Goal: Task Accomplishment & Management: Manage account settings

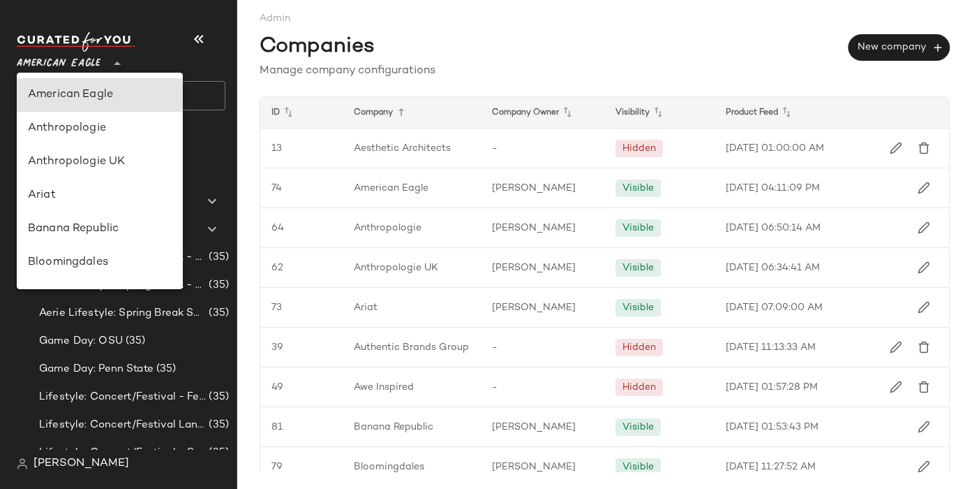
click at [51, 60] on span "American Eagle" at bounding box center [59, 59] width 84 height 25
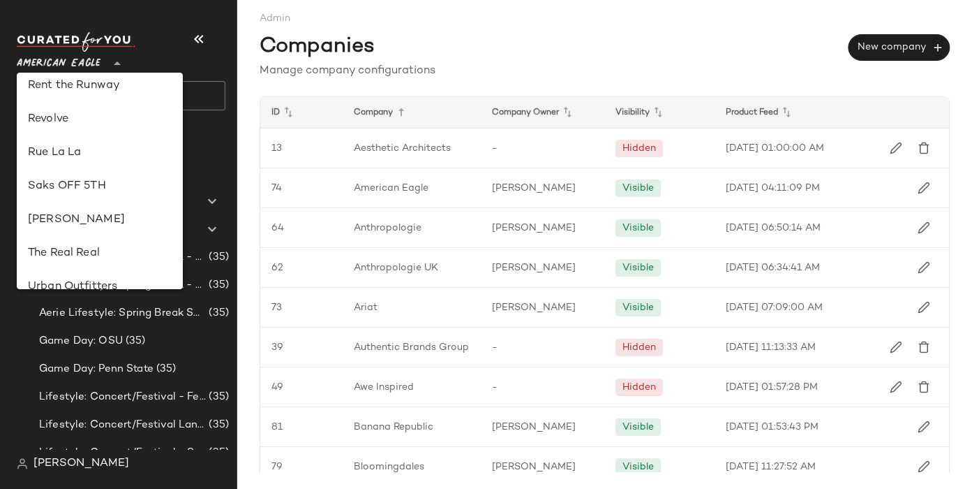
scroll to position [564, 0]
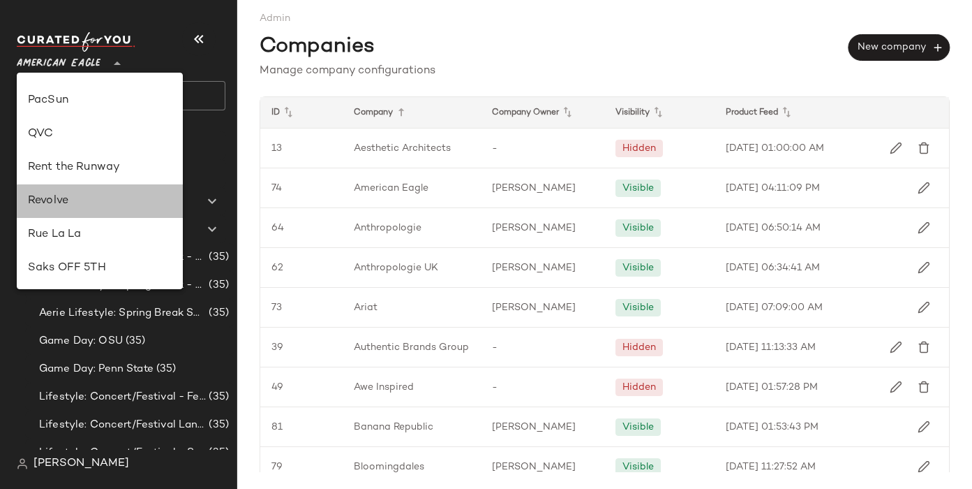
click at [65, 198] on div "Revolve" at bounding box center [100, 201] width 144 height 17
type input "**"
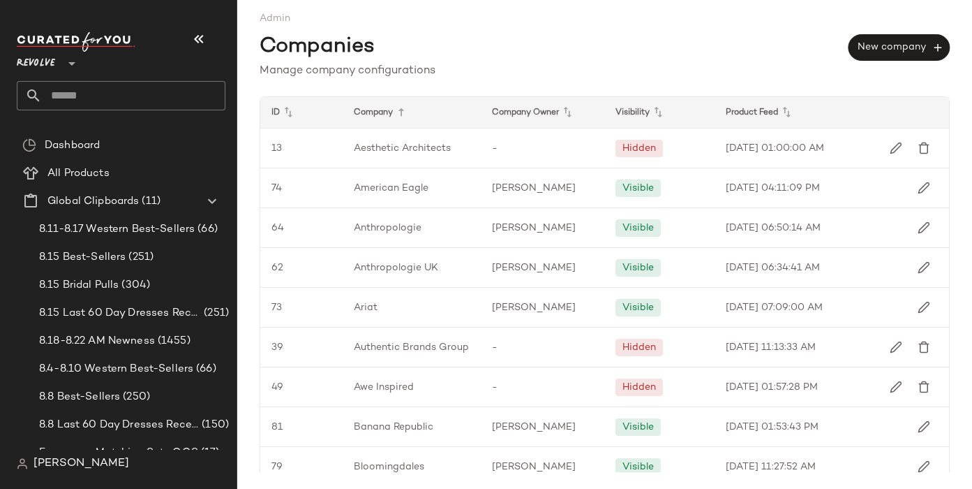
click at [57, 92] on input "text" at bounding box center [134, 95] width 184 height 29
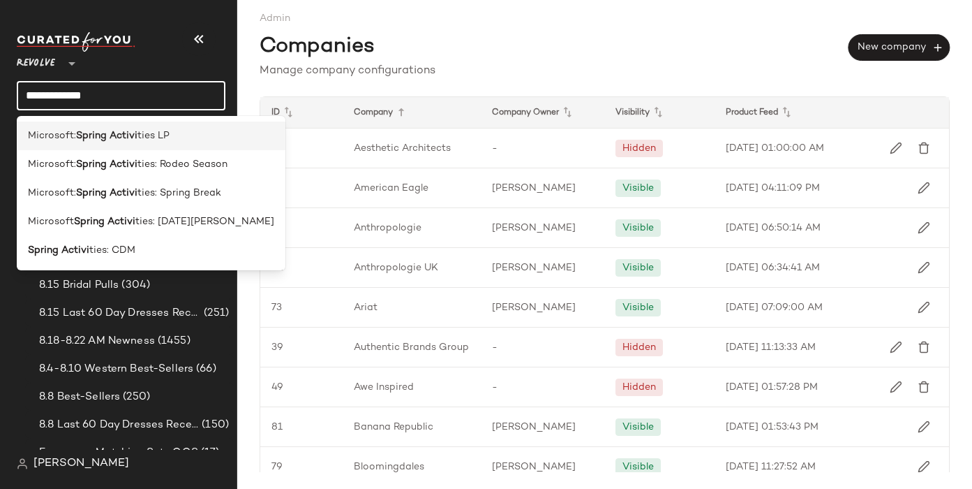
type input "**********"
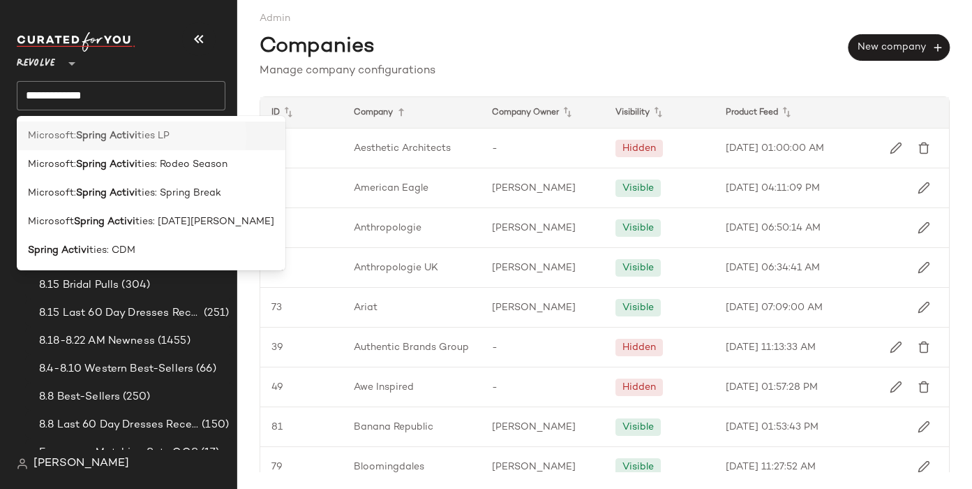
click at [51, 140] on span "Microsoft:" at bounding box center [52, 135] width 48 height 15
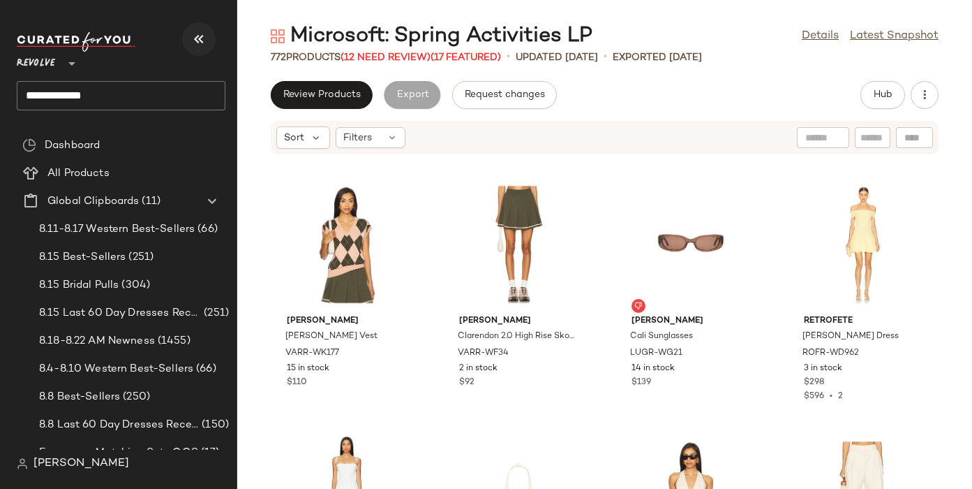
click at [206, 44] on icon "button" at bounding box center [199, 39] width 17 height 17
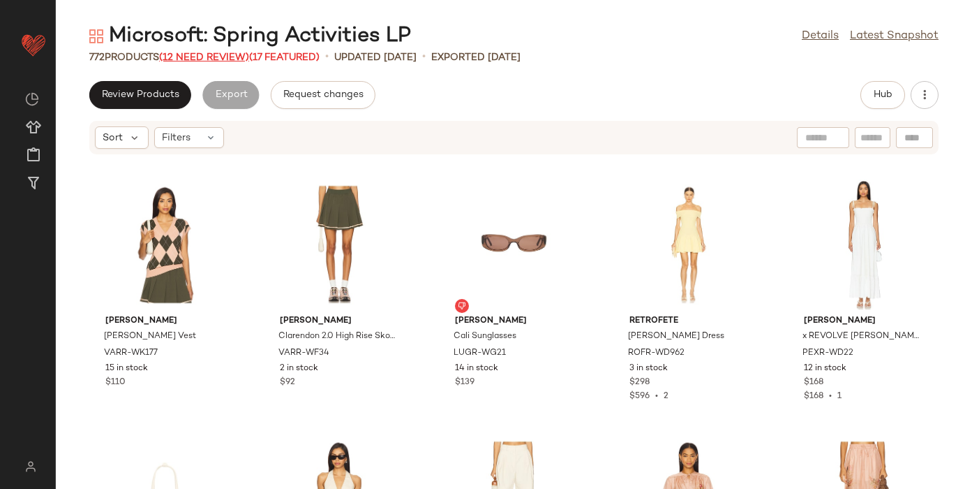
click at [209, 54] on span "(12 Need Review)" at bounding box center [204, 57] width 90 height 10
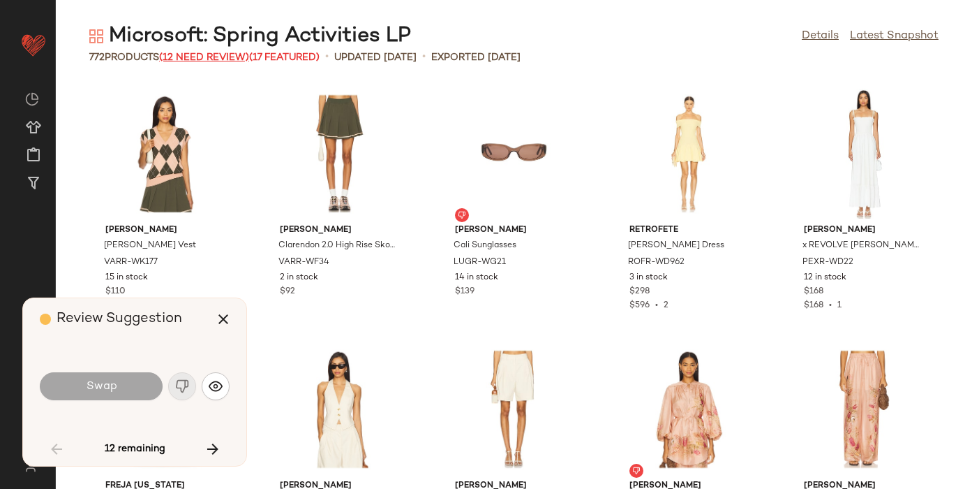
scroll to position [1022, 0]
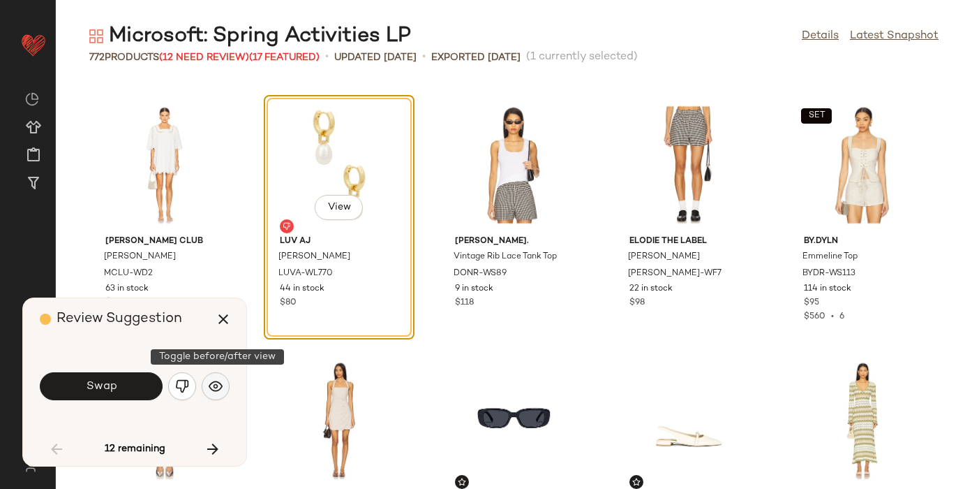
click at [213, 383] on img "button" at bounding box center [216, 386] width 14 height 14
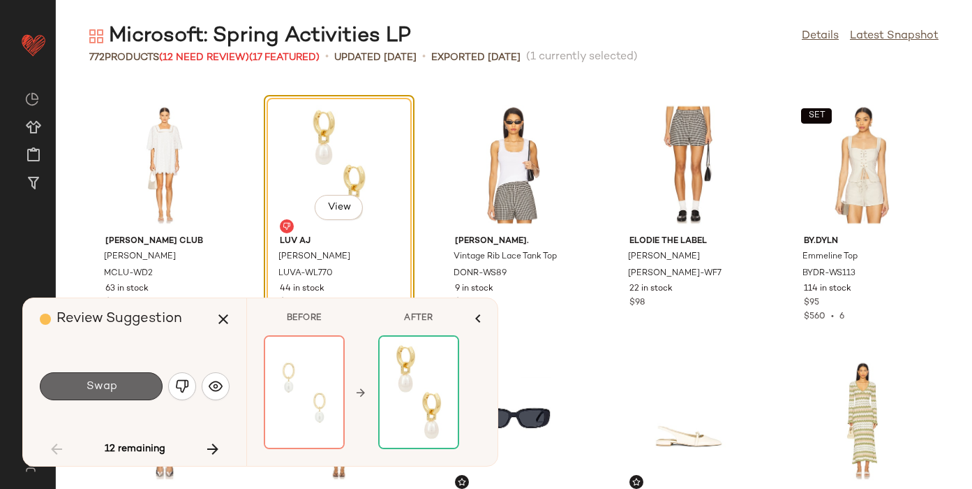
click at [118, 390] on button "Swap" at bounding box center [101, 386] width 123 height 28
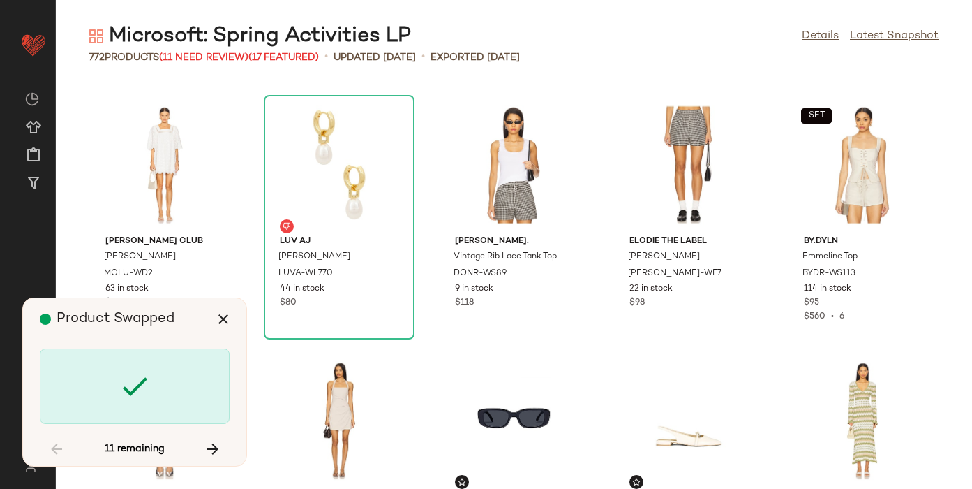
scroll to position [9453, 0]
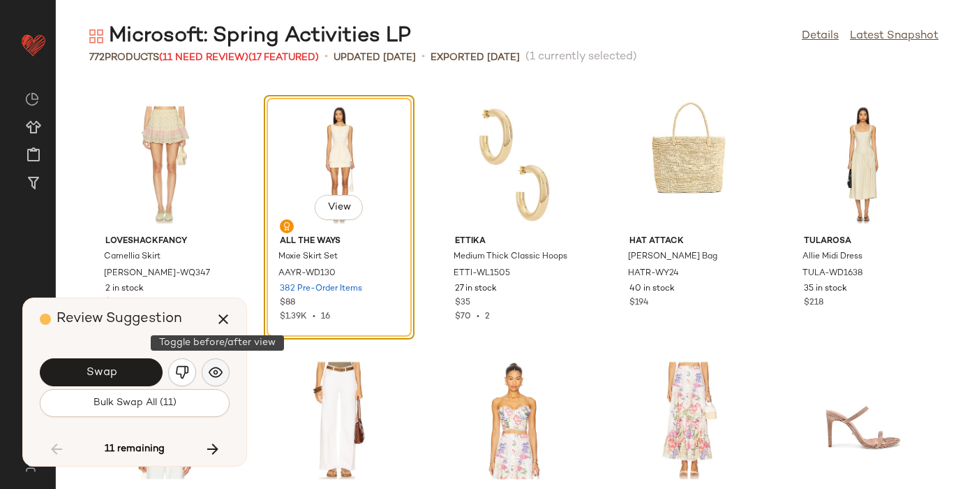
click at [211, 371] on img "button" at bounding box center [216, 372] width 14 height 14
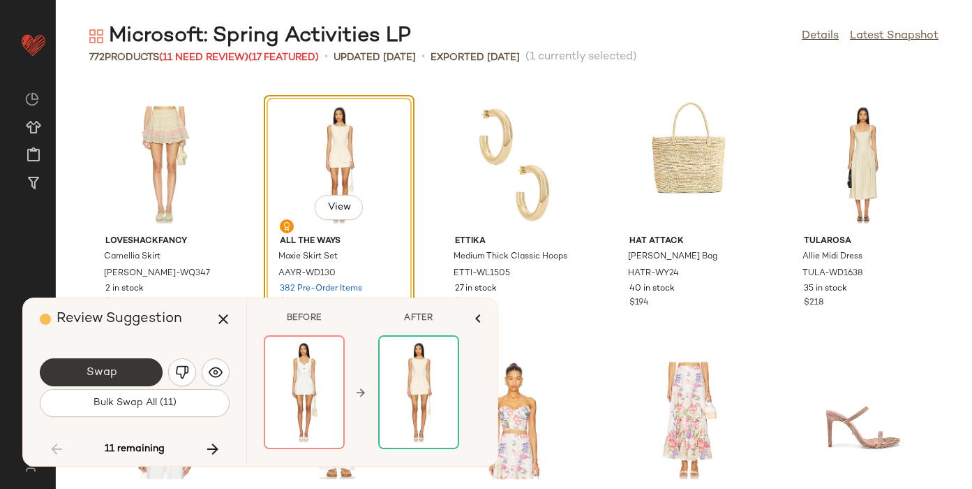
click at [104, 375] on span "Swap" at bounding box center [100, 372] width 31 height 13
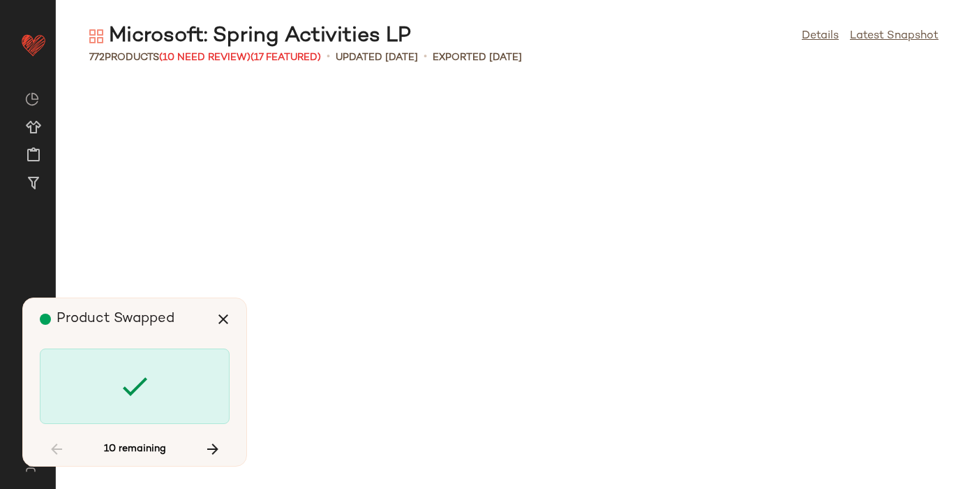
scroll to position [10985, 0]
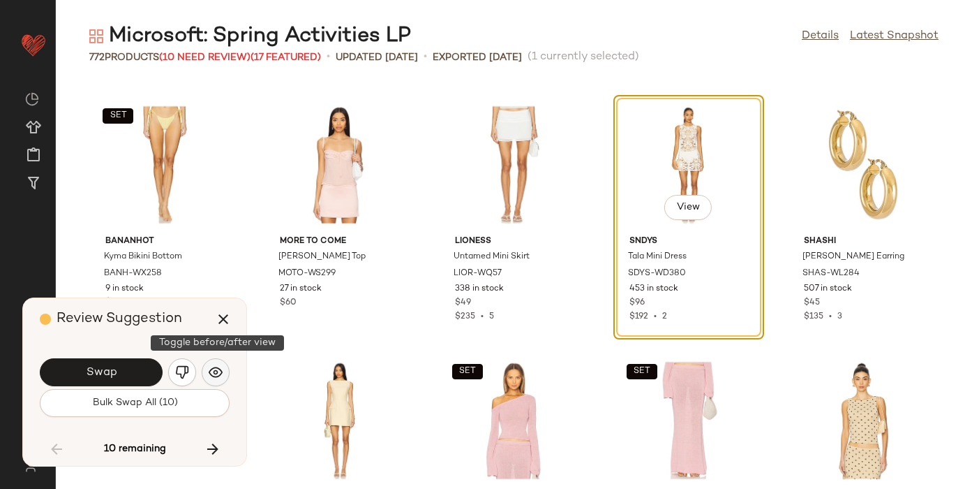
click at [215, 371] on img "button" at bounding box center [216, 372] width 14 height 14
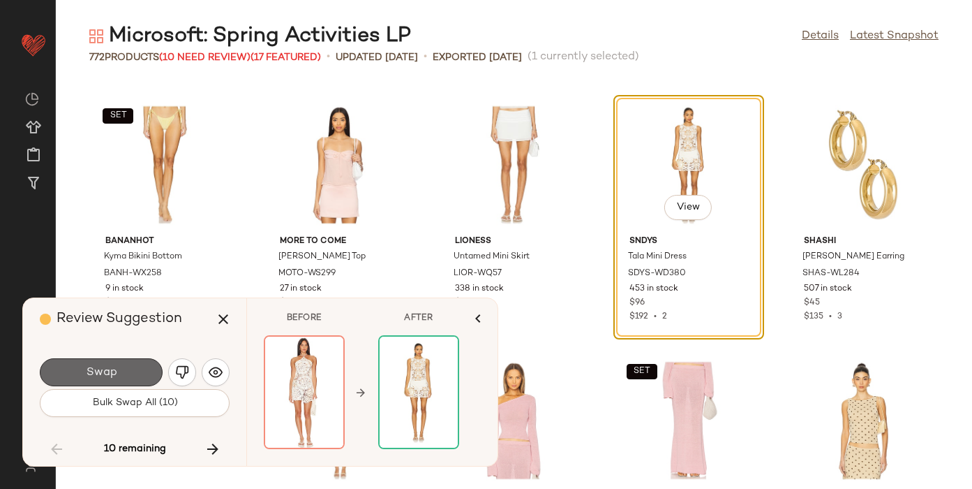
click at [105, 376] on span "Swap" at bounding box center [100, 372] width 31 height 13
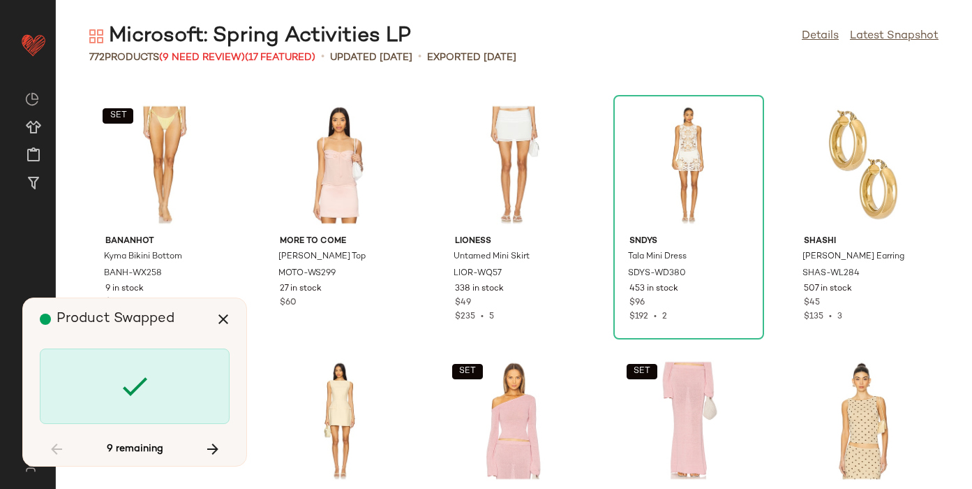
scroll to position [12263, 0]
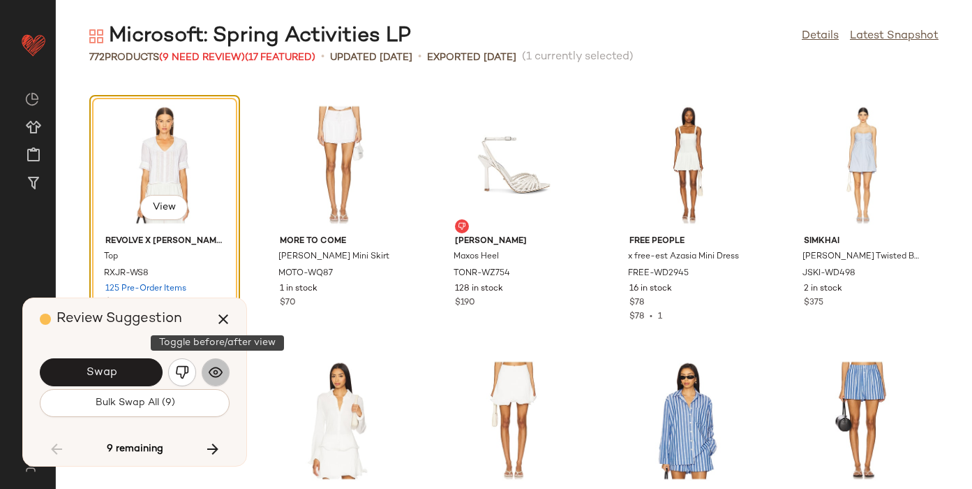
click at [209, 370] on img "button" at bounding box center [216, 372] width 14 height 14
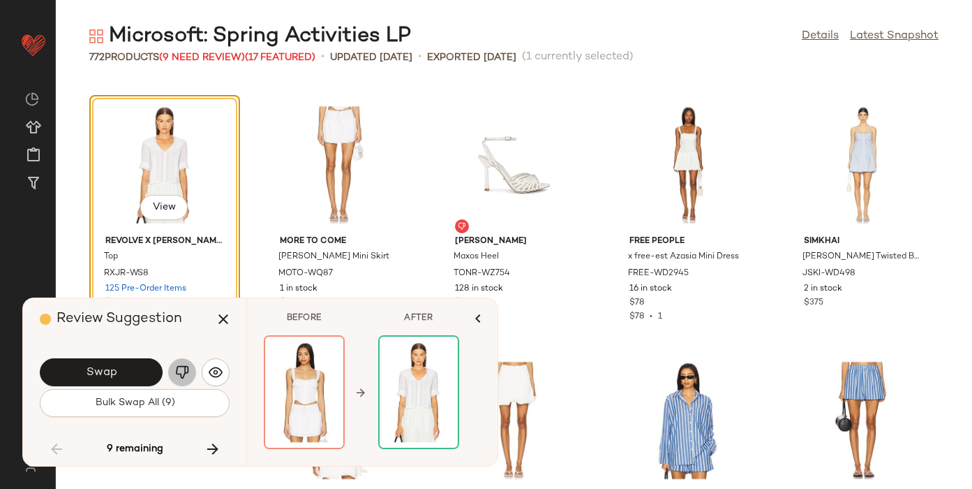
click at [189, 373] on button "button" at bounding box center [182, 372] width 28 height 28
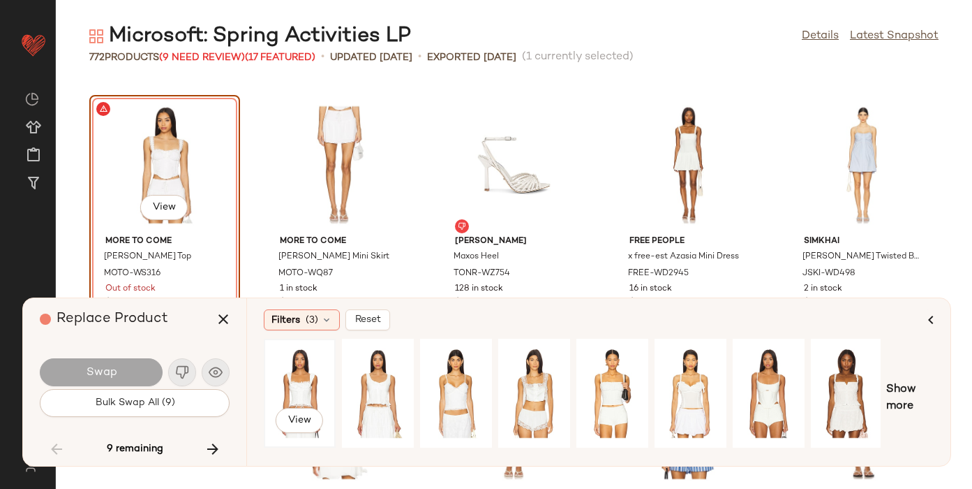
click at [299, 383] on div "View" at bounding box center [300, 392] width 62 height 99
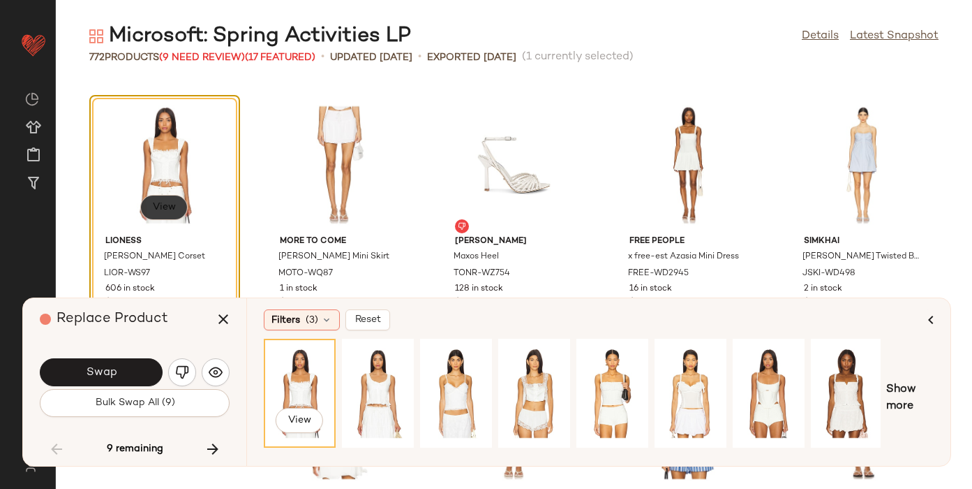
click at [161, 209] on span "View" at bounding box center [164, 207] width 24 height 11
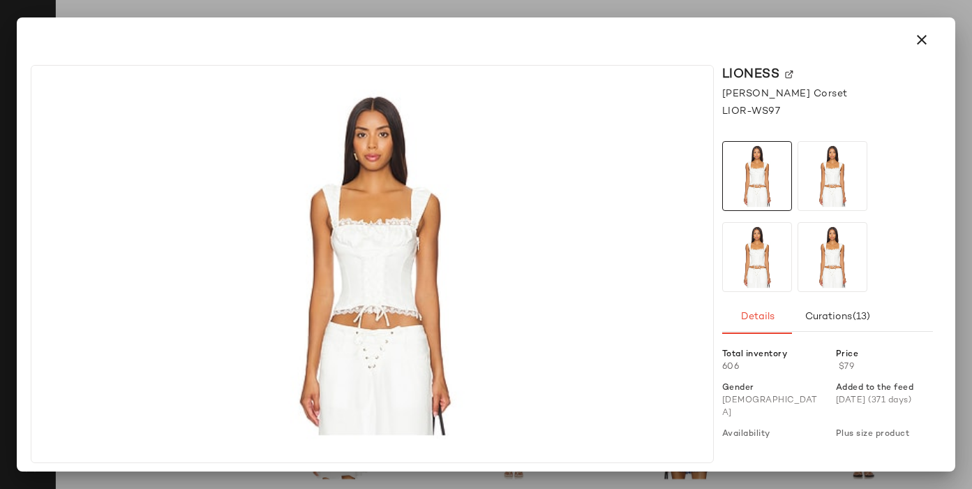
click at [789, 72] on img at bounding box center [789, 74] width 8 height 8
click at [930, 35] on icon "button" at bounding box center [922, 39] width 17 height 17
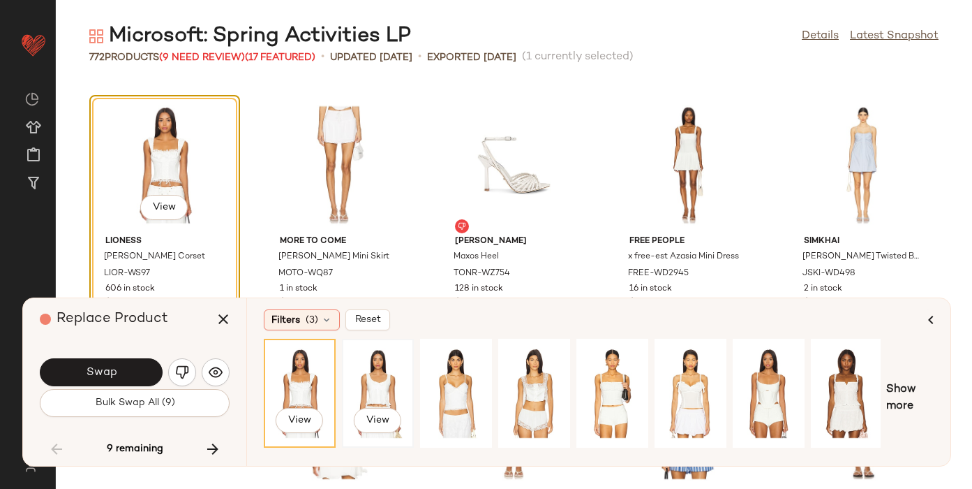
click at [389, 384] on div "View" at bounding box center [378, 392] width 62 height 99
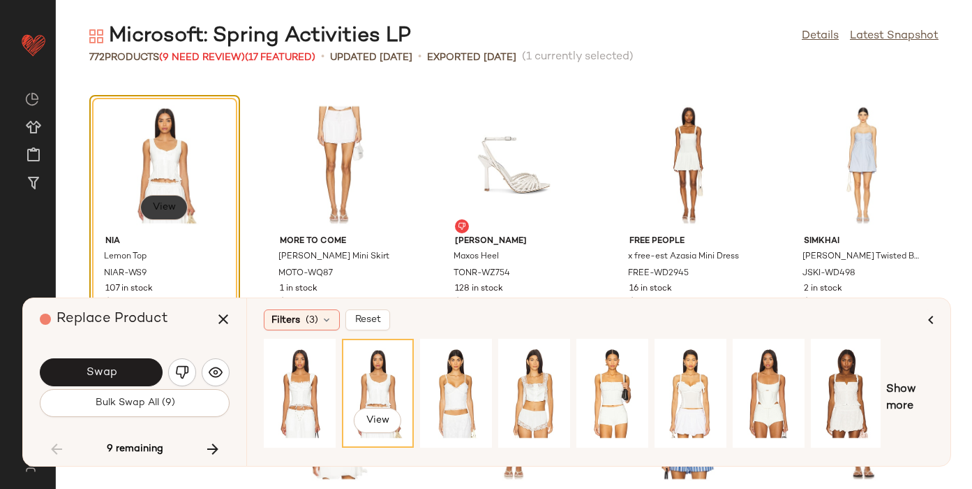
click at [172, 200] on button "View" at bounding box center [163, 207] width 47 height 25
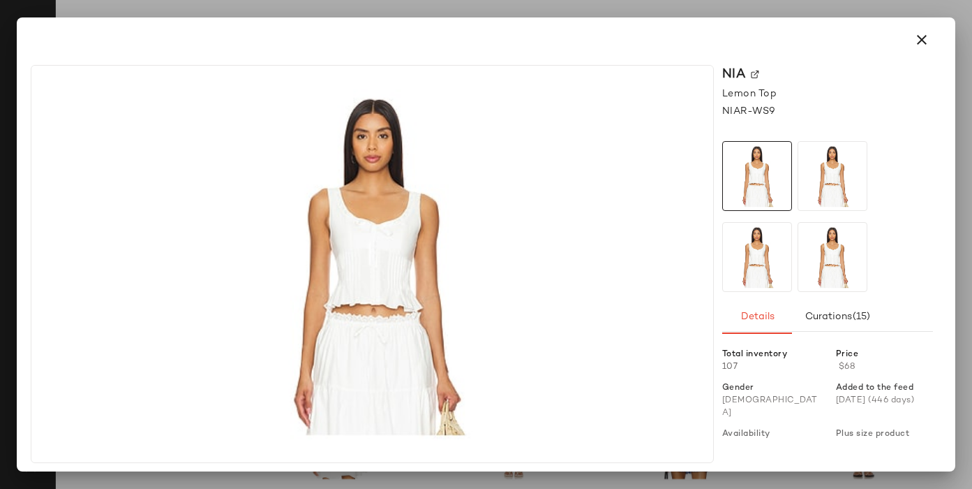
click at [755, 71] on img at bounding box center [755, 74] width 8 height 8
click at [926, 40] on icon "button" at bounding box center [922, 39] width 17 height 17
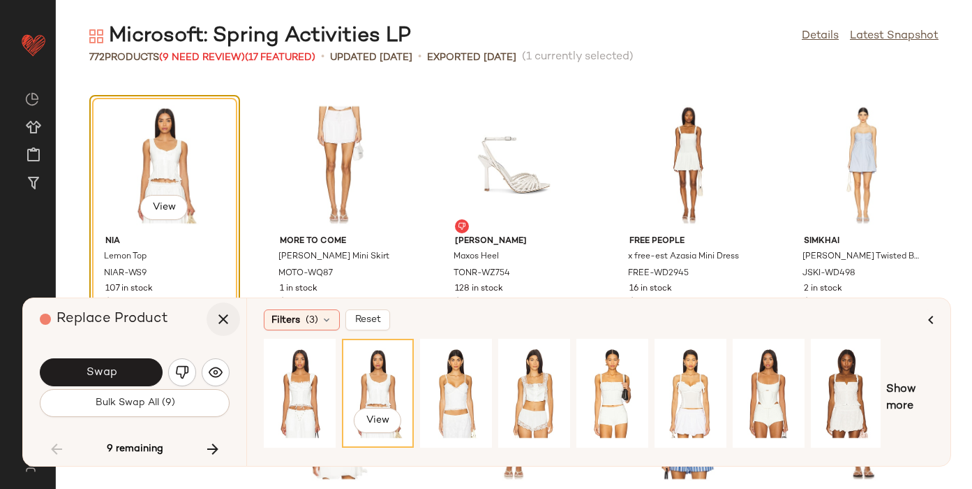
click at [219, 314] on icon "button" at bounding box center [223, 319] width 17 height 17
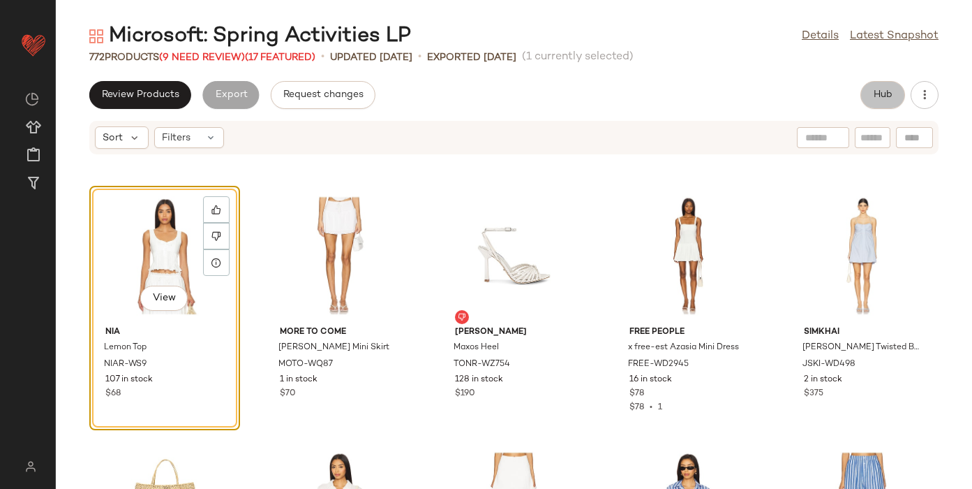
click at [874, 95] on span "Hub" at bounding box center [883, 94] width 20 height 11
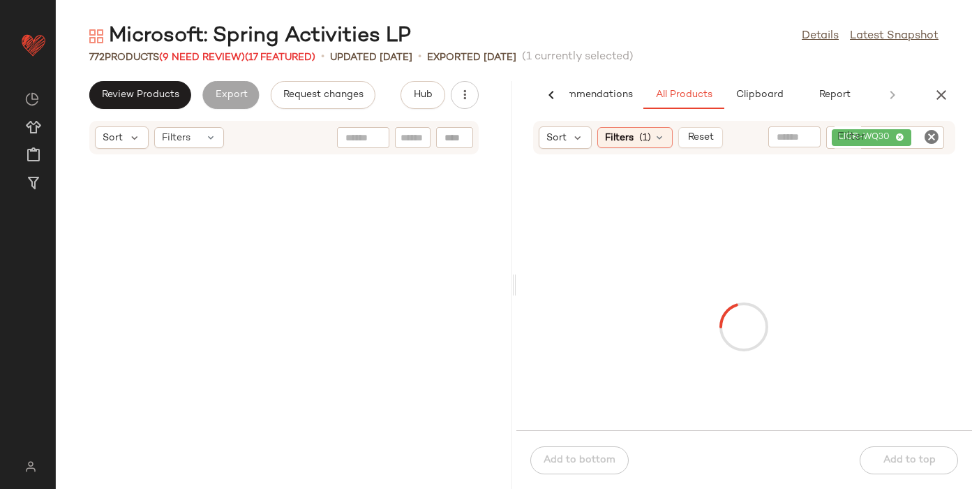
scroll to position [30657, 0]
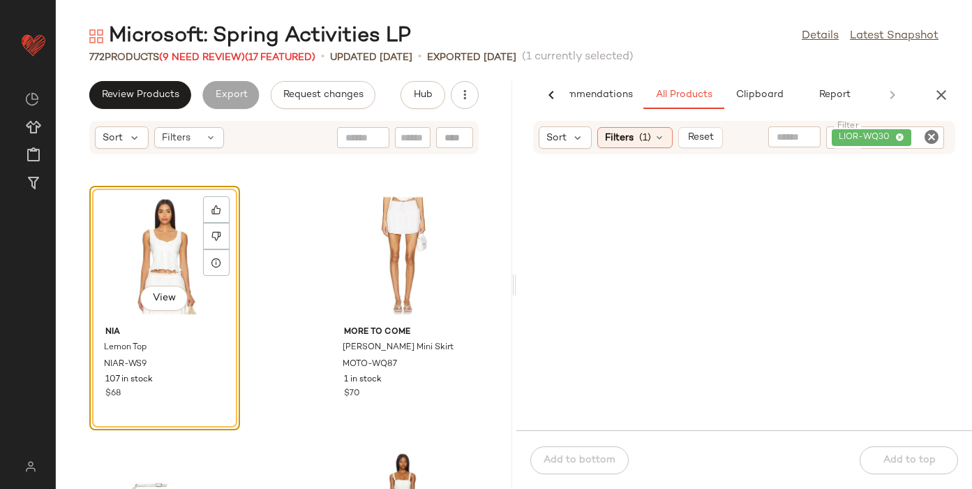
click at [923, 138] on icon "Clear Filter" at bounding box center [931, 136] width 17 height 17
paste input "********"
type input "********"
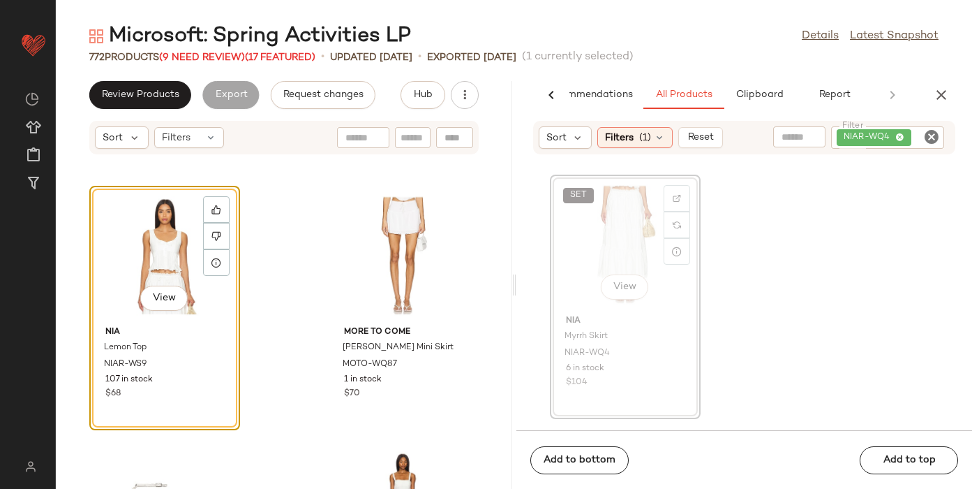
scroll to position [30655, 0]
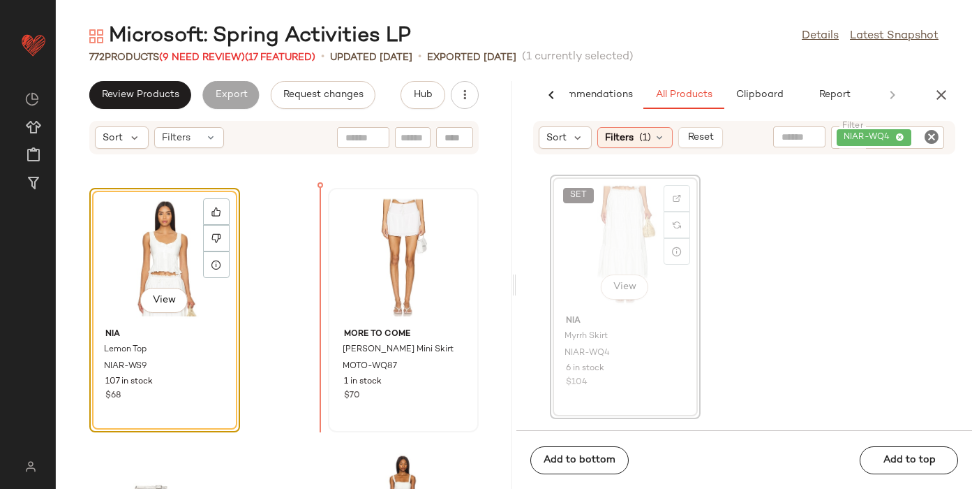
drag, startPoint x: 623, startPoint y: 242, endPoint x: 322, endPoint y: 304, distance: 307.7
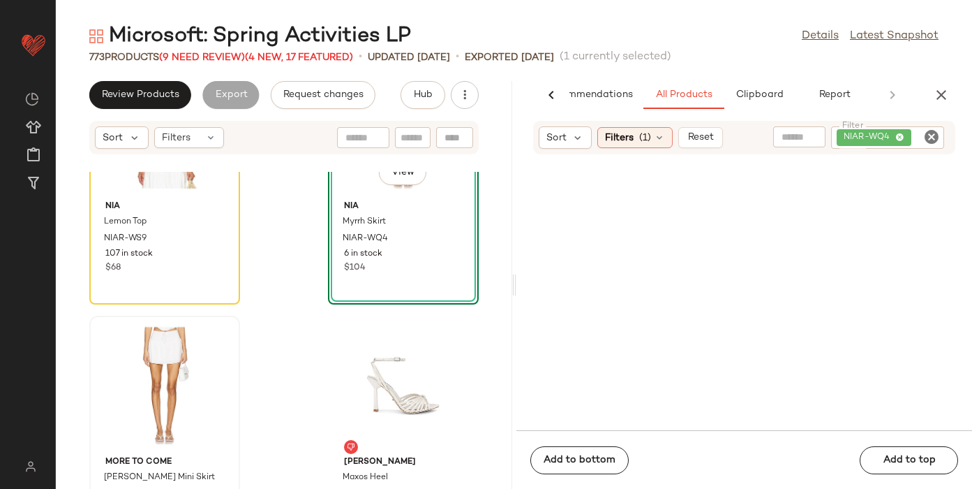
scroll to position [30819, 0]
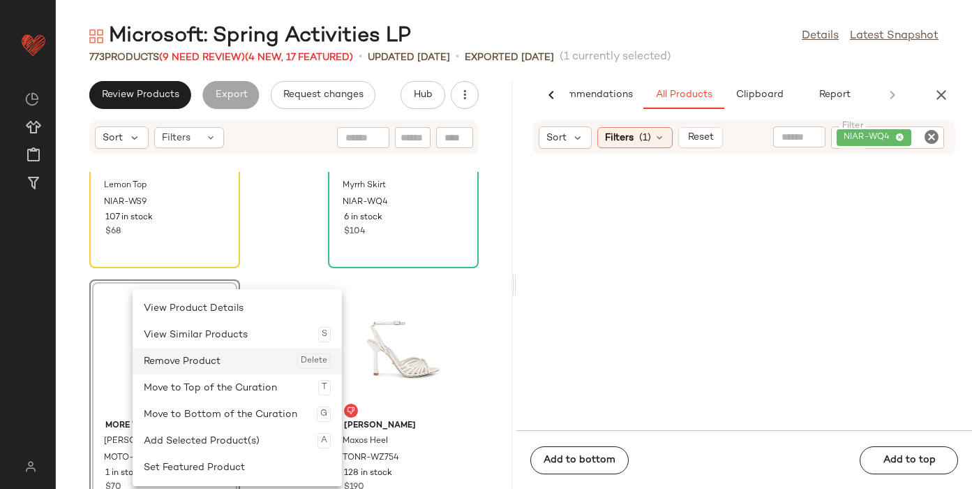
click at [184, 365] on div "Remove Product Delete" at bounding box center [237, 361] width 187 height 27
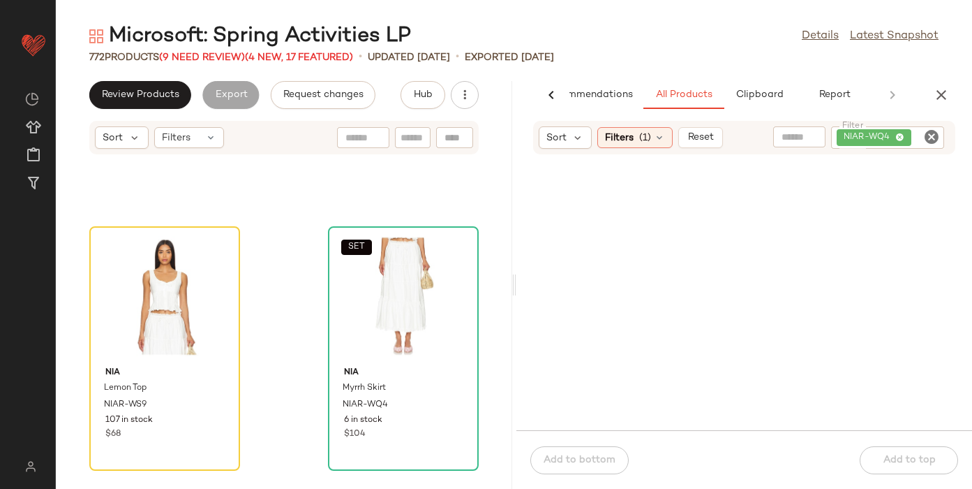
scroll to position [30610, 0]
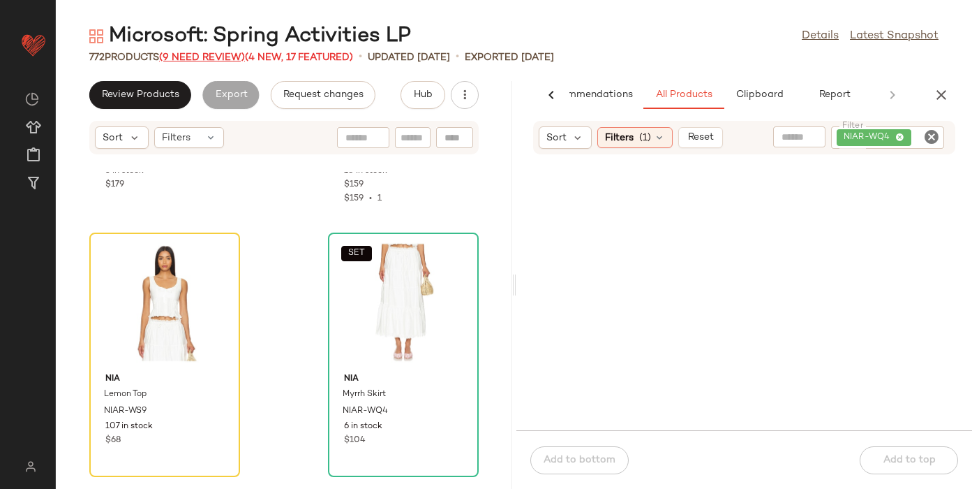
click at [198, 59] on span "(9 Need Review)" at bounding box center [202, 57] width 86 height 10
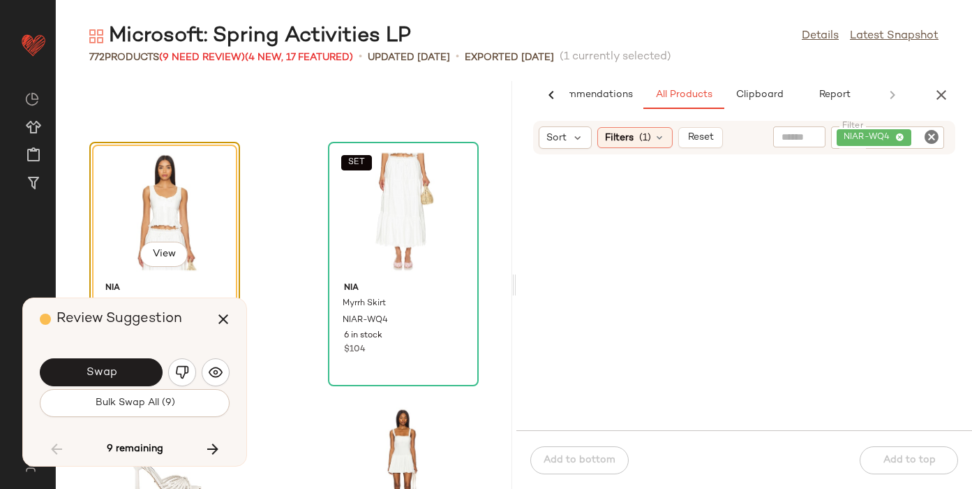
scroll to position [30657, 0]
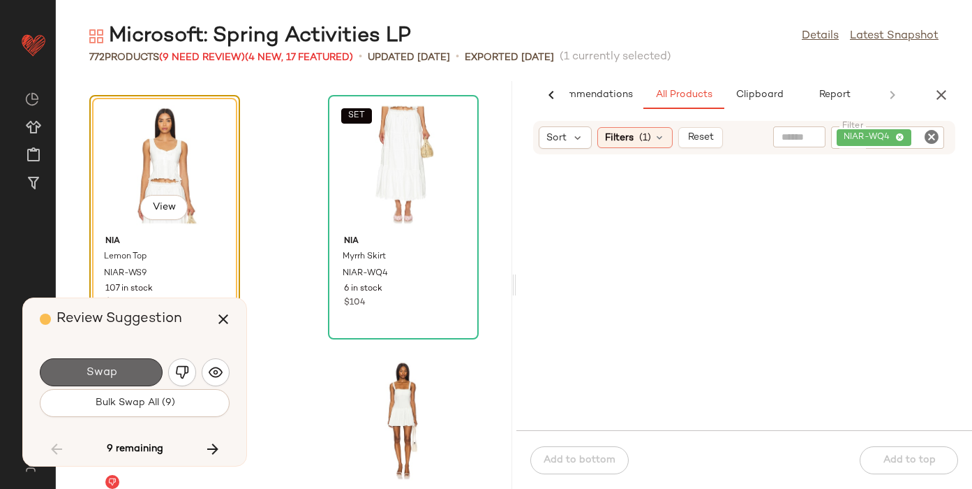
click at [102, 369] on span "Swap" at bounding box center [100, 372] width 31 height 13
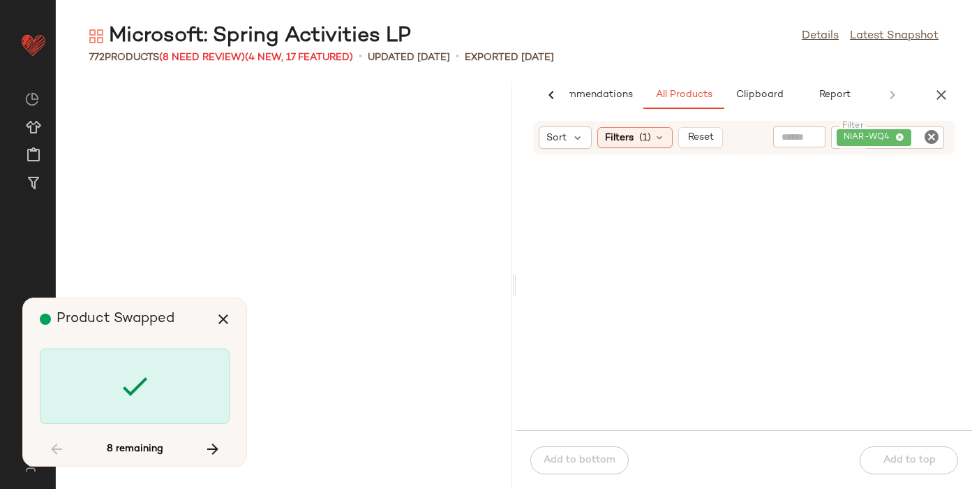
scroll to position [33978, 0]
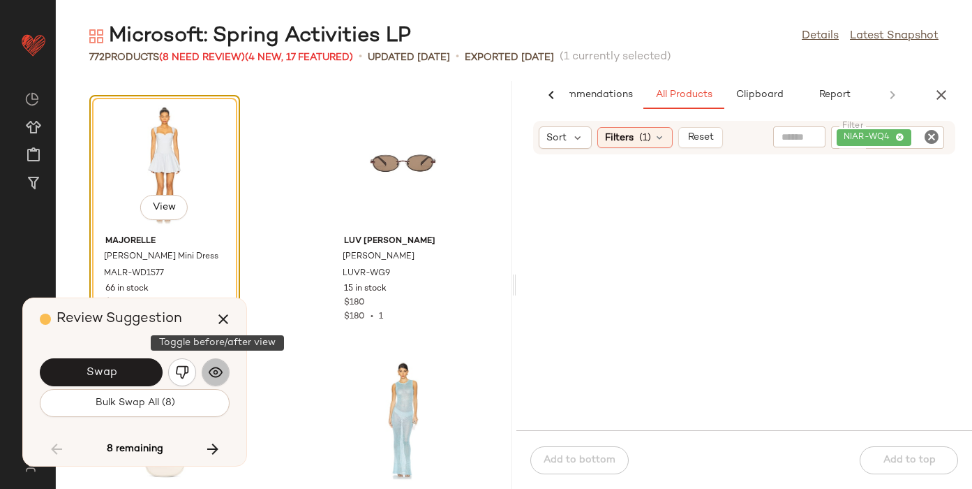
click at [215, 369] on img "button" at bounding box center [216, 372] width 14 height 14
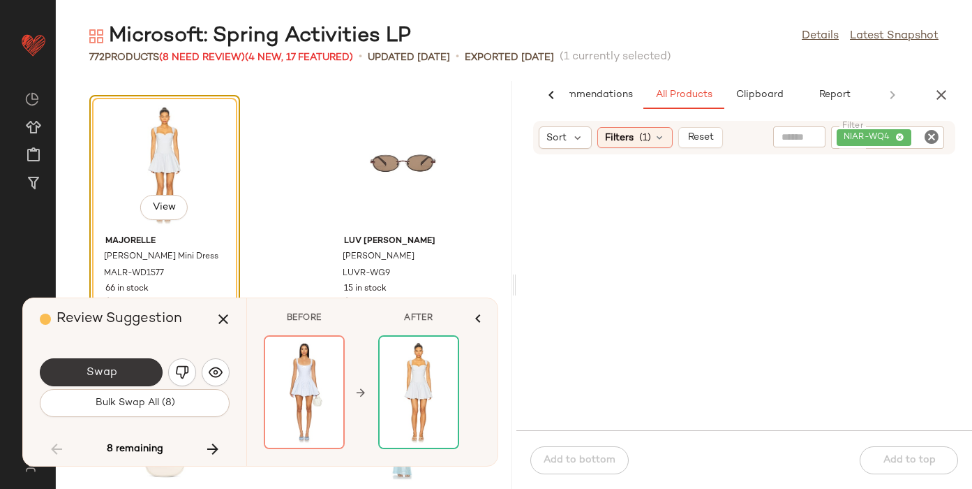
click at [80, 371] on button "Swap" at bounding box center [101, 372] width 123 height 28
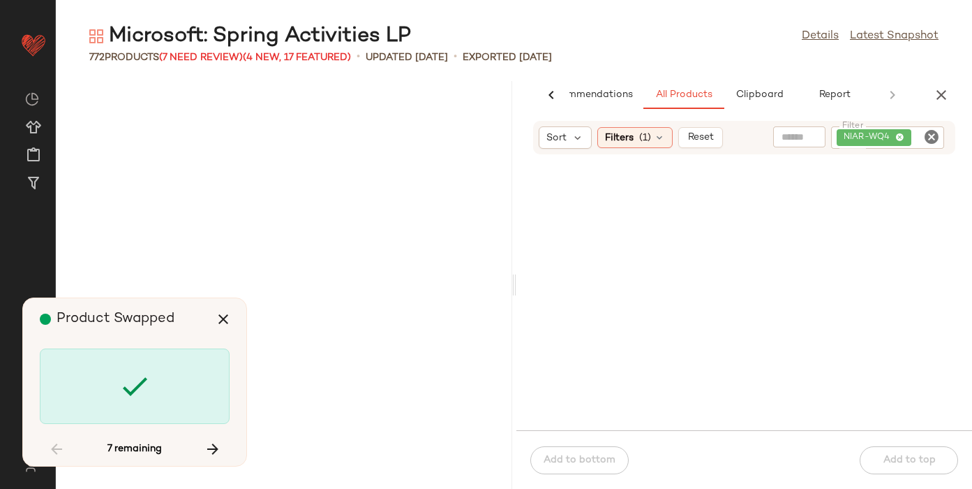
scroll to position [39343, 0]
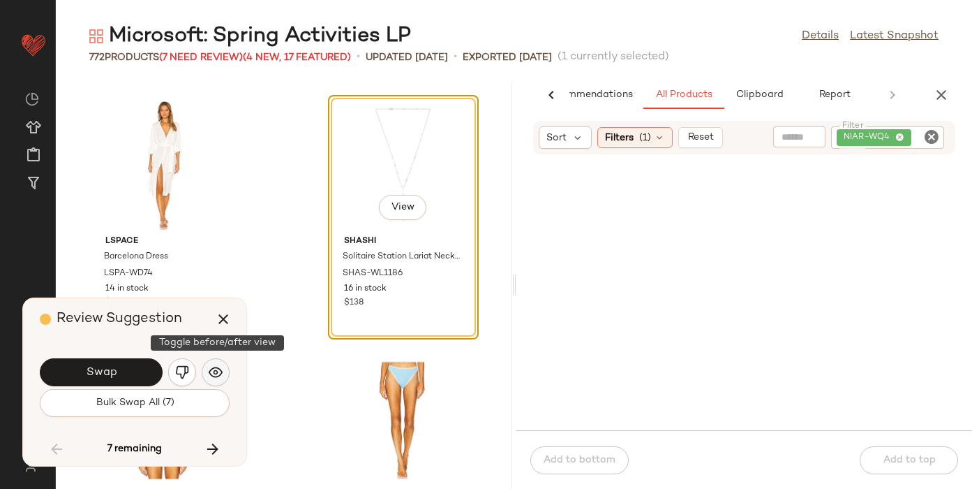
click at [217, 371] on img "button" at bounding box center [216, 372] width 14 height 14
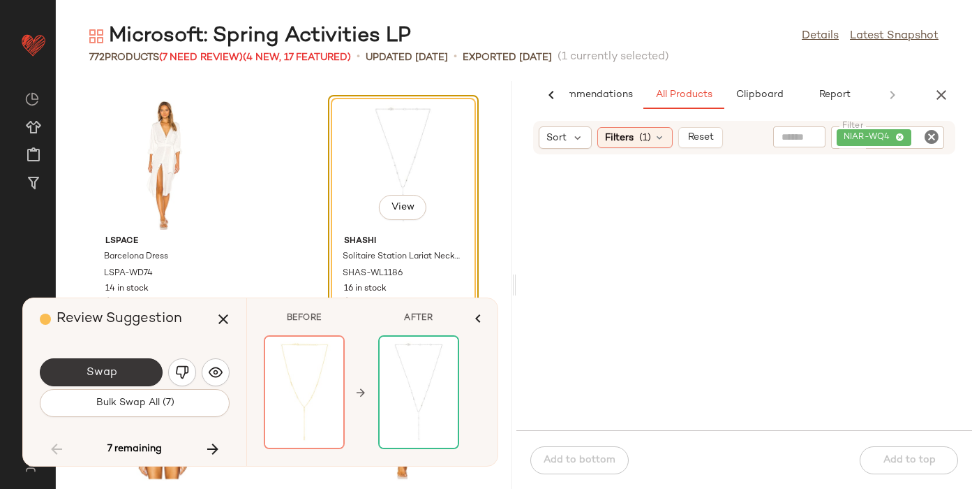
click at [117, 375] on button "Swap" at bounding box center [101, 372] width 123 height 28
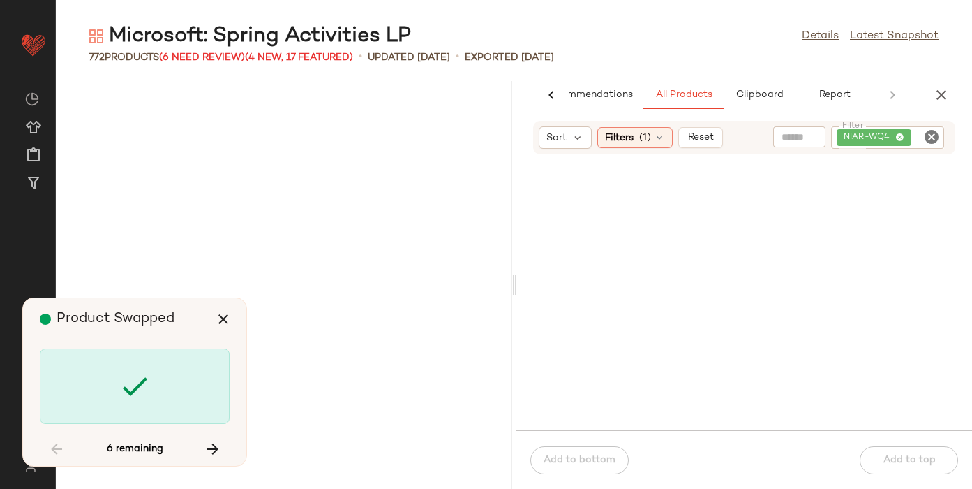
scroll to position [54671, 0]
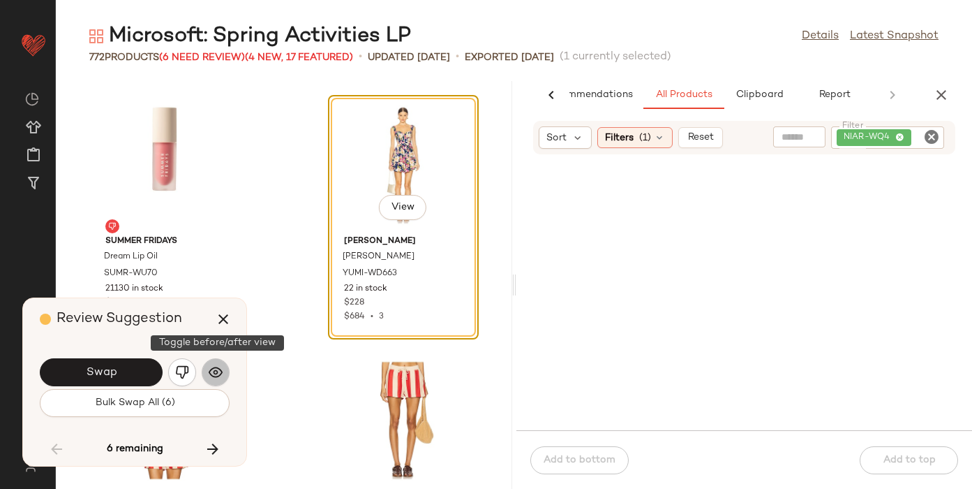
click at [212, 368] on img "button" at bounding box center [216, 372] width 14 height 14
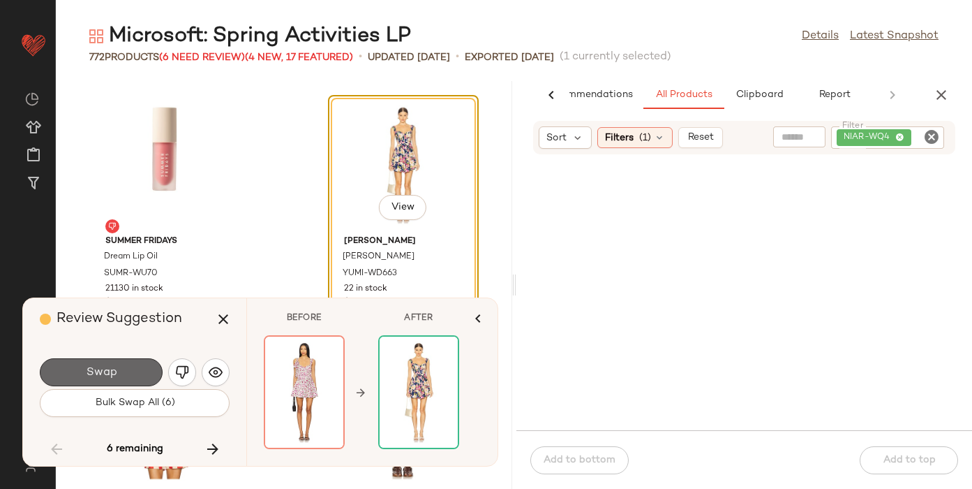
click at [52, 371] on button "Swap" at bounding box center [101, 372] width 123 height 28
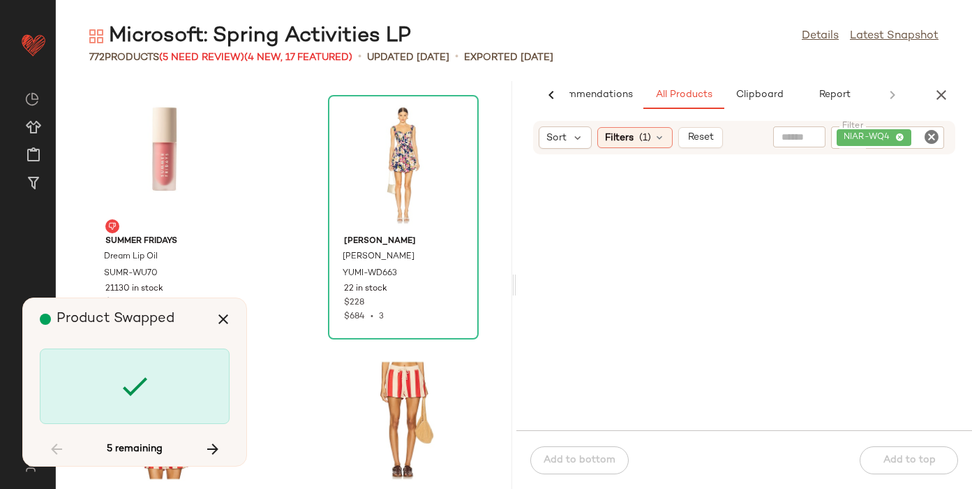
scroll to position [58503, 0]
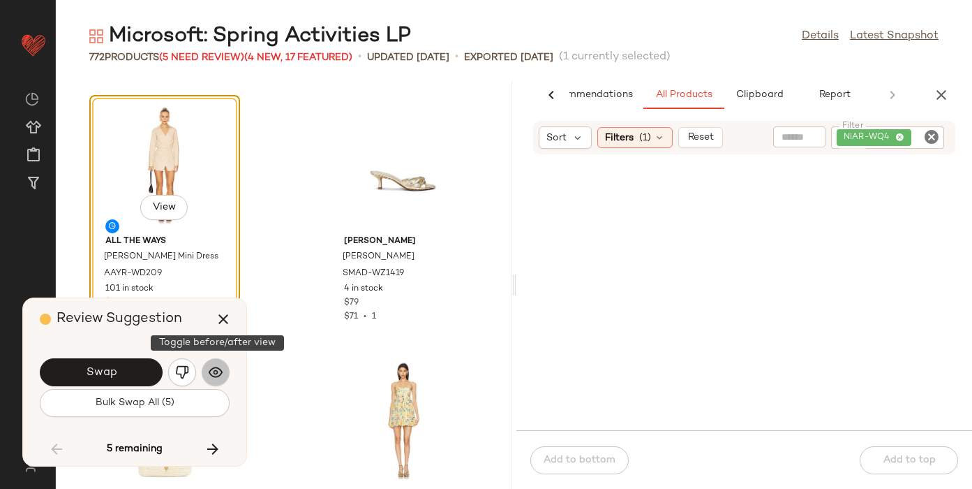
click at [210, 371] on img "button" at bounding box center [216, 372] width 14 height 14
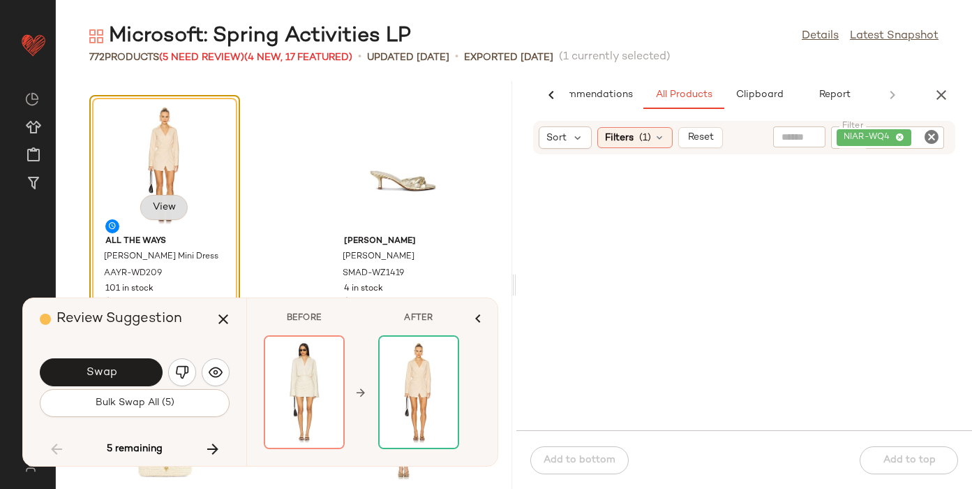
click at [153, 196] on button "View" at bounding box center [163, 207] width 47 height 25
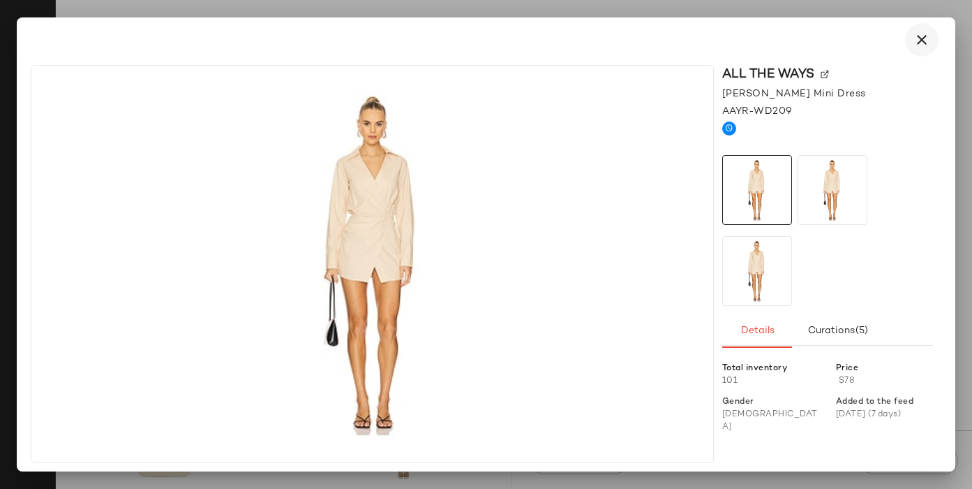
click at [914, 46] on icon "button" at bounding box center [922, 39] width 17 height 17
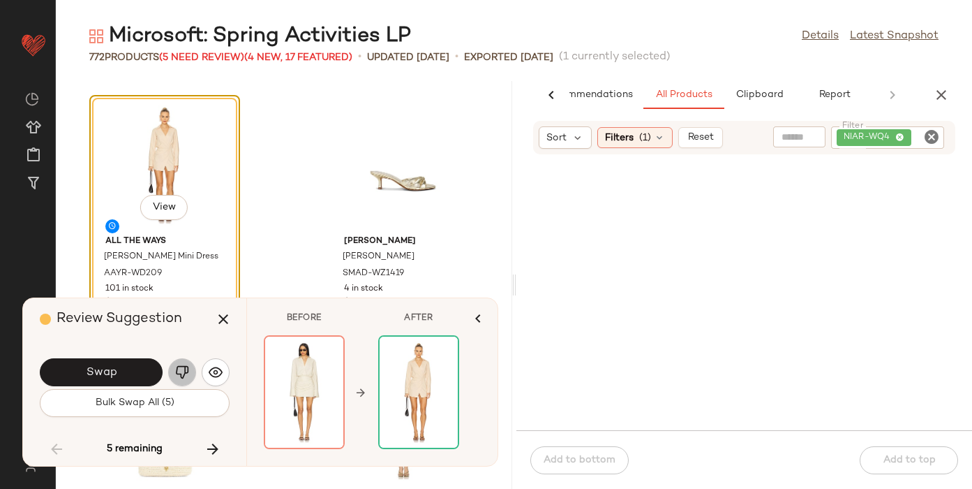
click at [181, 375] on img "button" at bounding box center [182, 372] width 14 height 14
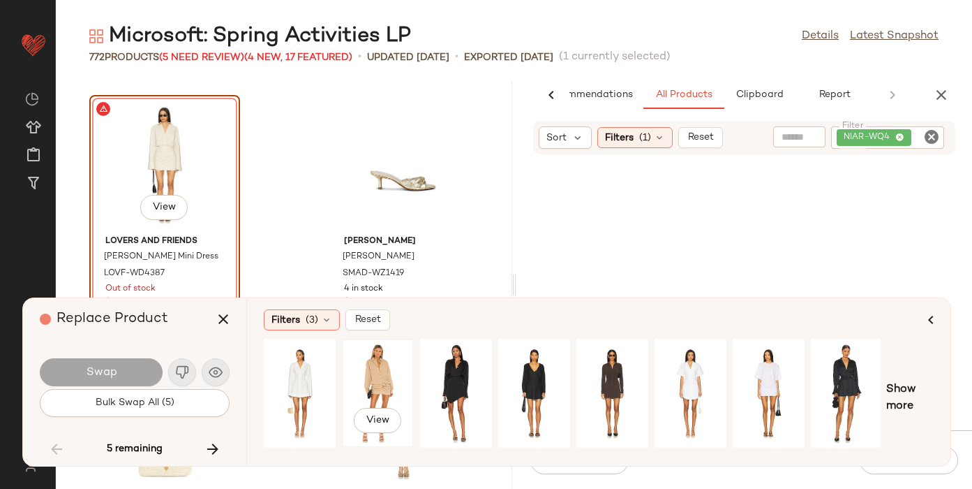
click at [377, 365] on div "View" at bounding box center [378, 392] width 62 height 99
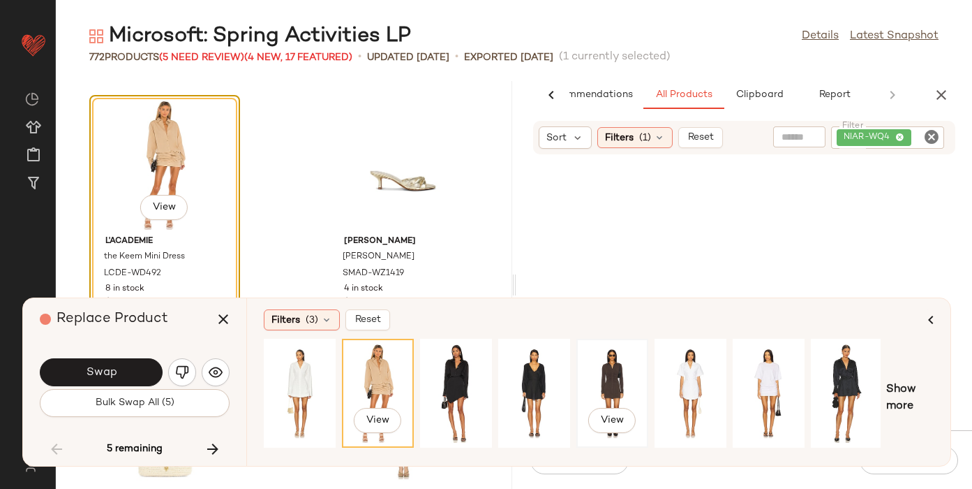
click at [609, 364] on div "View" at bounding box center [612, 392] width 62 height 99
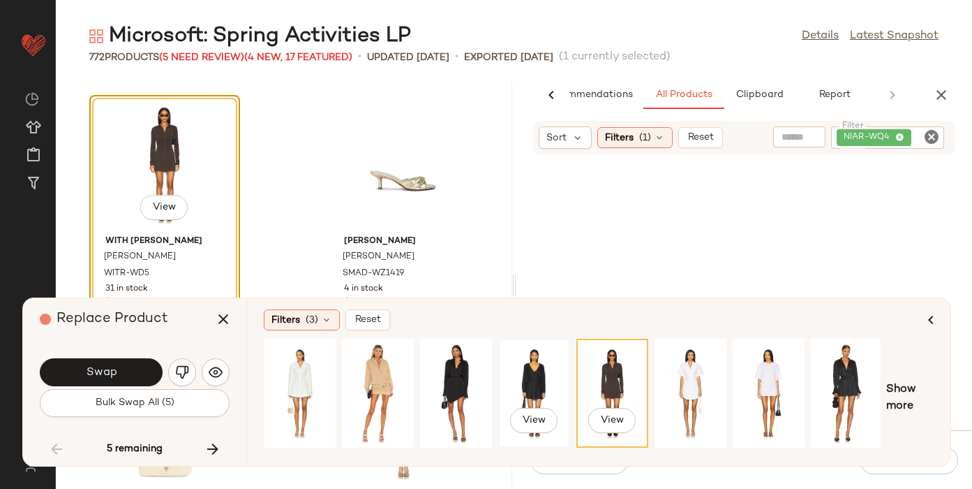
click at [513, 382] on div "View" at bounding box center [534, 392] width 62 height 99
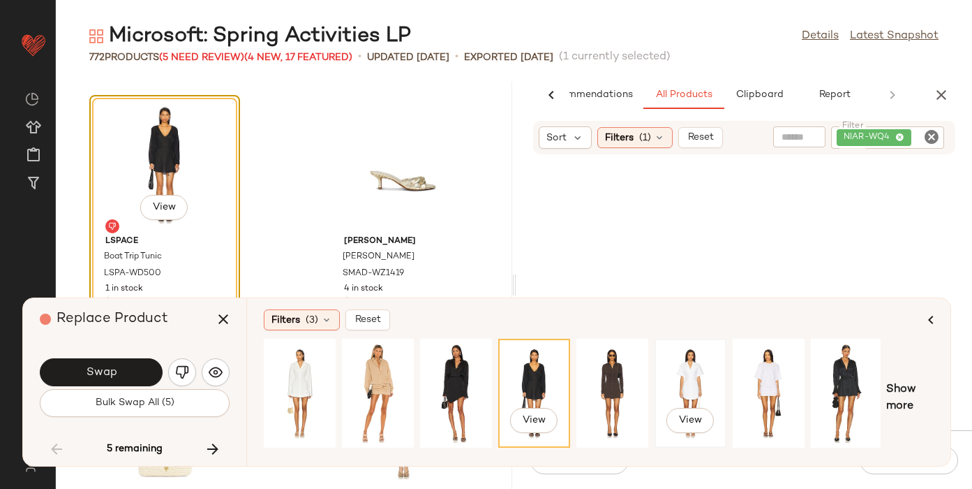
click at [706, 376] on div "View" at bounding box center [691, 392] width 62 height 99
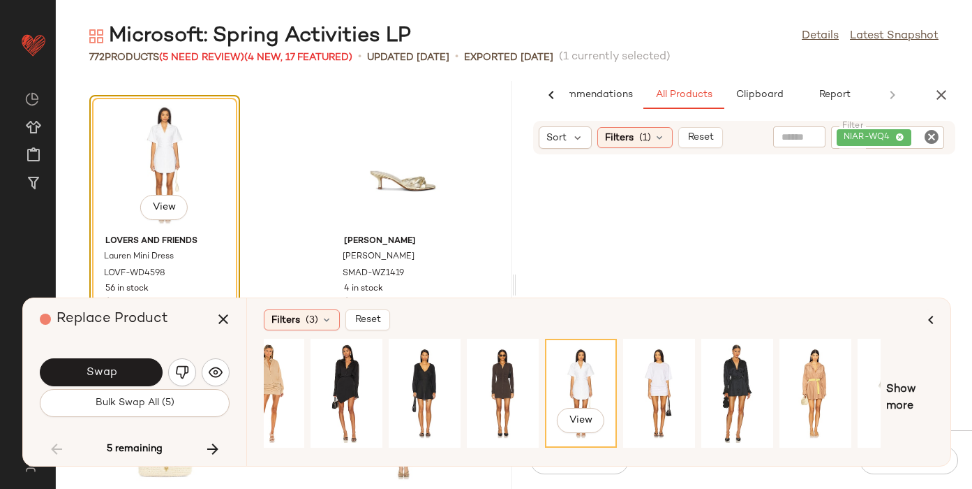
scroll to position [0, 118]
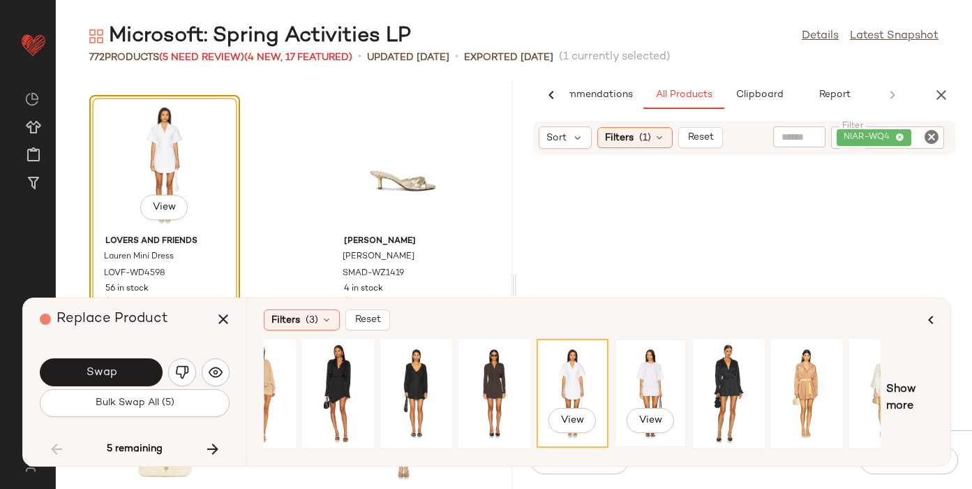
click at [639, 378] on div "View" at bounding box center [651, 392] width 62 height 99
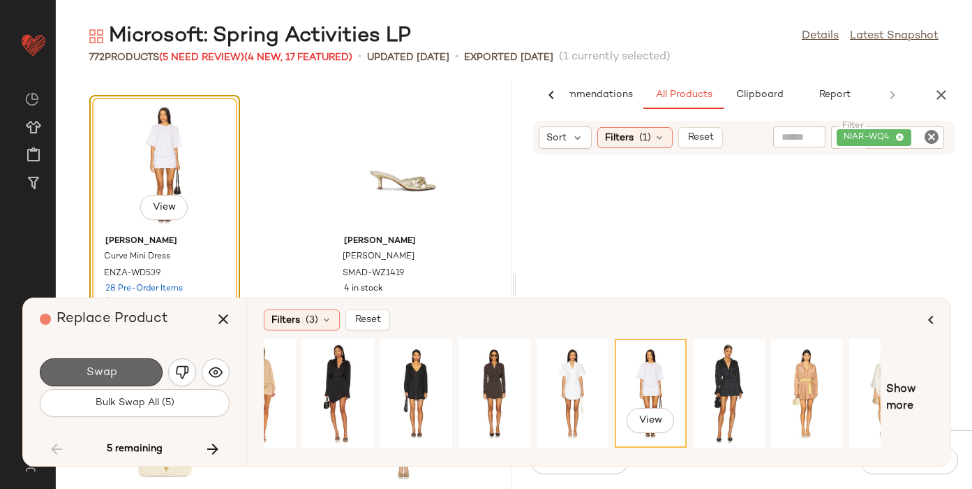
click at [114, 366] on span "Swap" at bounding box center [100, 372] width 31 height 13
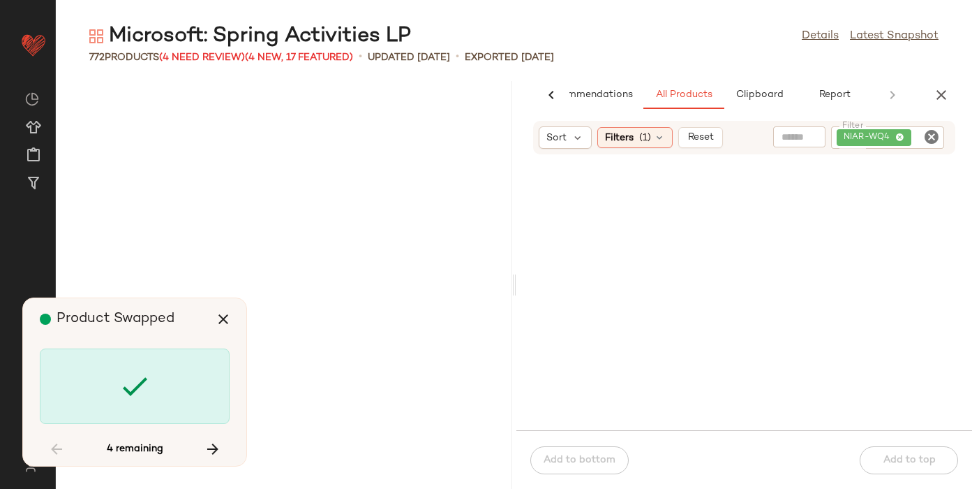
scroll to position [60292, 0]
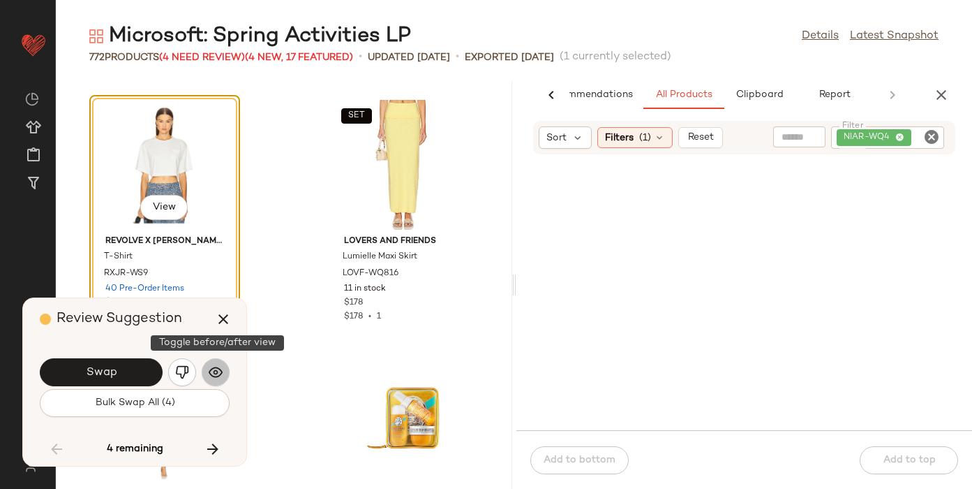
click at [221, 371] on img "button" at bounding box center [216, 372] width 14 height 14
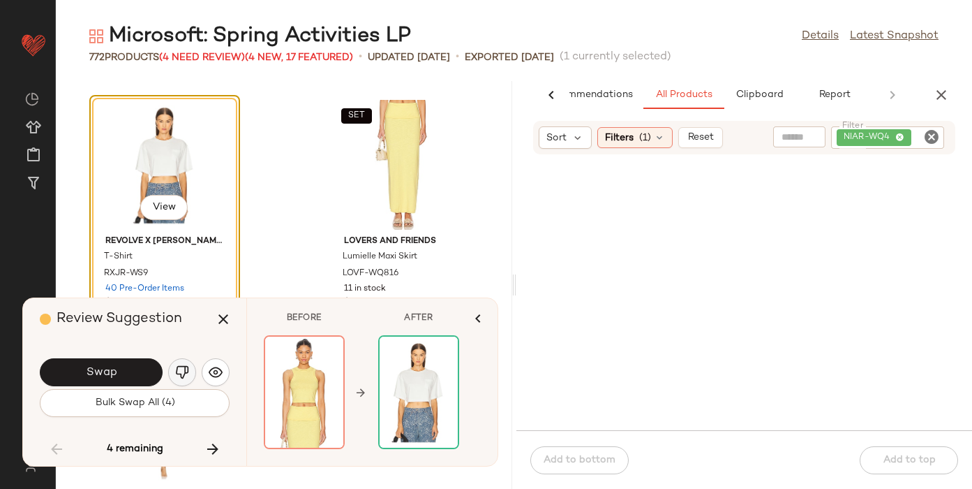
click at [184, 371] on img "button" at bounding box center [182, 372] width 14 height 14
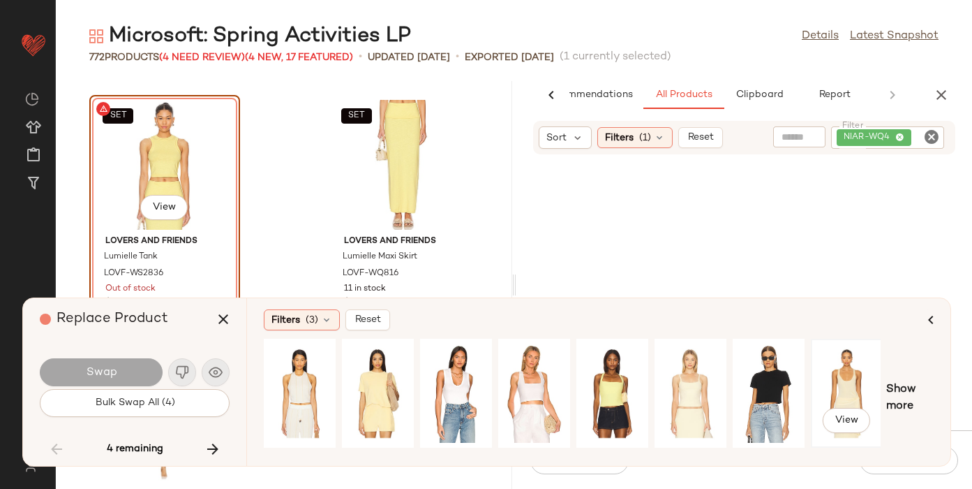
click at [853, 370] on div "View" at bounding box center [847, 392] width 62 height 99
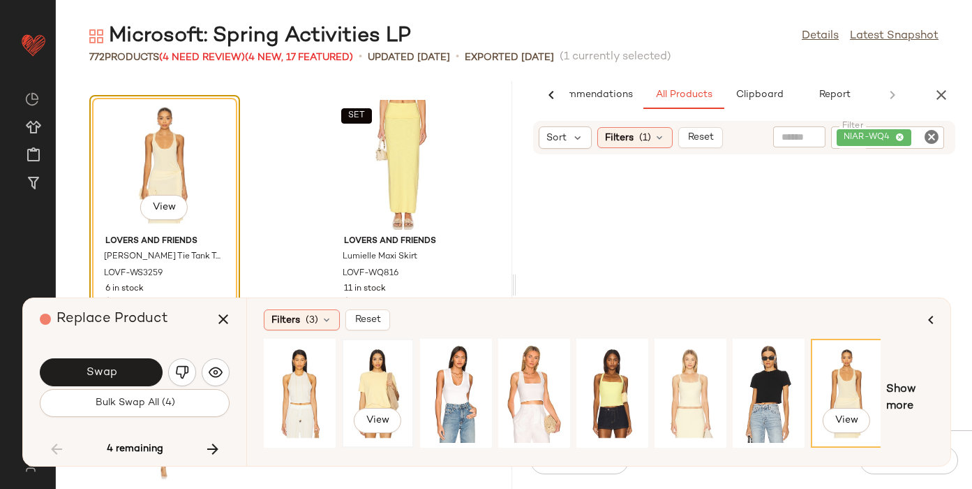
click at [363, 366] on div "View" at bounding box center [378, 392] width 62 height 99
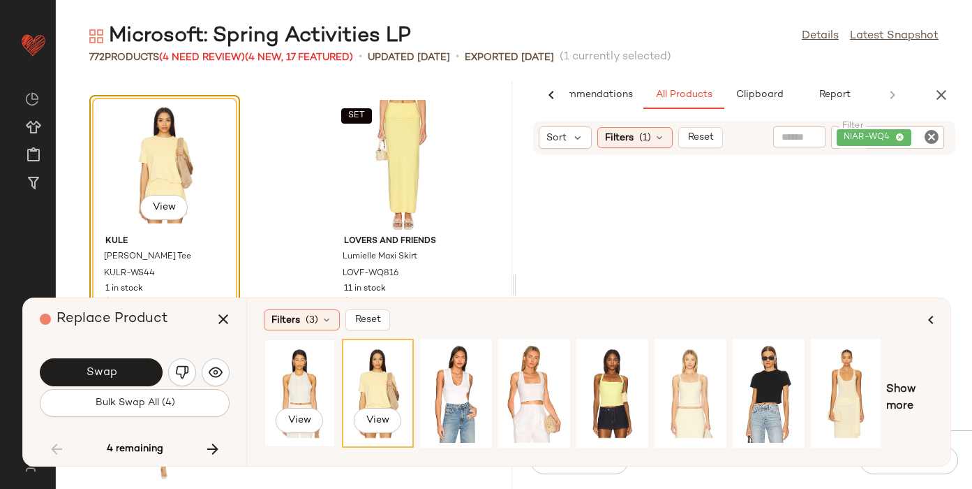
click at [304, 380] on div "View" at bounding box center [300, 392] width 62 height 99
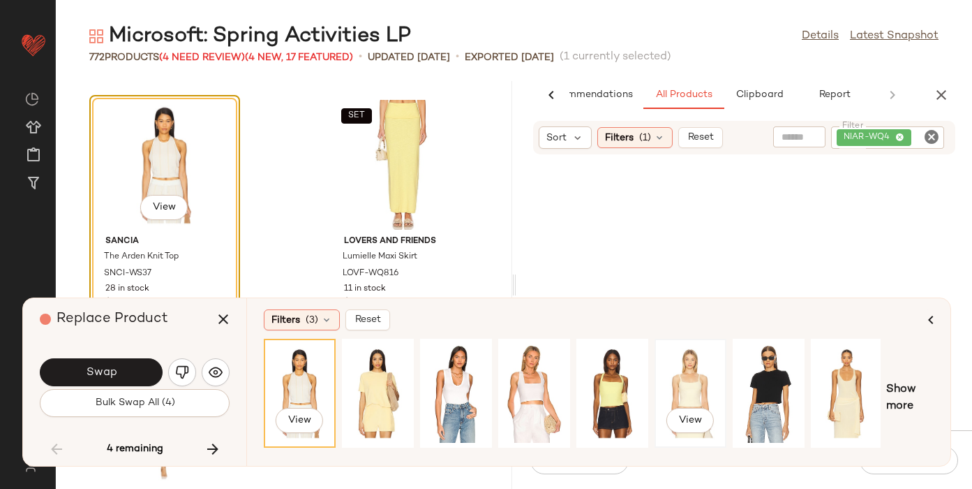
click at [671, 369] on div "View" at bounding box center [691, 392] width 62 height 99
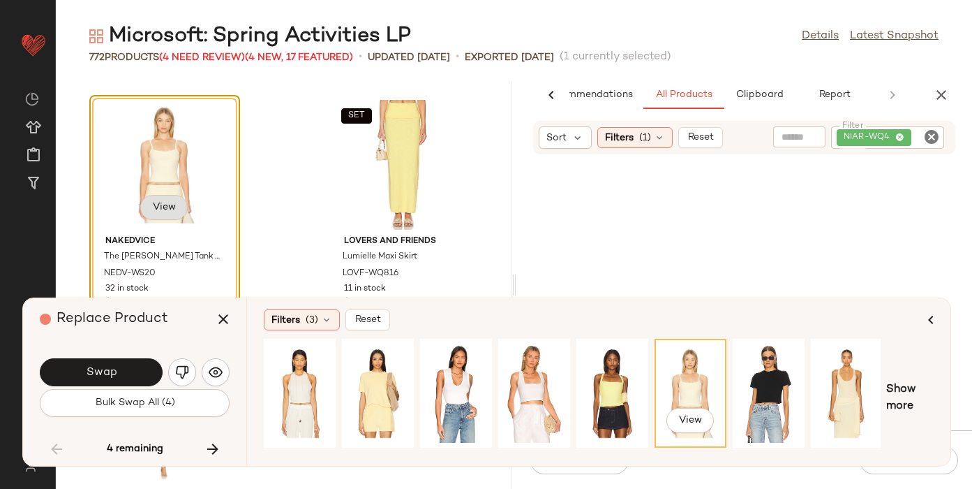
click at [156, 206] on span "View" at bounding box center [164, 207] width 24 height 11
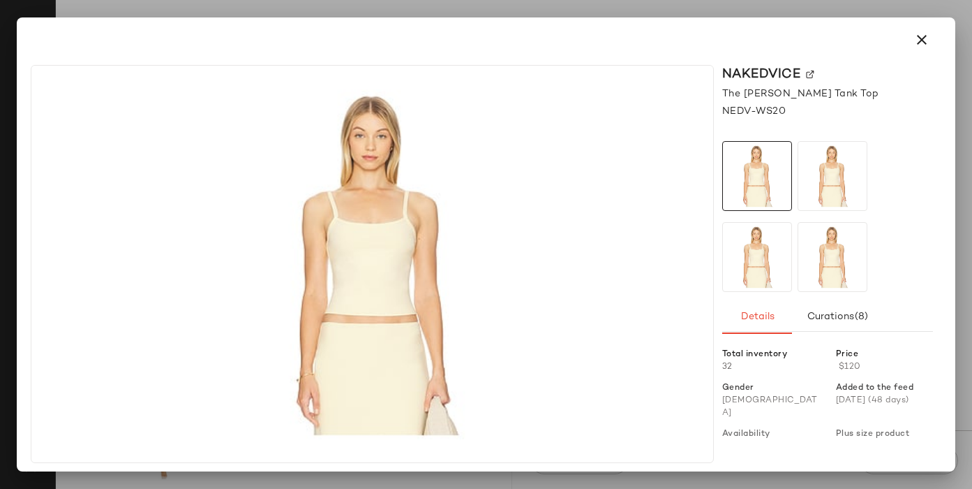
click at [806, 75] on img at bounding box center [810, 74] width 8 height 8
click at [926, 38] on icon "button" at bounding box center [922, 39] width 17 height 17
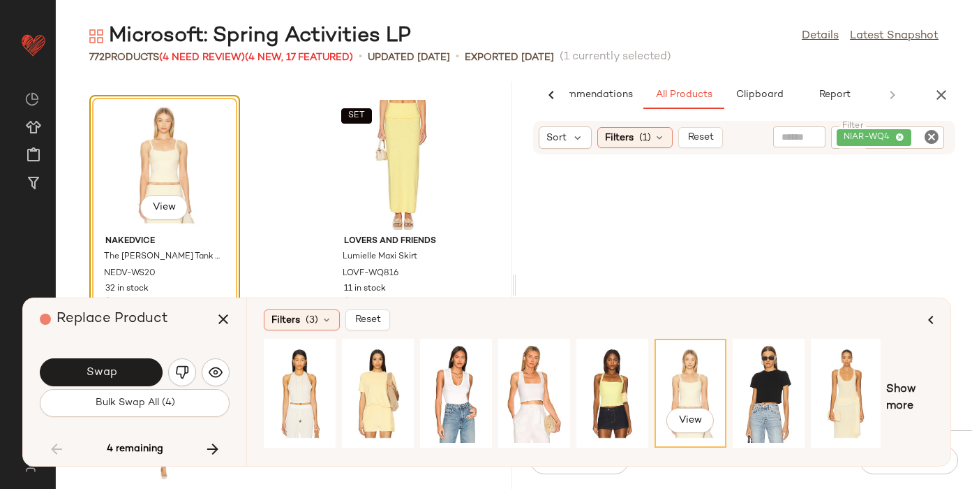
click at [930, 137] on icon "Clear Filter" at bounding box center [931, 136] width 17 height 17
paste input "*********"
type input "*********"
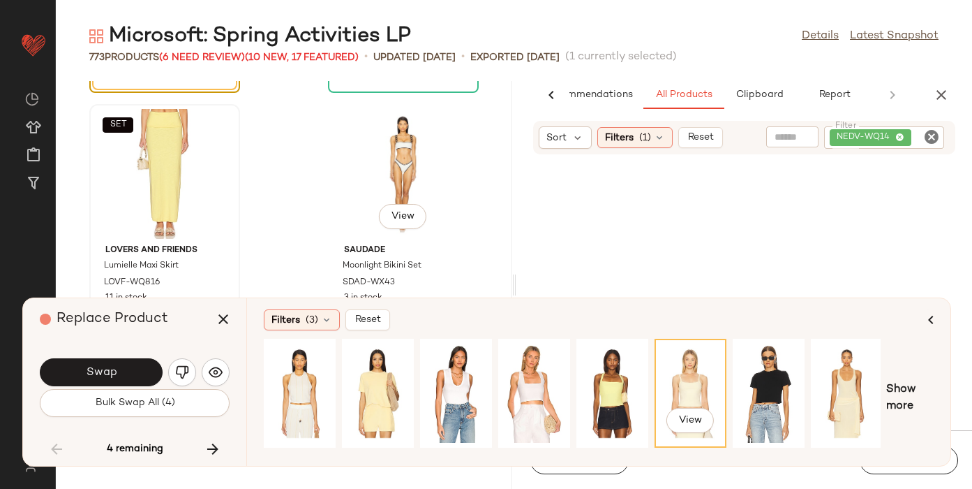
scroll to position [60539, 0]
click at [221, 313] on icon "button" at bounding box center [223, 319] width 17 height 17
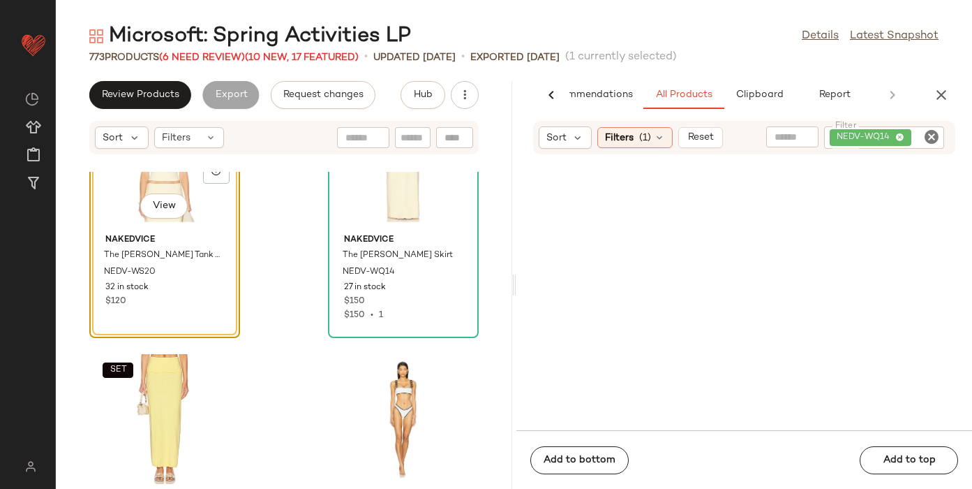
scroll to position [60385, 0]
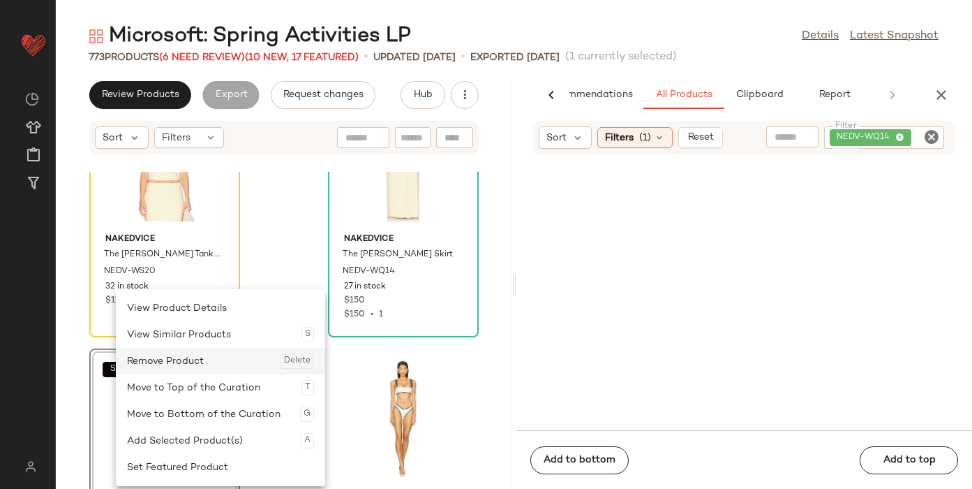
click at [177, 364] on div "Remove Product Delete" at bounding box center [220, 361] width 187 height 27
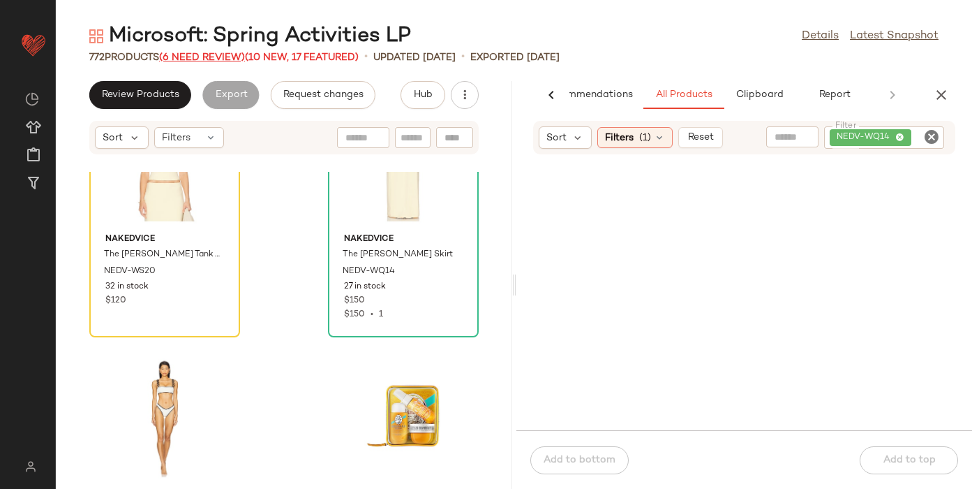
click at [193, 52] on span "(6 Need Review)" at bounding box center [202, 57] width 86 height 10
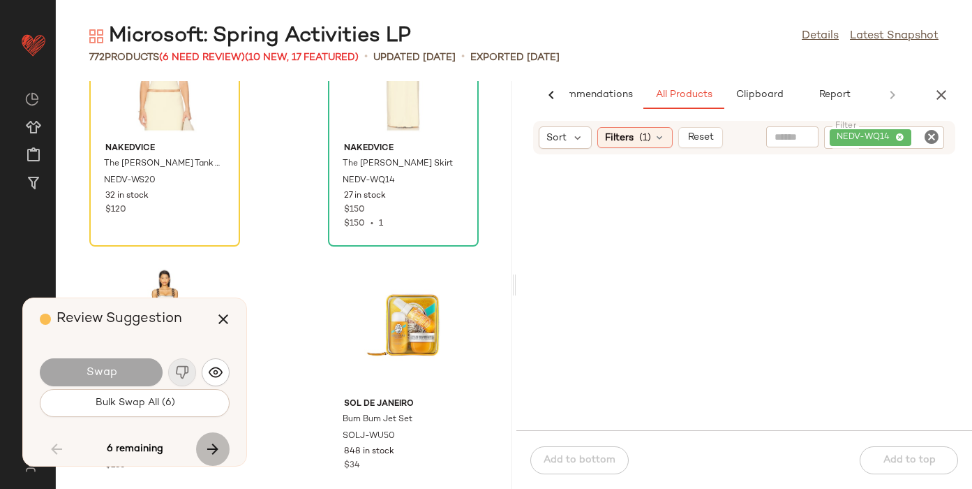
click at [207, 440] on icon "button" at bounding box center [213, 448] width 17 height 17
click at [205, 436] on button "button" at bounding box center [213, 449] width 34 height 34
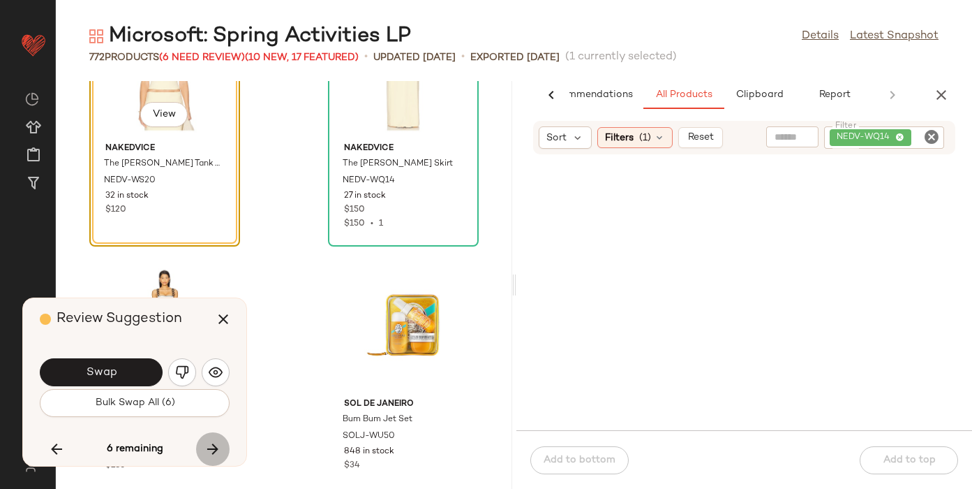
scroll to position [60292, 0]
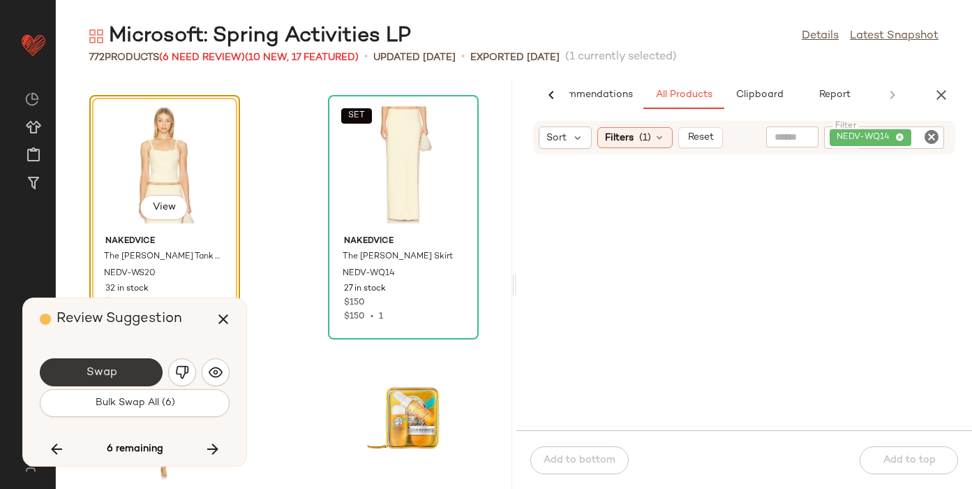
click at [89, 371] on span "Swap" at bounding box center [100, 372] width 31 height 13
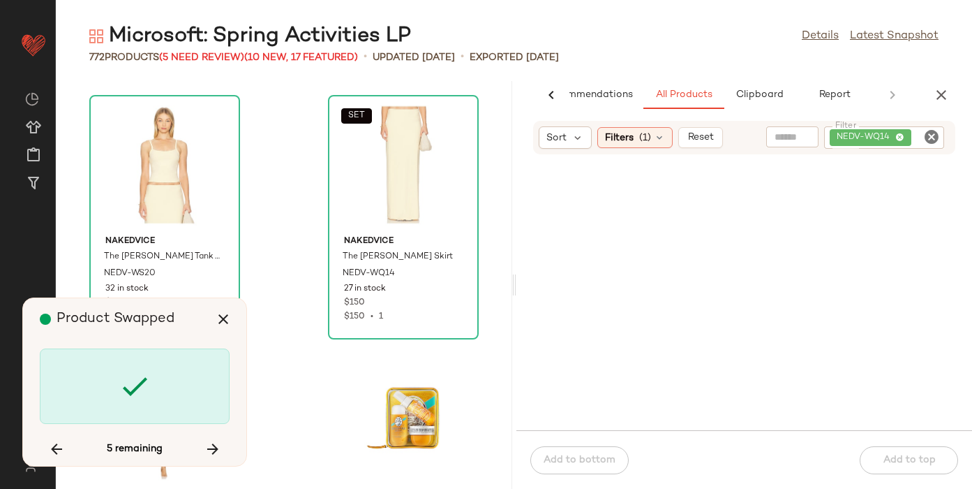
scroll to position [71788, 0]
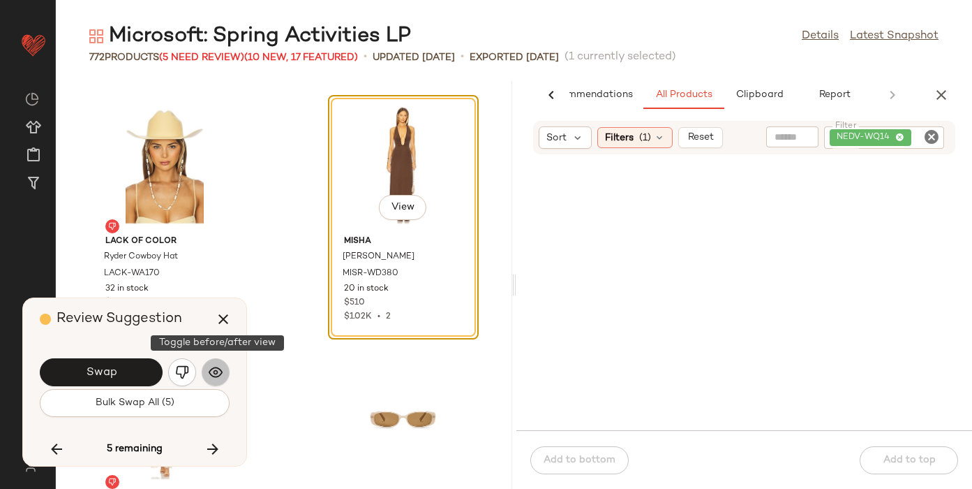
click at [221, 374] on img "button" at bounding box center [216, 372] width 14 height 14
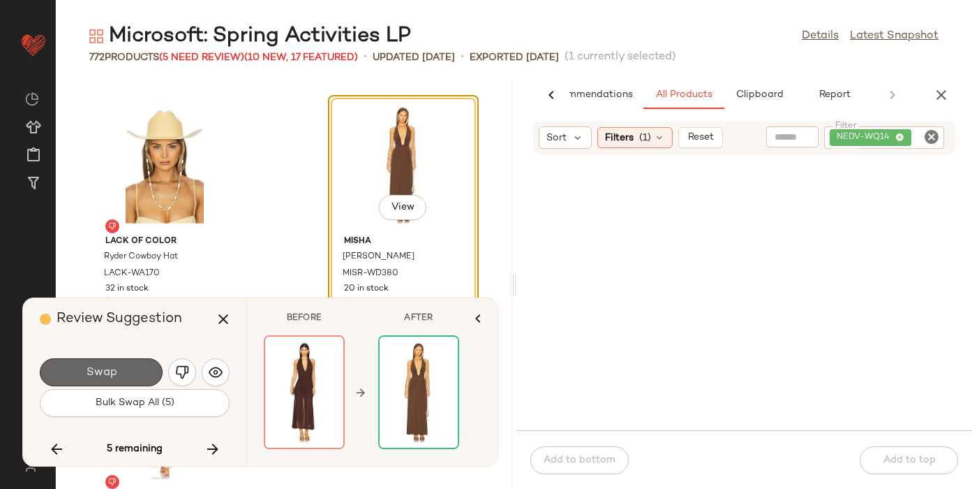
click at [80, 366] on button "Swap" at bounding box center [101, 372] width 123 height 28
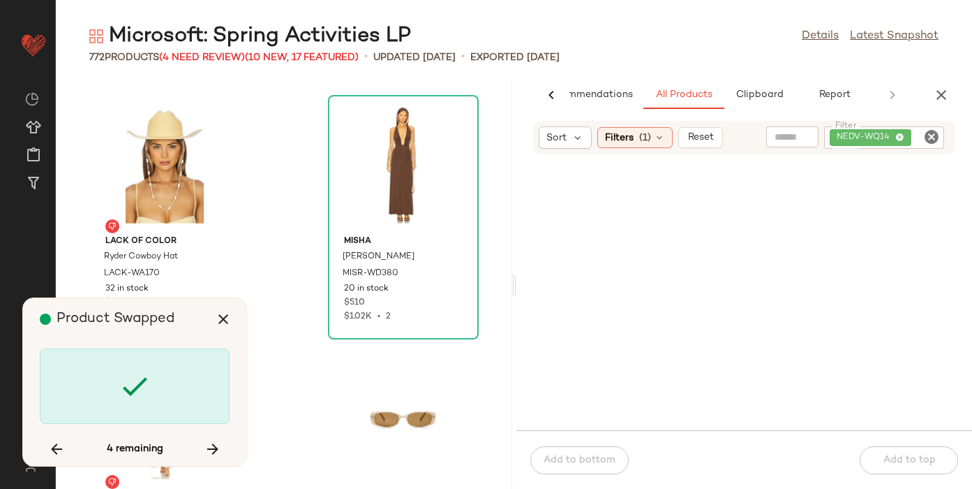
scroll to position [74087, 0]
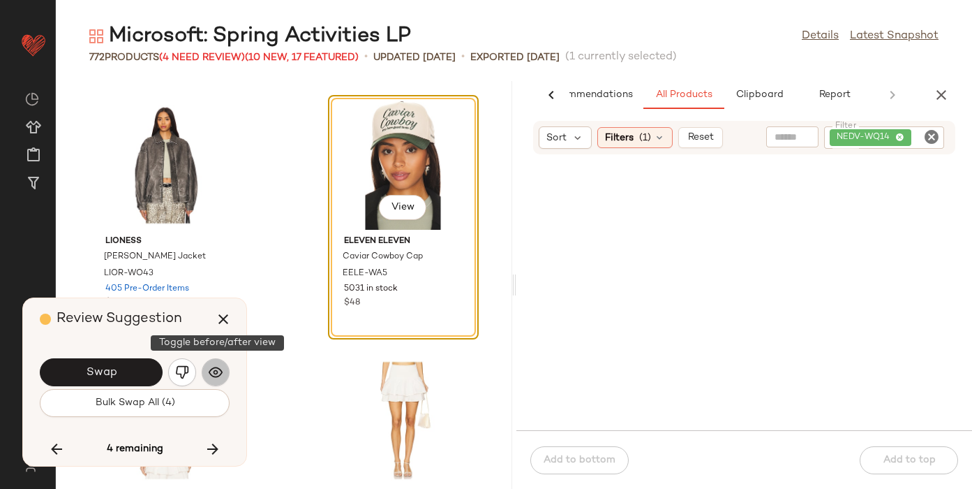
click at [215, 366] on img "button" at bounding box center [216, 372] width 14 height 14
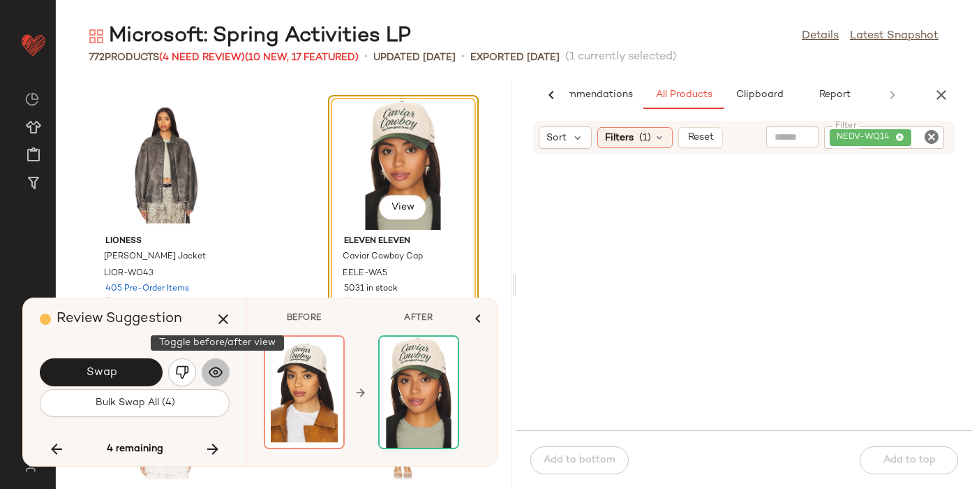
click at [215, 366] on img "button" at bounding box center [216, 372] width 14 height 14
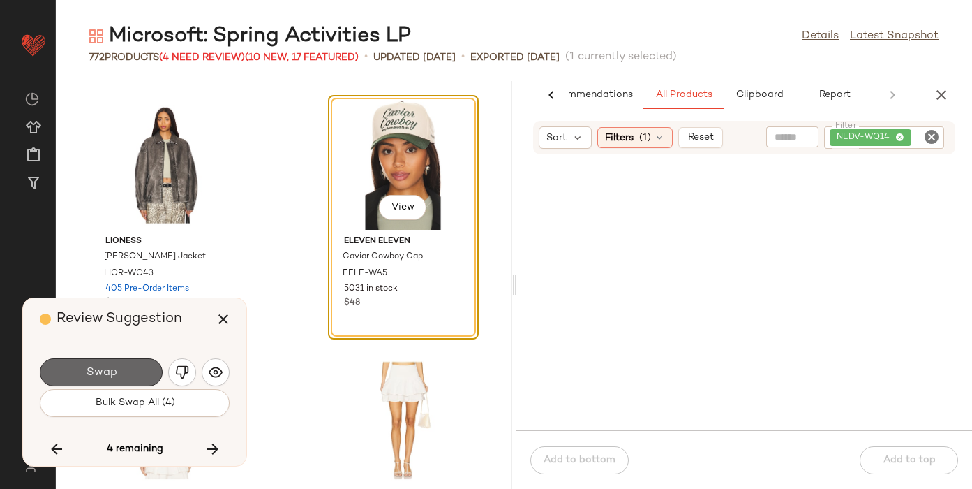
click at [120, 364] on button "Swap" at bounding box center [101, 372] width 123 height 28
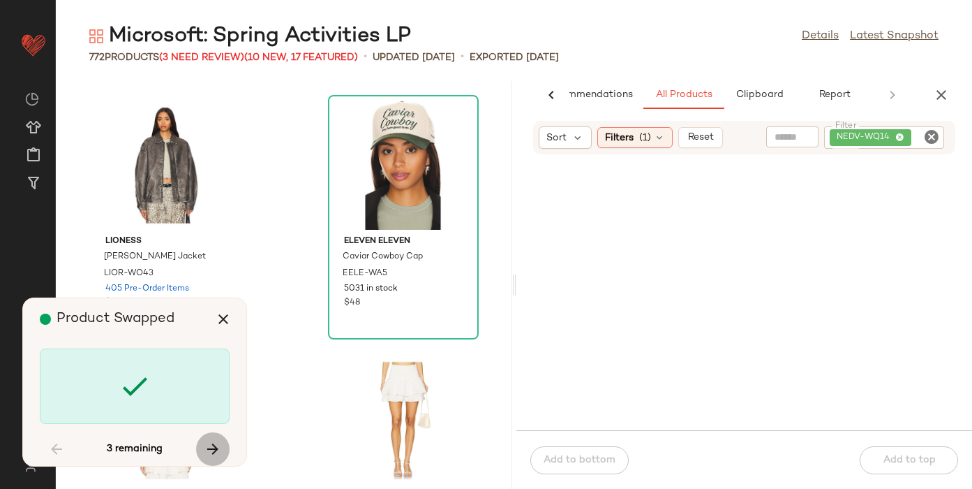
click at [217, 450] on icon "button" at bounding box center [213, 448] width 17 height 17
click at [217, 451] on icon "button" at bounding box center [213, 448] width 17 height 17
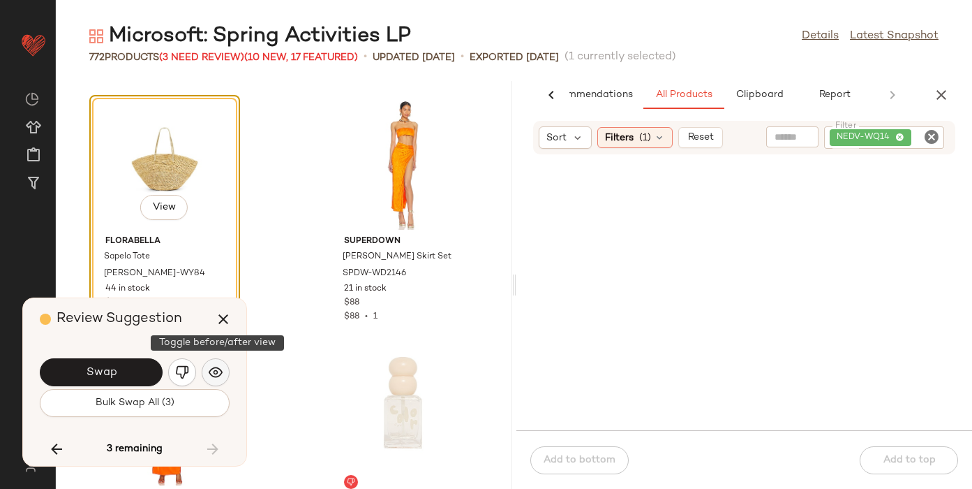
click at [212, 366] on img "button" at bounding box center [216, 372] width 14 height 14
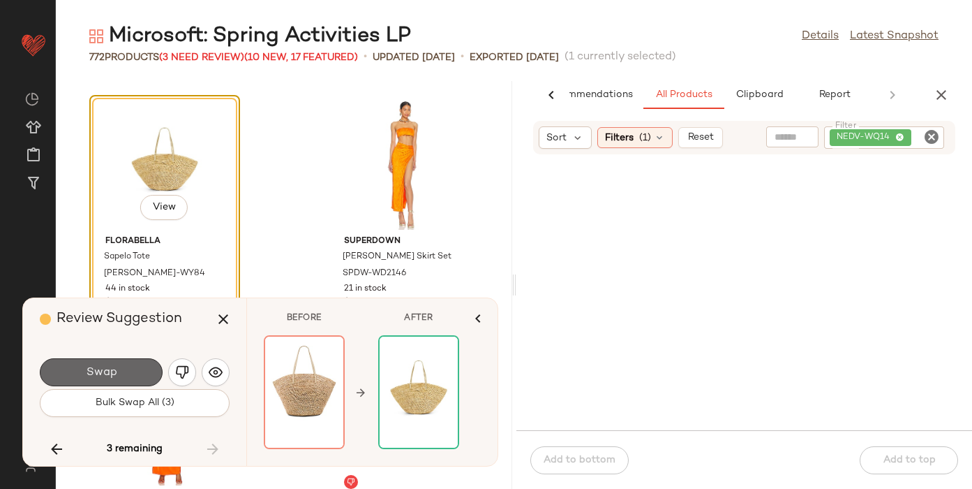
click at [119, 369] on button "Swap" at bounding box center [101, 372] width 123 height 28
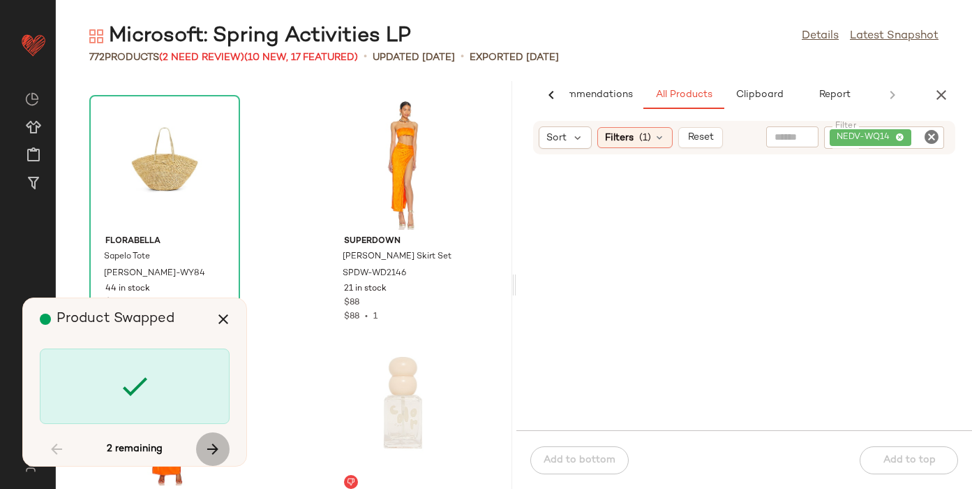
click at [212, 444] on icon "button" at bounding box center [213, 448] width 17 height 17
click at [55, 450] on icon "button" at bounding box center [56, 448] width 17 height 17
click at [207, 445] on icon "button" at bounding box center [213, 448] width 17 height 17
click at [207, 445] on div "2 remaining" at bounding box center [135, 449] width 190 height 34
click at [222, 320] on icon "button" at bounding box center [223, 319] width 17 height 17
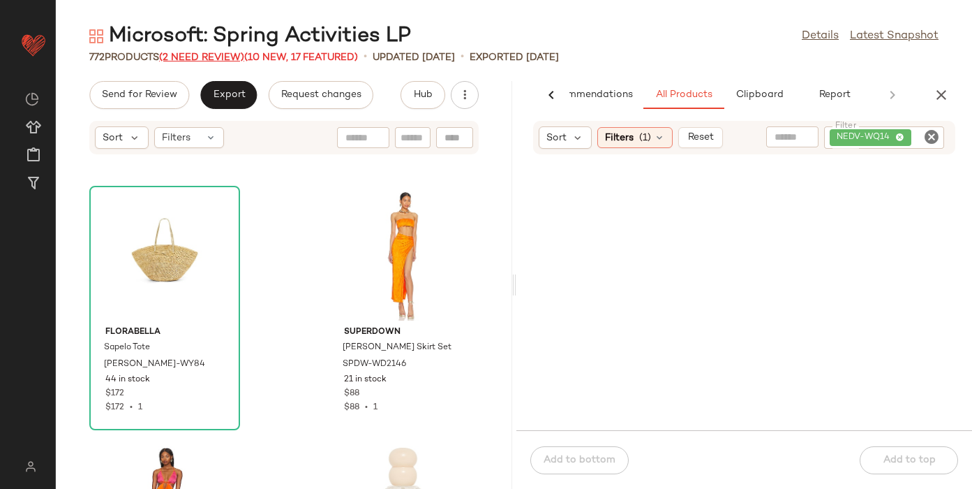
click at [205, 52] on span "(2 Need Review)" at bounding box center [201, 57] width 85 height 10
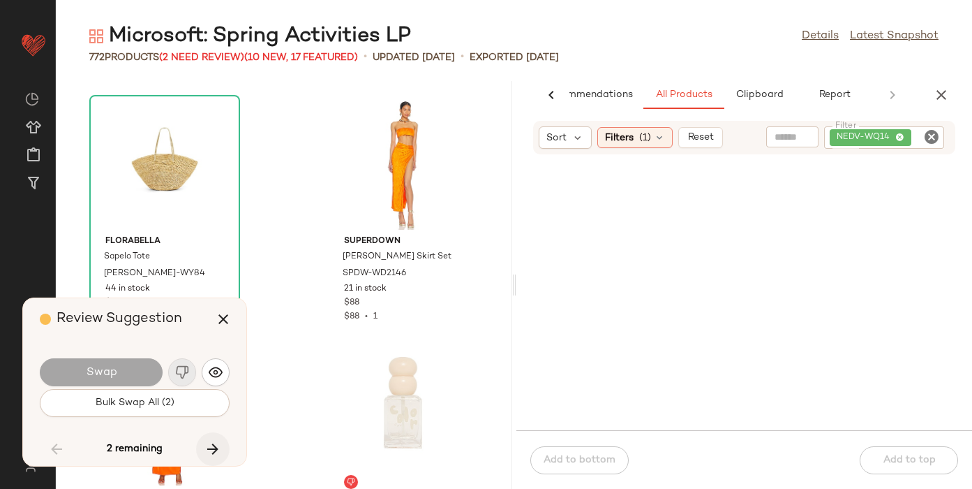
click at [221, 445] on icon "button" at bounding box center [213, 448] width 17 height 17
click at [223, 312] on icon "button" at bounding box center [223, 319] width 17 height 17
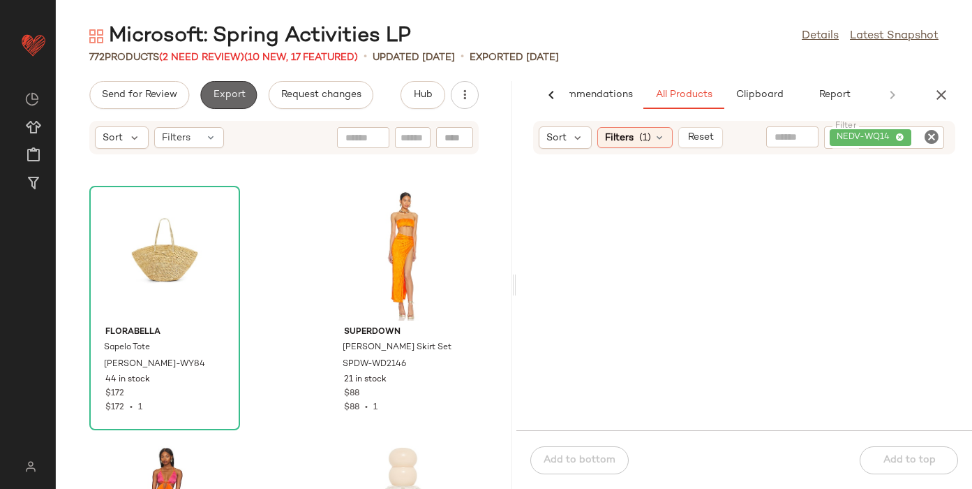
click at [228, 89] on span "Export" at bounding box center [228, 94] width 33 height 11
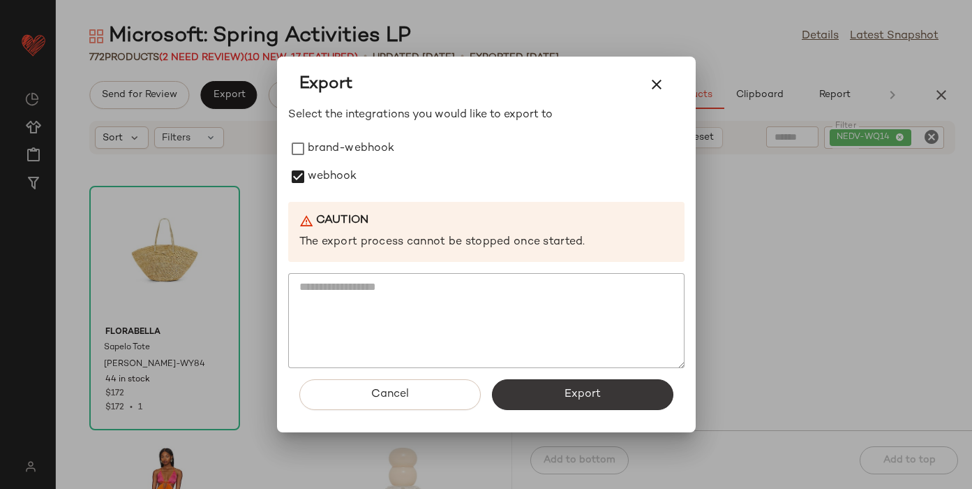
click at [524, 396] on button "Export" at bounding box center [582, 394] width 181 height 31
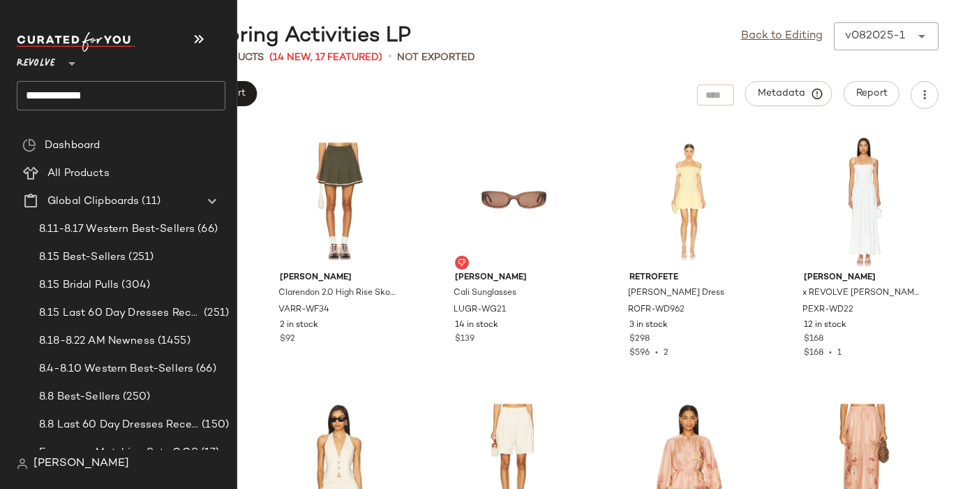
click at [78, 91] on input "**********" at bounding box center [121, 95] width 209 height 29
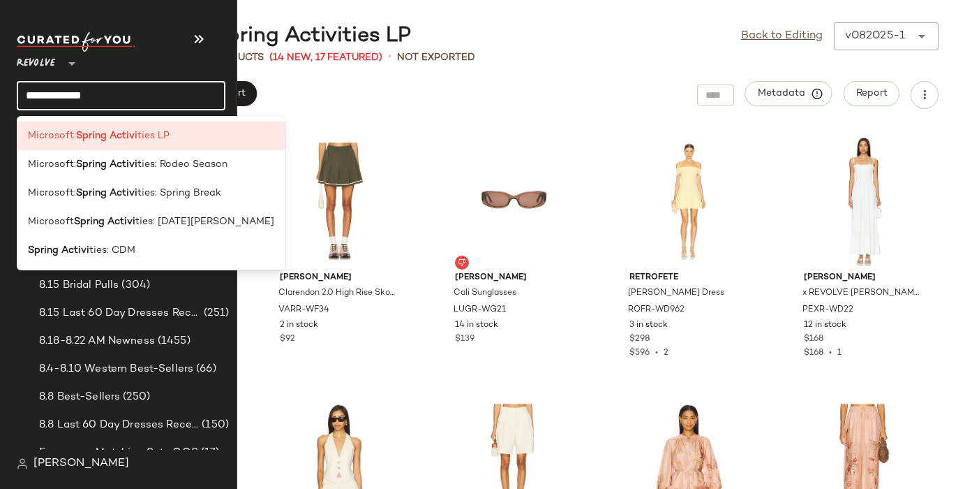
click at [78, 91] on input "**********" at bounding box center [121, 95] width 209 height 29
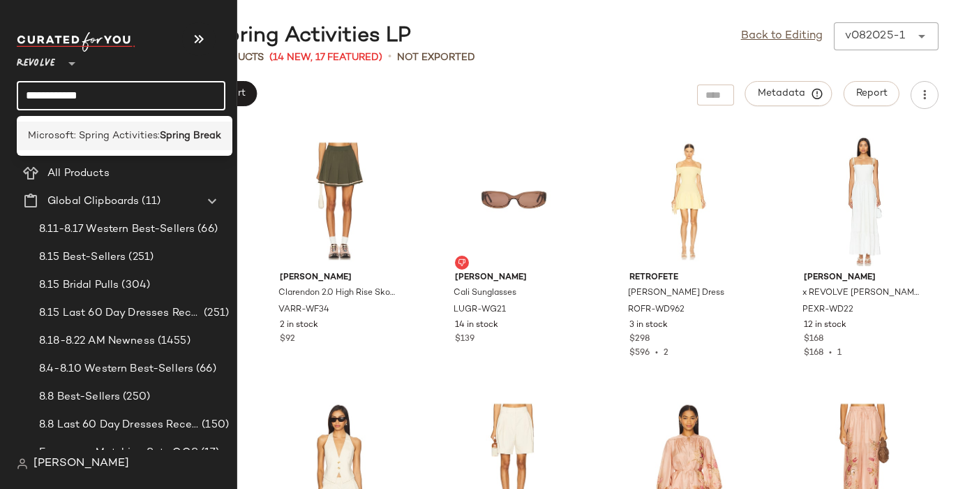
type input "**********"
click at [57, 133] on span "Microsoft: Spring Activities:" at bounding box center [94, 135] width 132 height 15
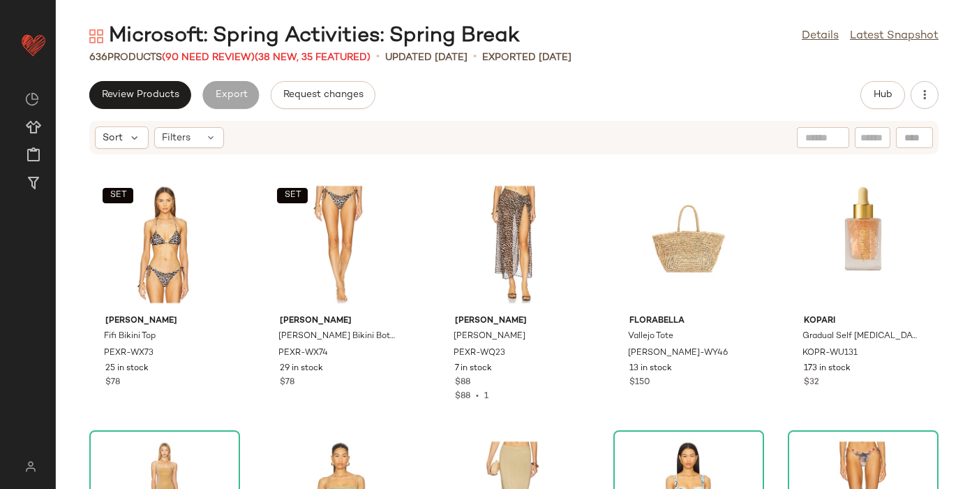
click at [195, 51] on div "636 Products (90 Need Review) (38 New, 35 Featured)" at bounding box center [229, 57] width 281 height 15
click at [195, 52] on span "(90 Need Review)" at bounding box center [208, 57] width 93 height 10
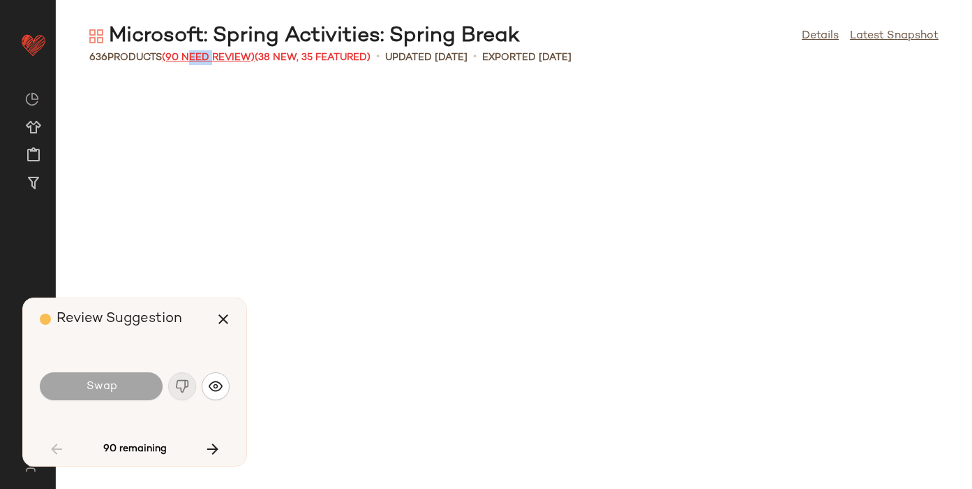
scroll to position [2555, 0]
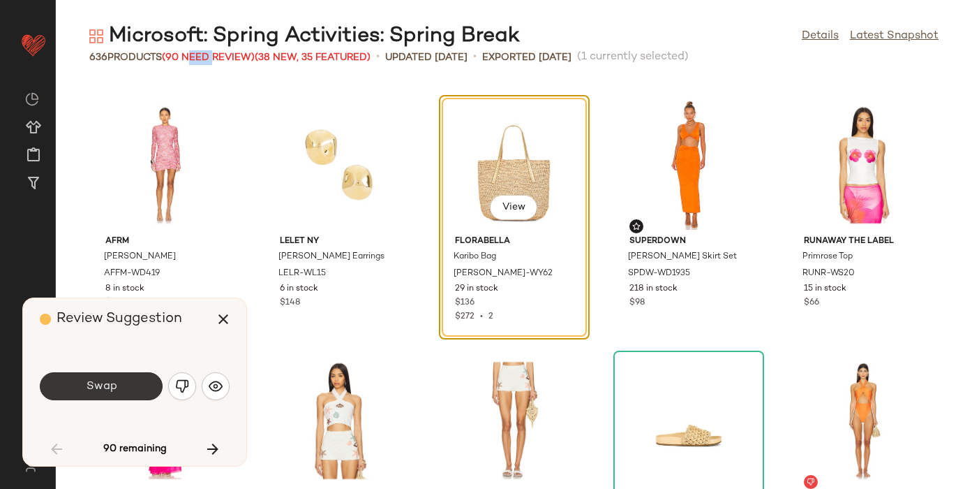
click at [112, 387] on span "Swap" at bounding box center [100, 386] width 31 height 13
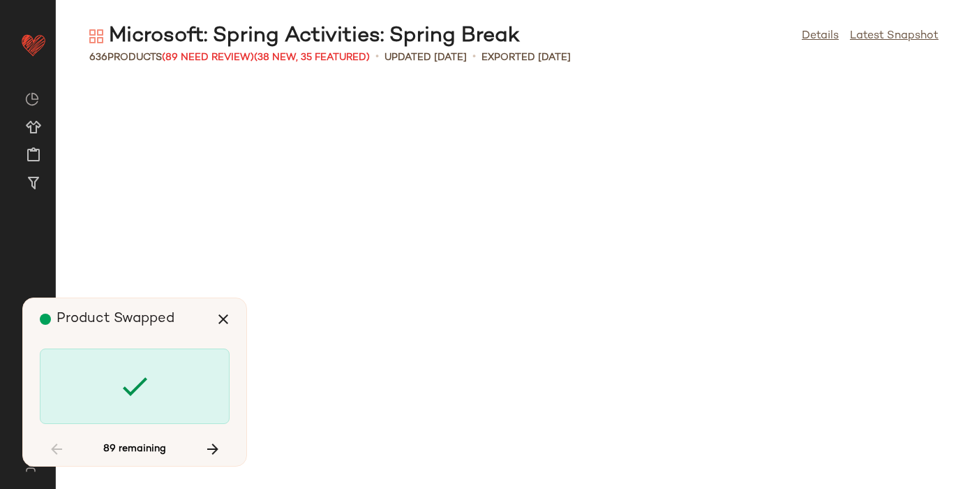
scroll to position [3577, 0]
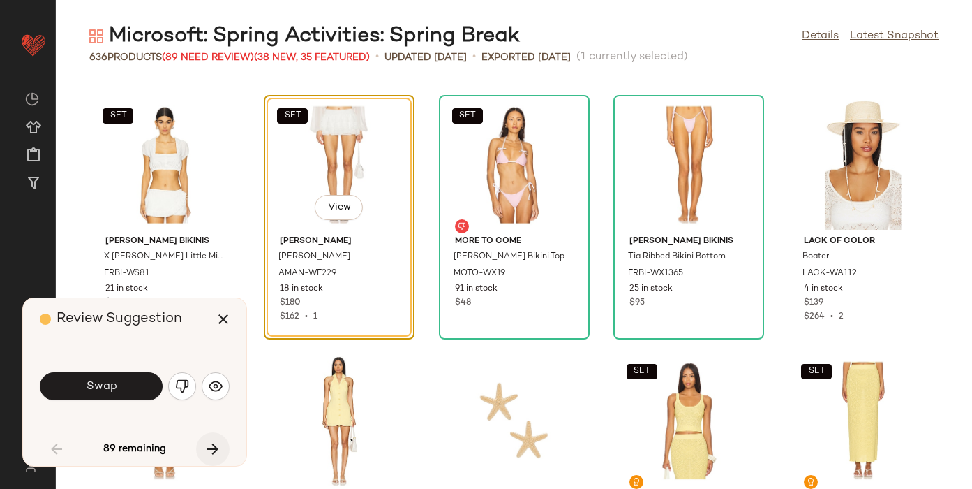
click at [215, 453] on icon "button" at bounding box center [213, 448] width 17 height 17
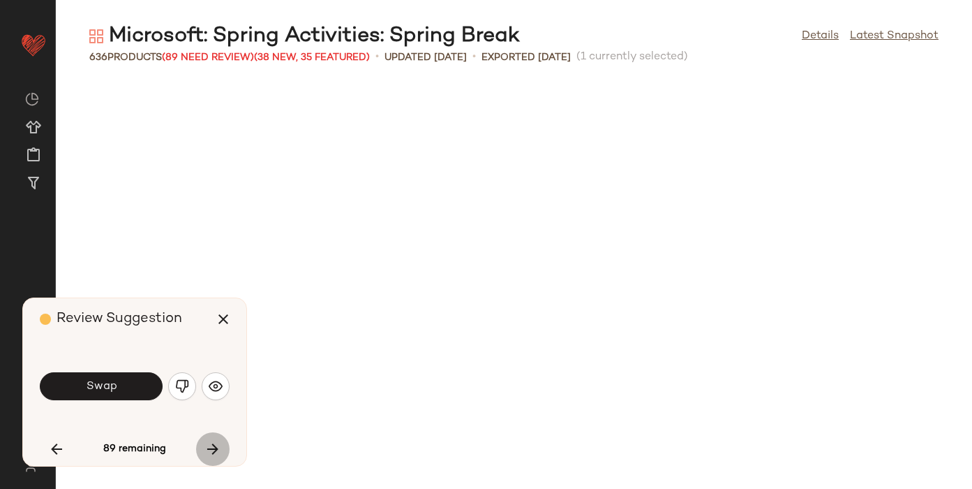
scroll to position [6131, 0]
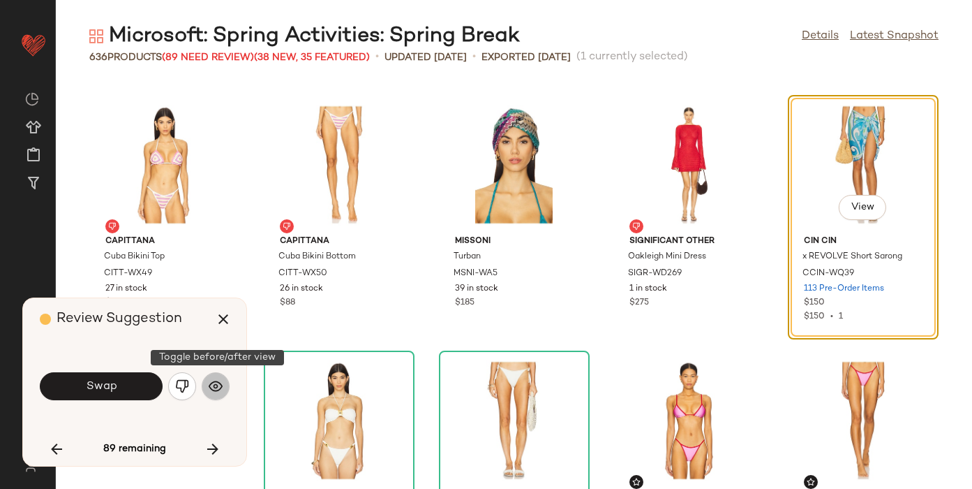
click at [213, 385] on img "button" at bounding box center [216, 386] width 14 height 14
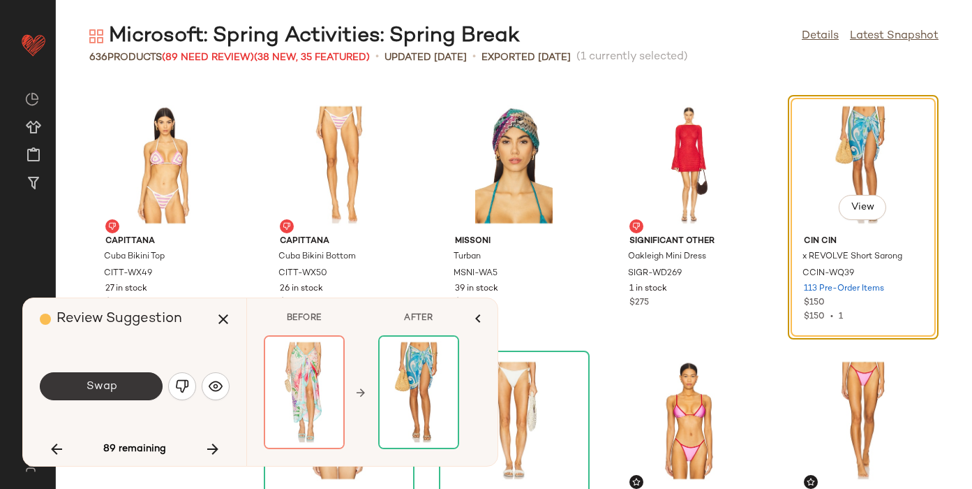
click at [75, 398] on button "Swap" at bounding box center [101, 386] width 123 height 28
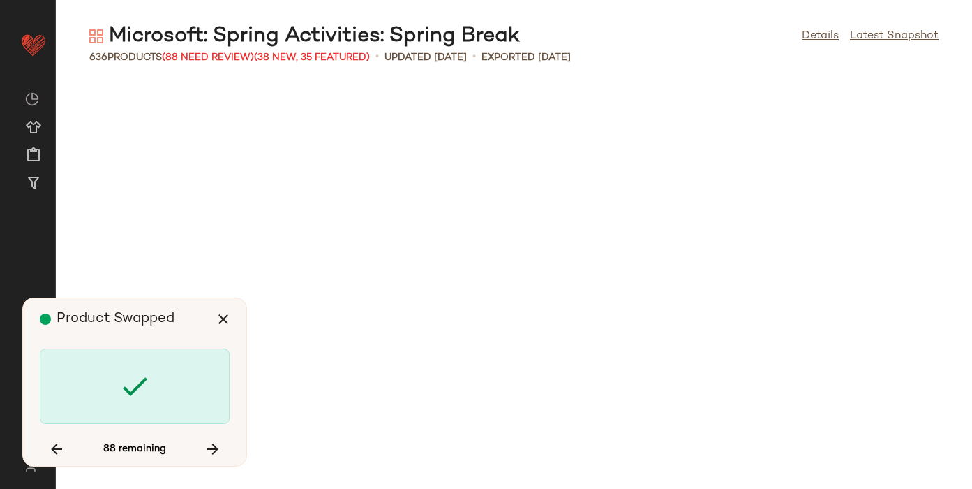
scroll to position [7920, 0]
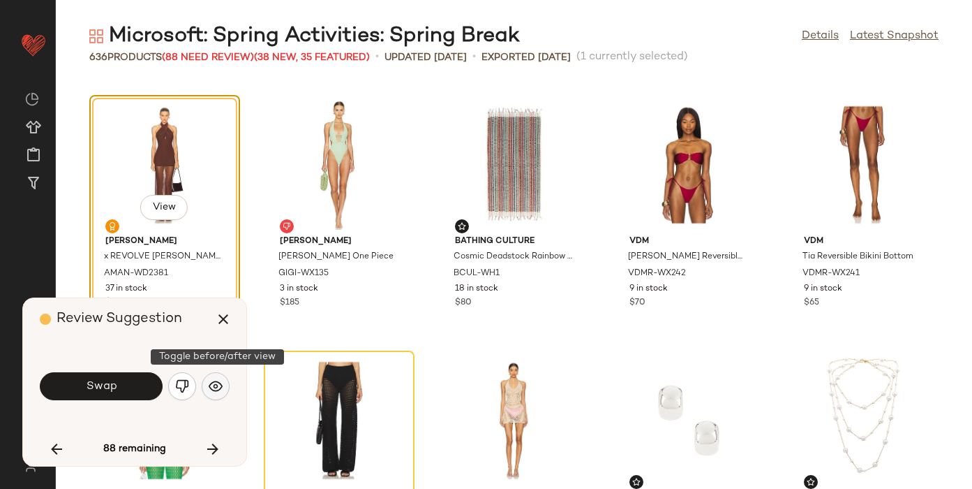
click at [211, 391] on img "button" at bounding box center [216, 386] width 14 height 14
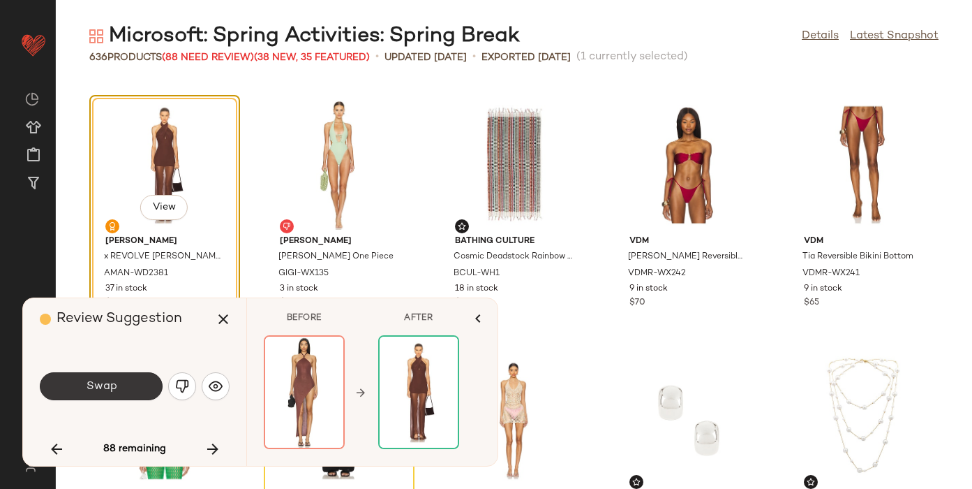
click at [121, 389] on button "Swap" at bounding box center [101, 386] width 123 height 28
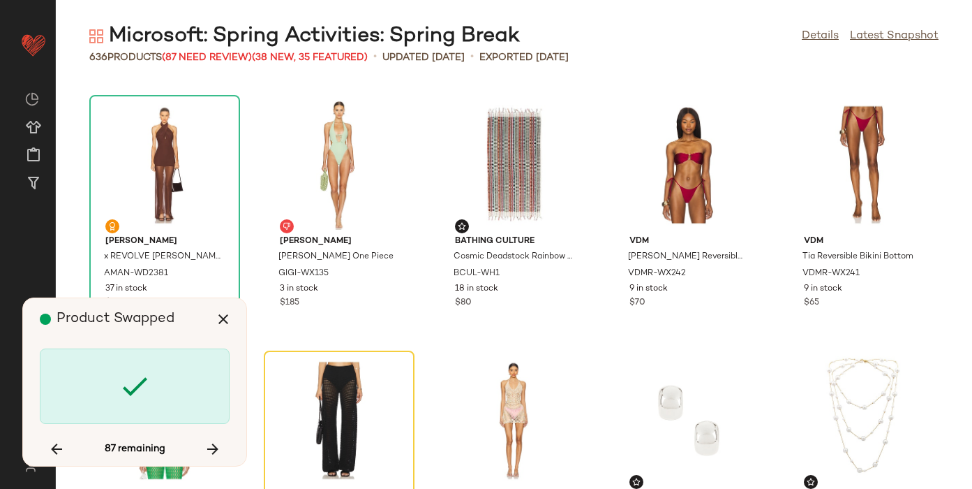
scroll to position [8175, 0]
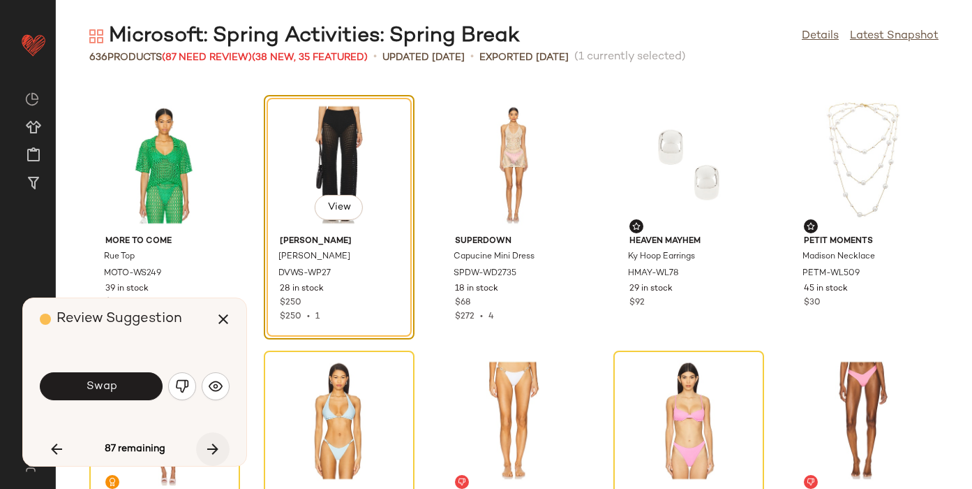
click at [221, 443] on icon "button" at bounding box center [213, 448] width 17 height 17
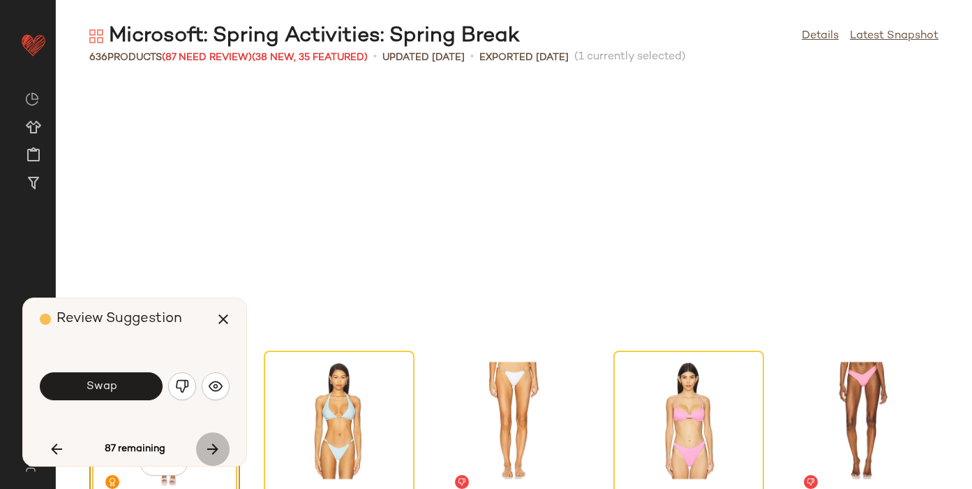
scroll to position [8431, 0]
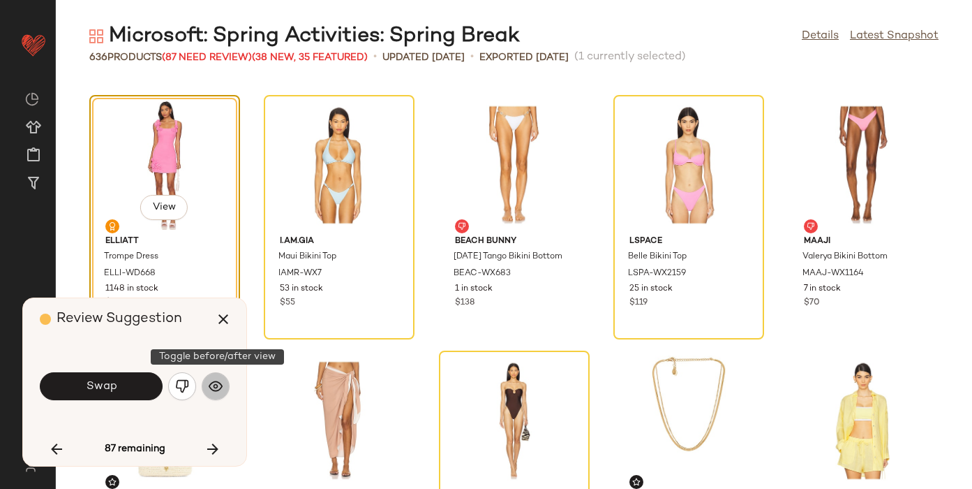
click at [220, 385] on img "button" at bounding box center [216, 386] width 14 height 14
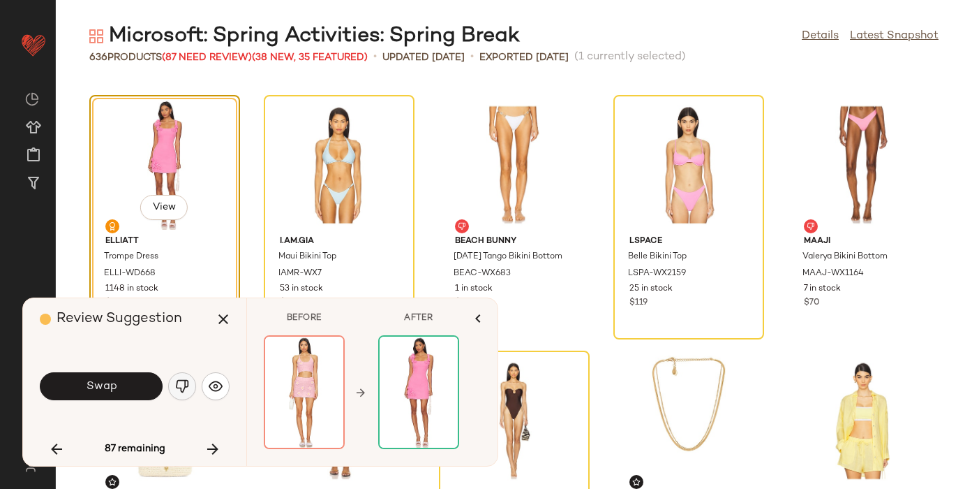
click at [183, 377] on button "button" at bounding box center [182, 386] width 28 height 28
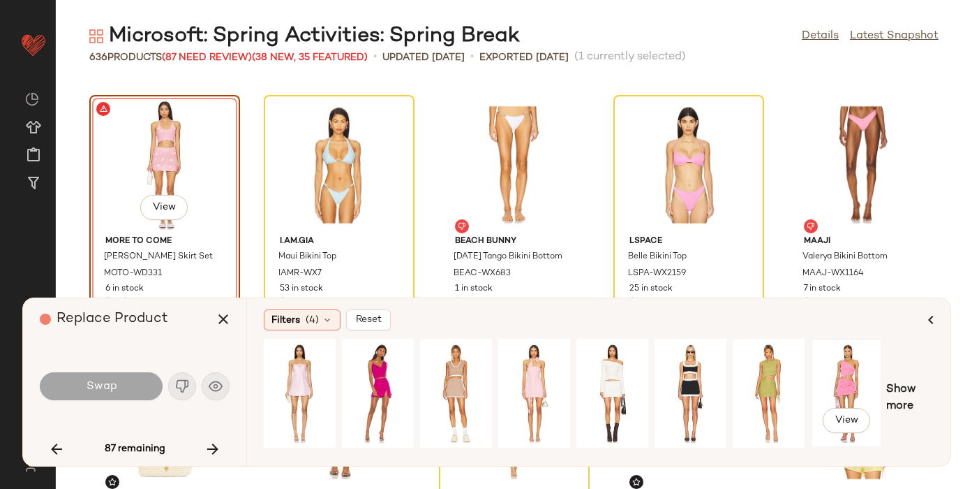
click at [838, 371] on div "View" at bounding box center [847, 392] width 62 height 99
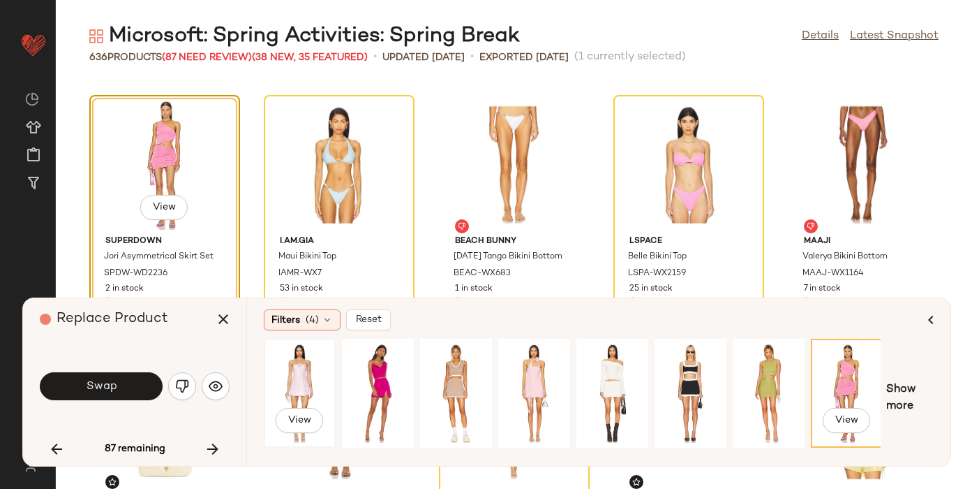
click at [302, 376] on div "View" at bounding box center [300, 392] width 62 height 99
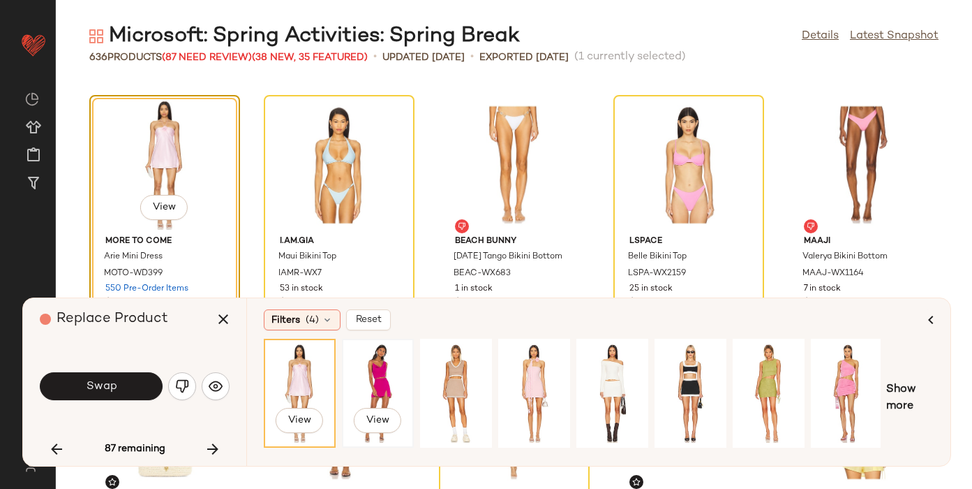
click at [366, 370] on div "View" at bounding box center [378, 392] width 62 height 99
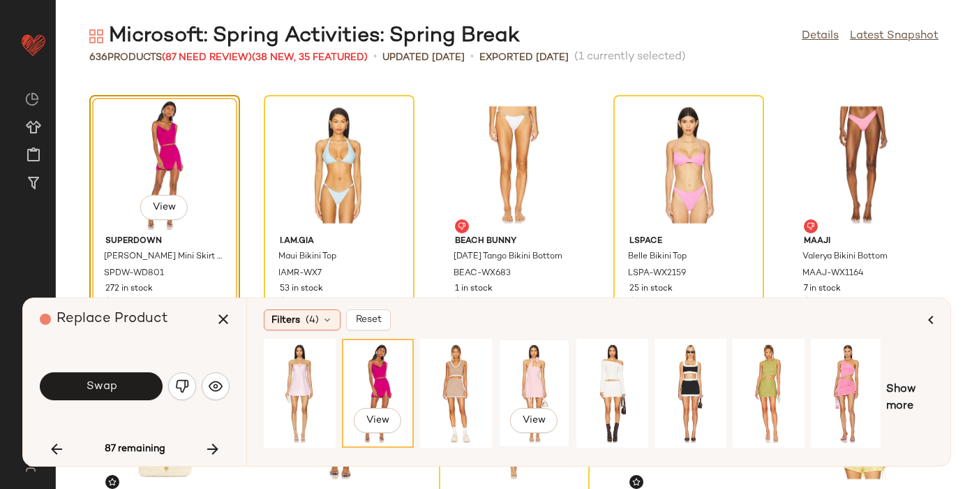
click at [528, 388] on div "View" at bounding box center [534, 392] width 62 height 99
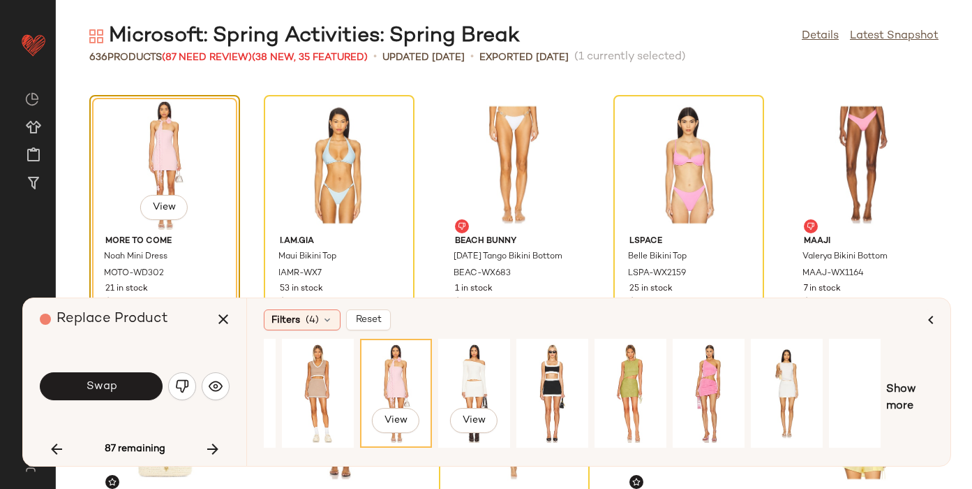
scroll to position [0, 158]
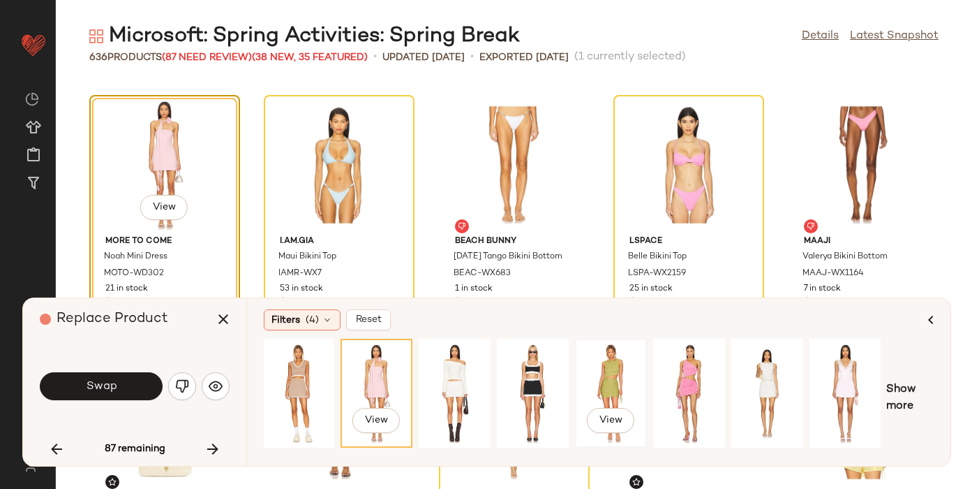
click at [614, 376] on div "View" at bounding box center [611, 392] width 62 height 99
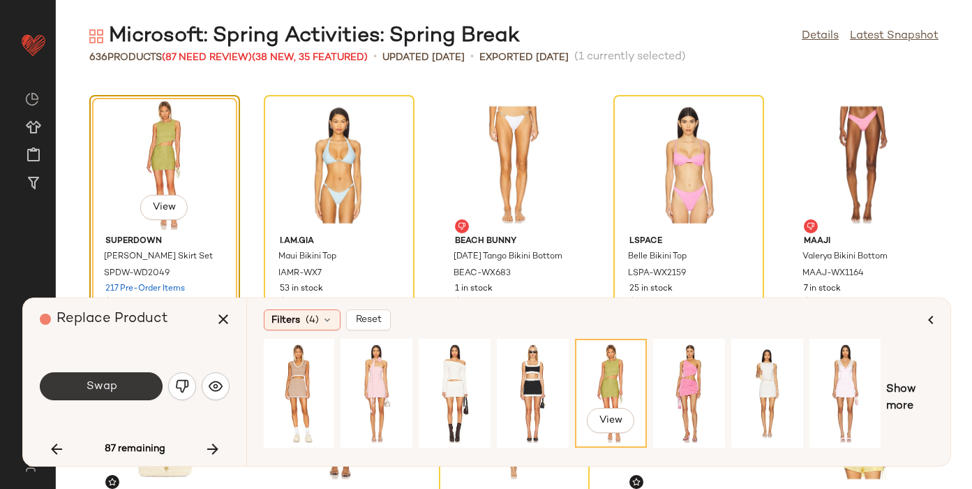
click at [119, 385] on button "Swap" at bounding box center [101, 386] width 123 height 28
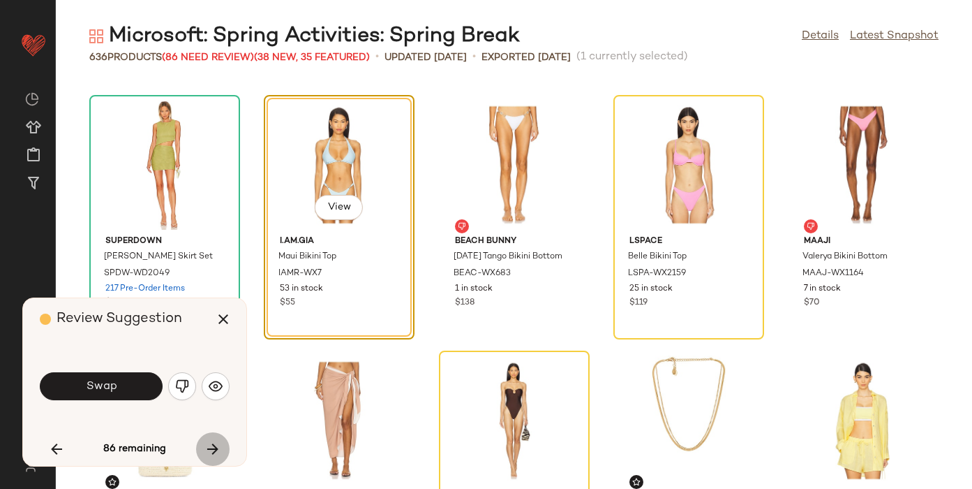
click at [216, 444] on icon "button" at bounding box center [213, 448] width 17 height 17
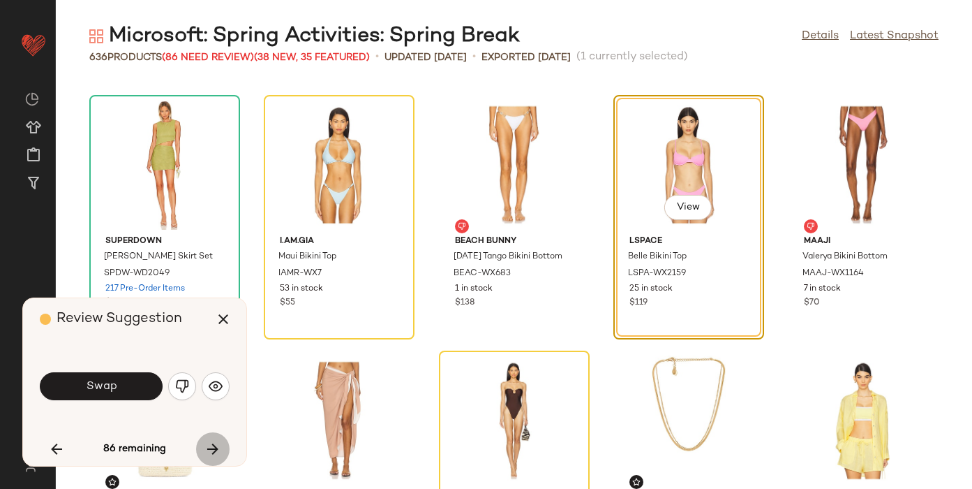
click at [216, 445] on icon "button" at bounding box center [213, 448] width 17 height 17
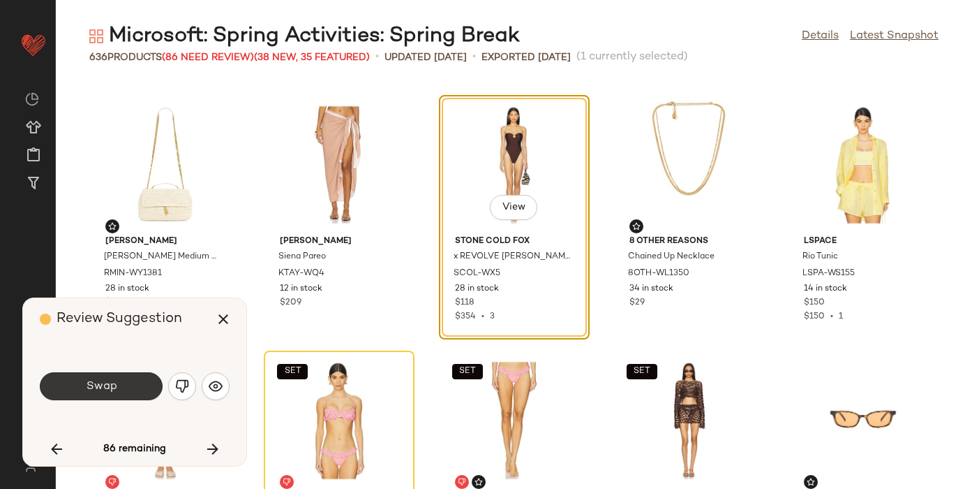
click at [82, 384] on button "Swap" at bounding box center [101, 386] width 123 height 28
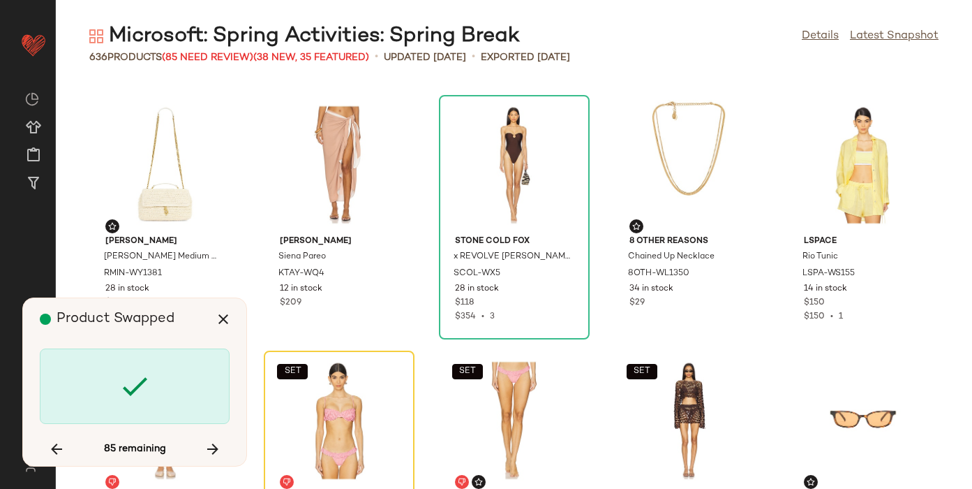
scroll to position [8942, 0]
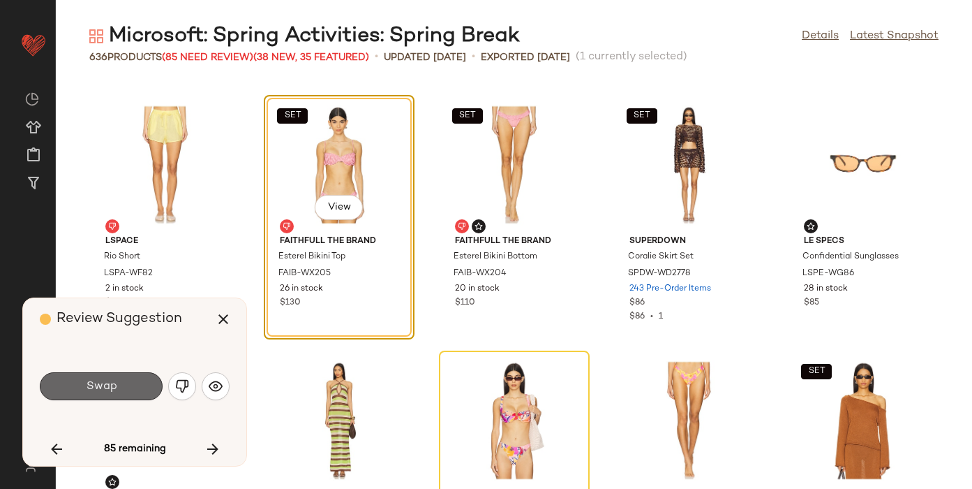
click at [109, 382] on span "Swap" at bounding box center [100, 386] width 31 height 13
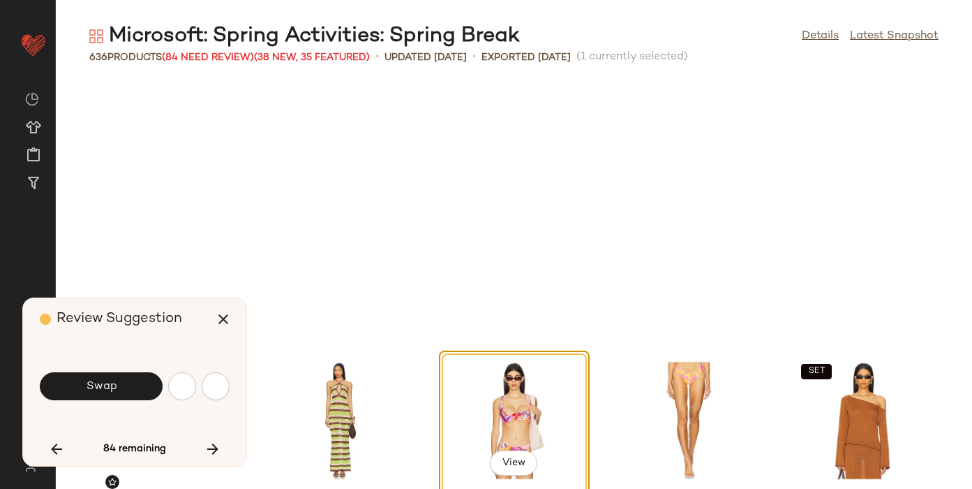
scroll to position [9197, 0]
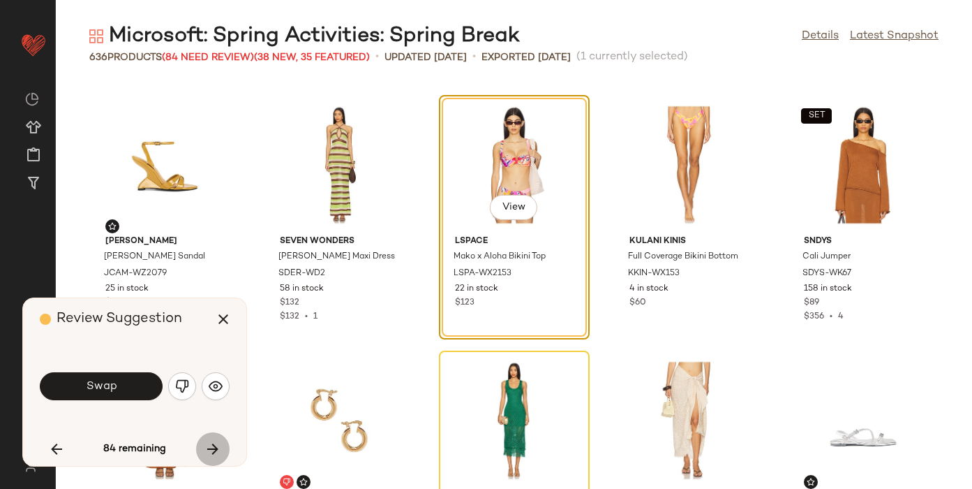
click at [211, 445] on icon "button" at bounding box center [213, 448] width 17 height 17
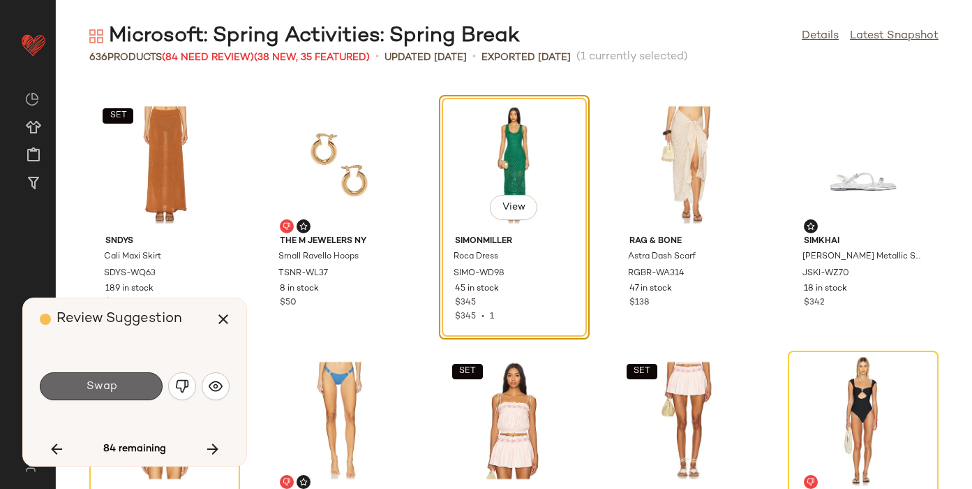
click at [131, 381] on button "Swap" at bounding box center [101, 386] width 123 height 28
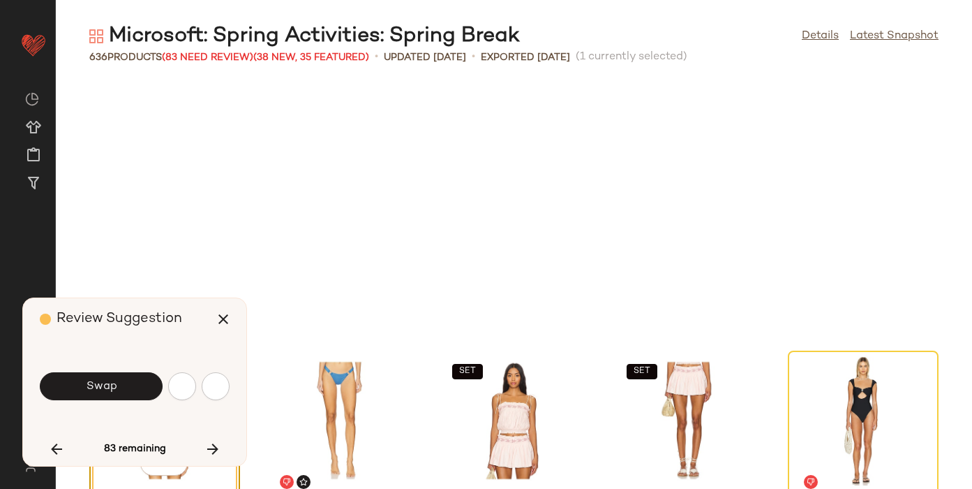
scroll to position [9708, 0]
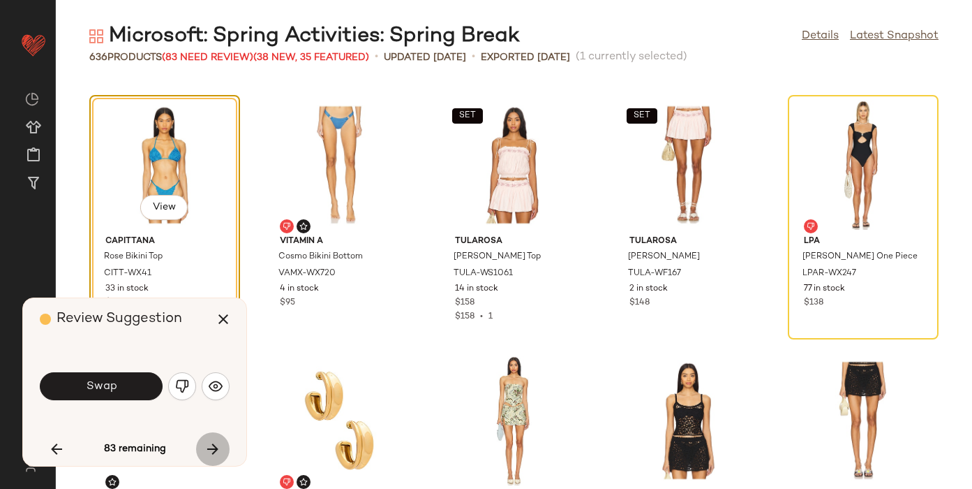
click at [214, 448] on icon "button" at bounding box center [213, 448] width 17 height 17
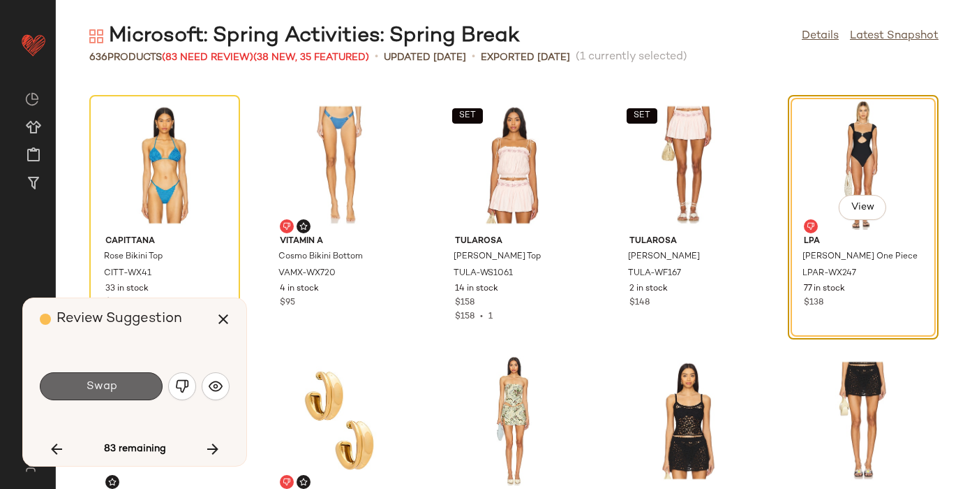
click at [95, 383] on span "Swap" at bounding box center [100, 386] width 31 height 13
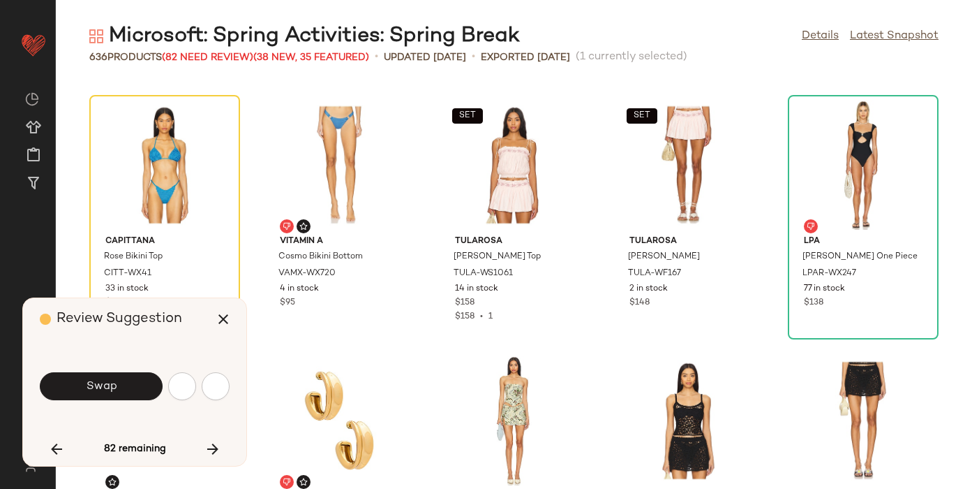
scroll to position [10219, 0]
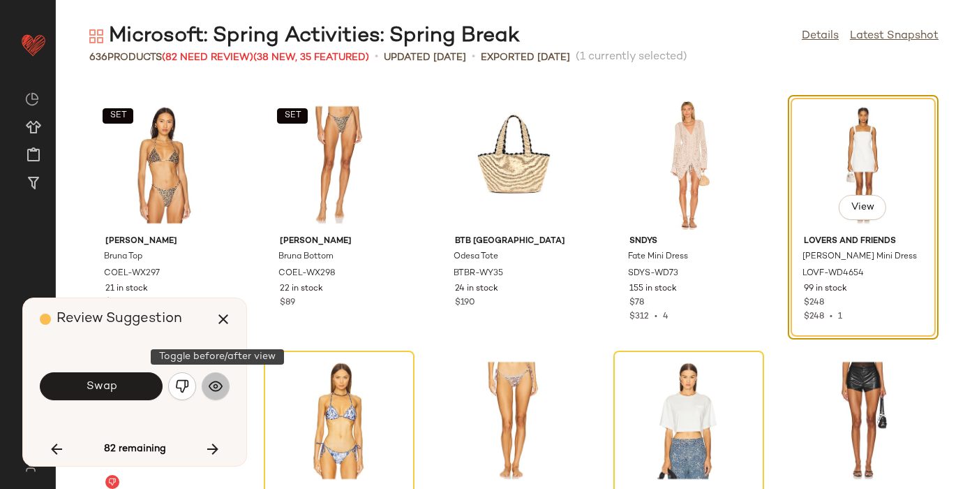
click at [214, 383] on img "button" at bounding box center [216, 386] width 14 height 14
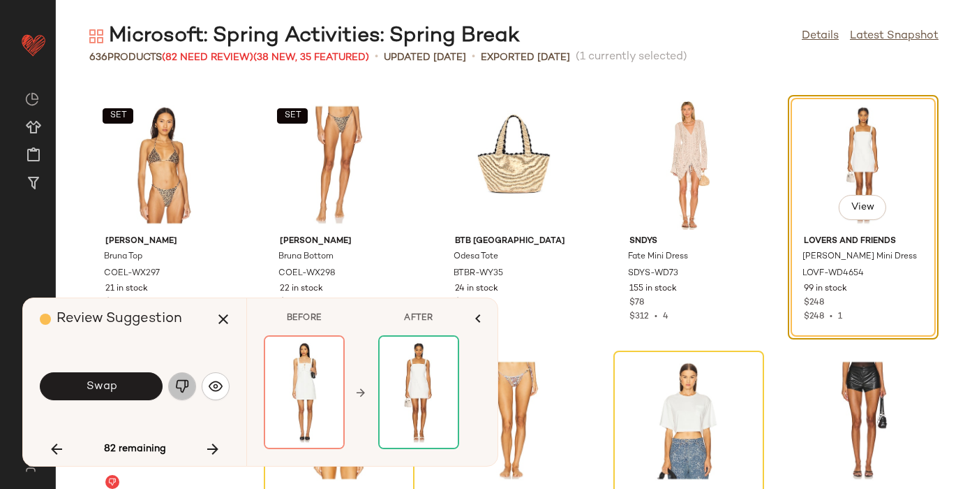
click at [172, 381] on button "button" at bounding box center [182, 386] width 28 height 28
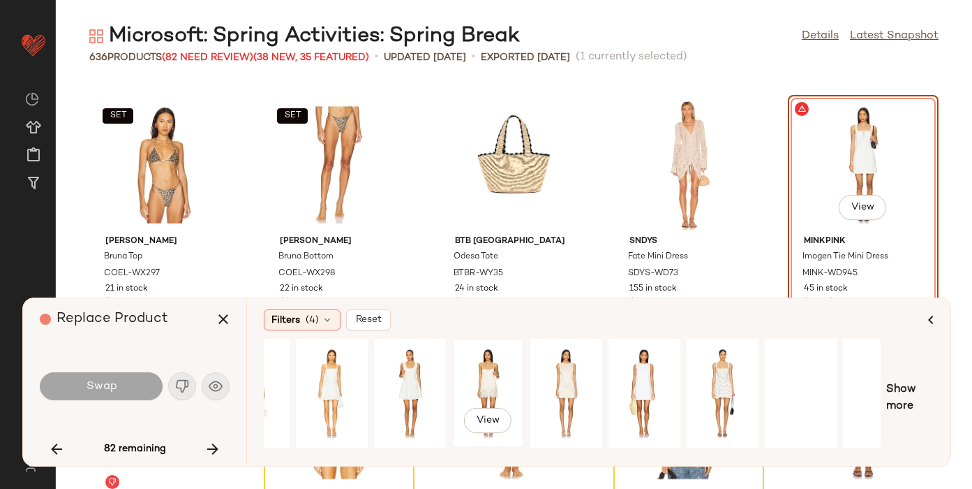
scroll to position [0, 158]
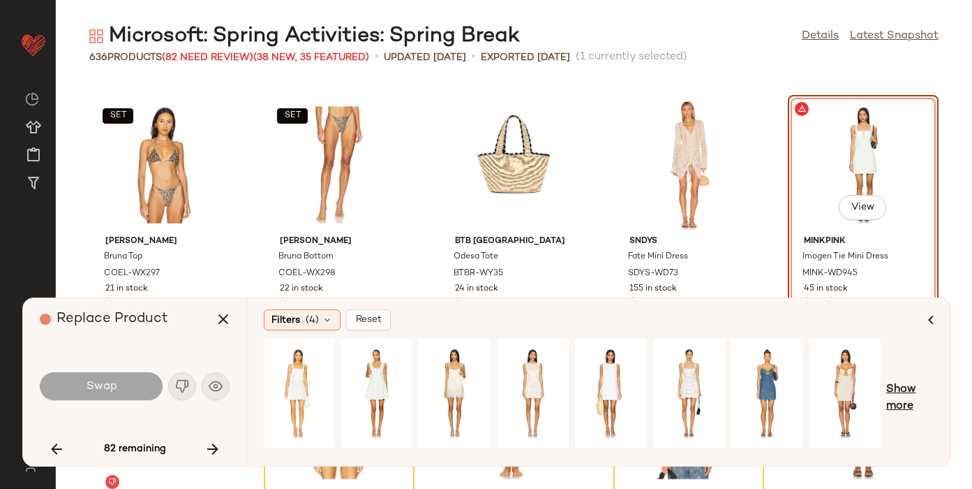
click at [900, 387] on span "Show more" at bounding box center [909, 398] width 47 height 34
click at [835, 371] on div "View" at bounding box center [846, 392] width 62 height 99
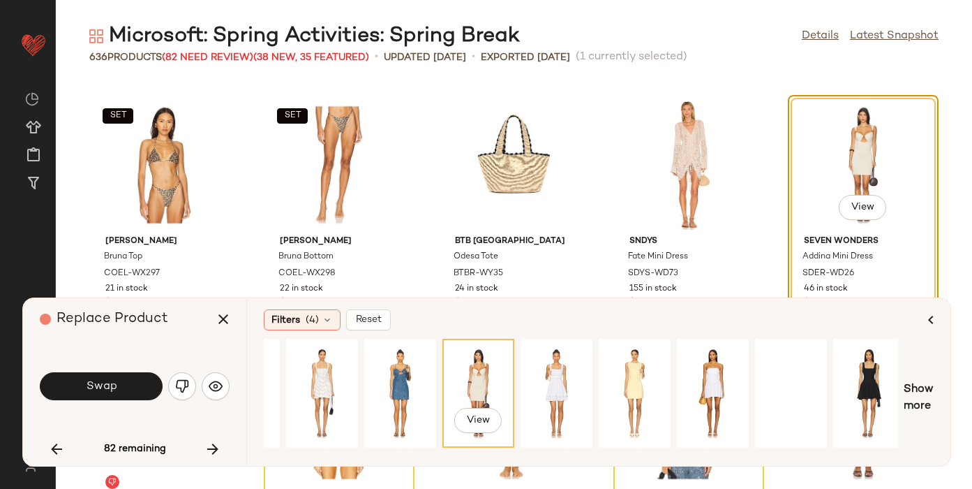
scroll to position [0, 529]
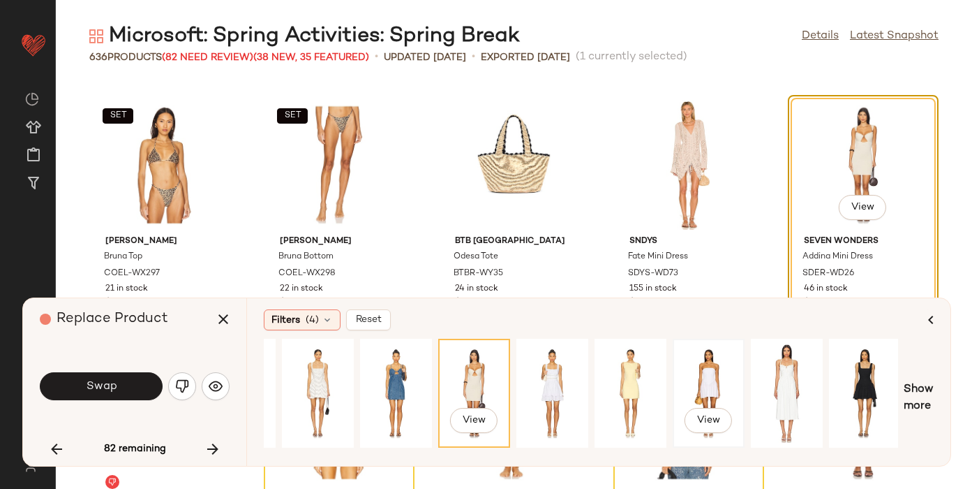
click at [697, 385] on div "View" at bounding box center [709, 392] width 62 height 99
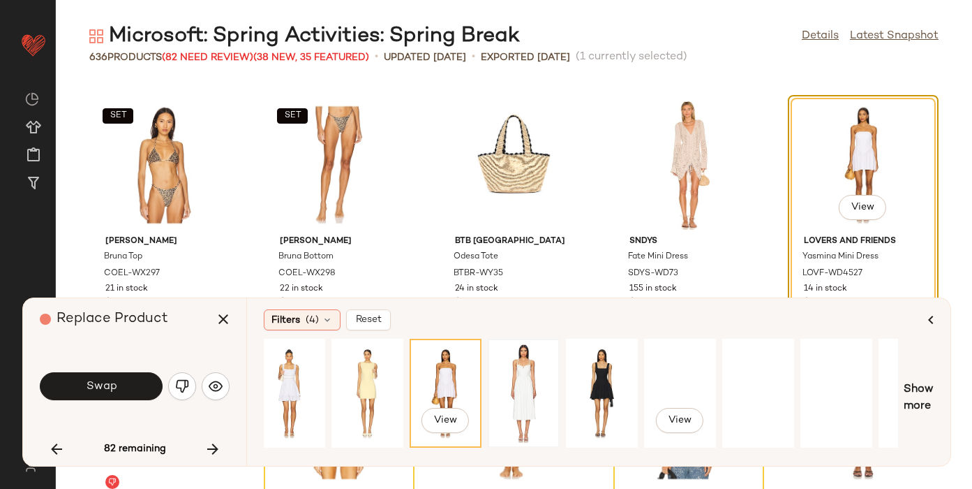
scroll to position [0, 921]
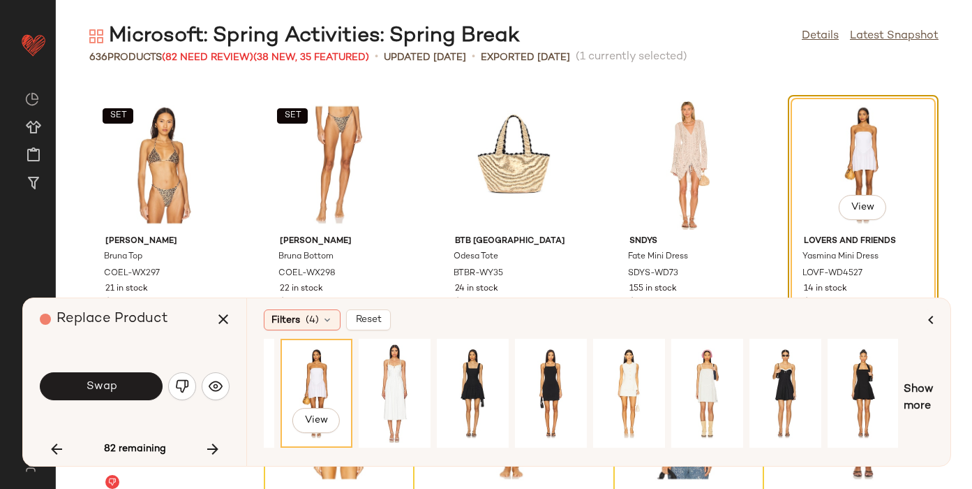
click at [99, 383] on span "Swap" at bounding box center [100, 386] width 31 height 13
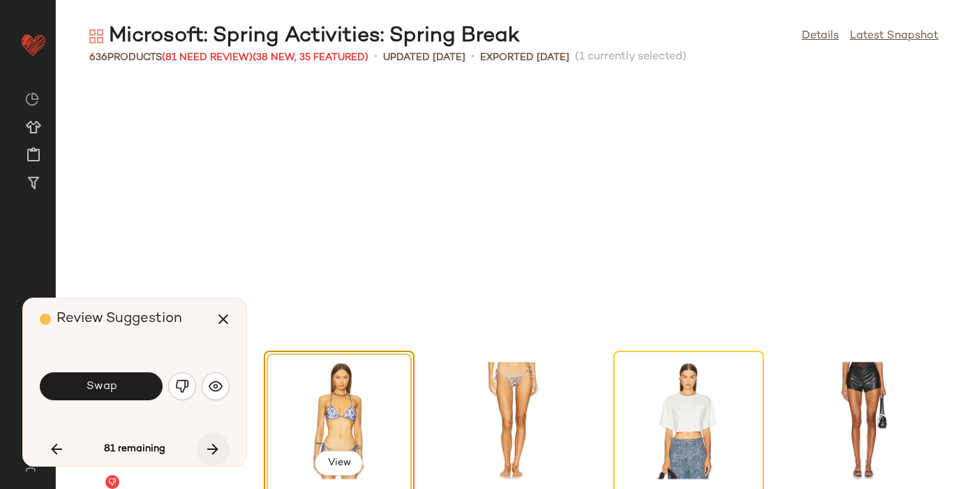
scroll to position [10474, 0]
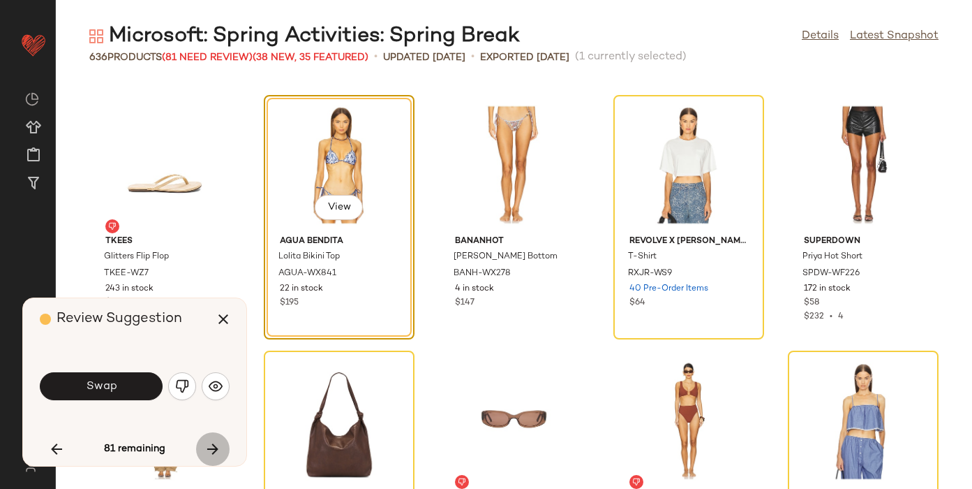
click at [215, 437] on button "button" at bounding box center [213, 449] width 34 height 34
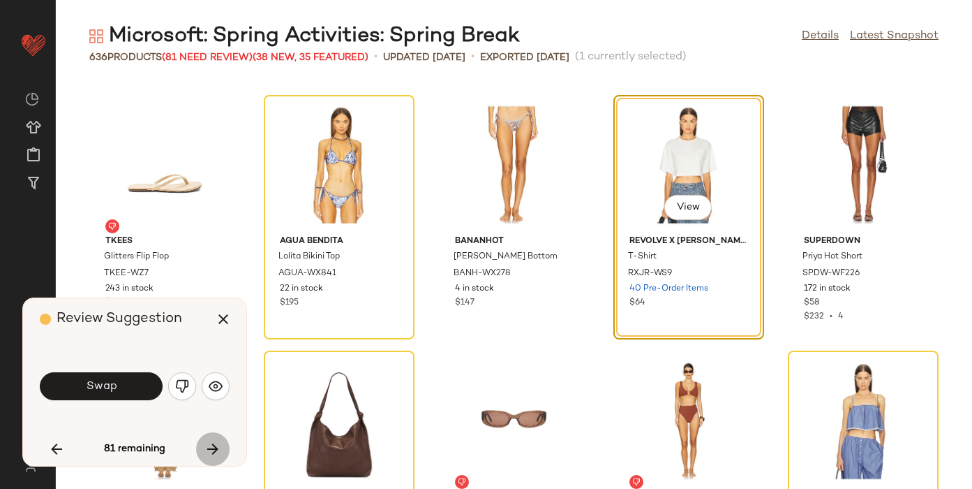
click at [215, 439] on button "button" at bounding box center [213, 449] width 34 height 34
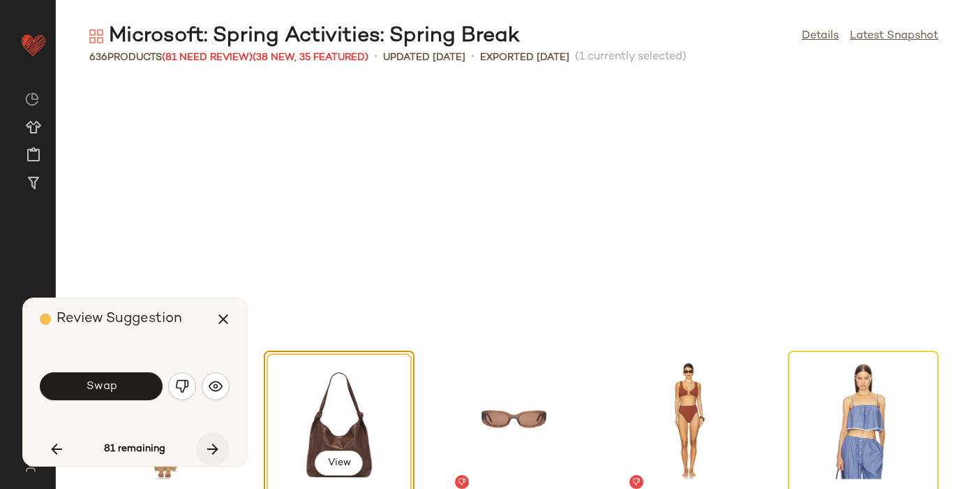
scroll to position [10730, 0]
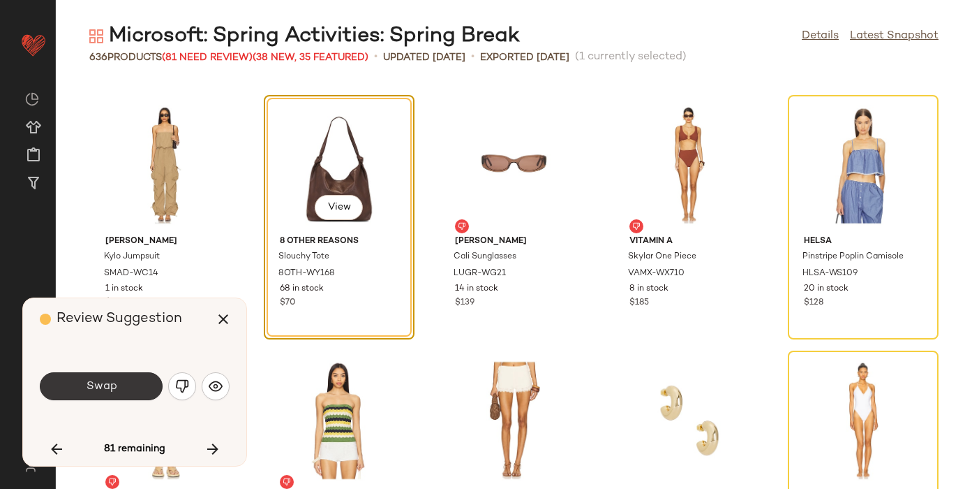
click at [88, 388] on span "Swap" at bounding box center [100, 386] width 31 height 13
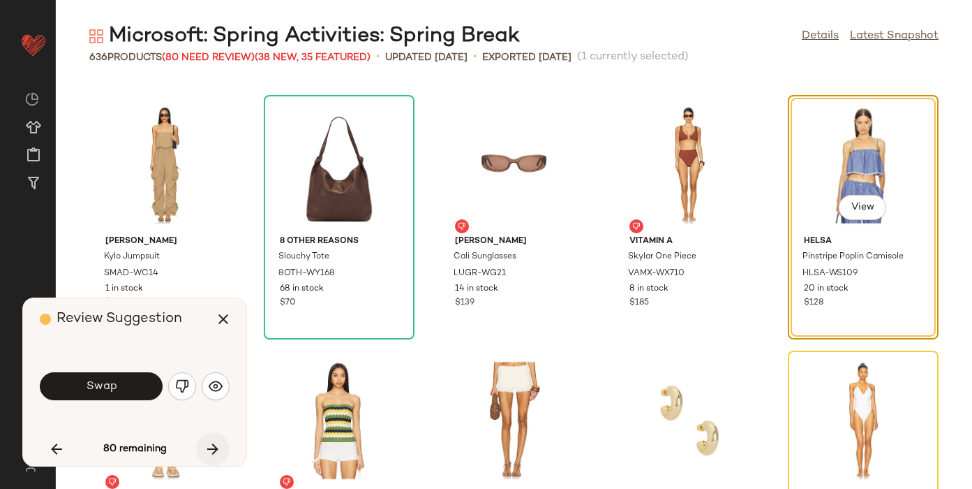
click at [216, 443] on icon "button" at bounding box center [213, 448] width 17 height 17
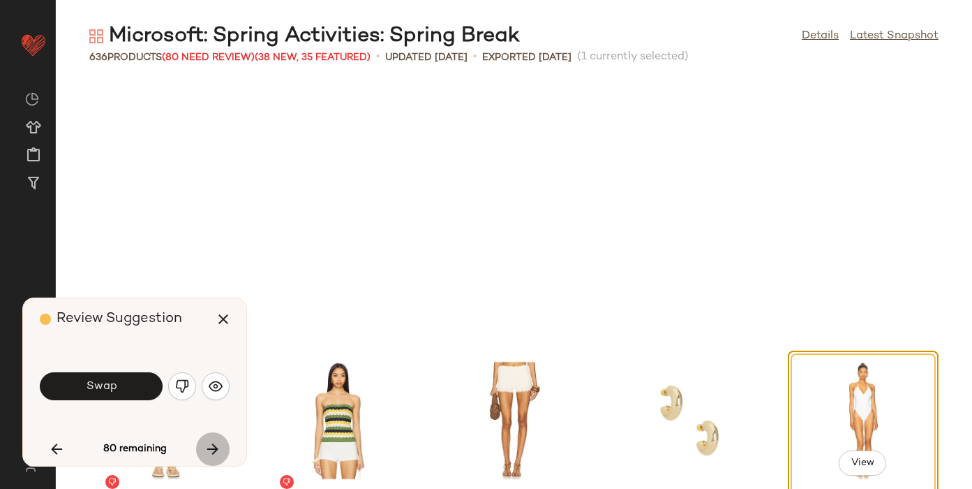
scroll to position [10985, 0]
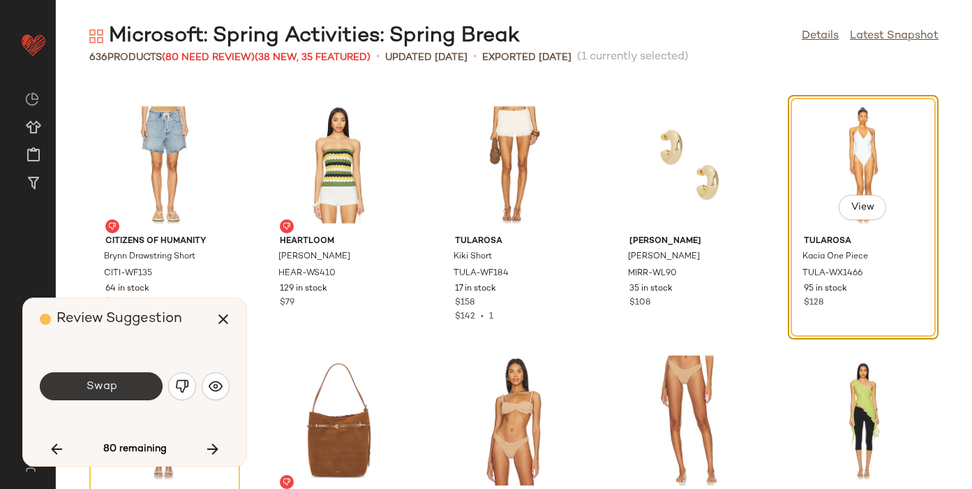
click at [77, 380] on button "Swap" at bounding box center [101, 386] width 123 height 28
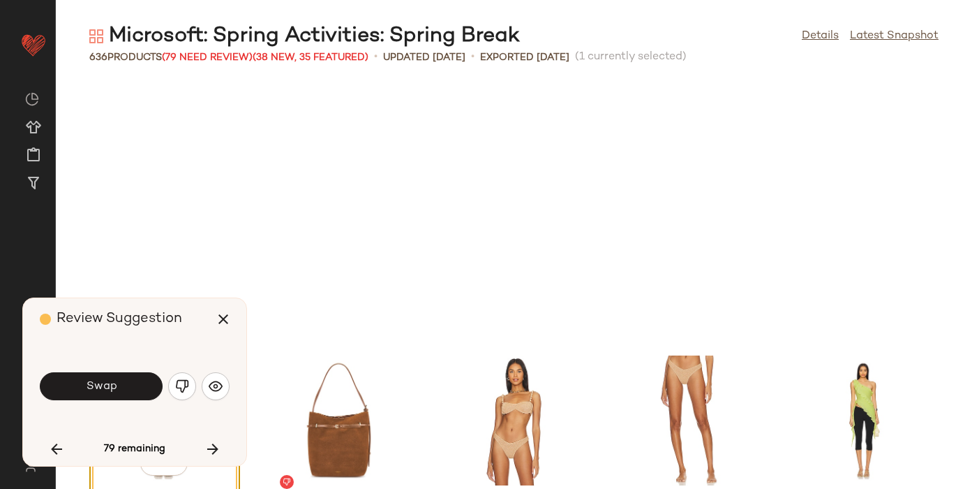
scroll to position [11241, 0]
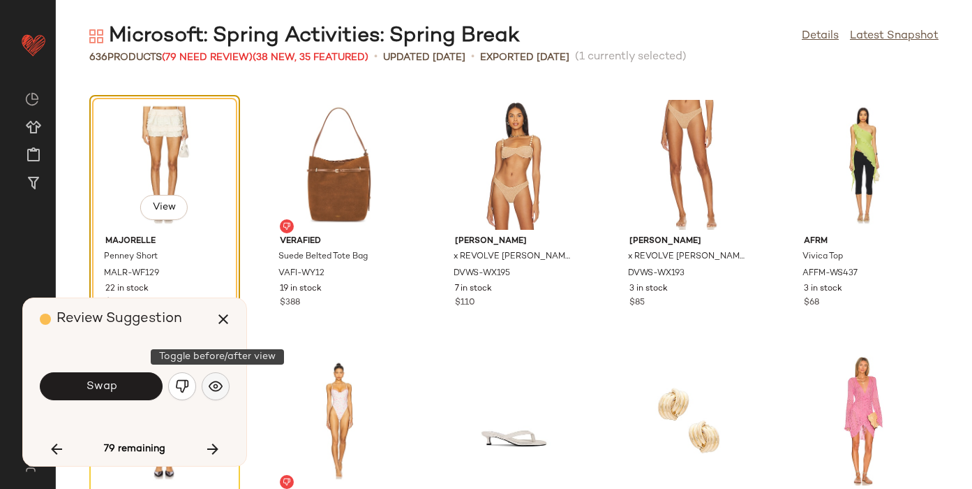
click at [214, 383] on img "button" at bounding box center [216, 386] width 14 height 14
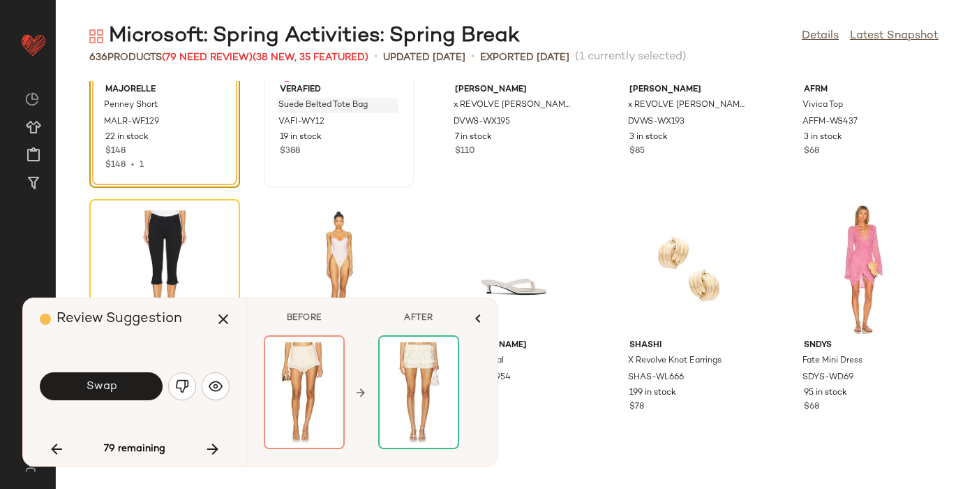
scroll to position [11398, 0]
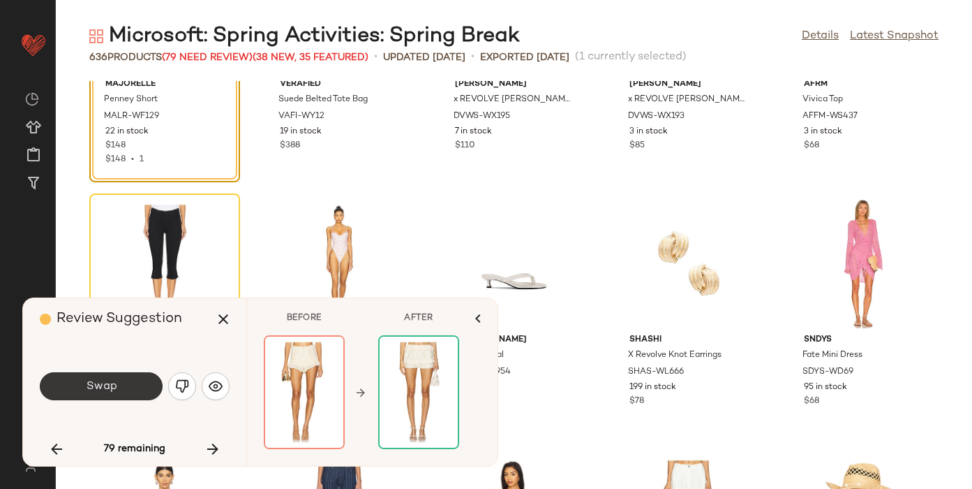
click at [104, 389] on span "Swap" at bounding box center [100, 386] width 31 height 13
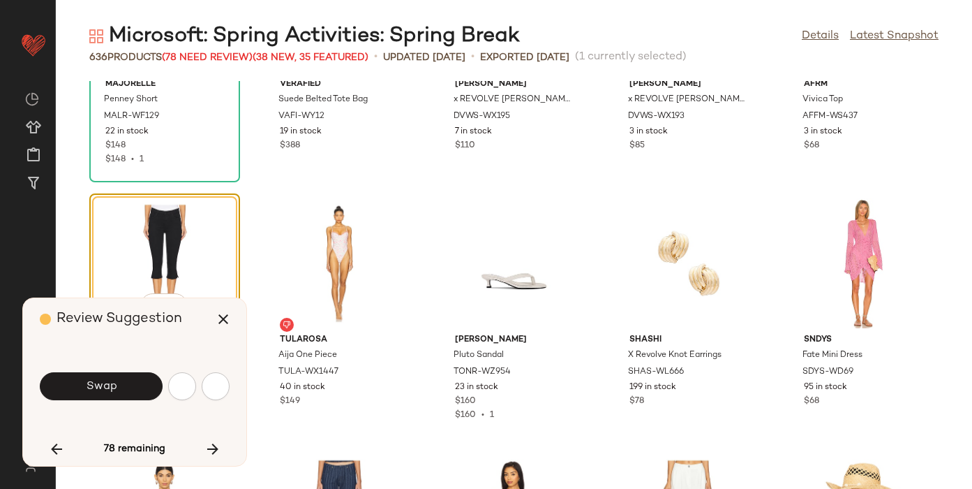
scroll to position [11496, 0]
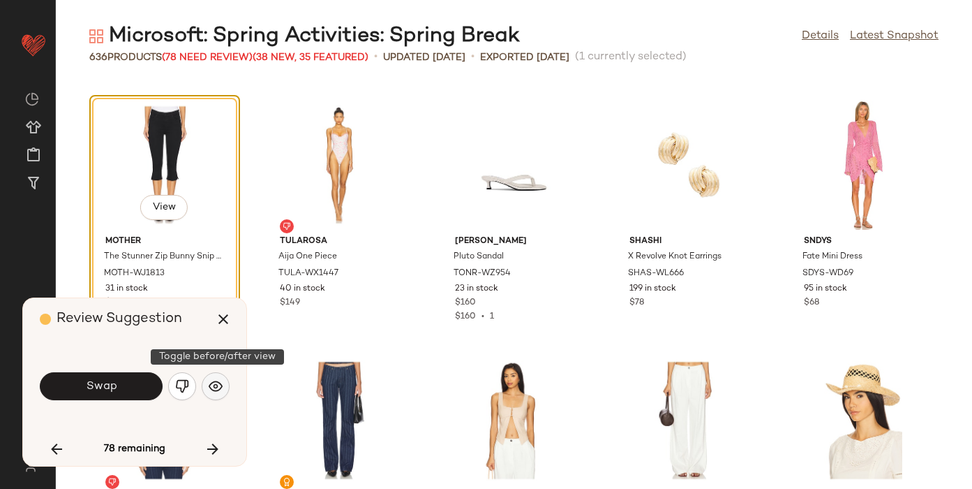
click at [217, 381] on img "button" at bounding box center [216, 386] width 14 height 14
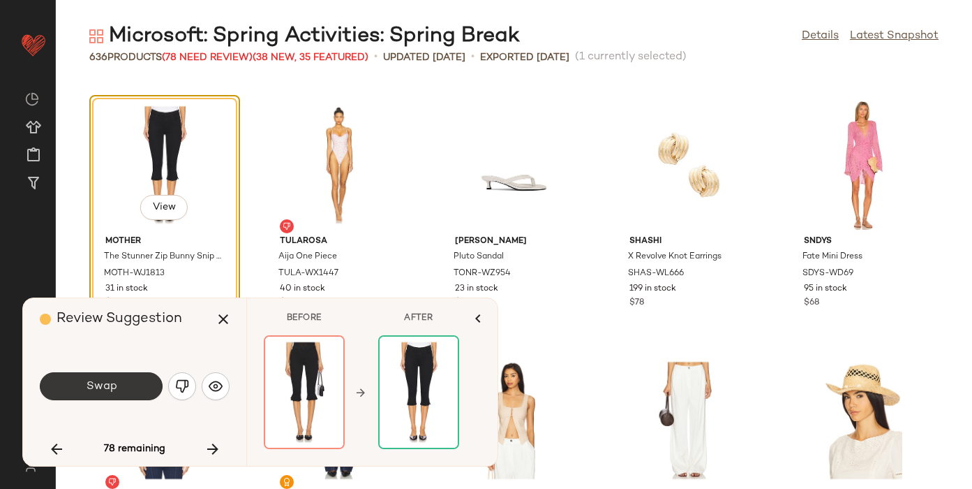
click at [77, 389] on button "Swap" at bounding box center [101, 386] width 123 height 28
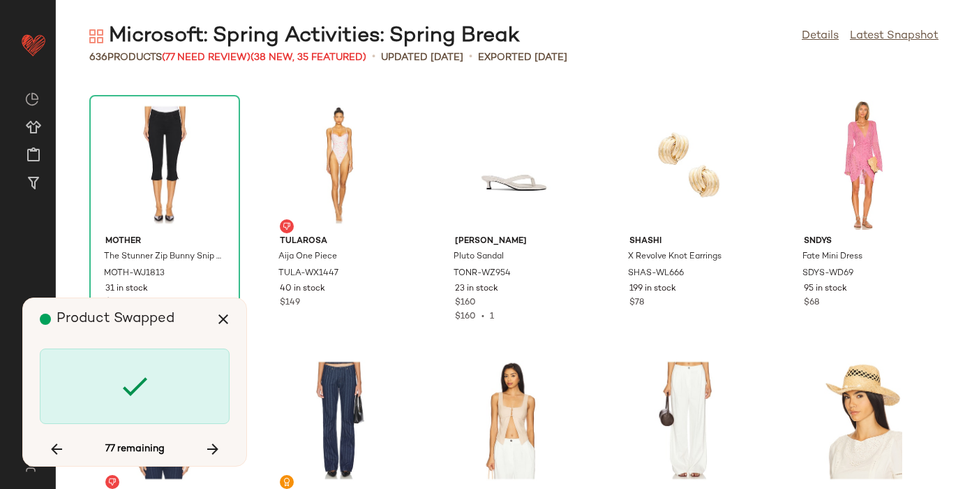
scroll to position [12263, 0]
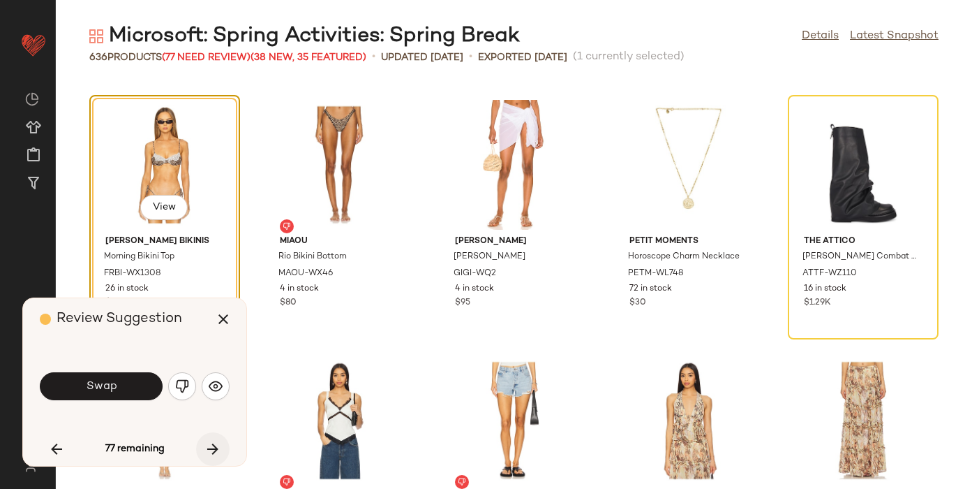
click at [208, 447] on icon "button" at bounding box center [213, 448] width 17 height 17
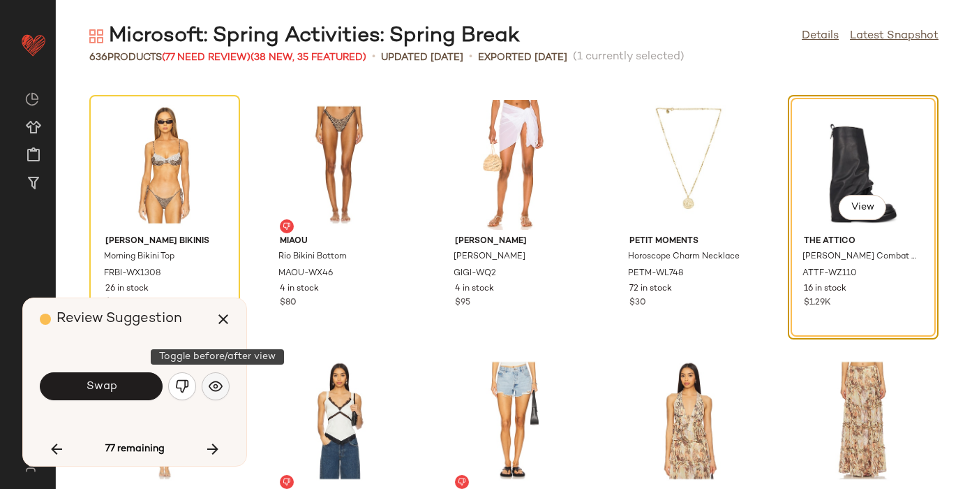
click at [213, 391] on img "button" at bounding box center [216, 386] width 14 height 14
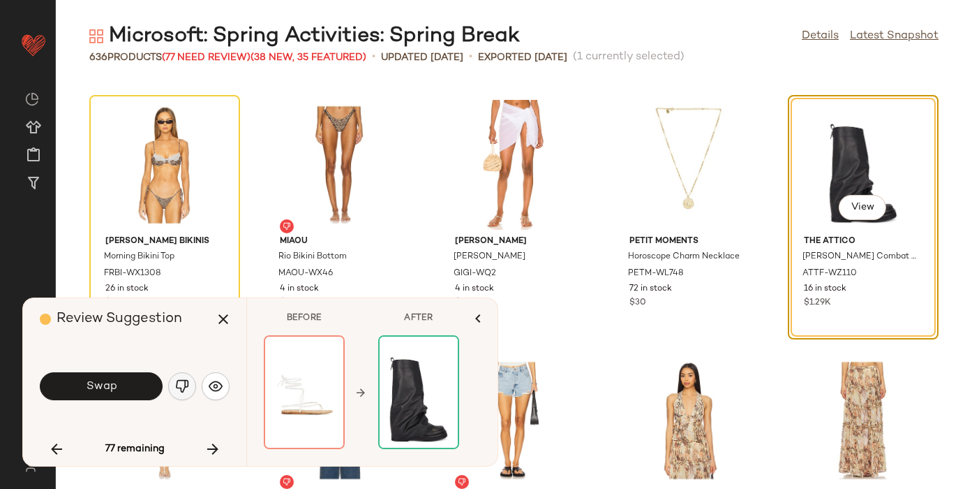
click at [183, 380] on img "button" at bounding box center [182, 386] width 14 height 14
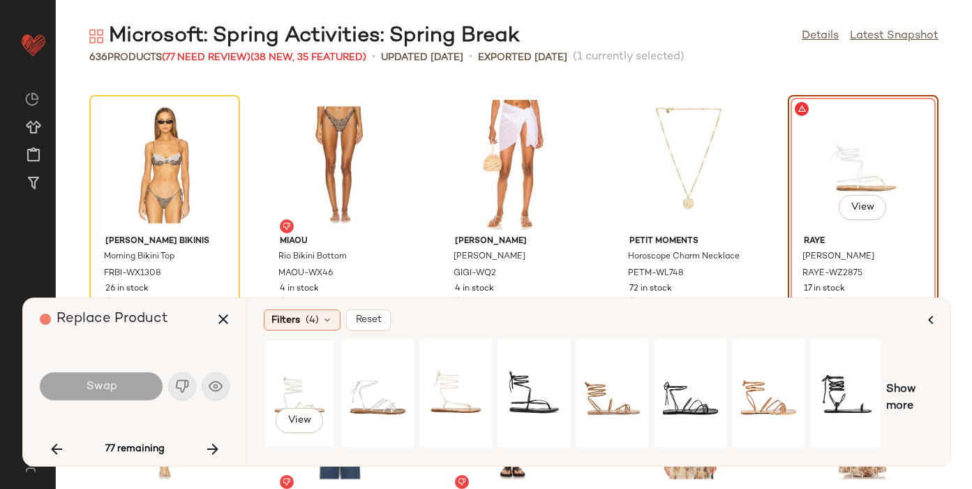
click at [306, 379] on div "View" at bounding box center [300, 392] width 62 height 99
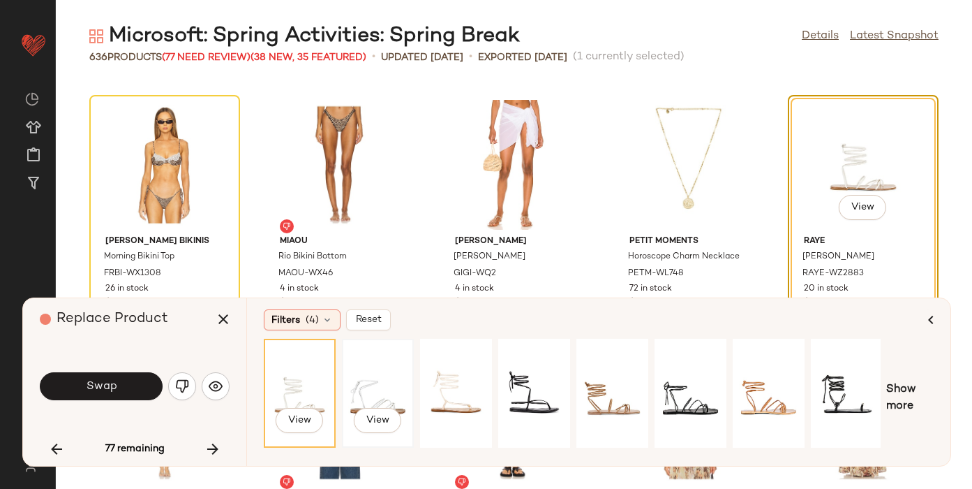
click at [380, 373] on div "View" at bounding box center [378, 392] width 62 height 99
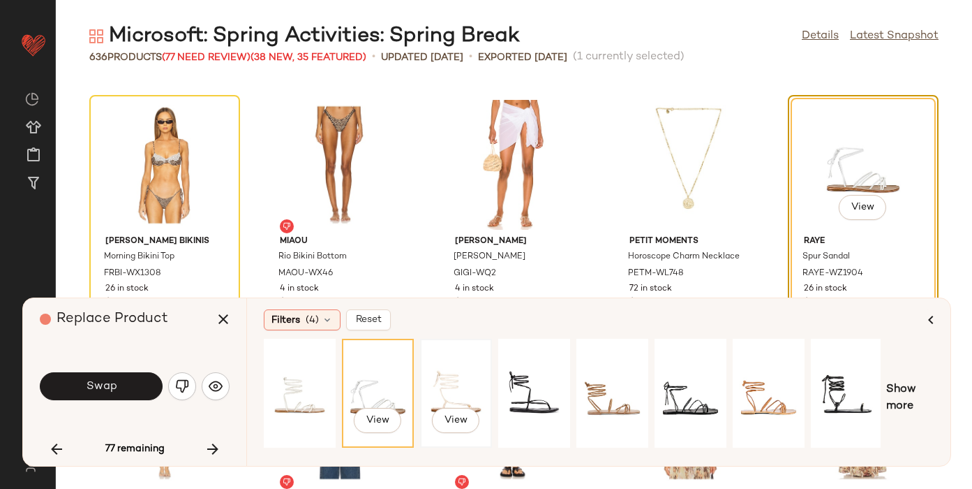
click at [443, 372] on div "View" at bounding box center [456, 392] width 62 height 99
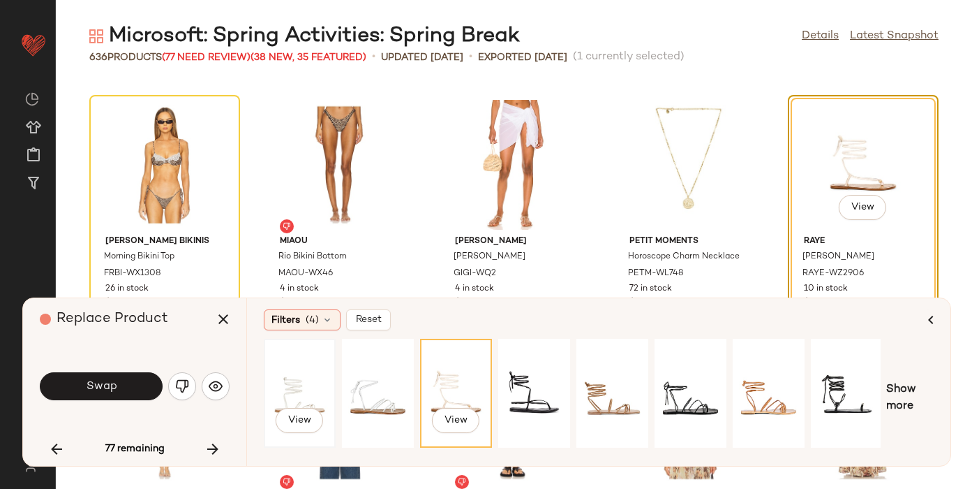
click at [290, 381] on div "View" at bounding box center [300, 392] width 62 height 99
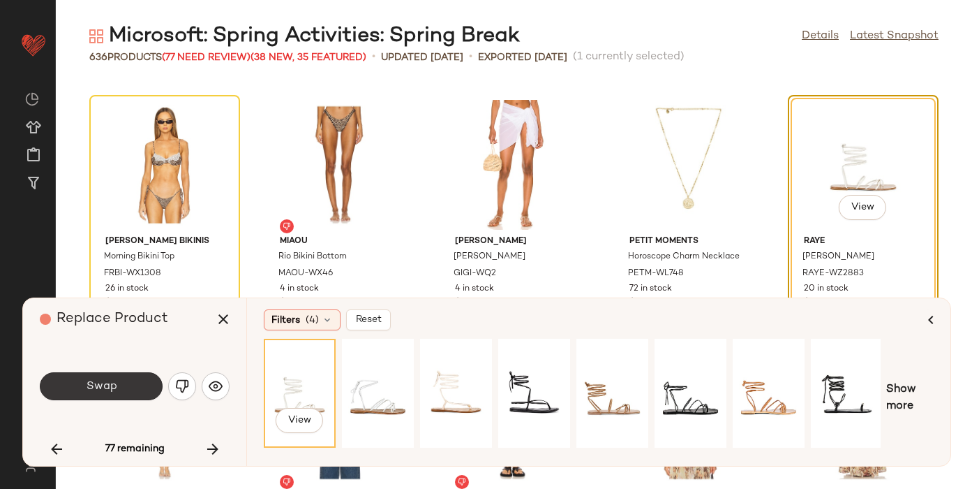
click at [131, 389] on button "Swap" at bounding box center [101, 386] width 123 height 28
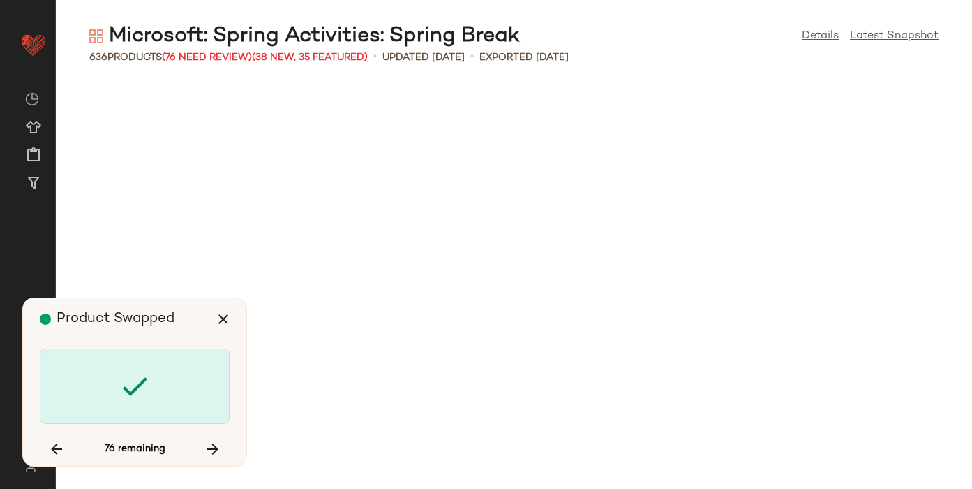
scroll to position [13796, 0]
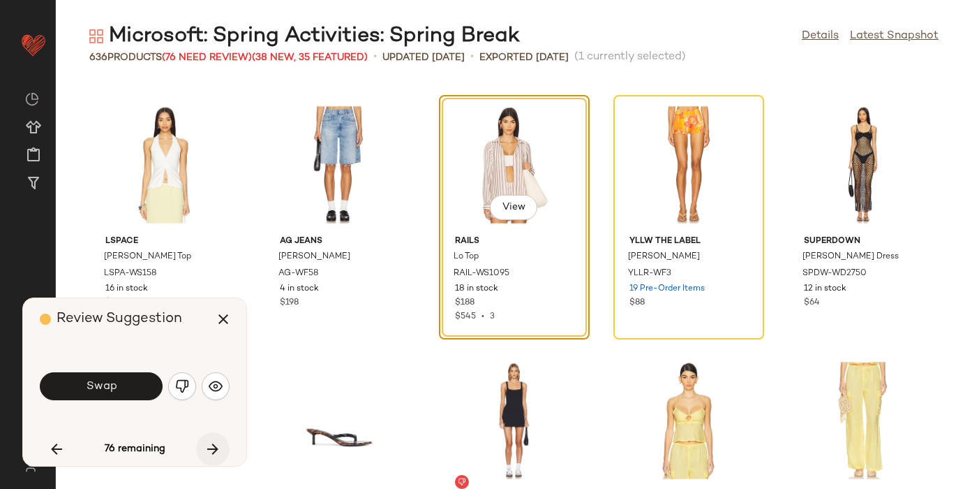
click at [219, 443] on icon "button" at bounding box center [213, 448] width 17 height 17
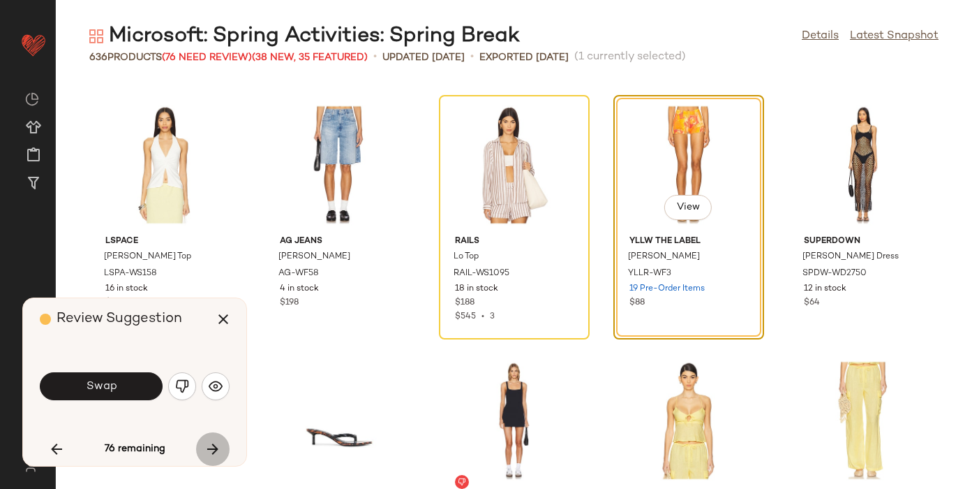
click at [219, 444] on icon "button" at bounding box center [213, 448] width 17 height 17
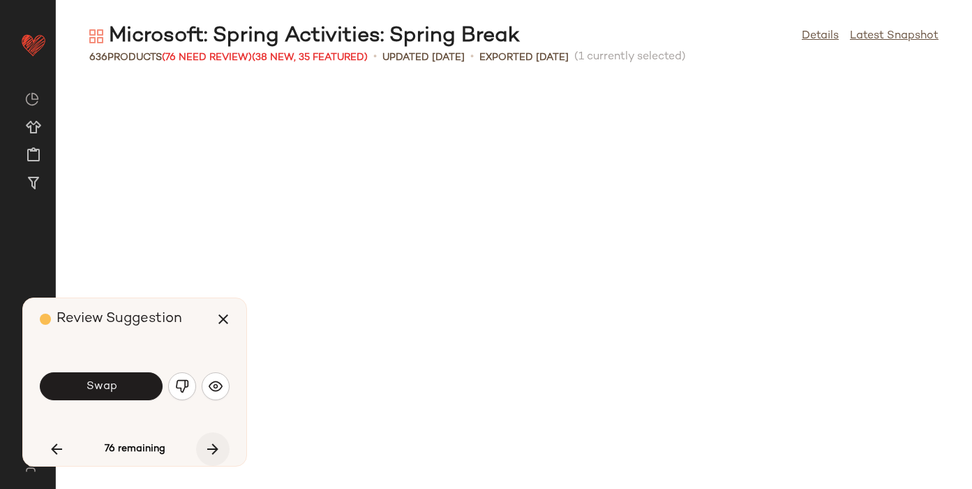
scroll to position [14307, 0]
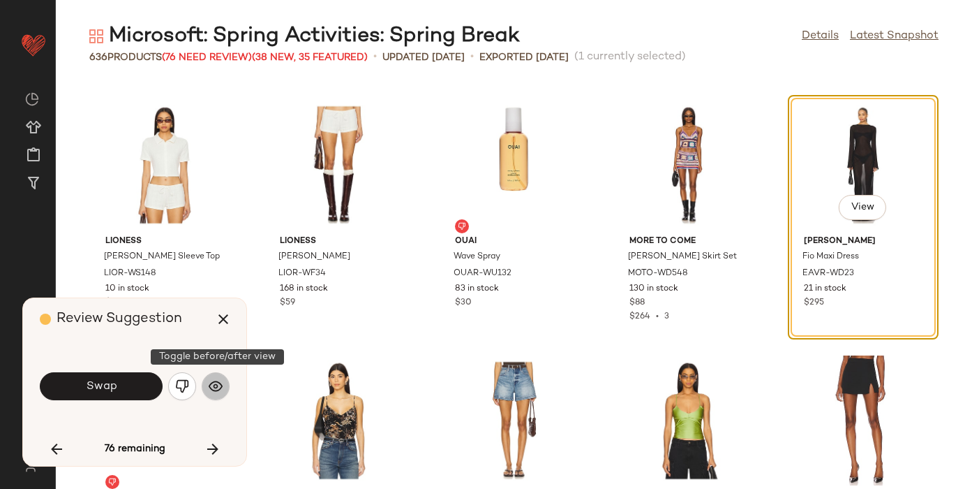
click at [206, 383] on button "button" at bounding box center [216, 386] width 28 height 28
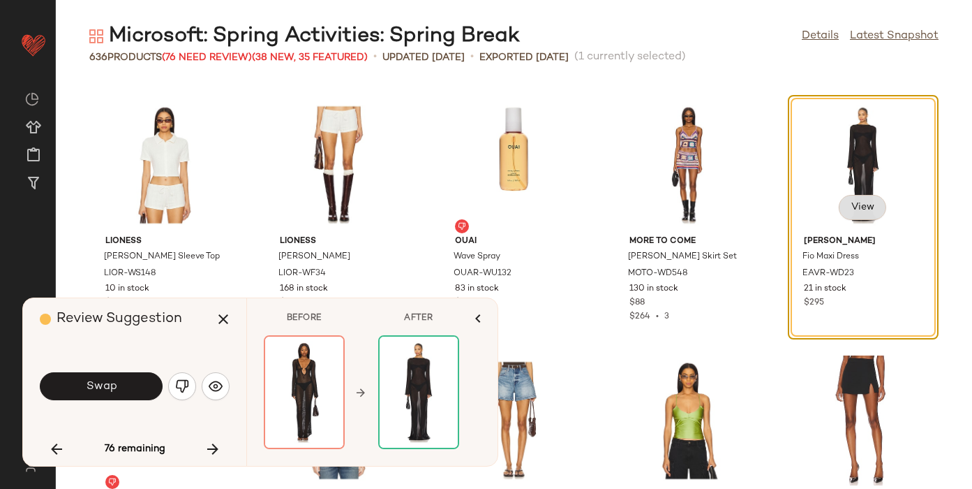
click at [865, 202] on span "View" at bounding box center [863, 207] width 24 height 11
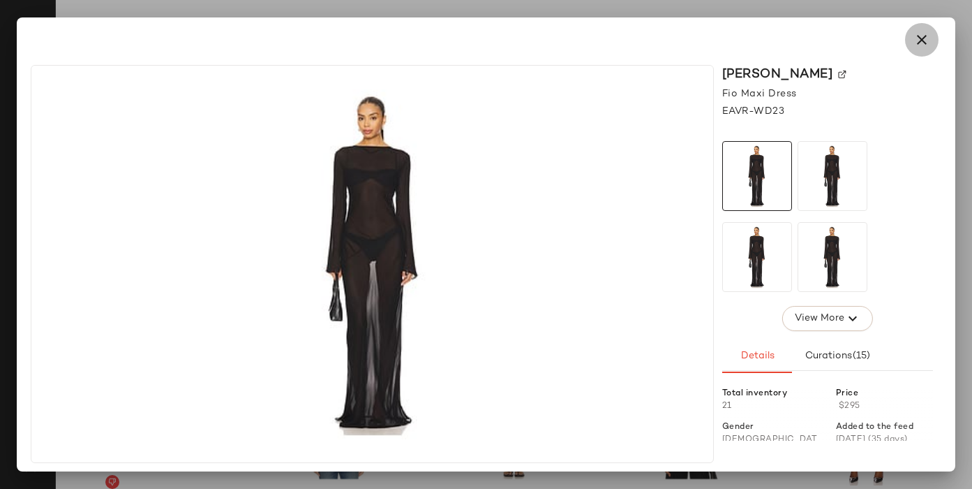
click at [928, 39] on icon "button" at bounding box center [922, 39] width 17 height 17
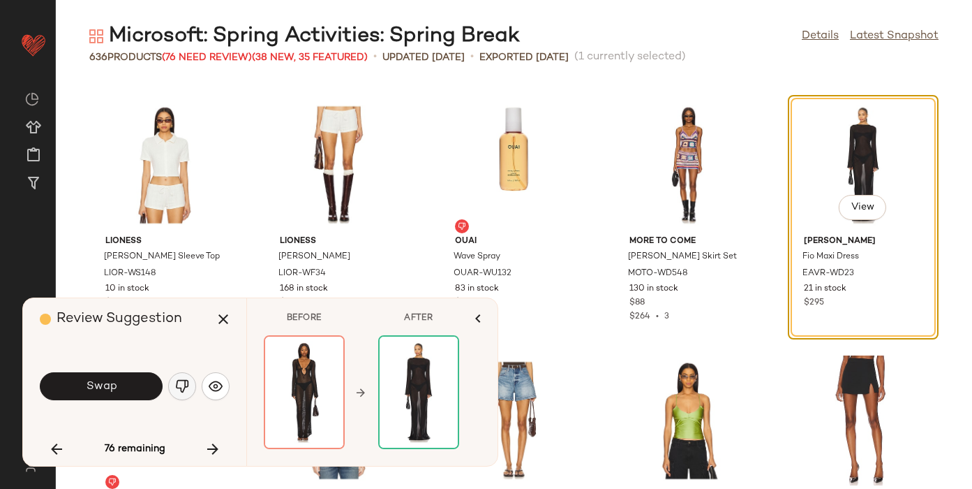
click at [178, 381] on img "button" at bounding box center [182, 386] width 14 height 14
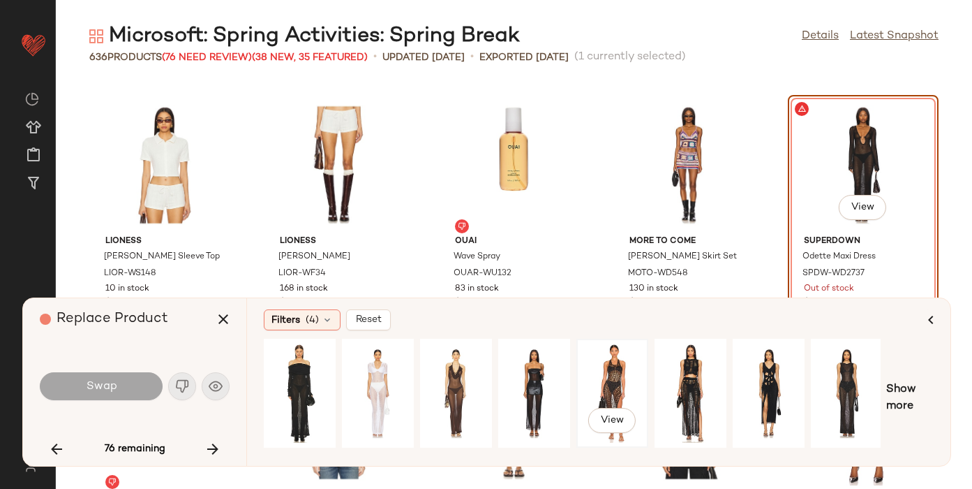
click at [608, 376] on div "View" at bounding box center [612, 392] width 62 height 99
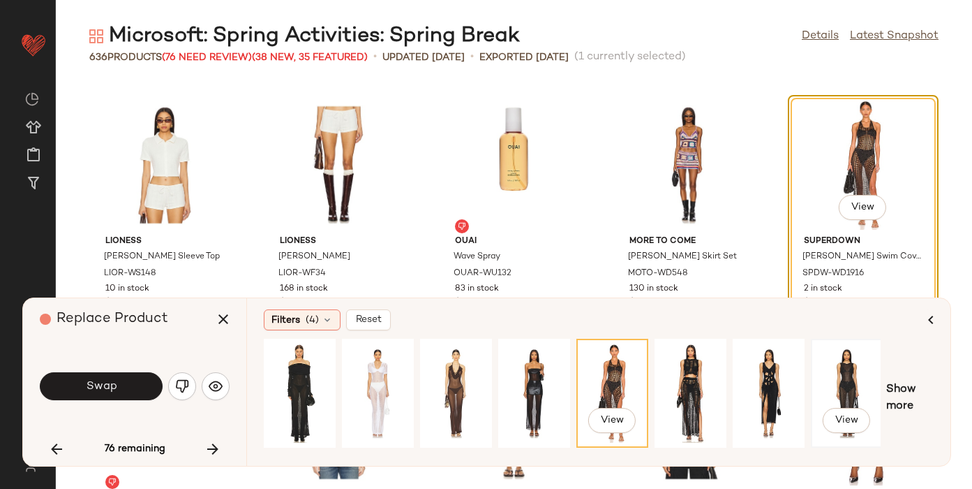
click at [841, 386] on div "View" at bounding box center [847, 392] width 62 height 99
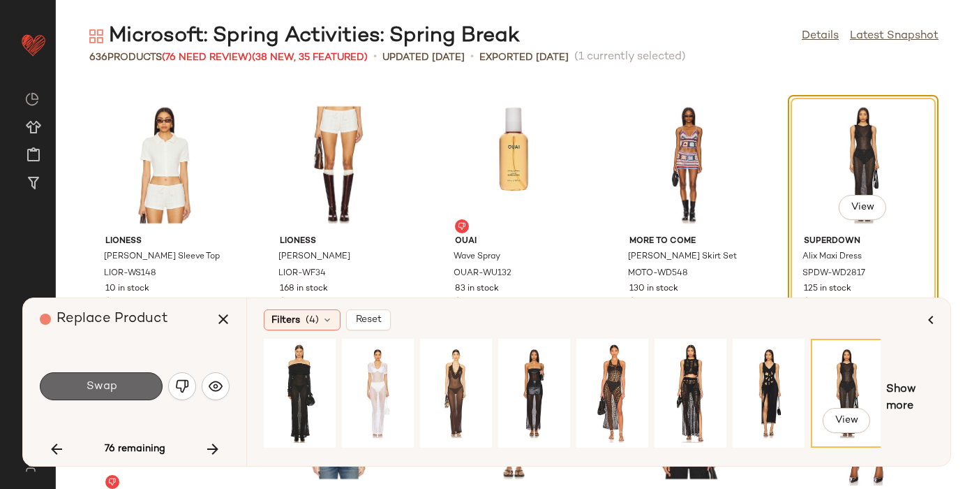
click at [102, 383] on span "Swap" at bounding box center [100, 386] width 31 height 13
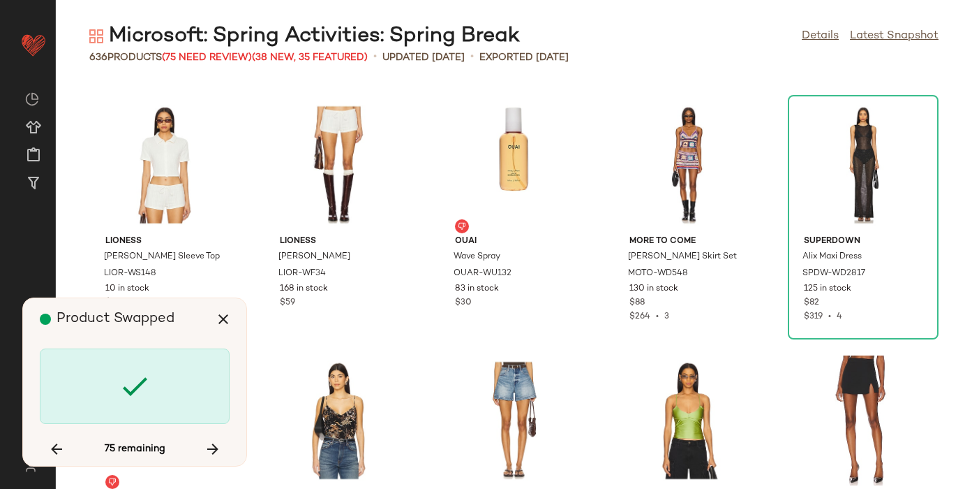
scroll to position [14817, 0]
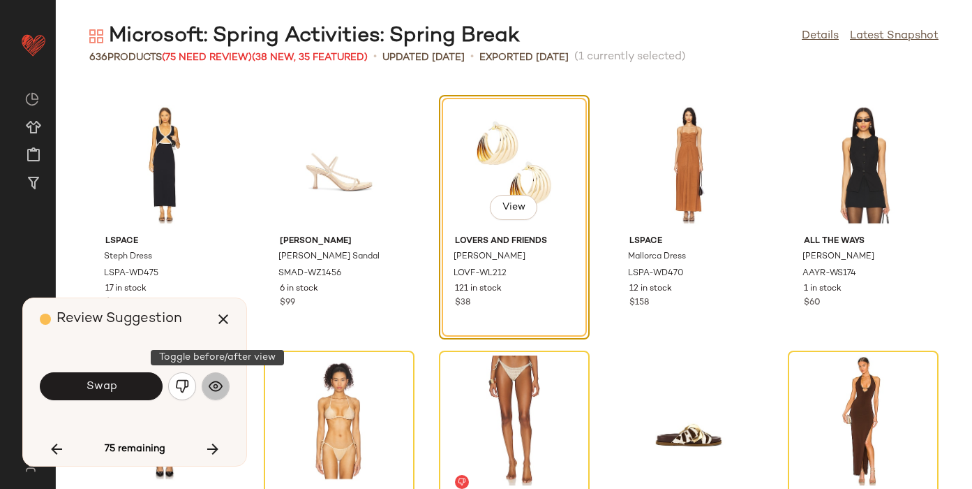
click at [221, 383] on img "button" at bounding box center [216, 386] width 14 height 14
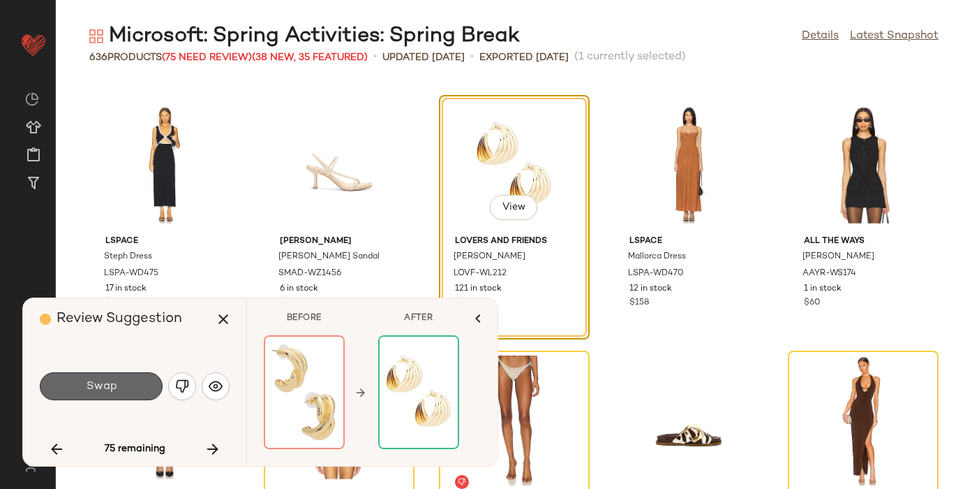
click at [130, 392] on button "Swap" at bounding box center [101, 386] width 123 height 28
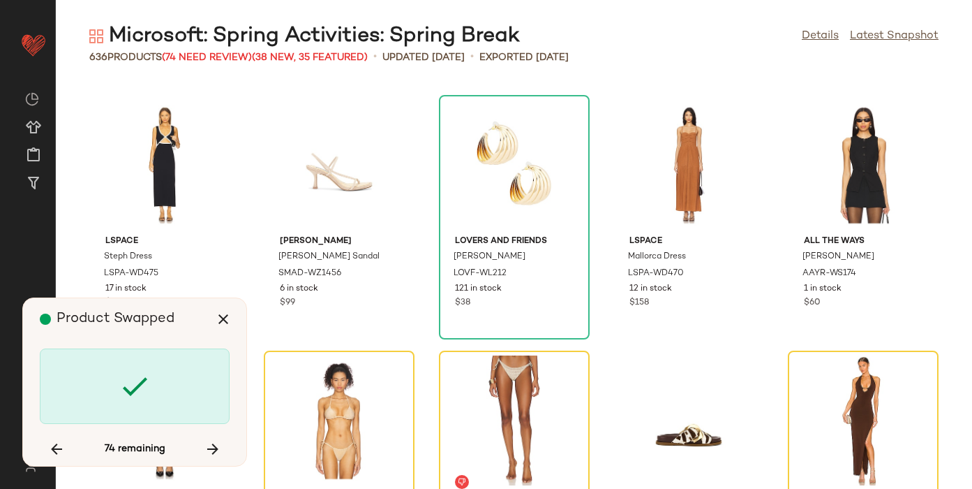
scroll to position [15073, 0]
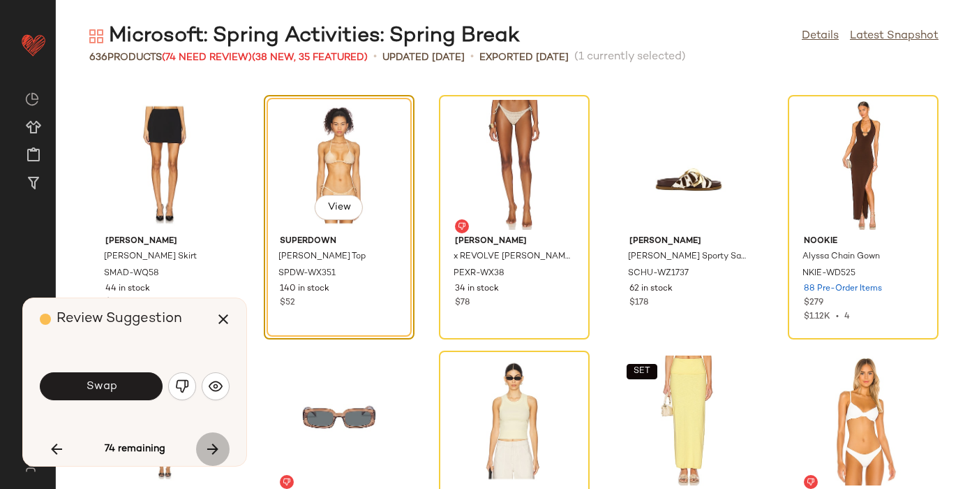
click at [218, 443] on icon "button" at bounding box center [213, 448] width 17 height 17
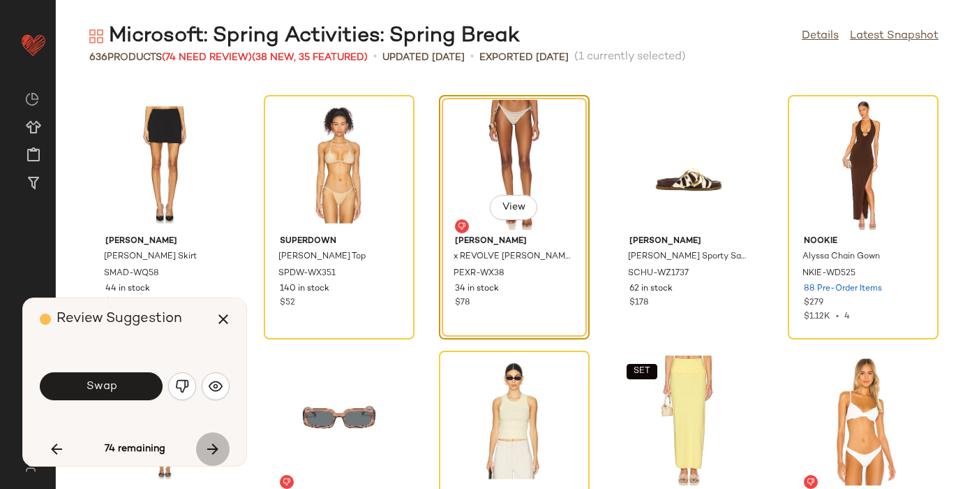
click at [218, 443] on icon "button" at bounding box center [213, 448] width 17 height 17
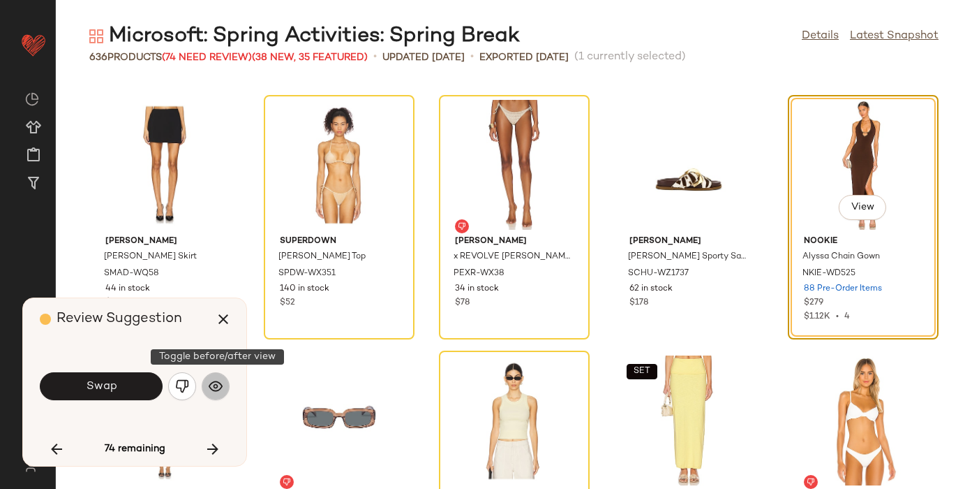
click at [207, 387] on button "button" at bounding box center [216, 386] width 28 height 28
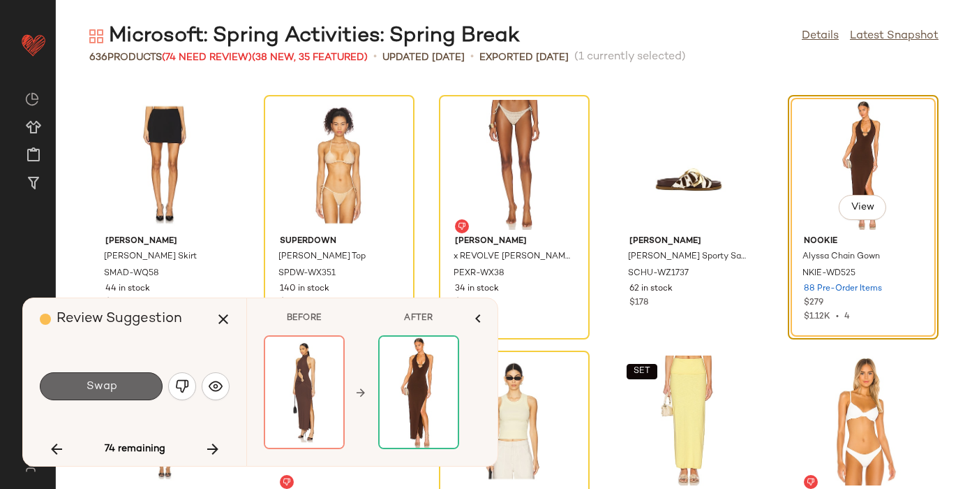
click at [125, 388] on button "Swap" at bounding box center [101, 386] width 123 height 28
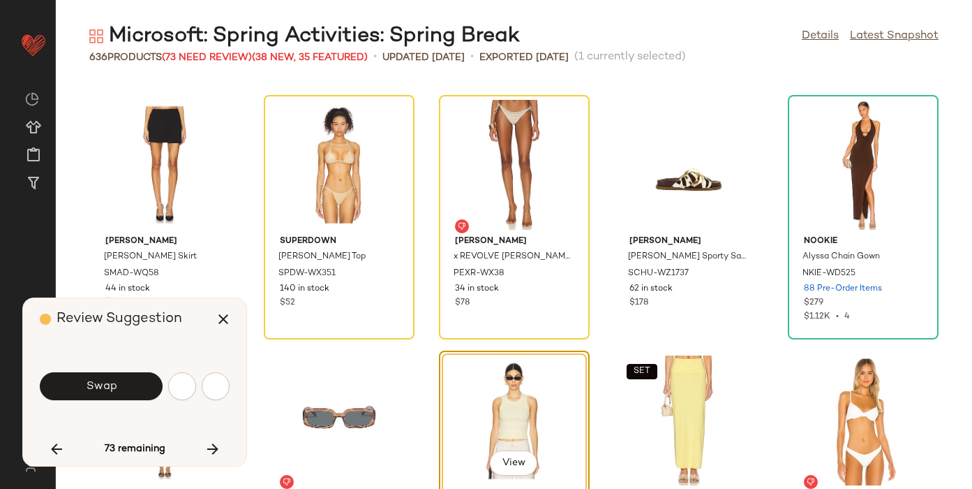
scroll to position [15328, 0]
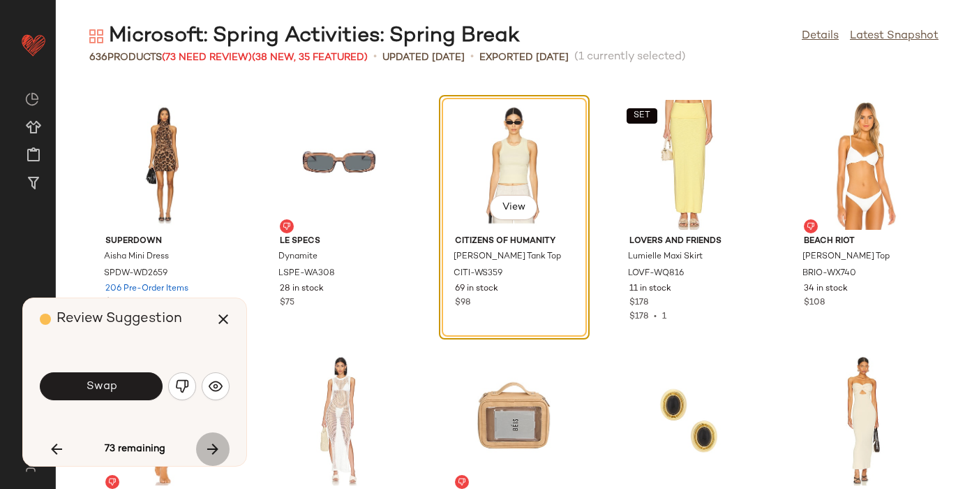
click at [221, 450] on icon "button" at bounding box center [213, 448] width 17 height 17
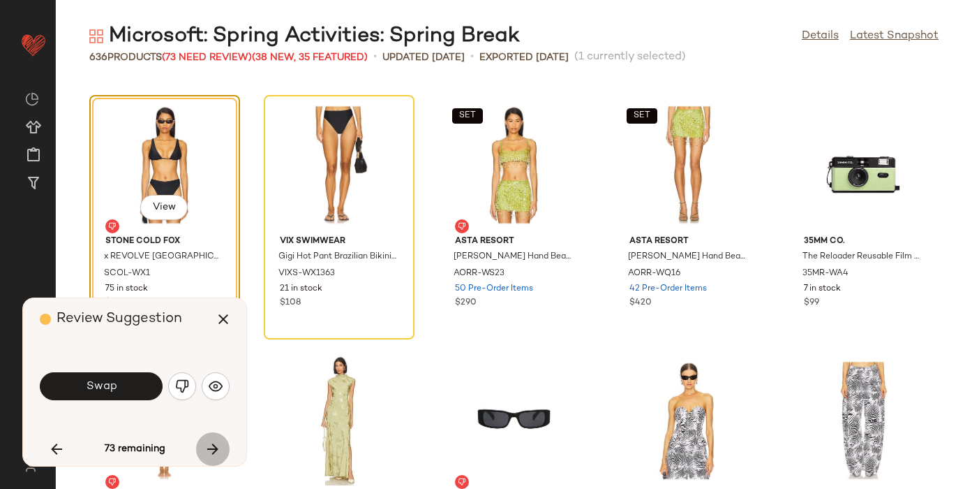
click at [221, 450] on icon "button" at bounding box center [213, 448] width 17 height 17
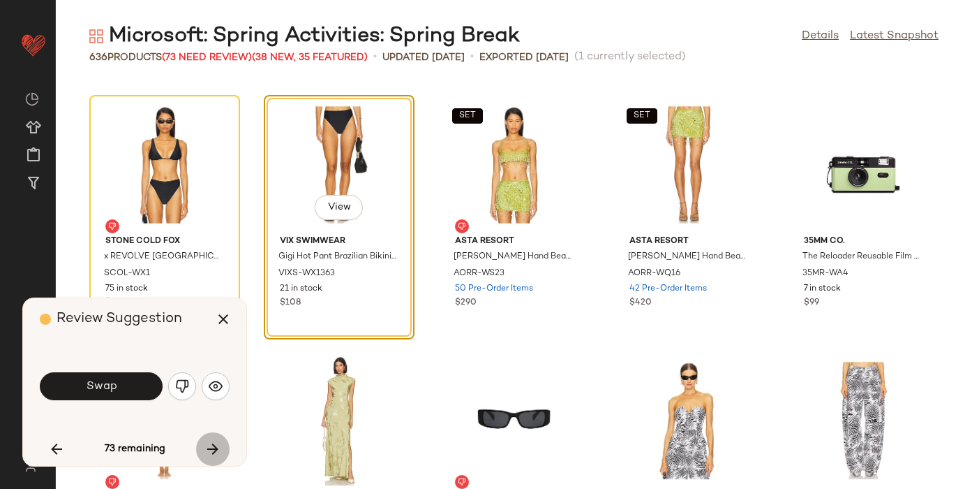
click at [221, 450] on icon "button" at bounding box center [213, 448] width 17 height 17
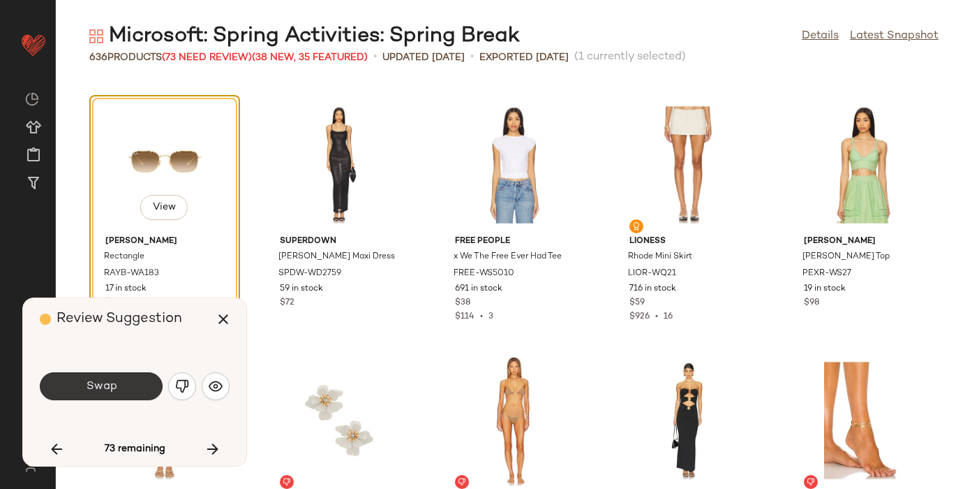
click at [109, 378] on button "Swap" at bounding box center [101, 386] width 123 height 28
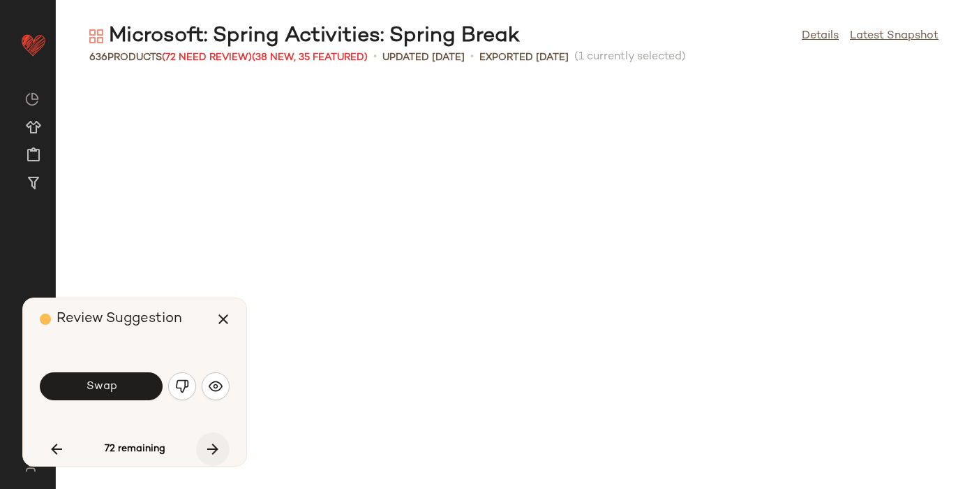
scroll to position [18139, 0]
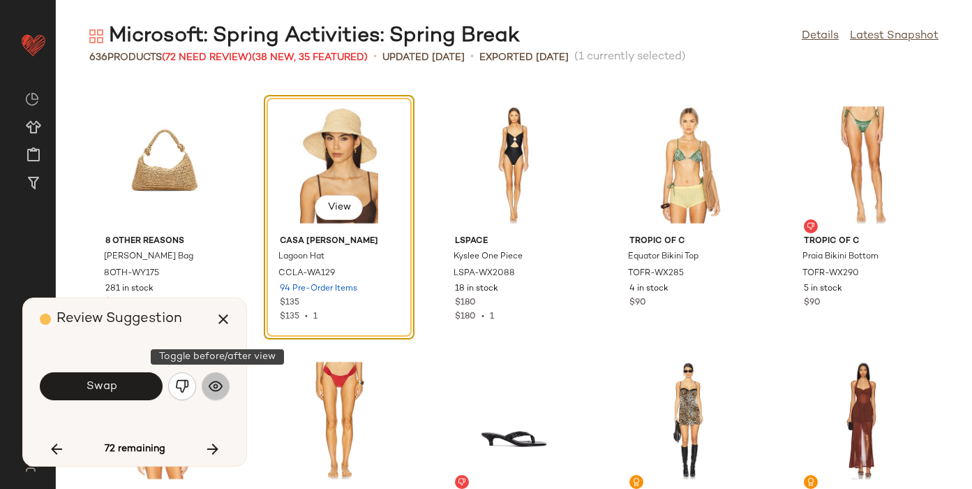
click at [216, 387] on img "button" at bounding box center [216, 386] width 14 height 14
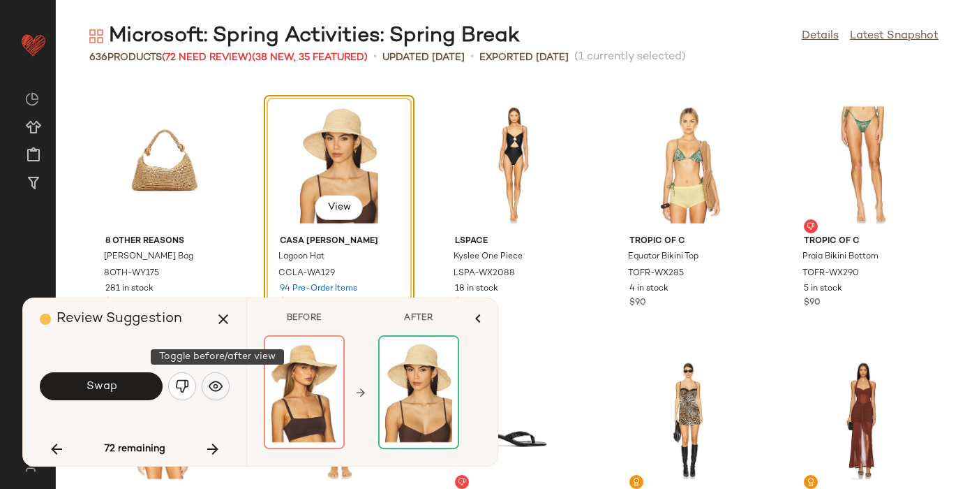
click at [216, 388] on img "button" at bounding box center [216, 386] width 14 height 14
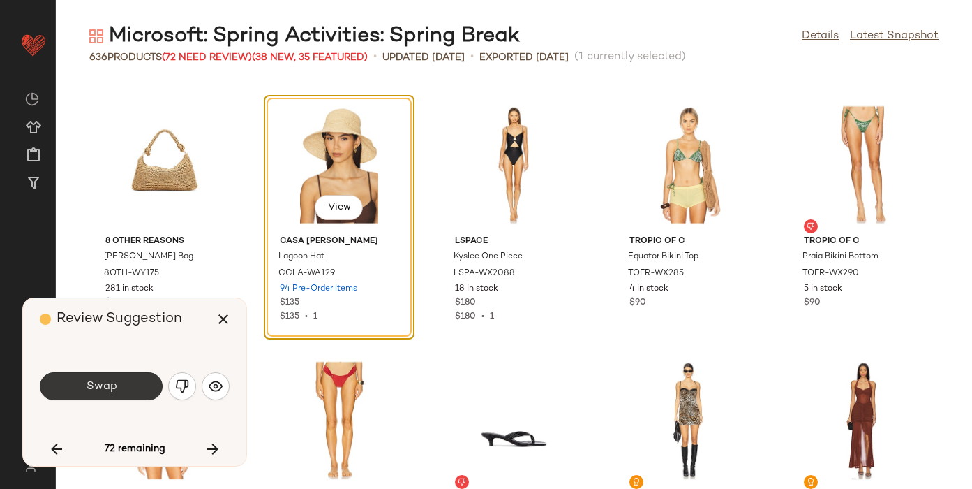
click at [120, 384] on button "Swap" at bounding box center [101, 386] width 123 height 28
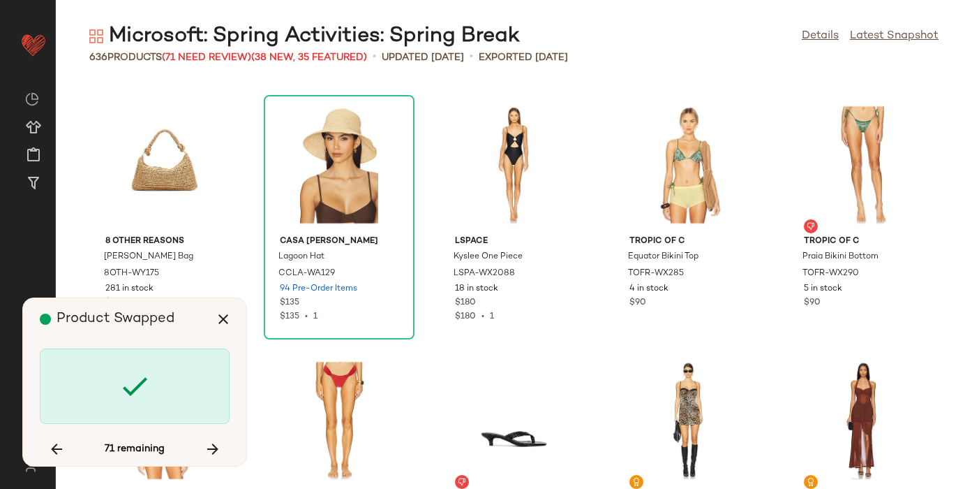
scroll to position [19671, 0]
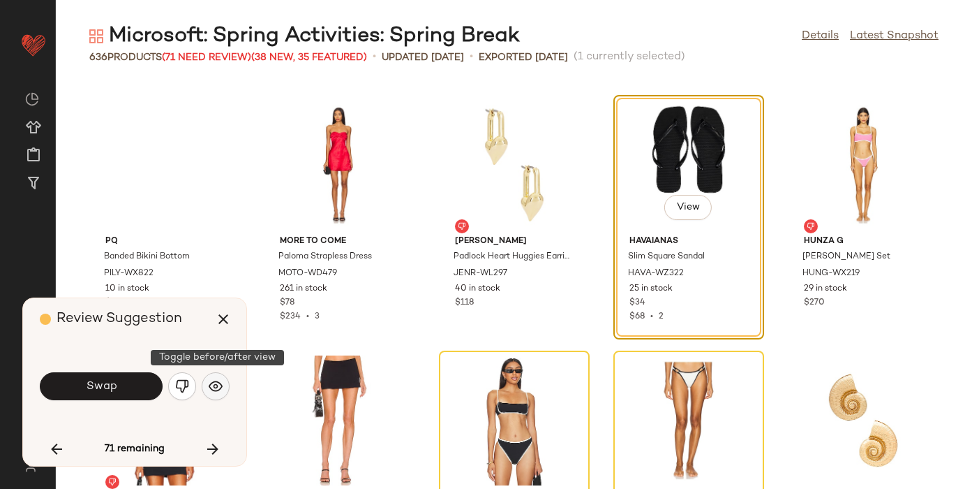
click at [218, 387] on img "button" at bounding box center [216, 386] width 14 height 14
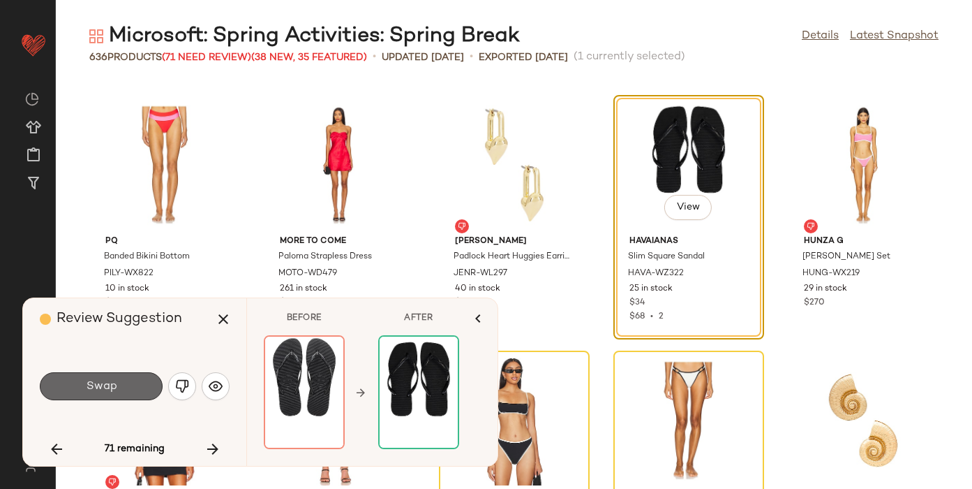
click at [65, 384] on button "Swap" at bounding box center [101, 386] width 123 height 28
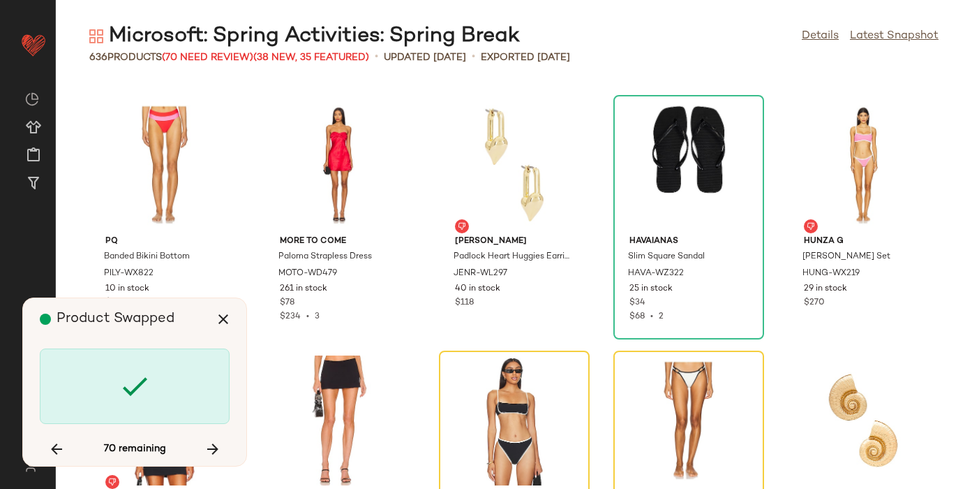
scroll to position [19927, 0]
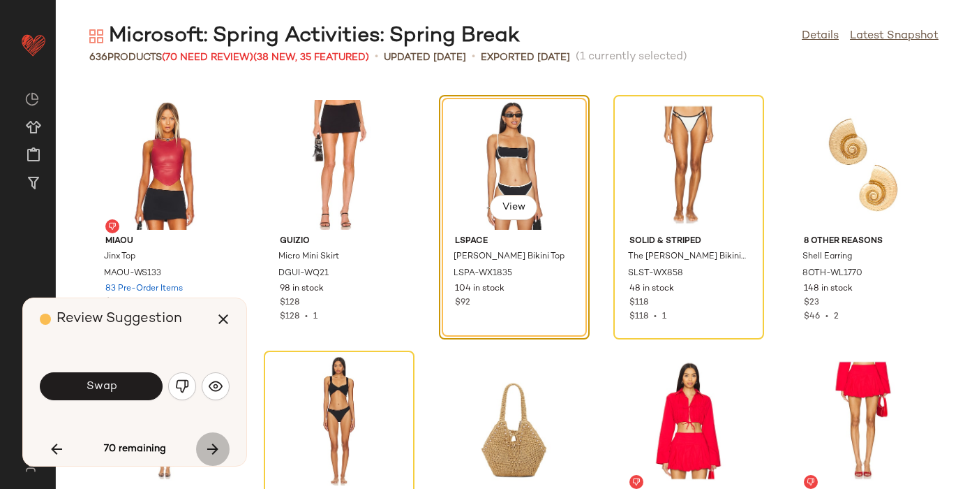
click at [219, 443] on icon "button" at bounding box center [213, 448] width 17 height 17
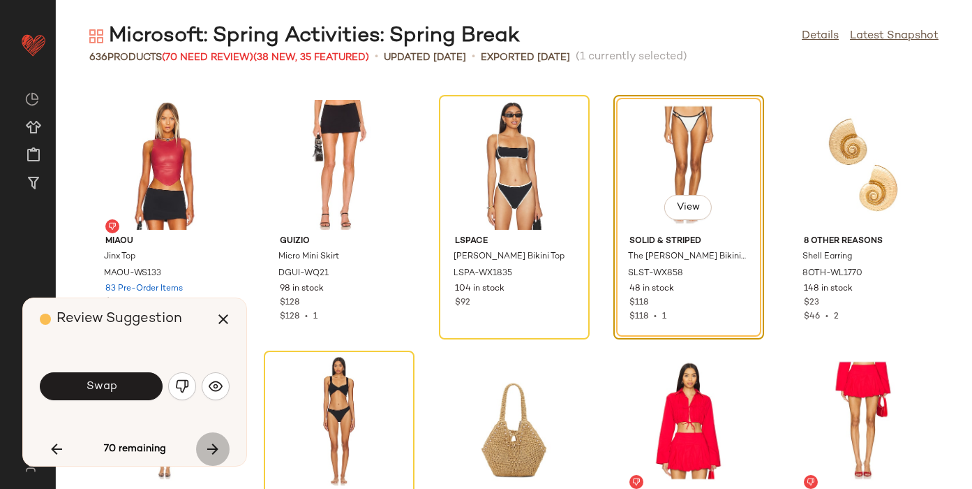
click at [219, 444] on icon "button" at bounding box center [213, 448] width 17 height 17
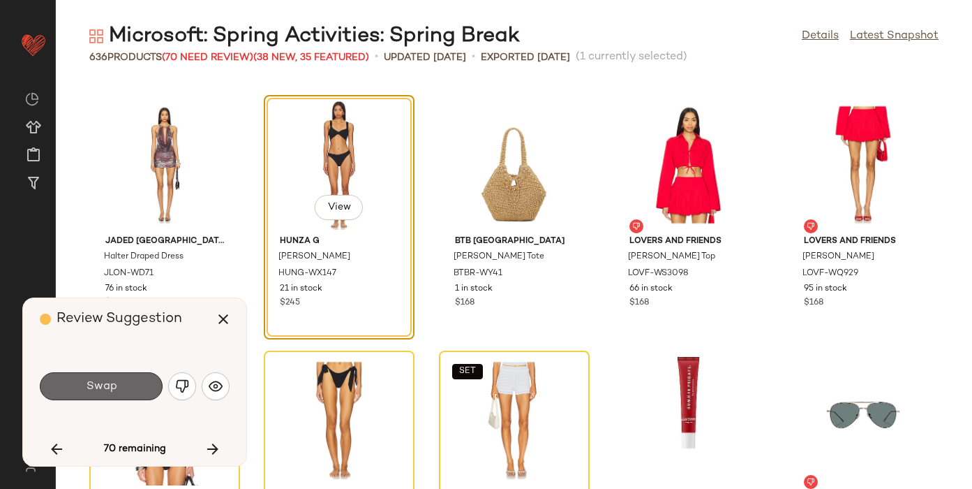
click at [125, 387] on button "Swap" at bounding box center [101, 386] width 123 height 28
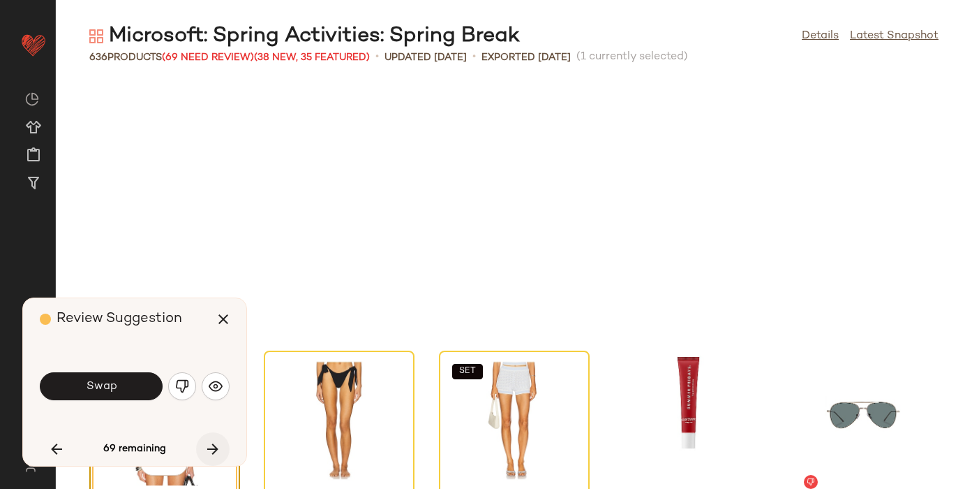
scroll to position [20438, 0]
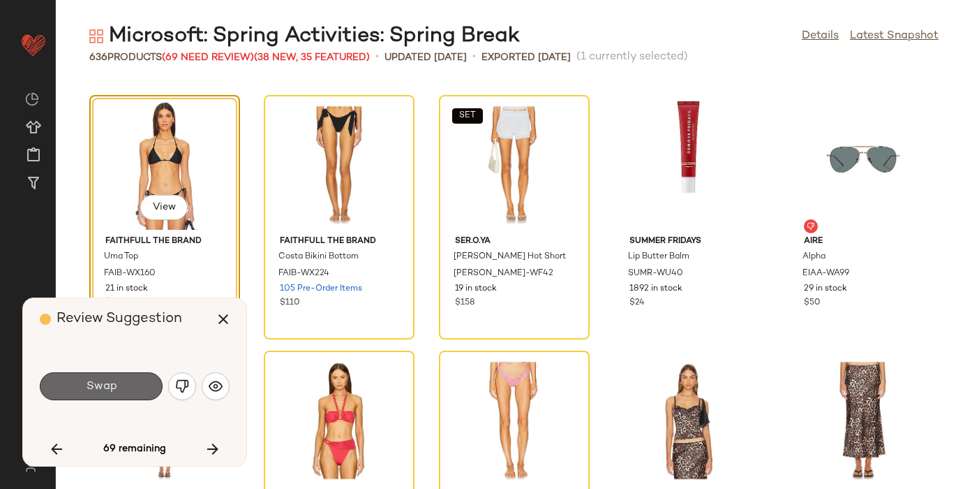
click at [106, 382] on span "Swap" at bounding box center [100, 386] width 31 height 13
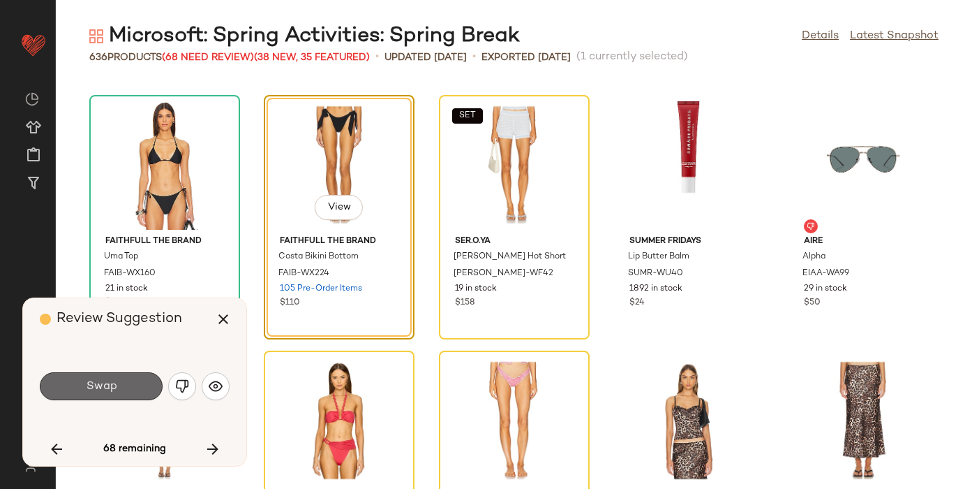
click at [107, 385] on span "Swap" at bounding box center [100, 386] width 31 height 13
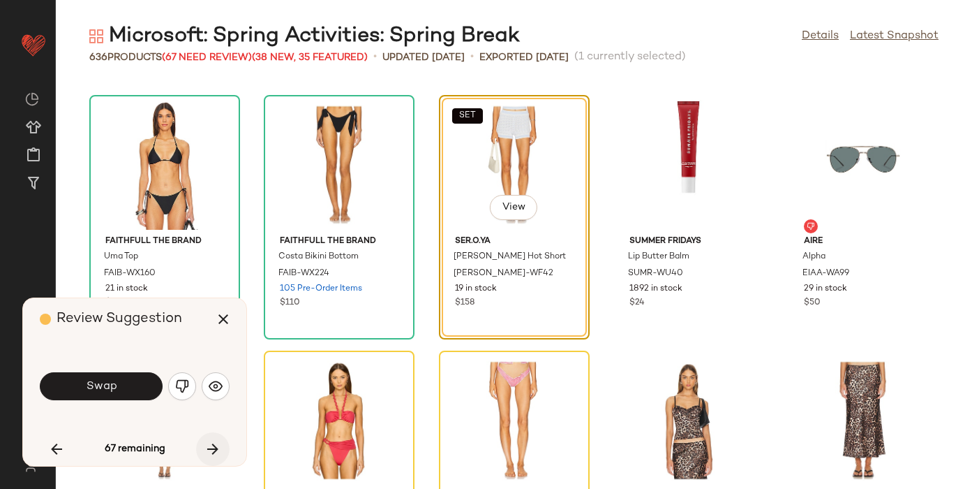
click at [214, 443] on icon "button" at bounding box center [213, 448] width 17 height 17
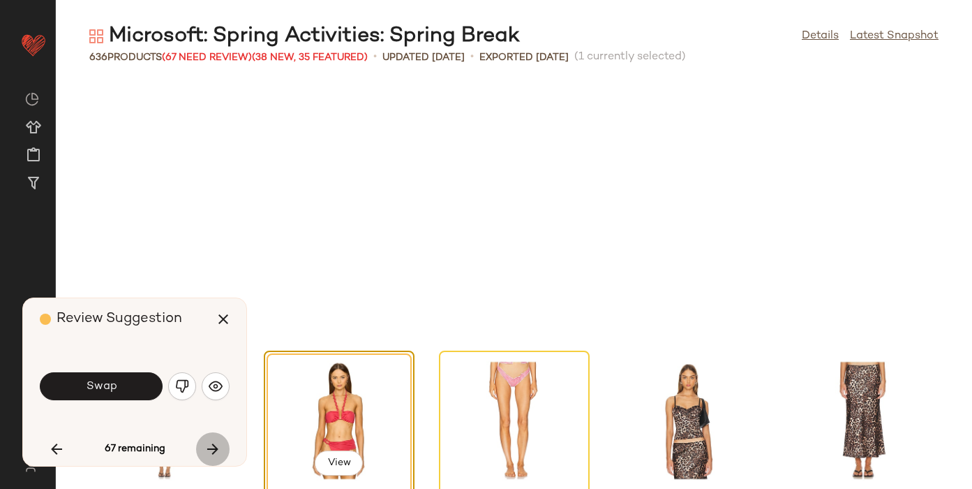
scroll to position [20693, 0]
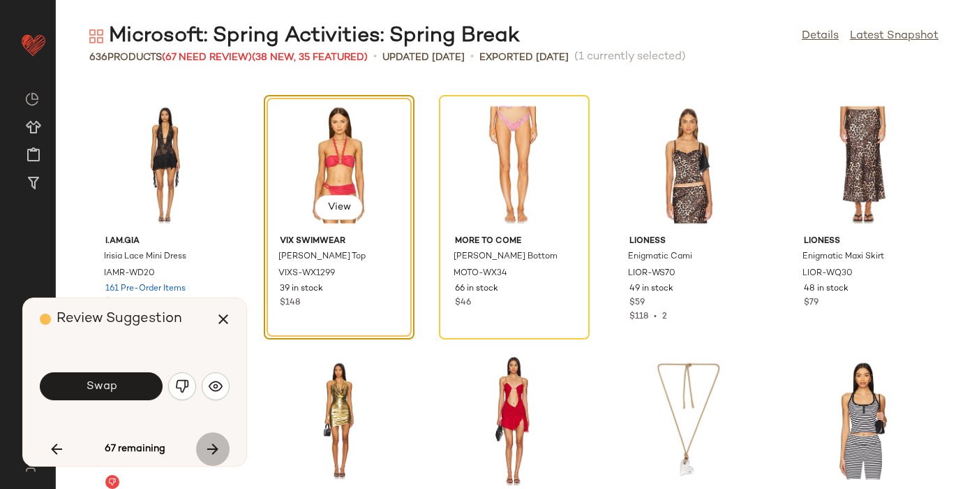
click at [214, 443] on icon "button" at bounding box center [213, 448] width 17 height 17
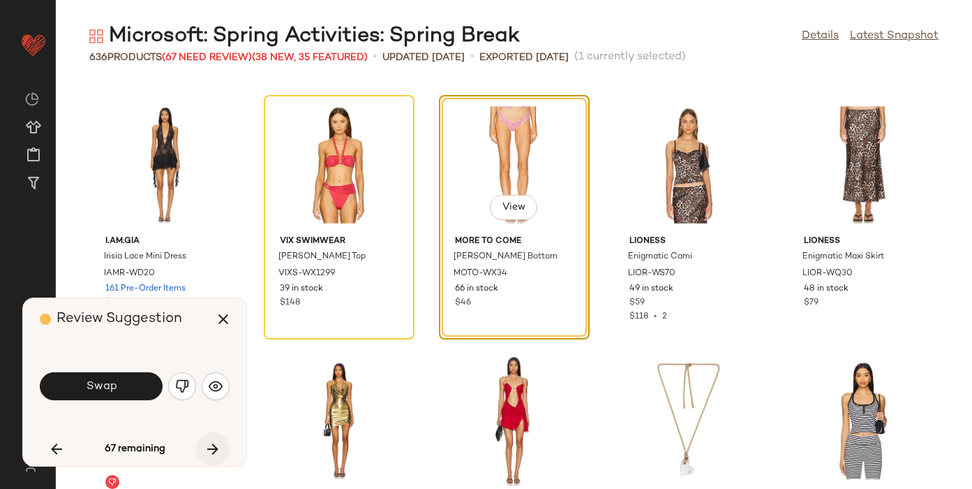
click at [214, 443] on icon "button" at bounding box center [213, 448] width 17 height 17
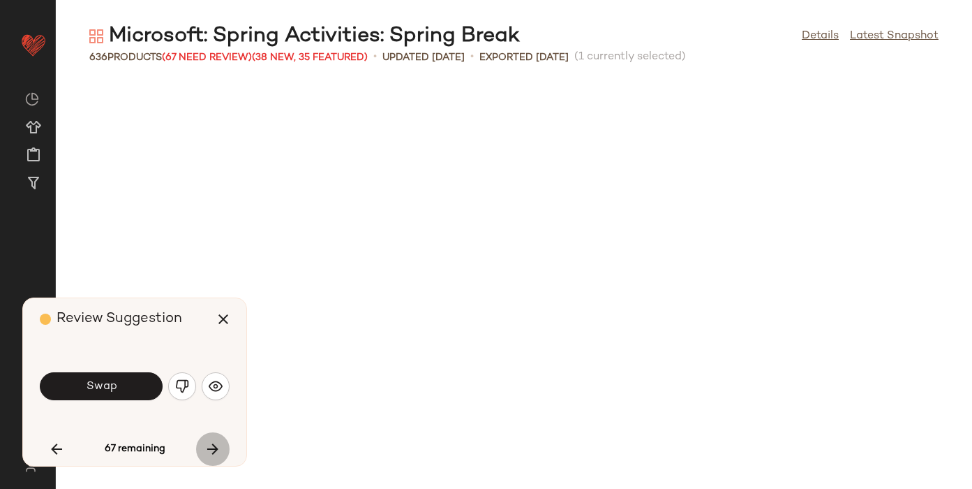
scroll to position [21204, 0]
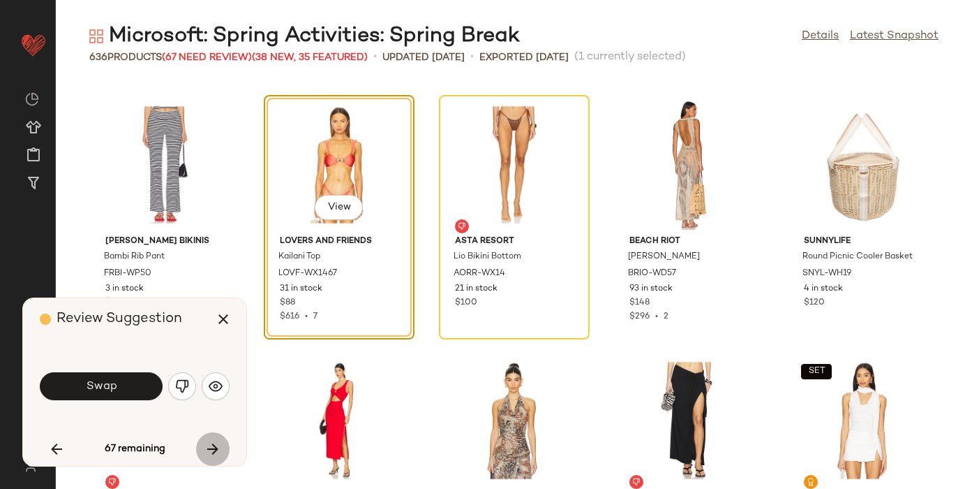
click at [214, 443] on icon "button" at bounding box center [213, 448] width 17 height 17
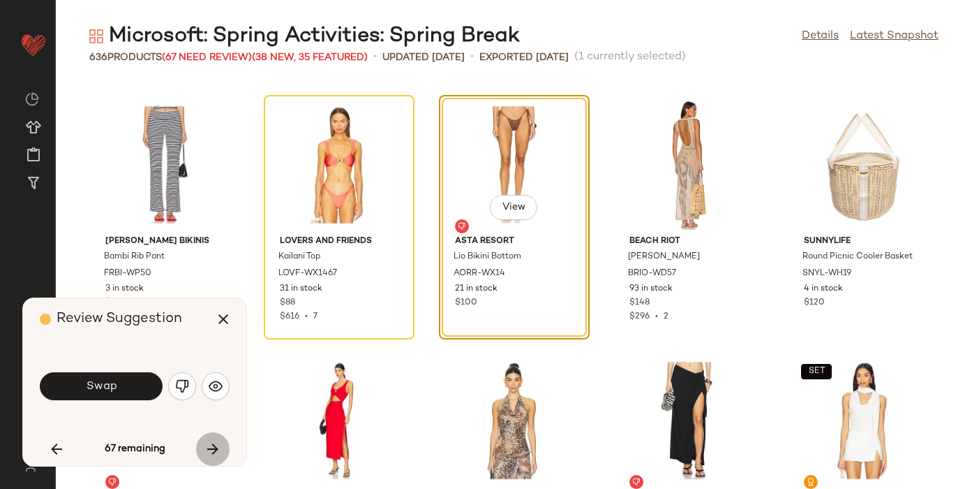
click at [214, 443] on icon "button" at bounding box center [213, 448] width 17 height 17
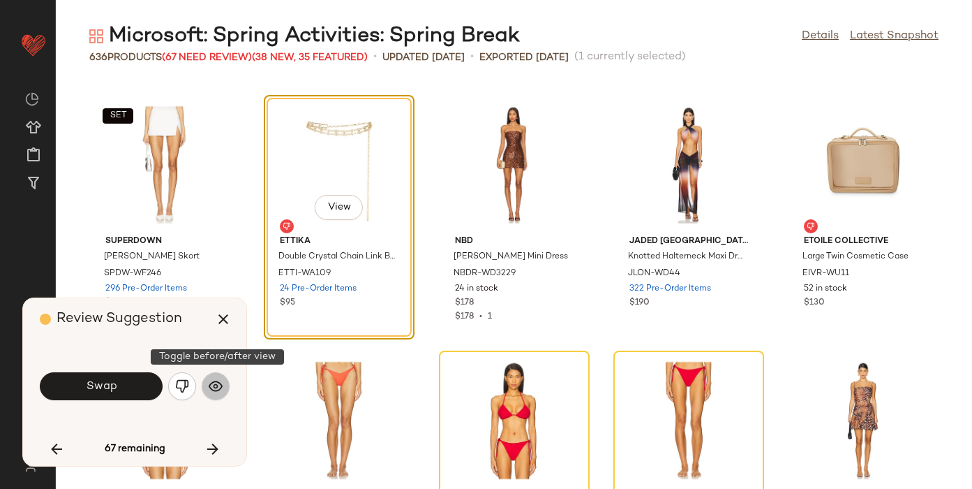
click at [214, 385] on img "button" at bounding box center [216, 386] width 14 height 14
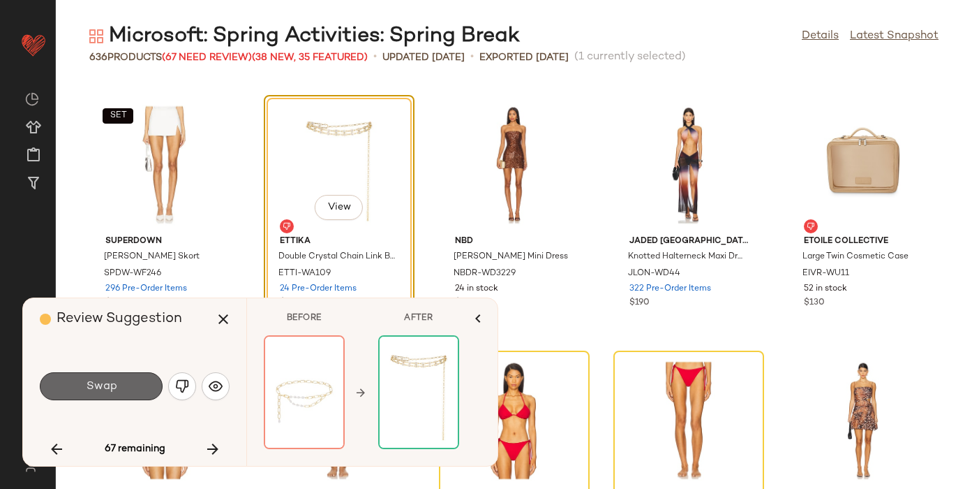
click at [96, 387] on span "Swap" at bounding box center [100, 386] width 31 height 13
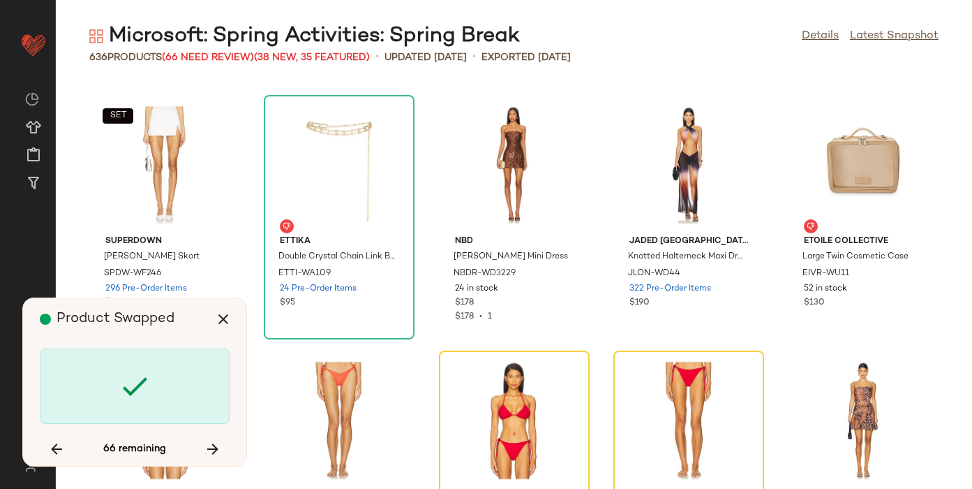
scroll to position [21971, 0]
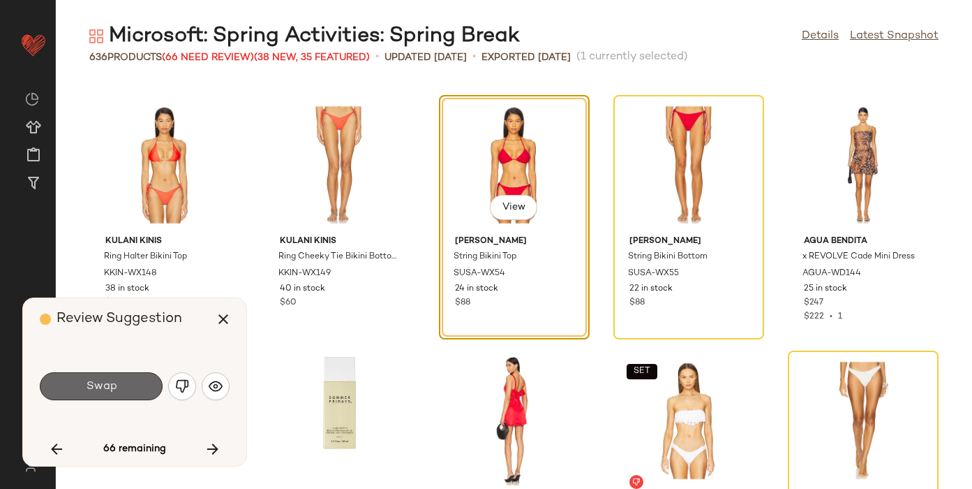
click at [109, 380] on span "Swap" at bounding box center [100, 386] width 31 height 13
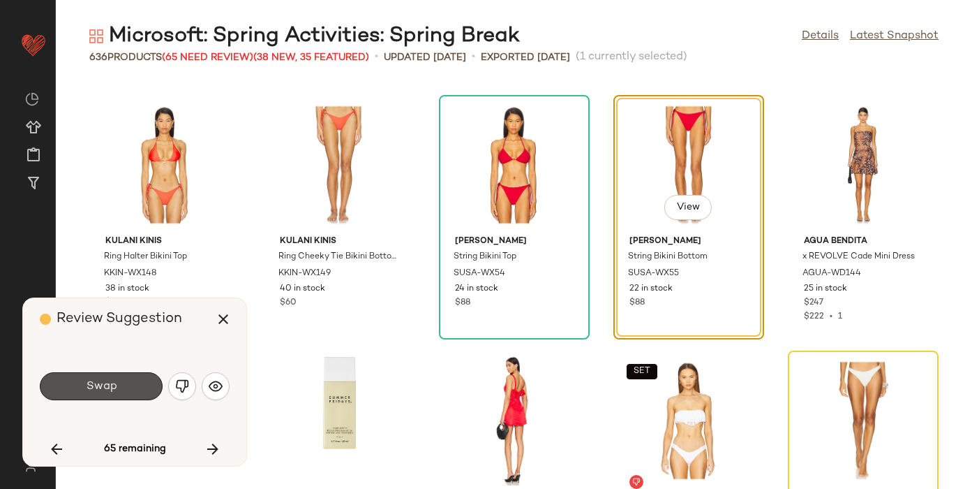
click at [111, 386] on span "Swap" at bounding box center [100, 386] width 31 height 13
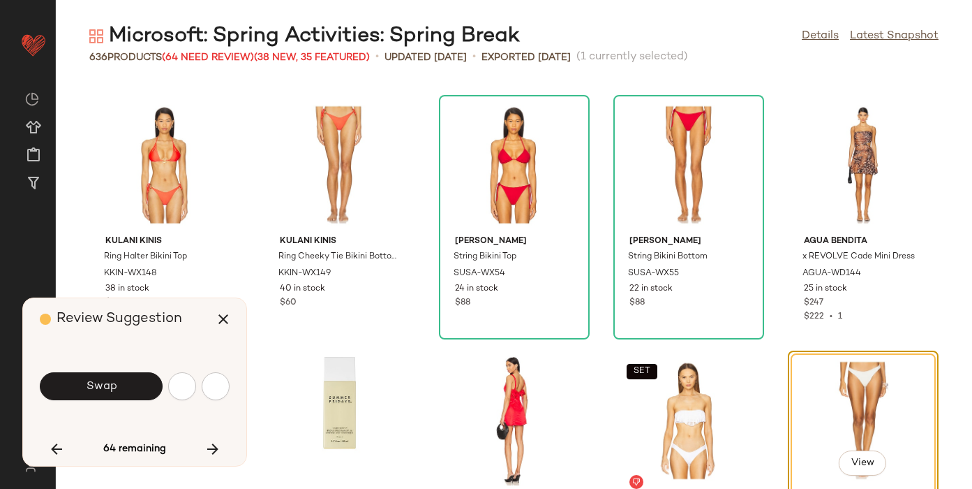
scroll to position [22226, 0]
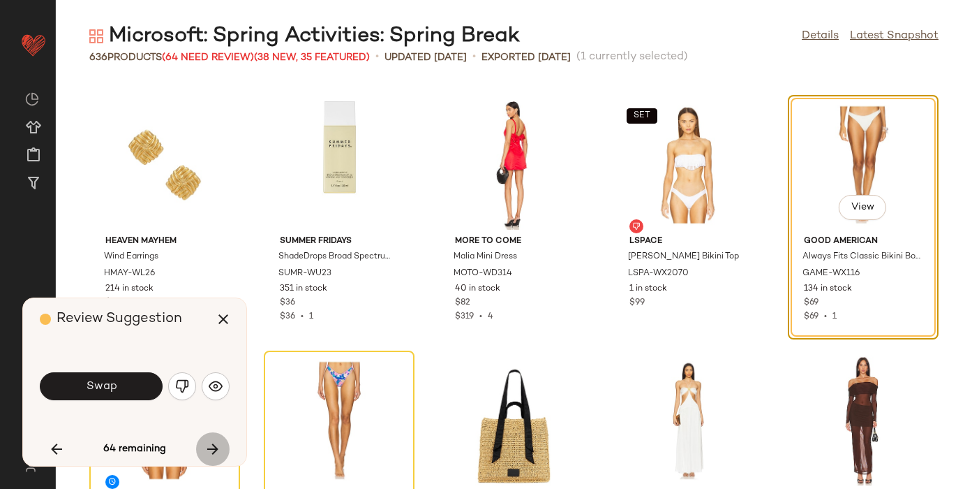
click at [221, 446] on button "button" at bounding box center [213, 449] width 34 height 34
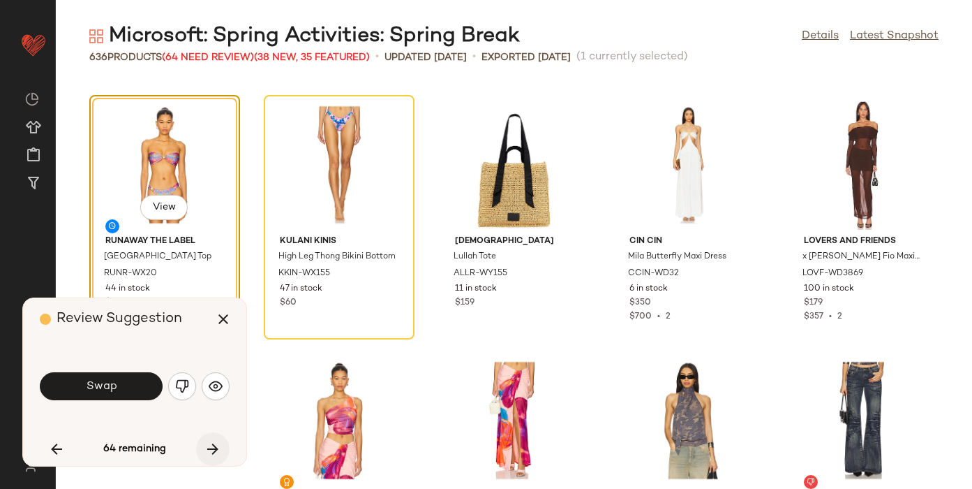
click at [221, 446] on button "button" at bounding box center [213, 449] width 34 height 34
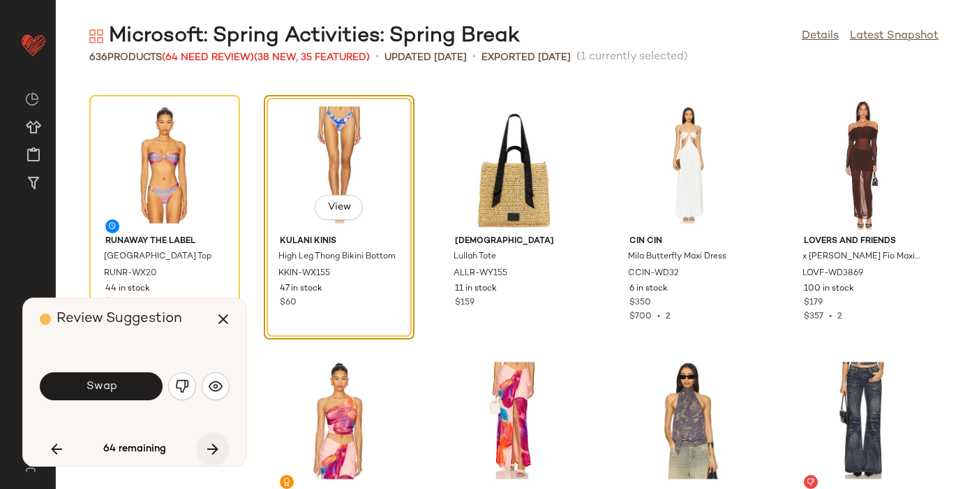
click at [221, 446] on button "button" at bounding box center [213, 449] width 34 height 34
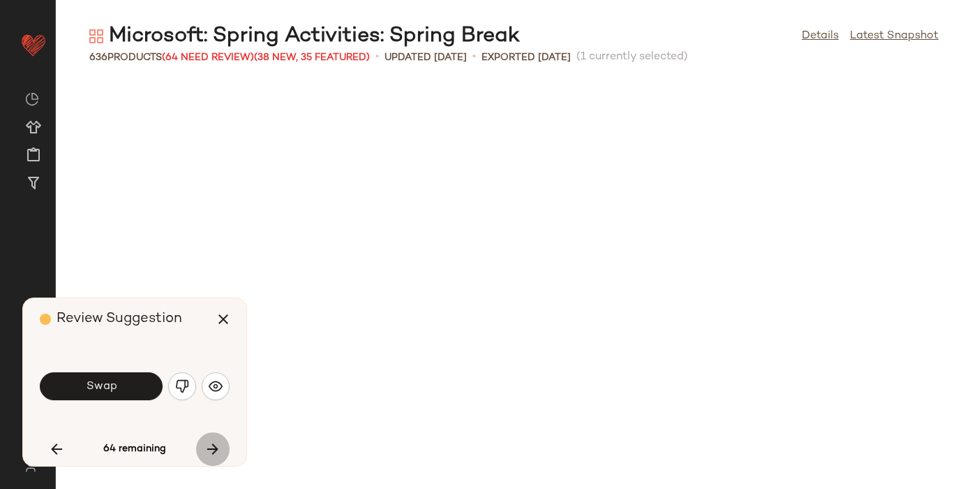
scroll to position [22993, 0]
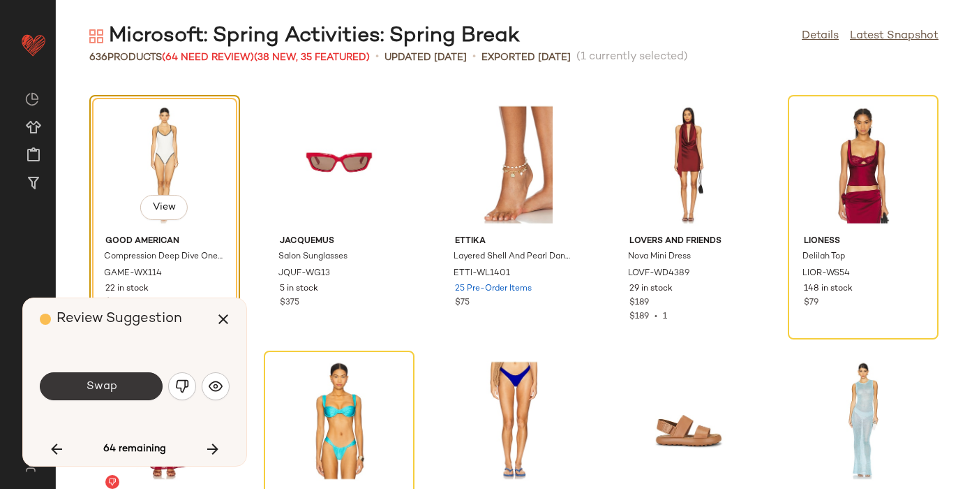
click at [126, 390] on button "Swap" at bounding box center [101, 386] width 123 height 28
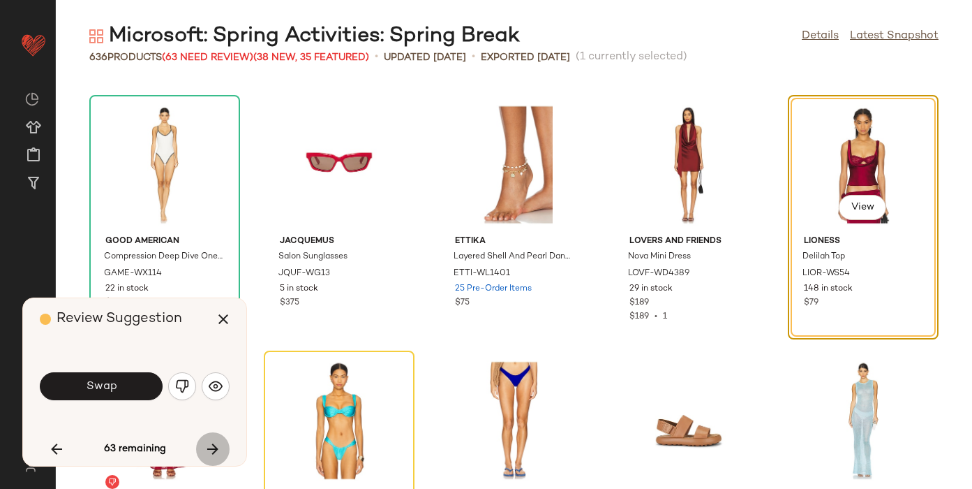
click at [211, 442] on icon "button" at bounding box center [213, 448] width 17 height 17
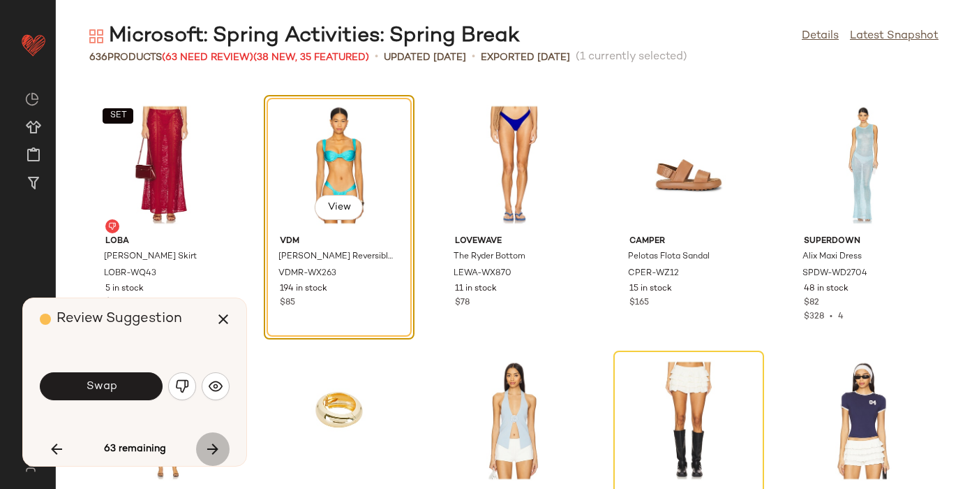
click at [210, 442] on icon "button" at bounding box center [213, 448] width 17 height 17
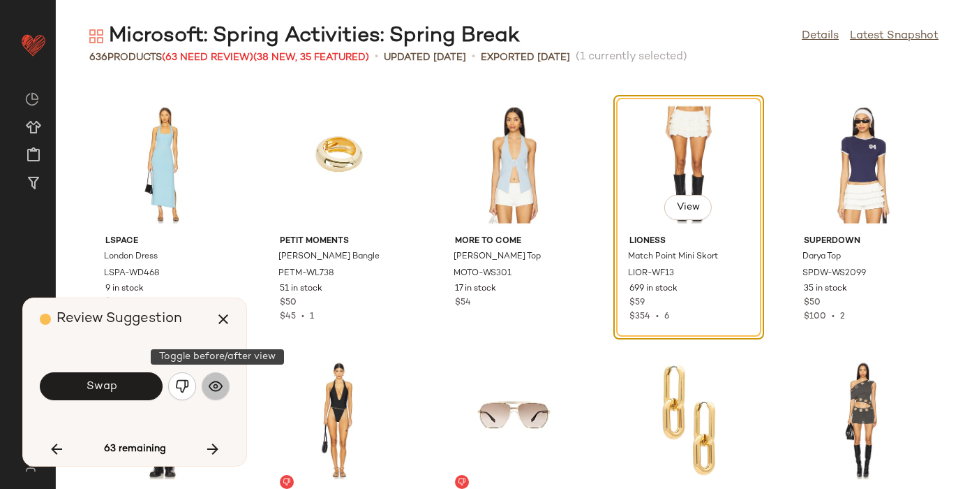
click at [217, 383] on img "button" at bounding box center [216, 386] width 14 height 14
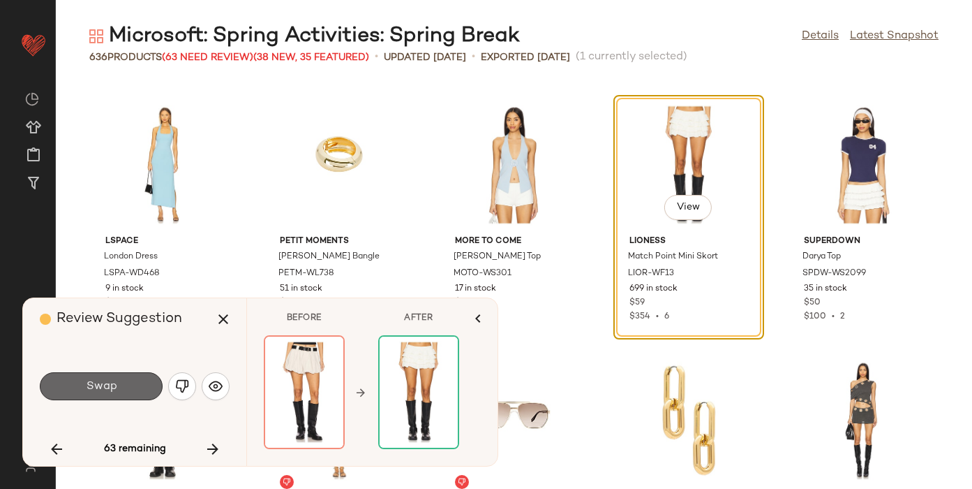
click at [136, 387] on button "Swap" at bounding box center [101, 386] width 123 height 28
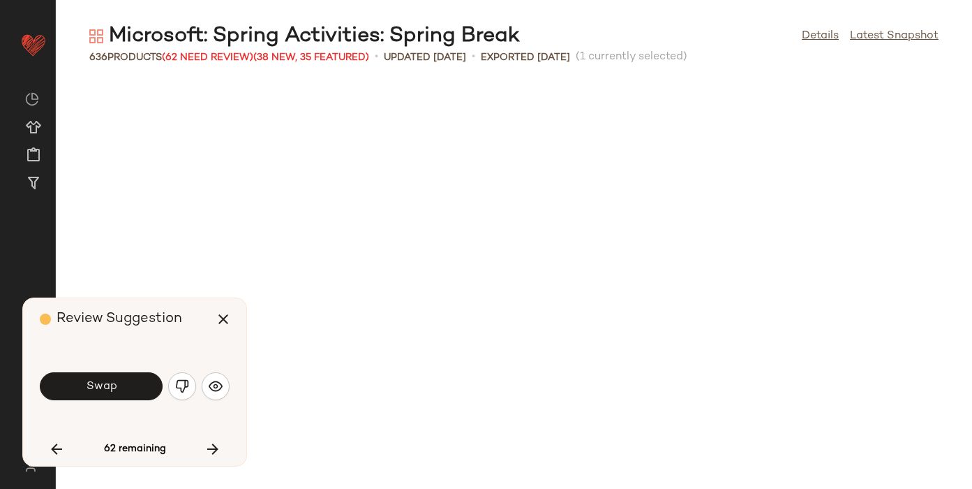
scroll to position [24015, 0]
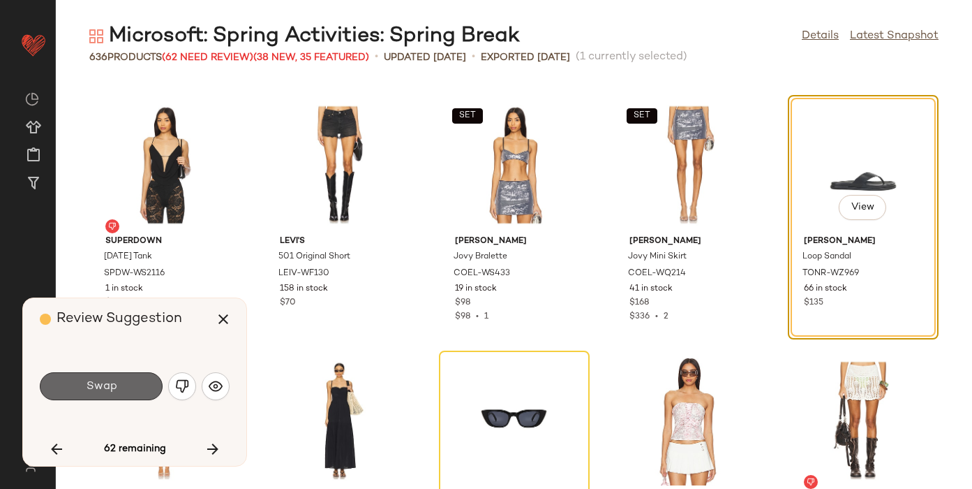
click at [99, 380] on span "Swap" at bounding box center [100, 386] width 31 height 13
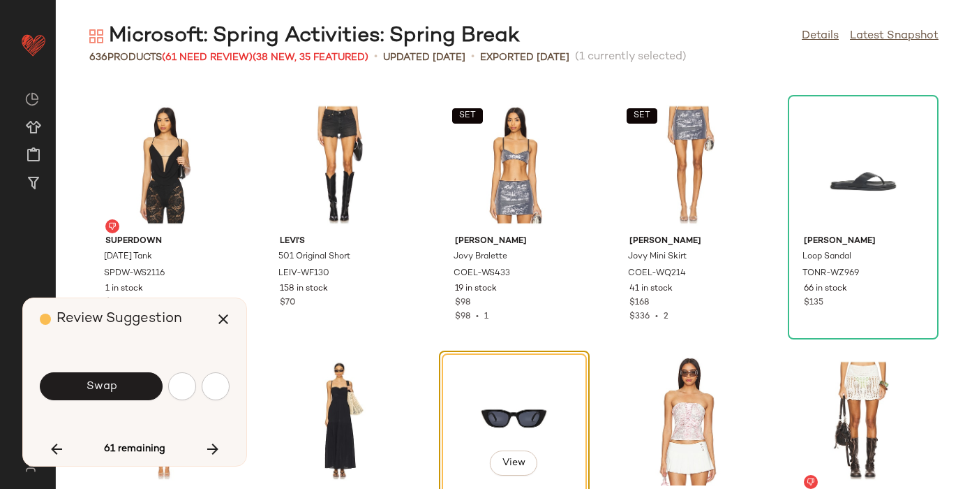
scroll to position [24270, 0]
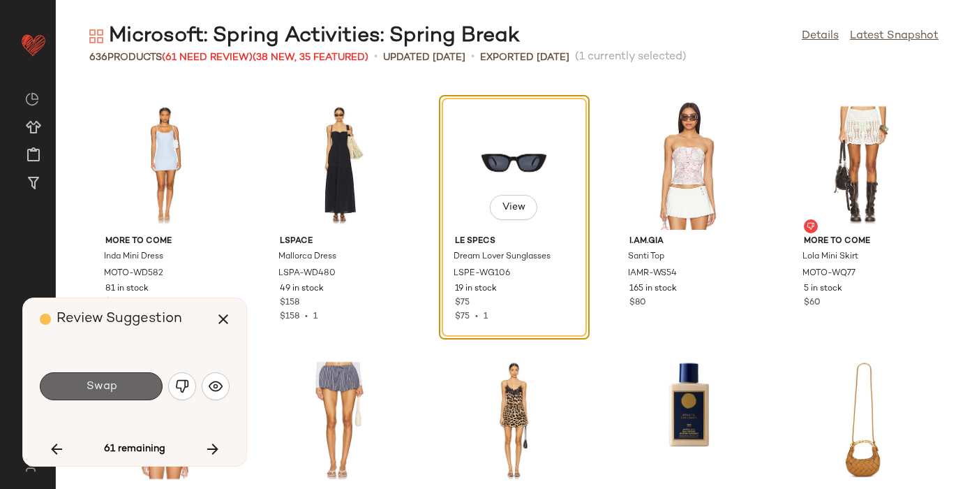
click at [99, 381] on span "Swap" at bounding box center [100, 386] width 31 height 13
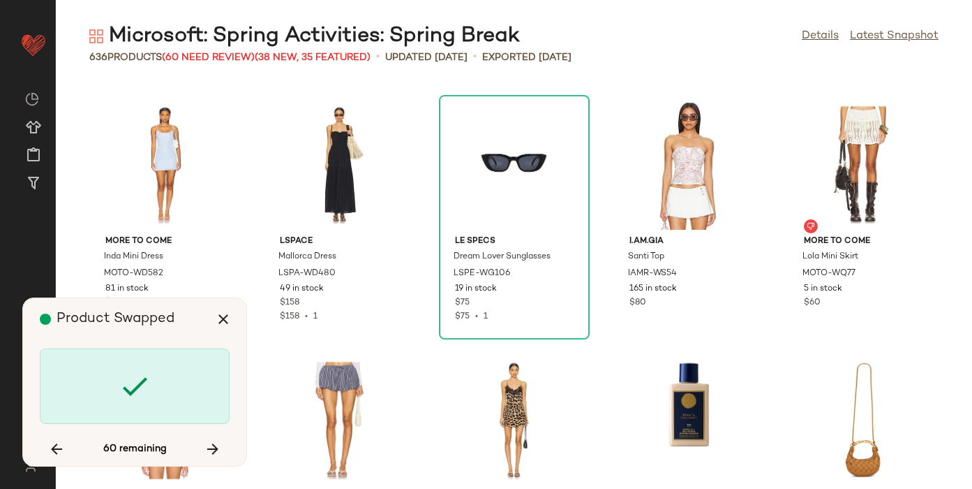
scroll to position [24781, 0]
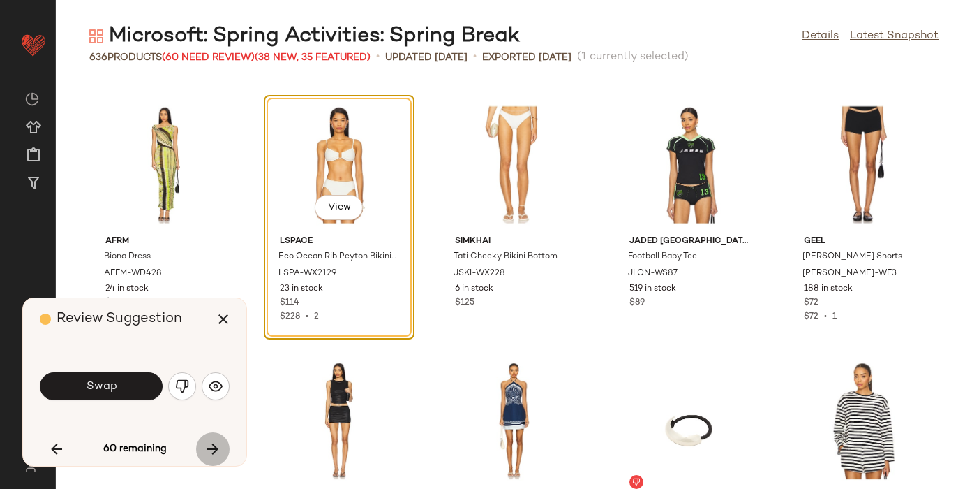
click at [203, 440] on button "button" at bounding box center [213, 449] width 34 height 34
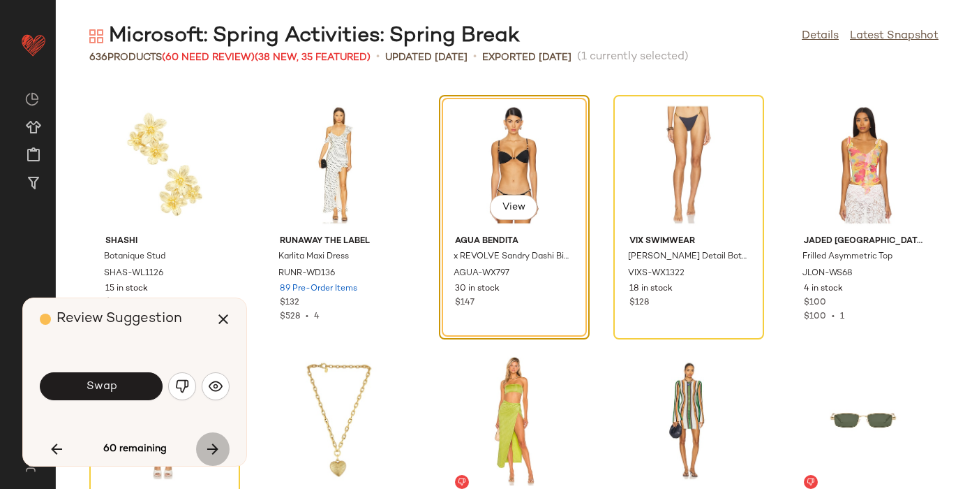
click at [216, 447] on icon "button" at bounding box center [213, 448] width 17 height 17
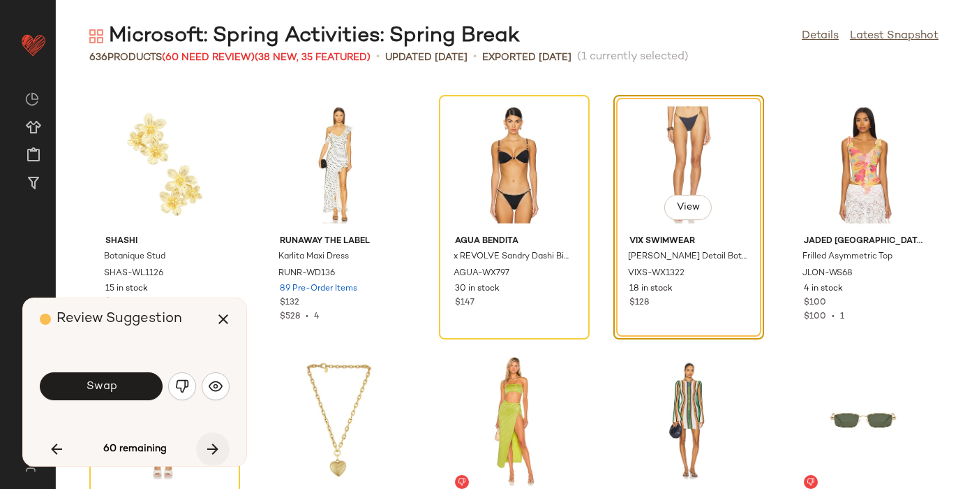
click at [216, 447] on icon "button" at bounding box center [213, 448] width 17 height 17
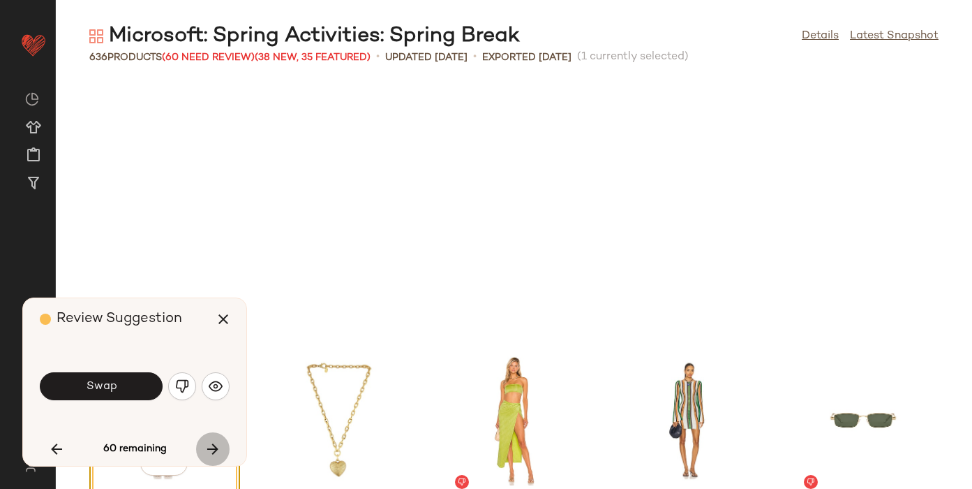
scroll to position [25803, 0]
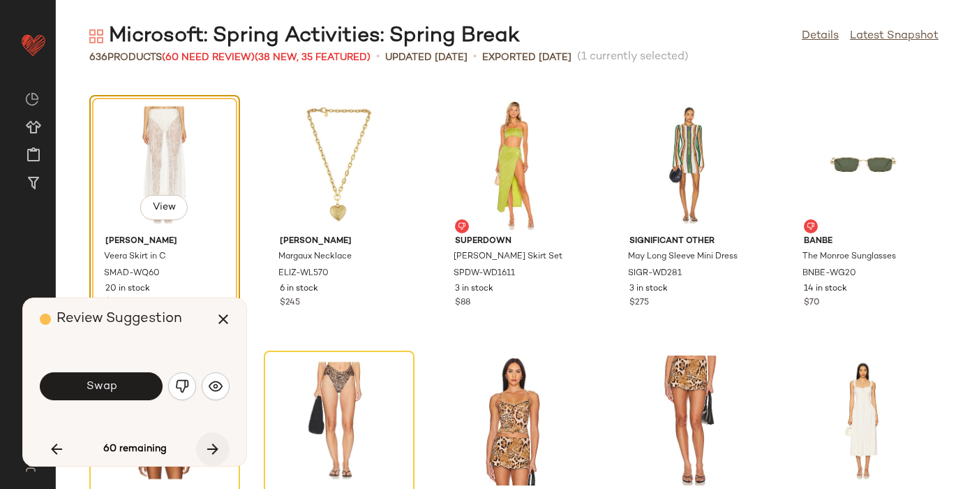
click at [216, 447] on icon "button" at bounding box center [213, 448] width 17 height 17
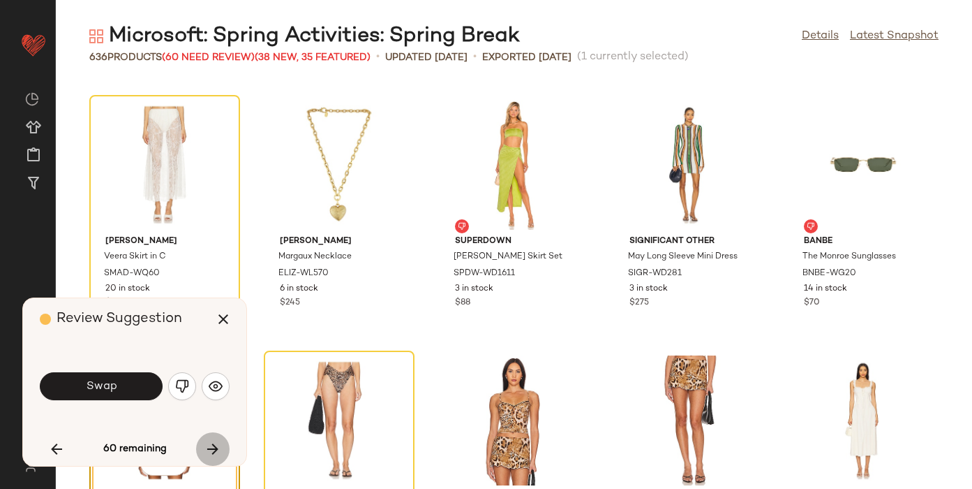
scroll to position [26058, 0]
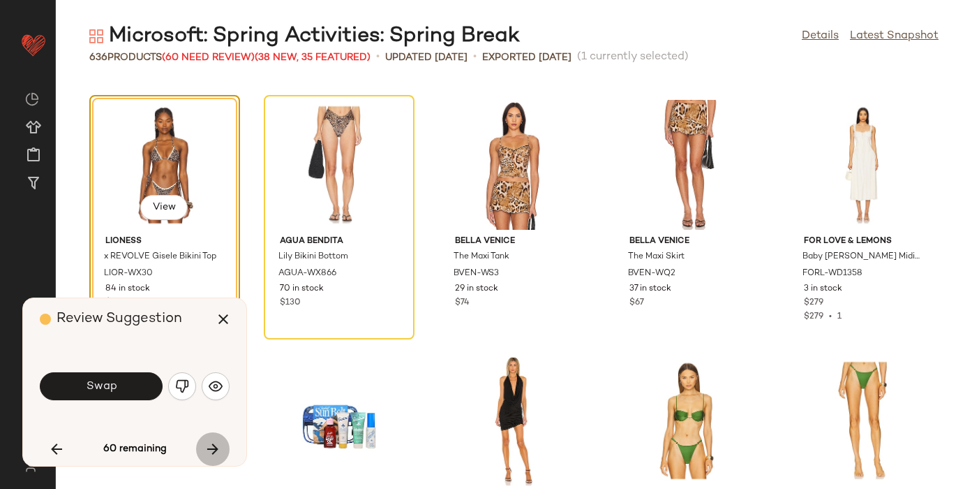
click at [216, 447] on icon "button" at bounding box center [213, 448] width 17 height 17
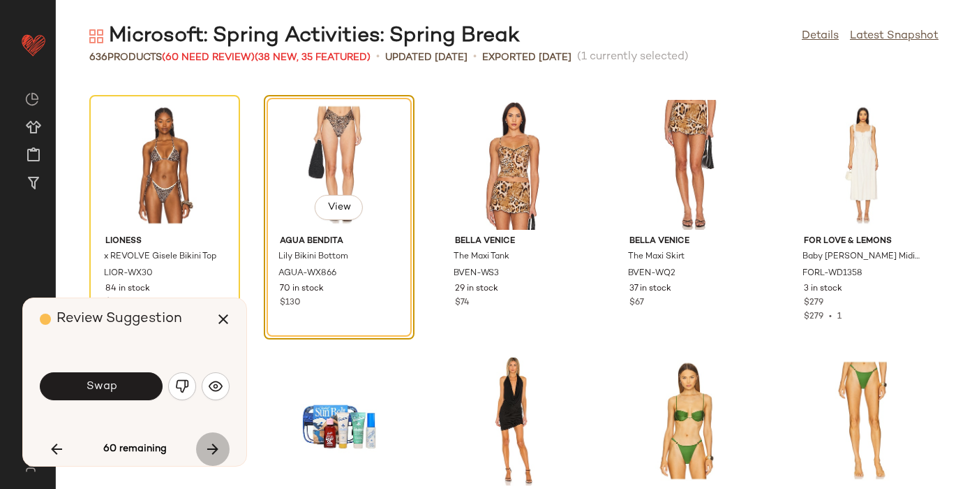
click at [216, 447] on icon "button" at bounding box center [213, 448] width 17 height 17
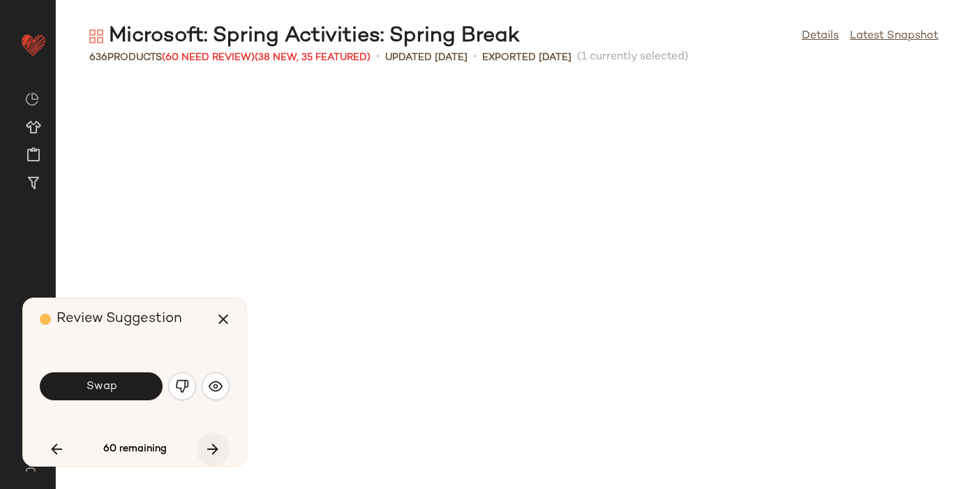
scroll to position [26569, 0]
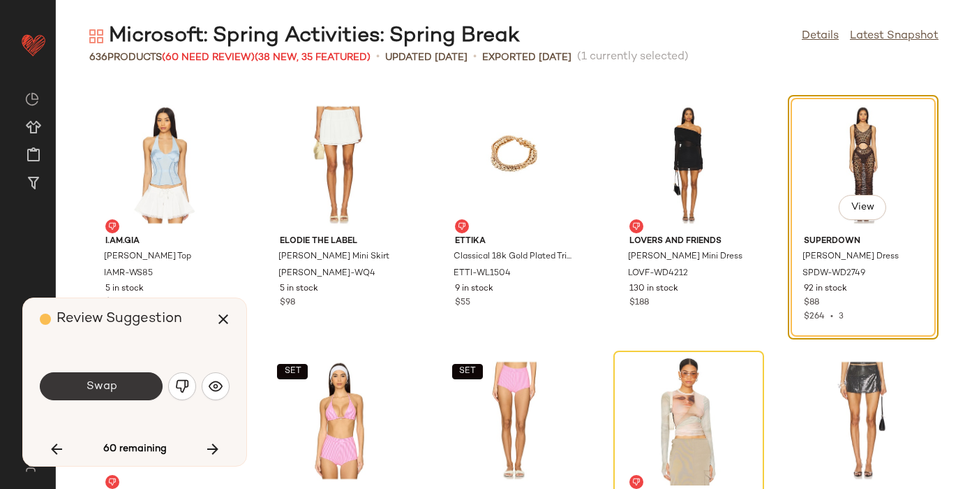
click at [113, 383] on span "Swap" at bounding box center [100, 386] width 31 height 13
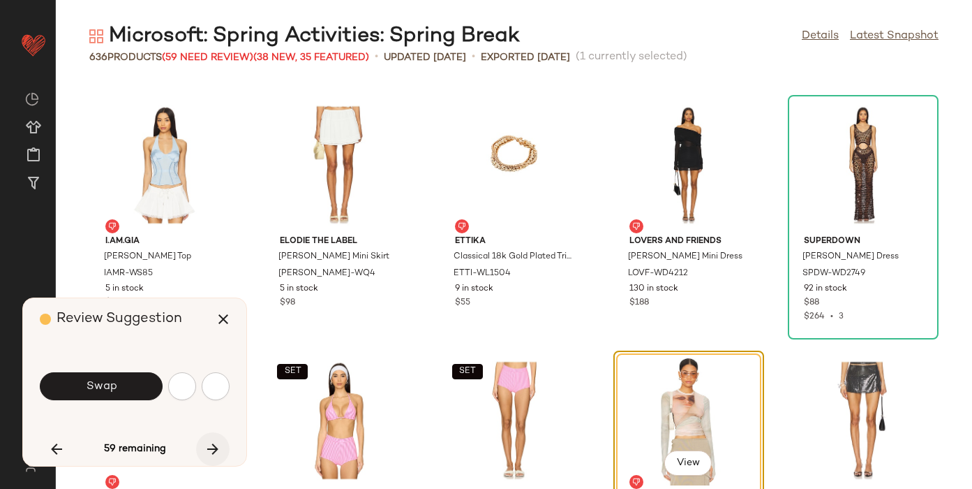
scroll to position [26825, 0]
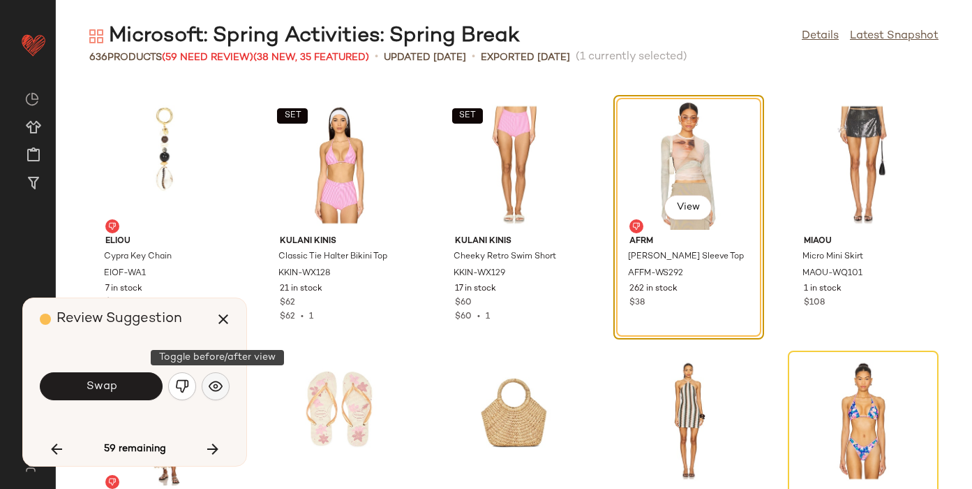
click at [209, 379] on img "button" at bounding box center [216, 386] width 14 height 14
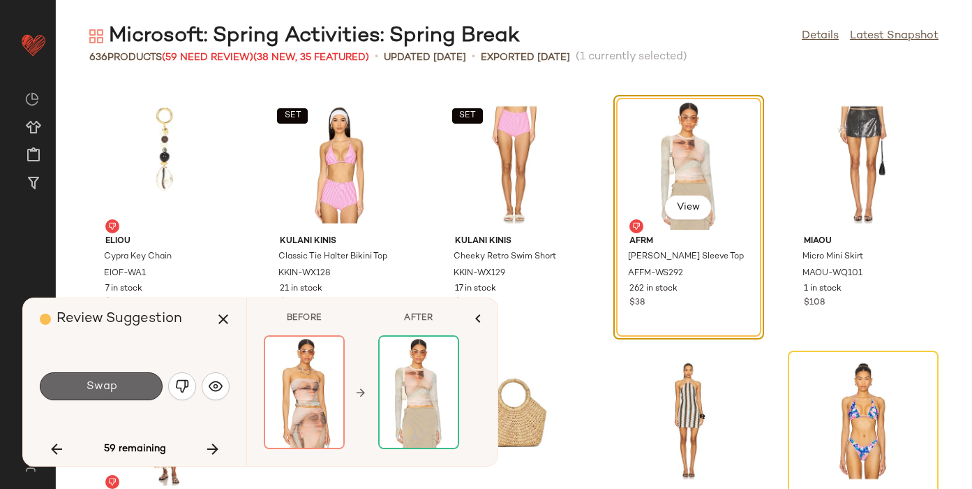
click at [100, 387] on span "Swap" at bounding box center [100, 386] width 31 height 13
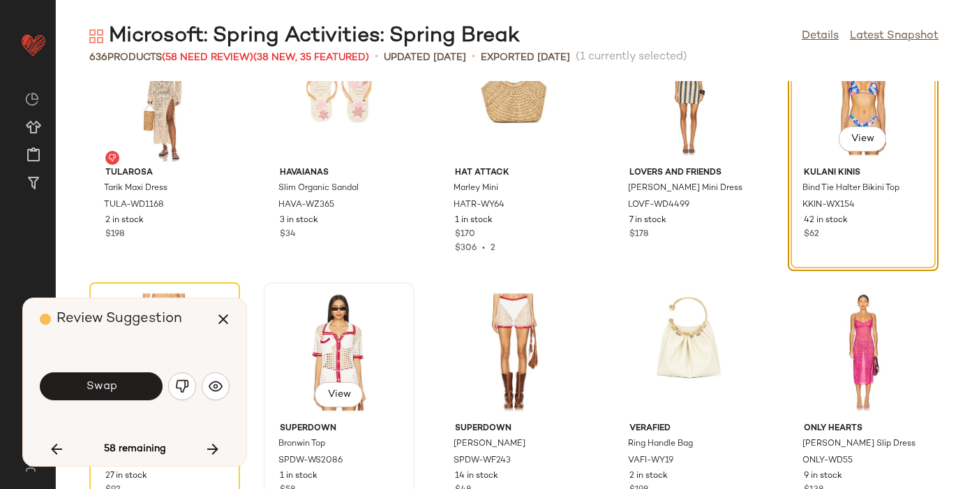
scroll to position [27142, 0]
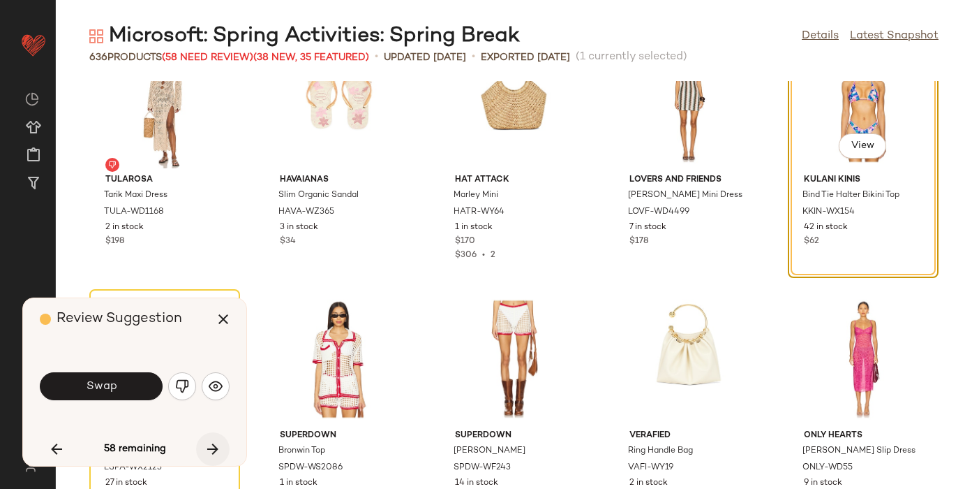
click at [209, 441] on icon "button" at bounding box center [213, 448] width 17 height 17
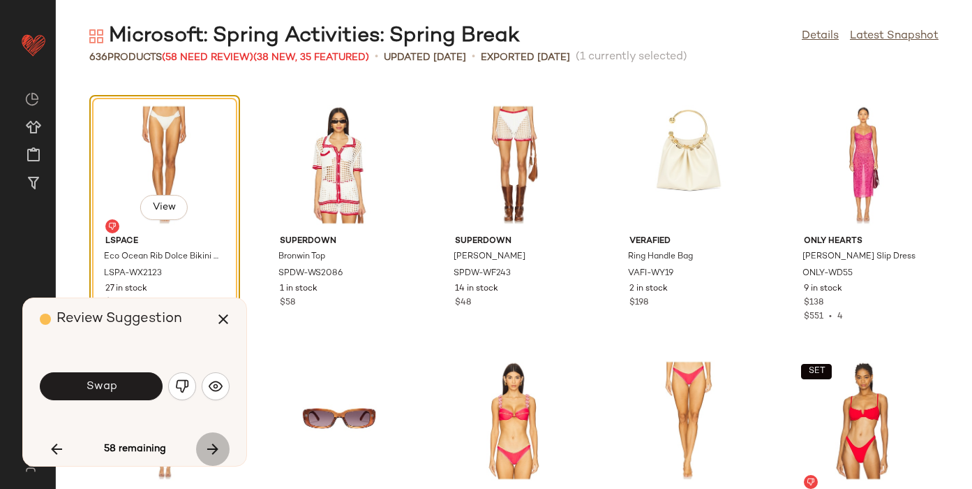
click at [209, 441] on icon "button" at bounding box center [213, 448] width 17 height 17
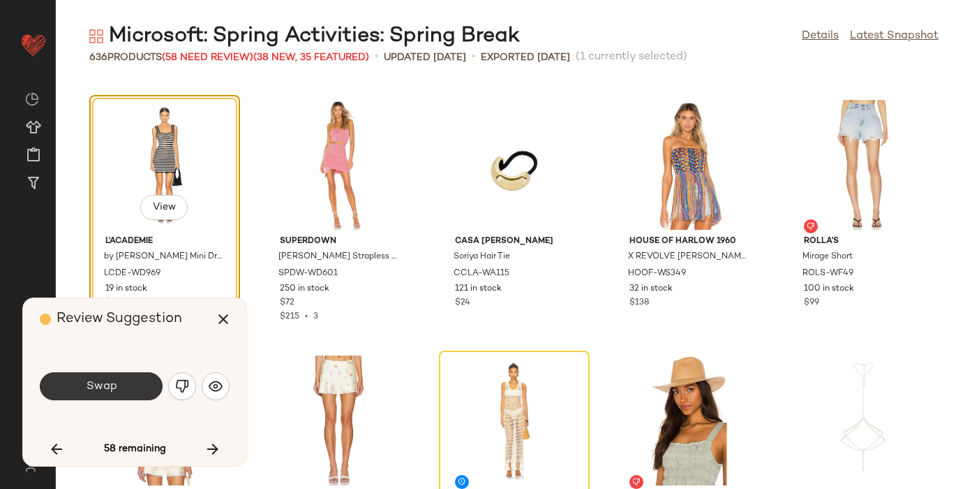
click at [126, 387] on button "Swap" at bounding box center [101, 386] width 123 height 28
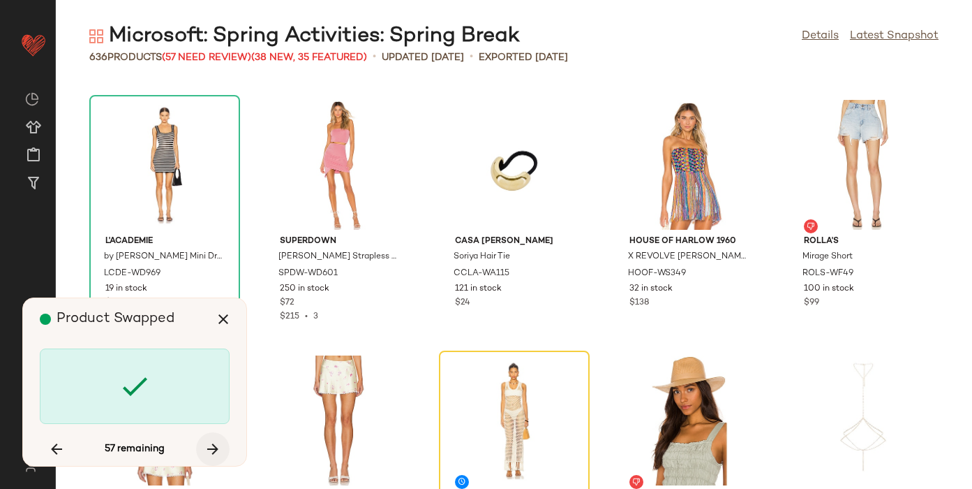
scroll to position [28613, 0]
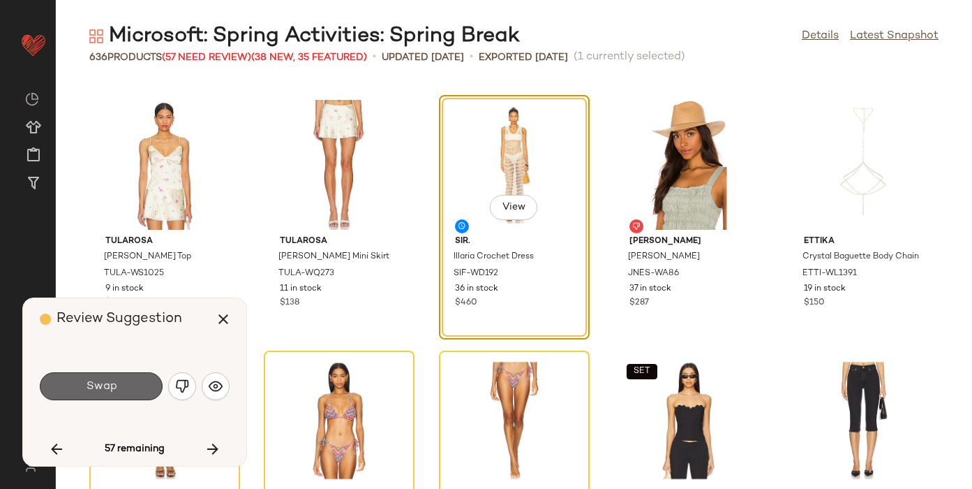
click at [133, 387] on button "Swap" at bounding box center [101, 386] width 123 height 28
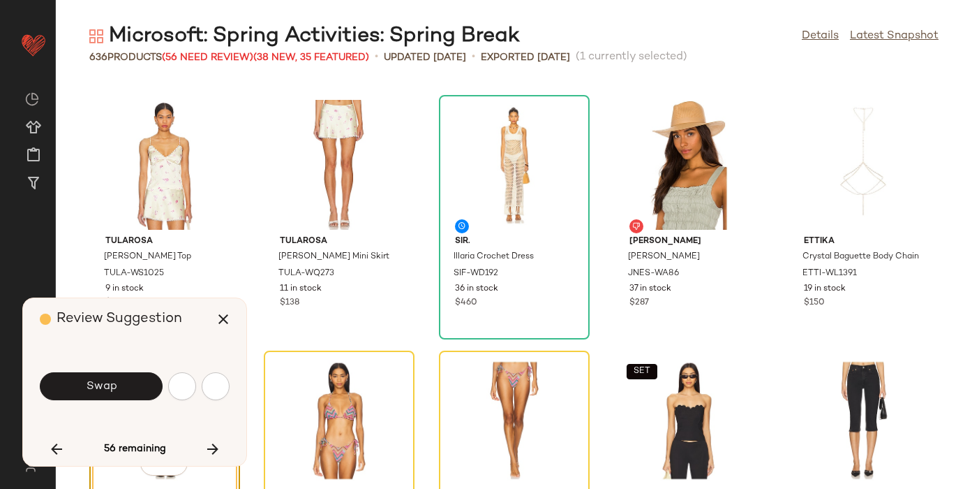
scroll to position [28869, 0]
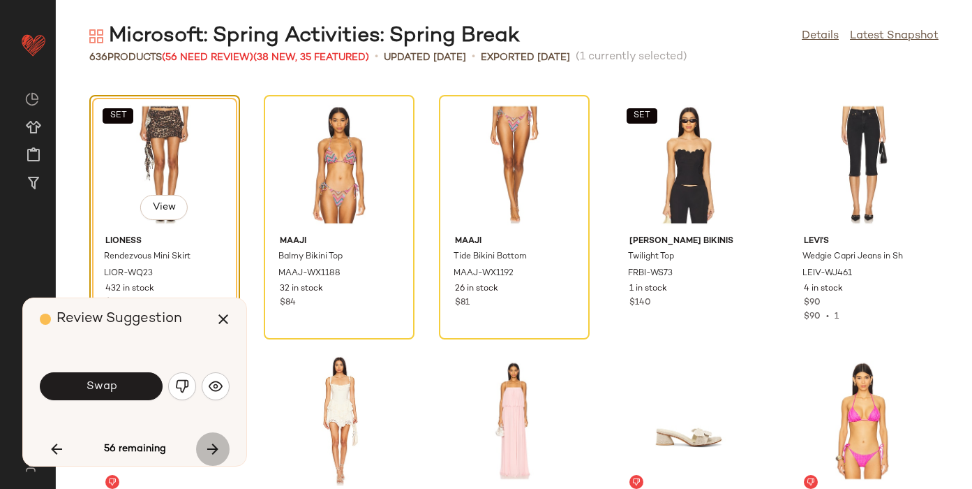
click at [209, 442] on icon "button" at bounding box center [213, 448] width 17 height 17
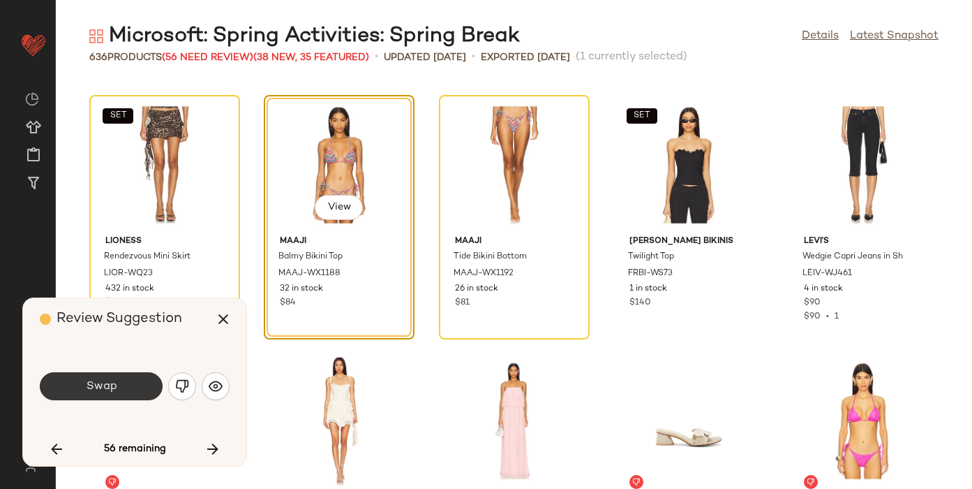
click at [117, 386] on button "Swap" at bounding box center [101, 386] width 123 height 28
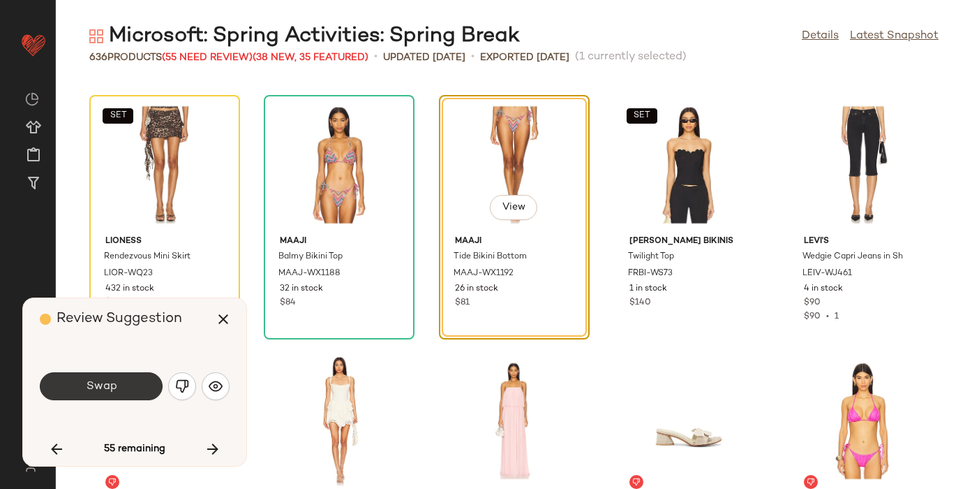
click at [116, 387] on button "Swap" at bounding box center [101, 386] width 123 height 28
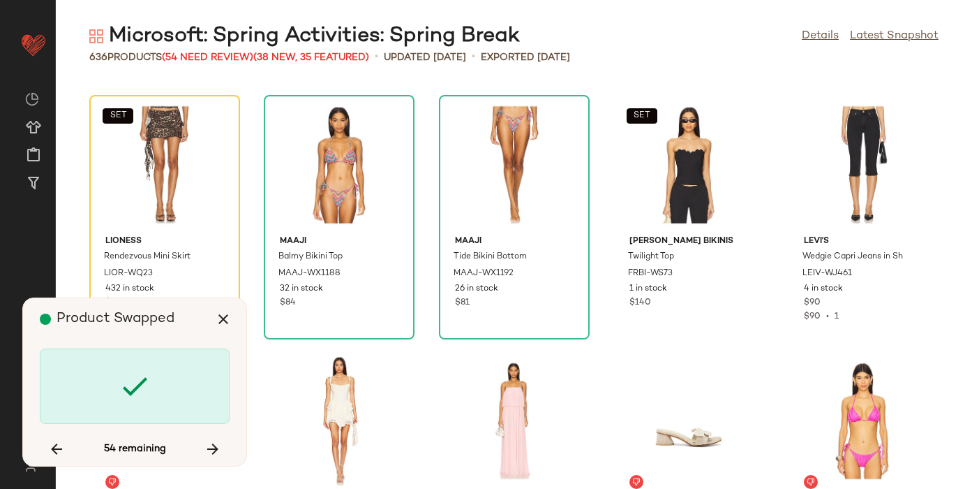
scroll to position [29379, 0]
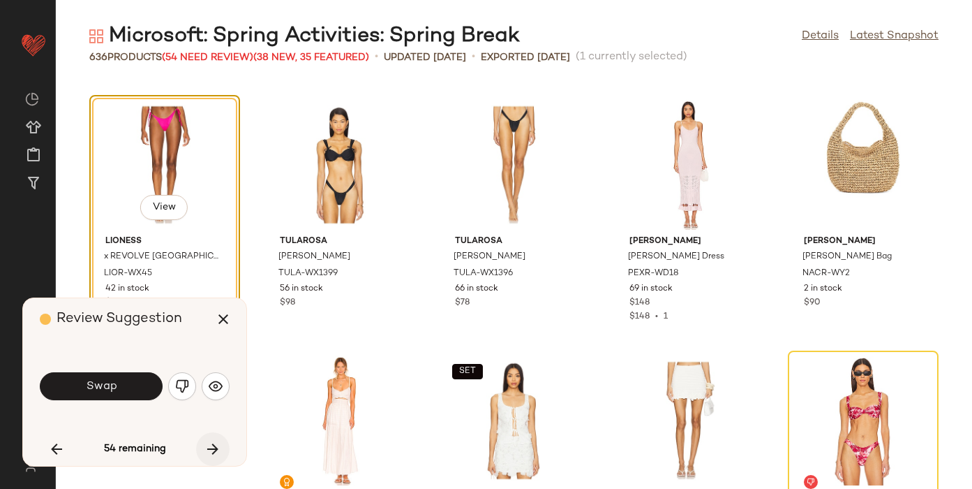
click at [207, 445] on icon "button" at bounding box center [213, 448] width 17 height 17
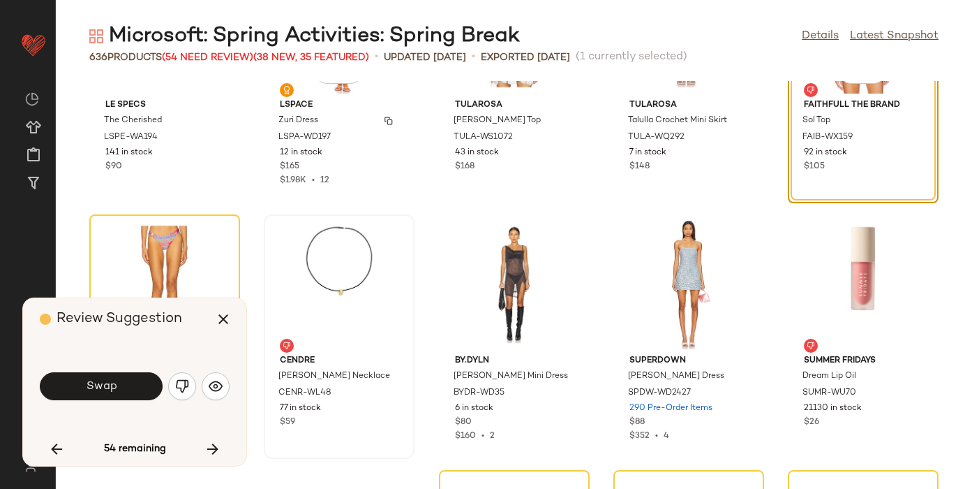
scroll to position [29775, 0]
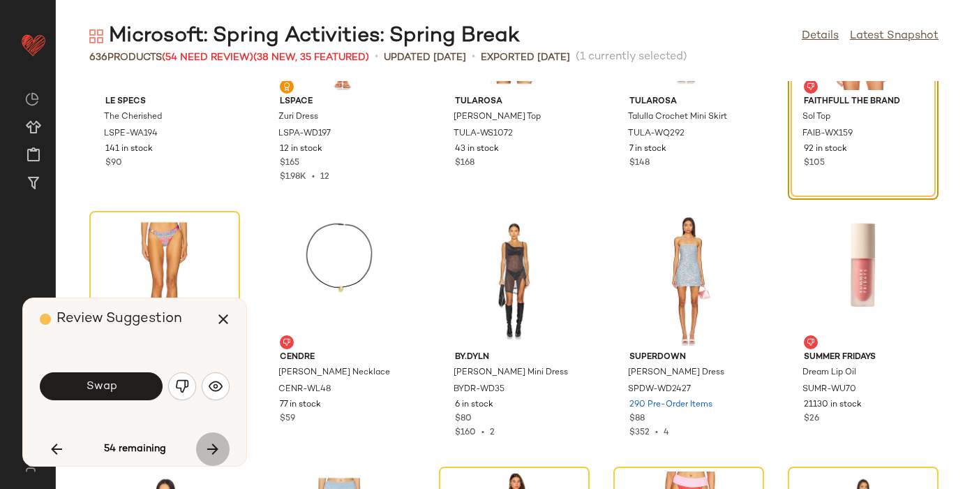
click at [214, 443] on icon "button" at bounding box center [213, 448] width 17 height 17
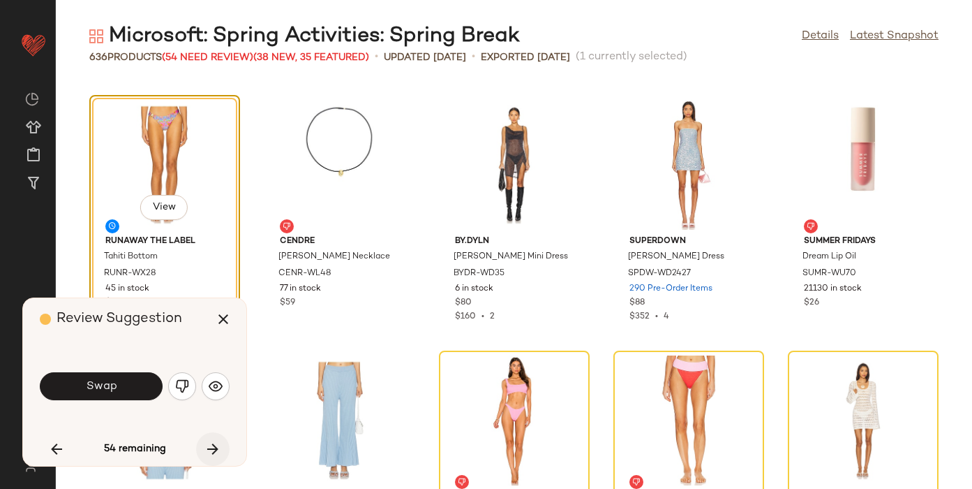
click at [214, 443] on icon "button" at bounding box center [213, 448] width 17 height 17
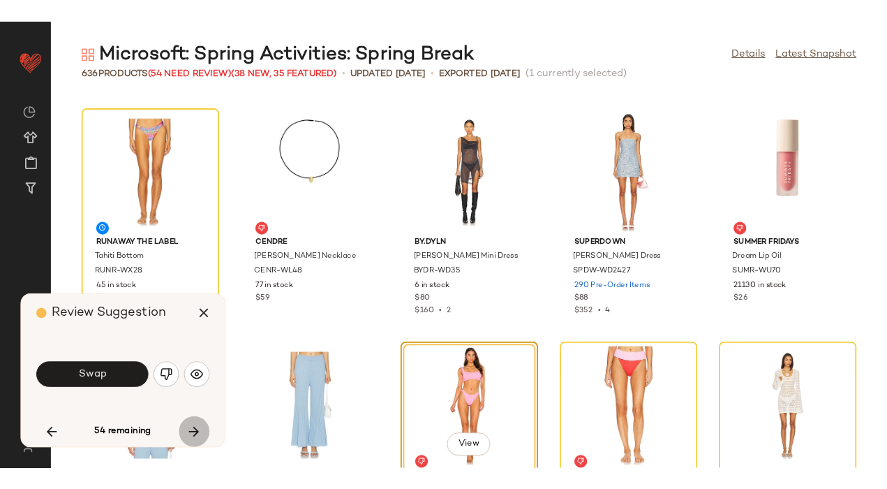
scroll to position [30146, 0]
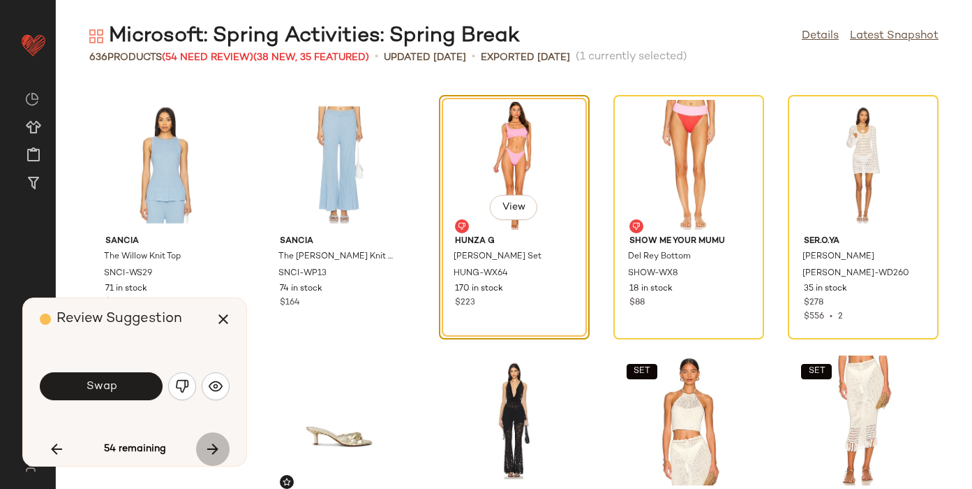
click at [214, 443] on icon "button" at bounding box center [213, 448] width 17 height 17
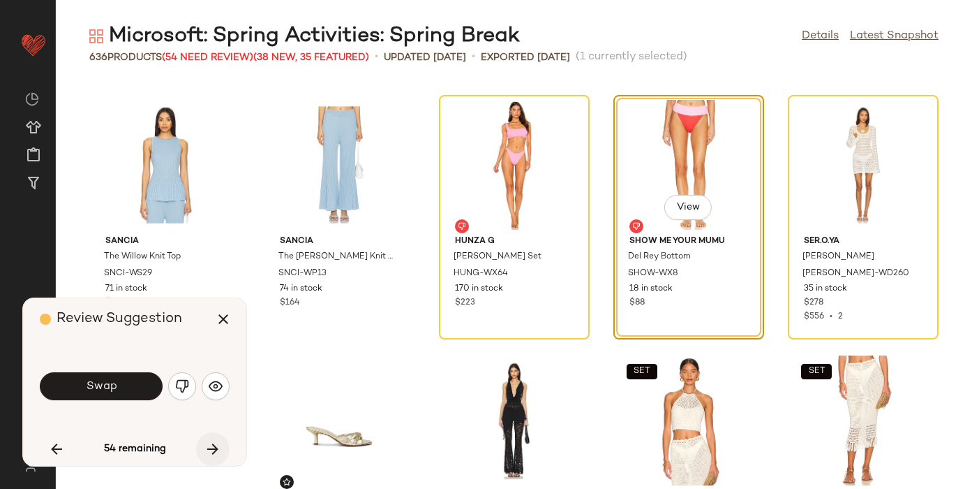
click at [214, 443] on icon "button" at bounding box center [213, 448] width 17 height 17
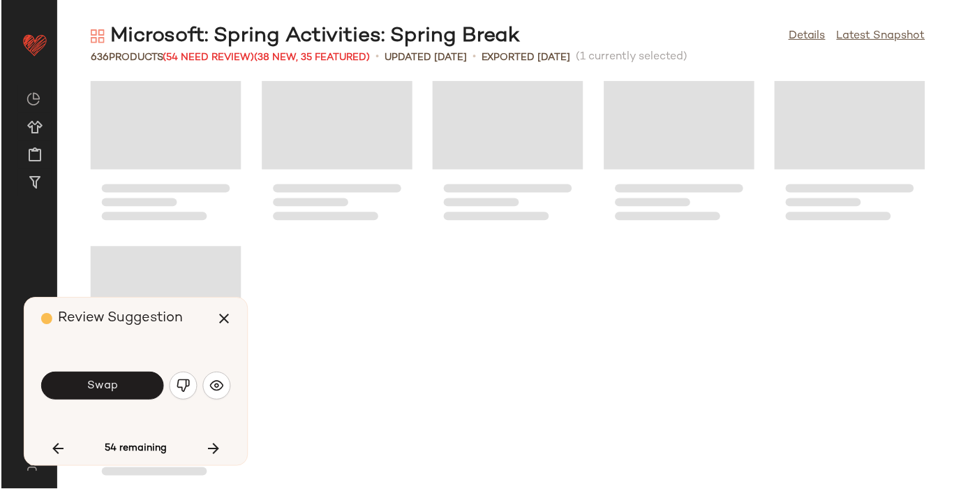
scroll to position [30146, 0]
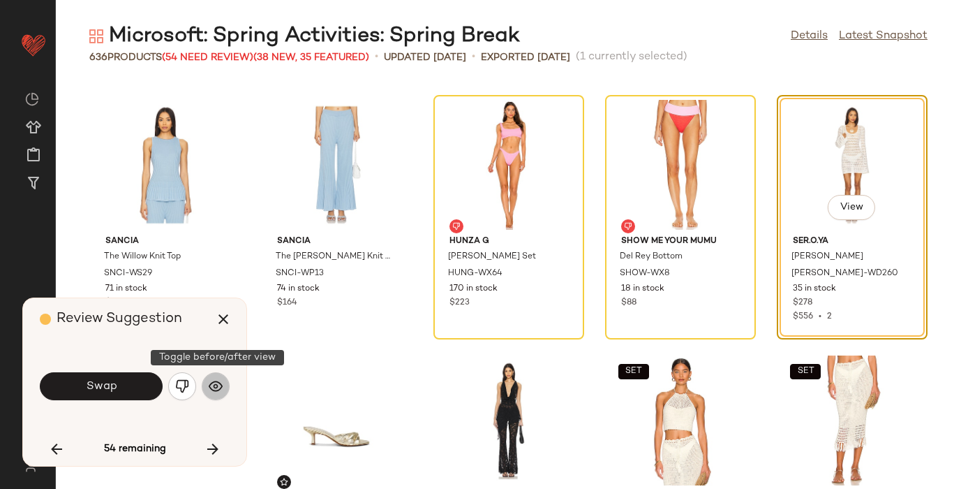
click at [216, 382] on img "button" at bounding box center [216, 386] width 14 height 14
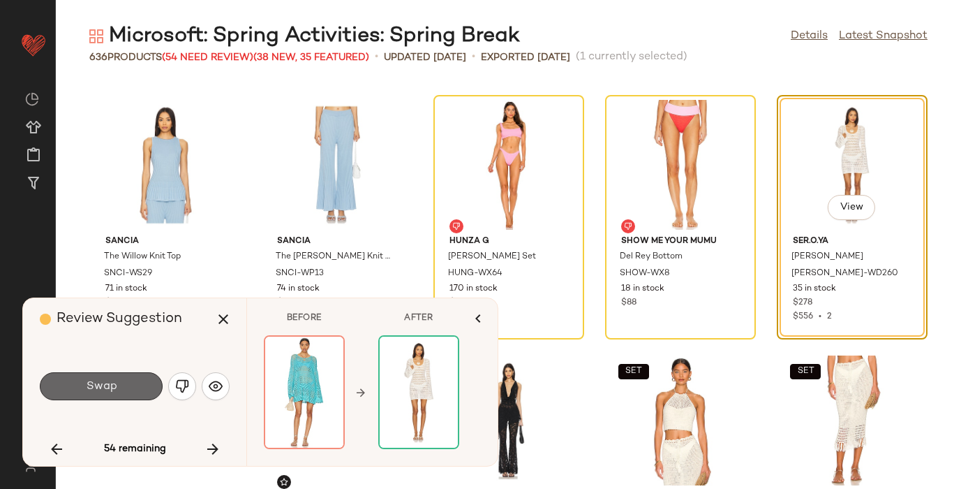
click at [89, 385] on span "Swap" at bounding box center [100, 386] width 31 height 13
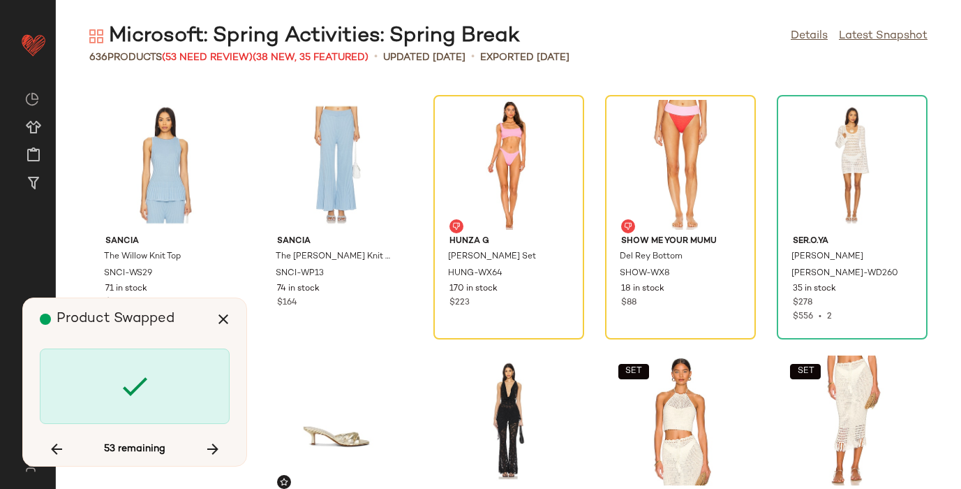
scroll to position [30657, 0]
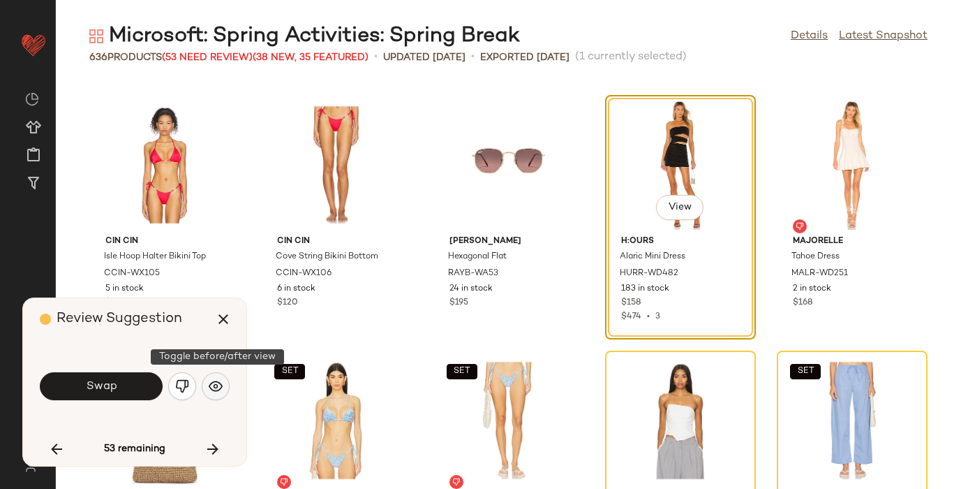
click at [217, 382] on img "button" at bounding box center [216, 386] width 14 height 14
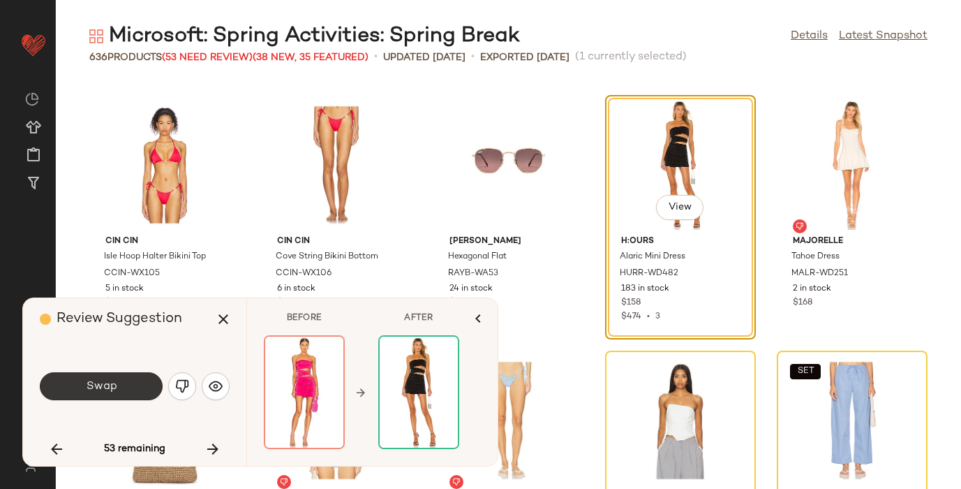
click at [110, 387] on span "Swap" at bounding box center [100, 386] width 31 height 13
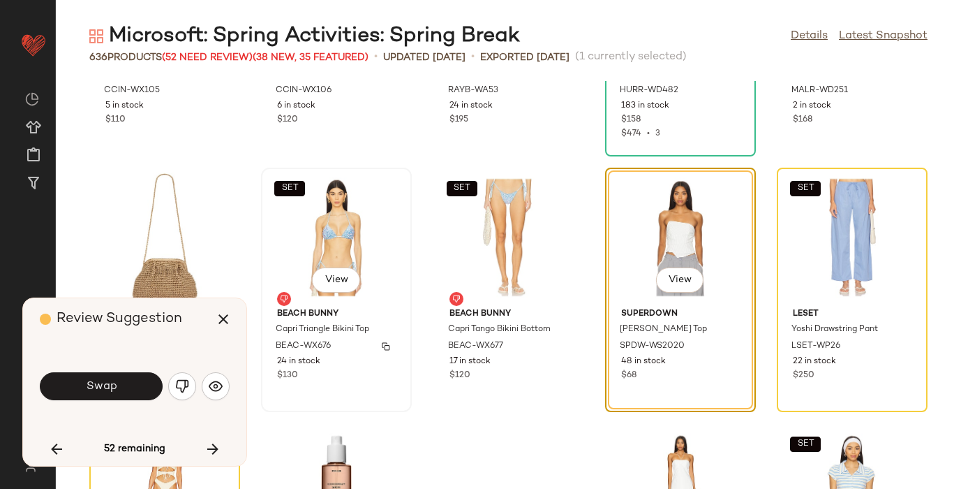
scroll to position [30836, 0]
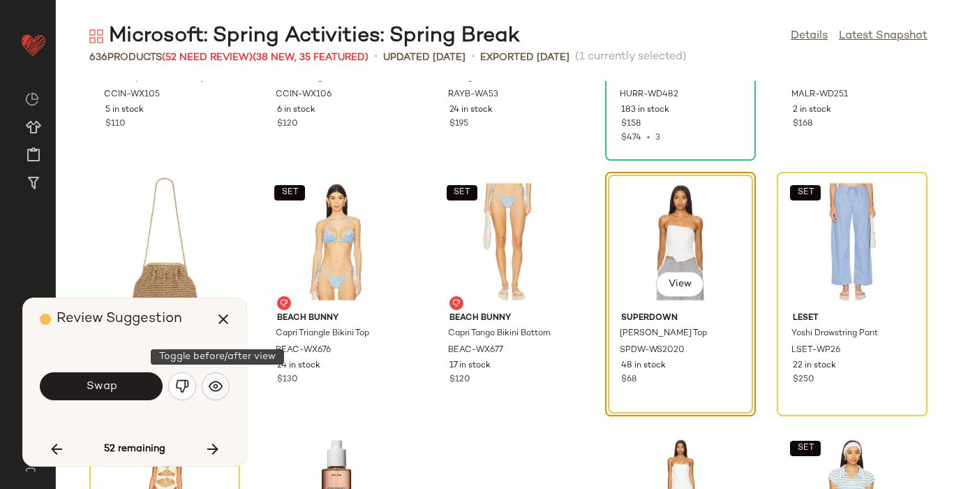
click at [220, 385] on img "button" at bounding box center [216, 386] width 14 height 14
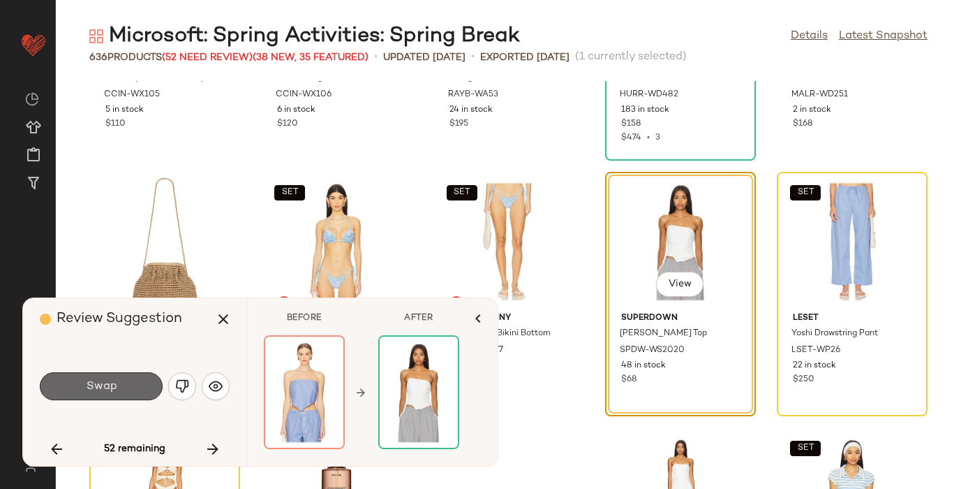
click at [128, 390] on button "Swap" at bounding box center [101, 386] width 123 height 28
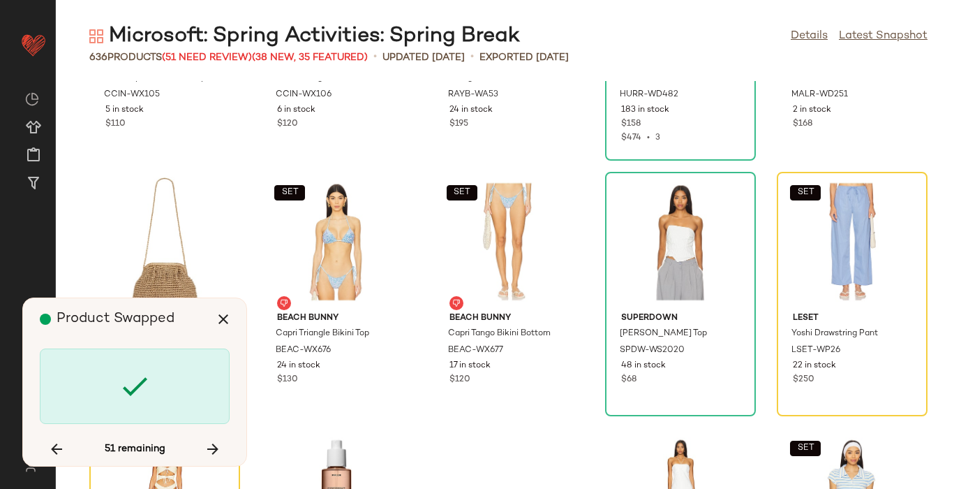
scroll to position [30912, 0]
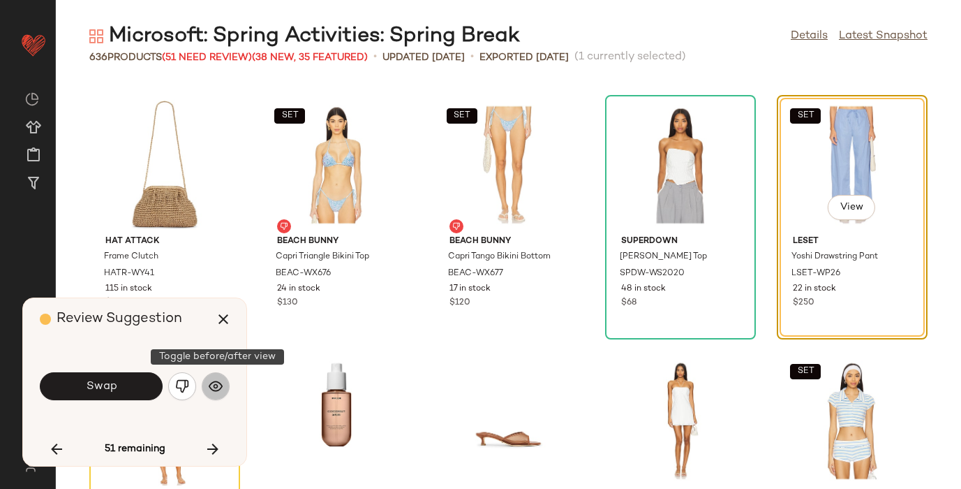
click at [214, 387] on img "button" at bounding box center [216, 386] width 14 height 14
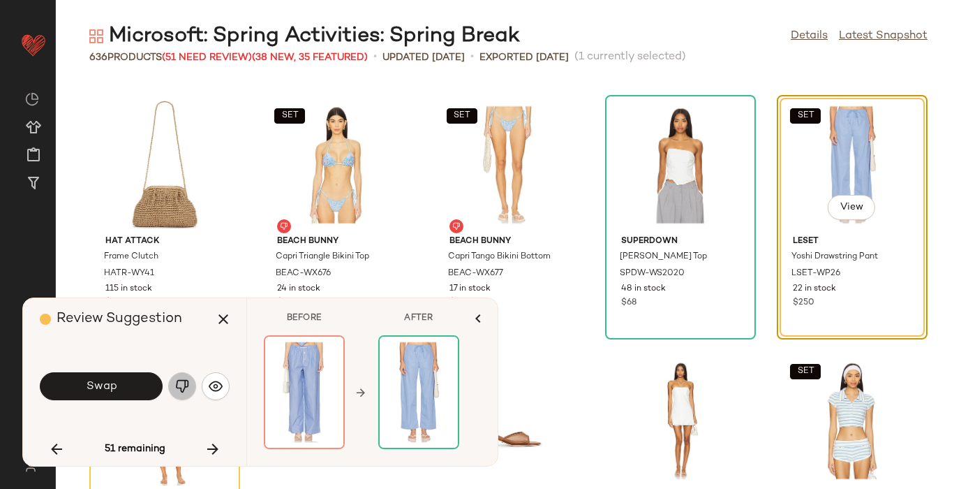
click at [182, 385] on img "button" at bounding box center [182, 386] width 14 height 14
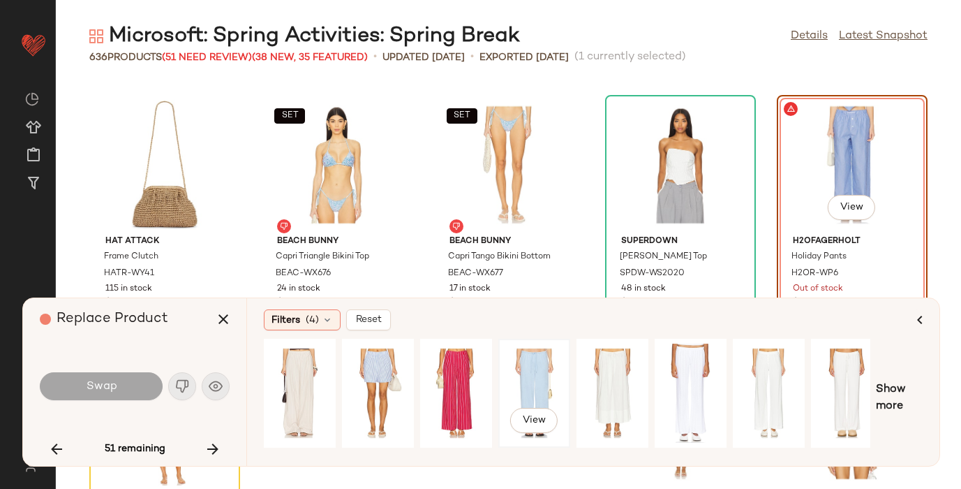
click at [524, 365] on div "View" at bounding box center [534, 392] width 62 height 99
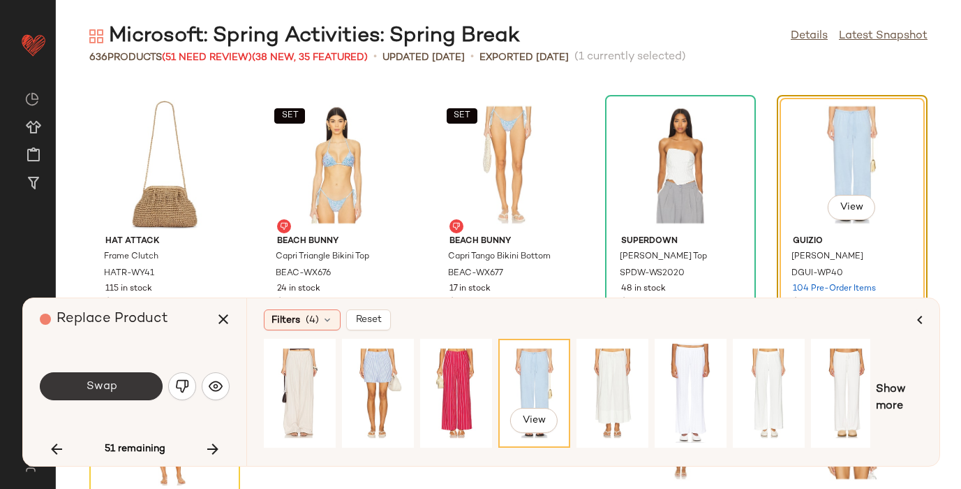
click at [104, 378] on button "Swap" at bounding box center [101, 386] width 123 height 28
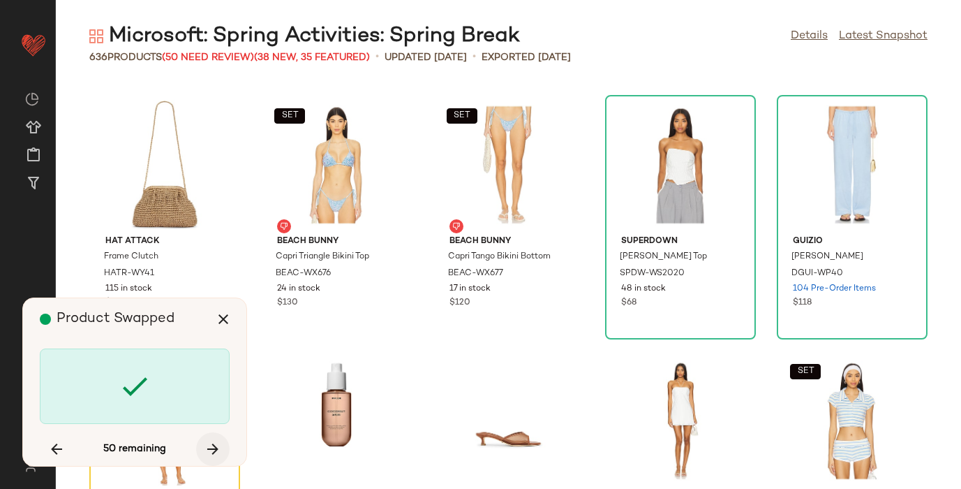
scroll to position [31168, 0]
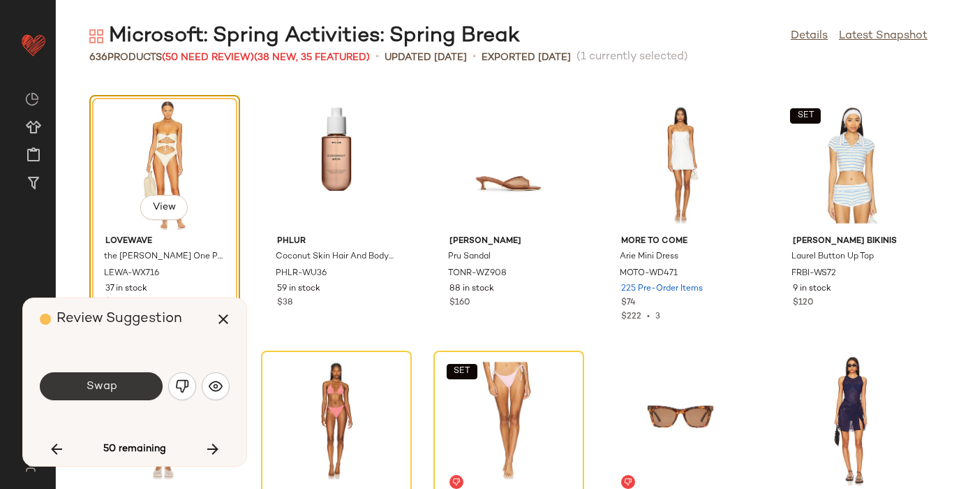
click at [128, 385] on button "Swap" at bounding box center [101, 386] width 123 height 28
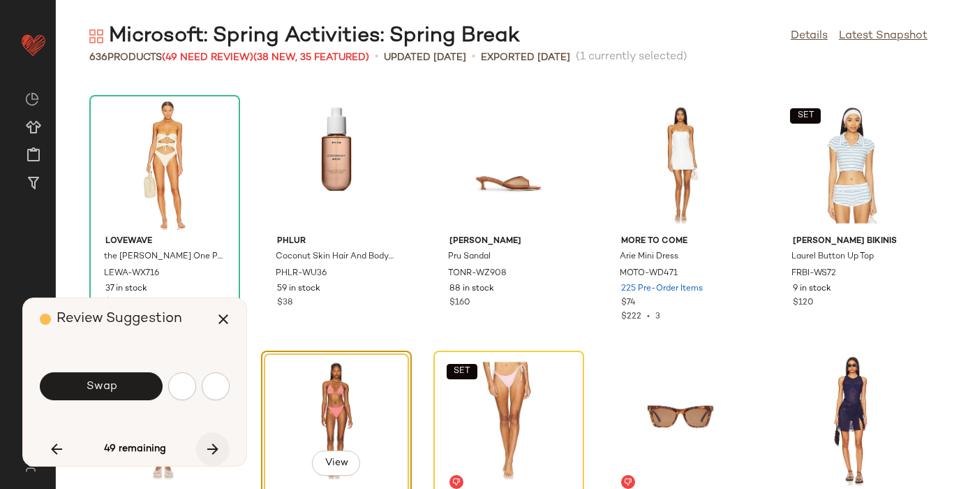
scroll to position [31423, 0]
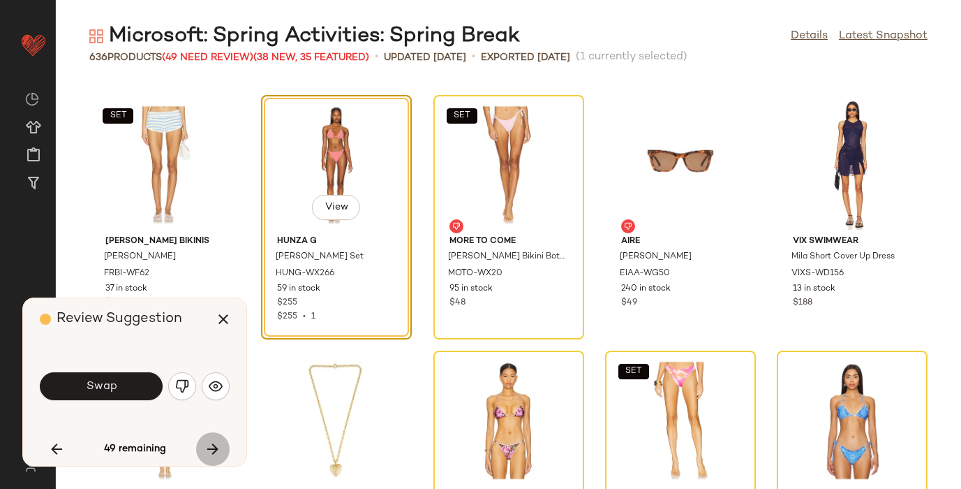
click at [218, 447] on icon "button" at bounding box center [213, 448] width 17 height 17
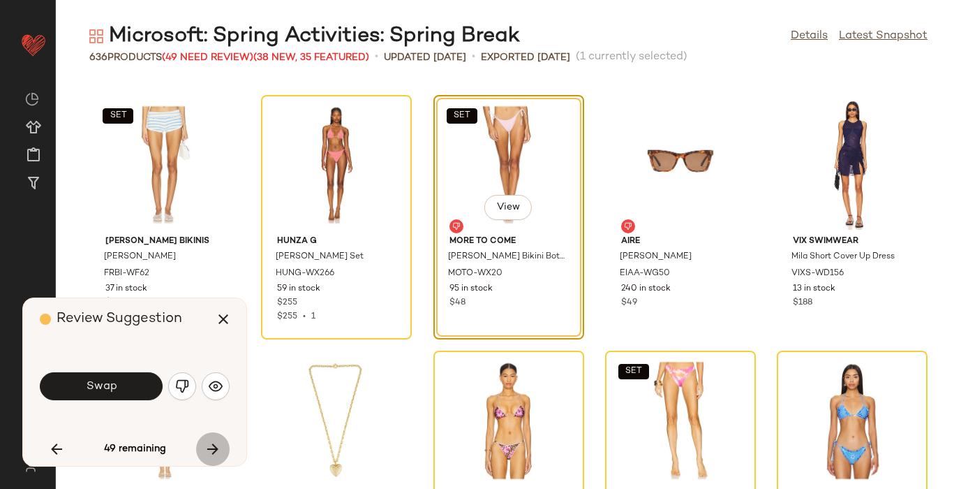
click at [218, 447] on icon "button" at bounding box center [213, 448] width 17 height 17
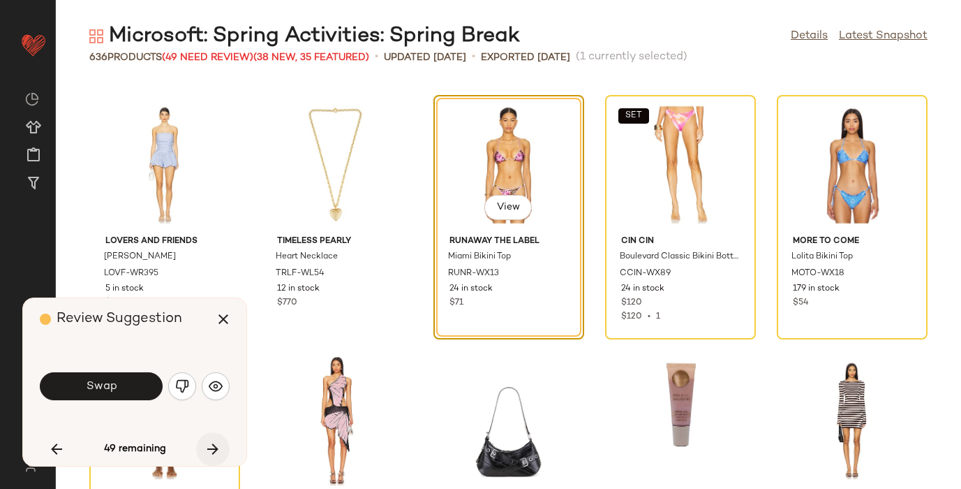
click at [218, 447] on icon "button" at bounding box center [213, 448] width 17 height 17
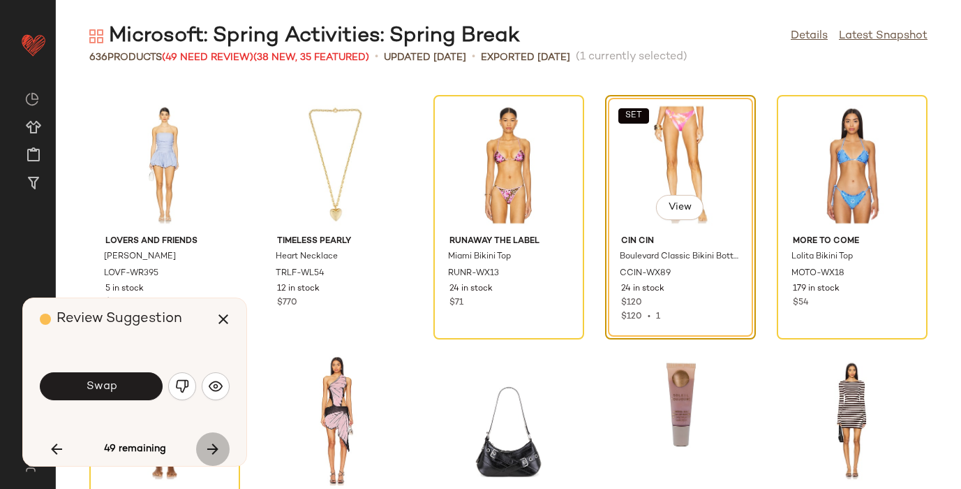
click at [218, 447] on icon "button" at bounding box center [213, 448] width 17 height 17
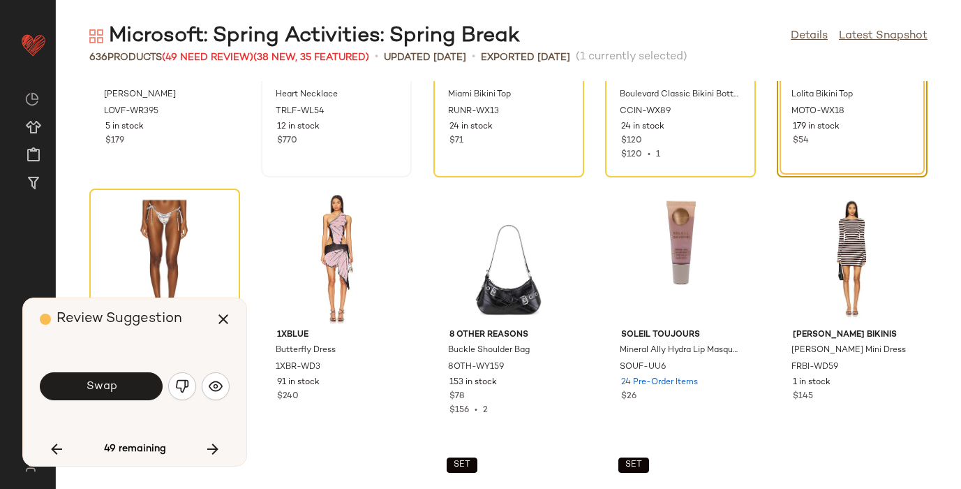
scroll to position [31850, 0]
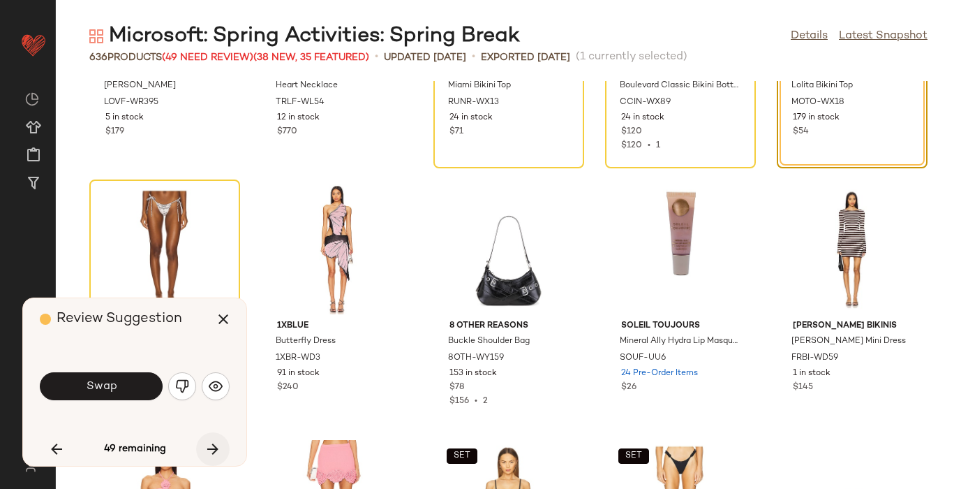
click at [213, 452] on icon "button" at bounding box center [213, 448] width 17 height 17
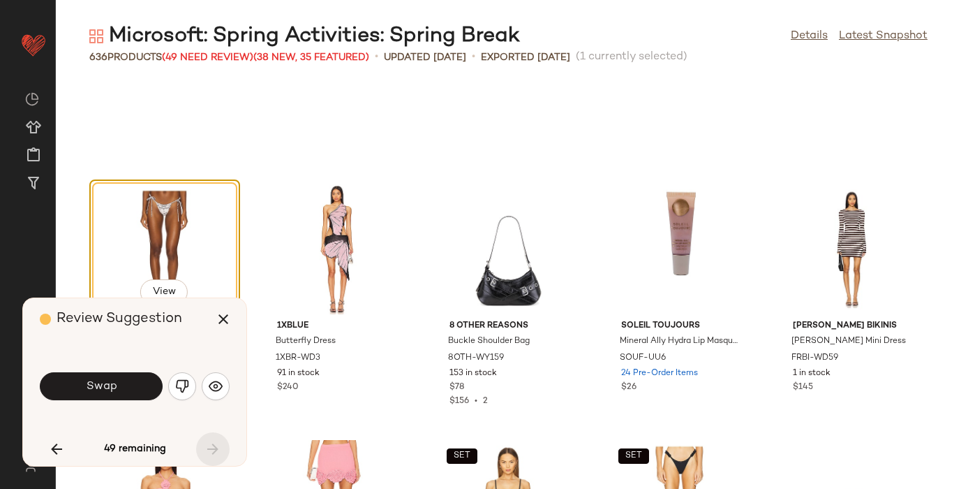
scroll to position [31934, 0]
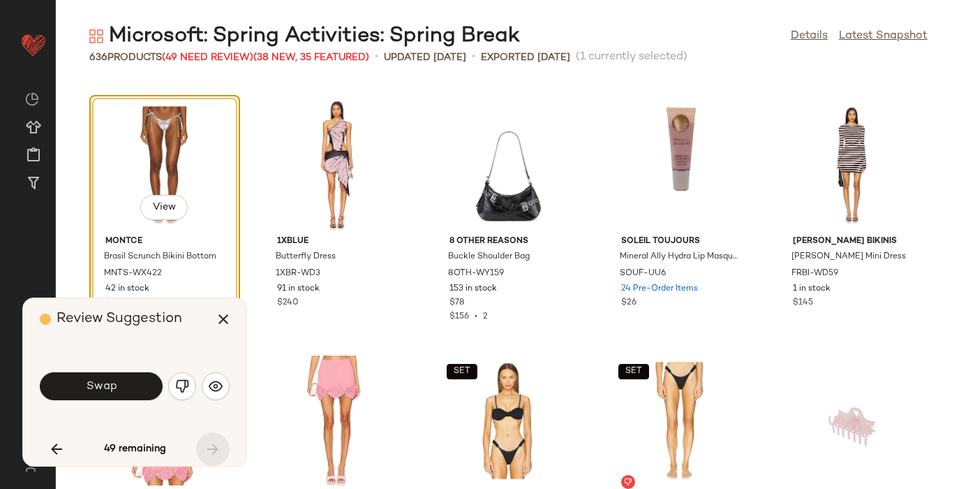
click at [213, 452] on div "49 remaining" at bounding box center [135, 449] width 190 height 34
click at [214, 445] on div "49 remaining" at bounding box center [135, 449] width 190 height 34
click at [224, 311] on icon "button" at bounding box center [223, 319] width 17 height 17
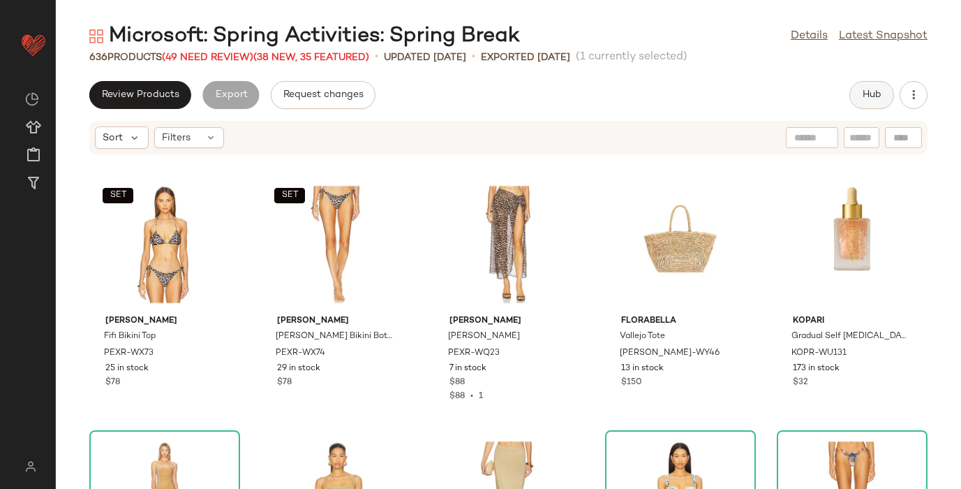
click at [869, 93] on span "Hub" at bounding box center [872, 94] width 20 height 11
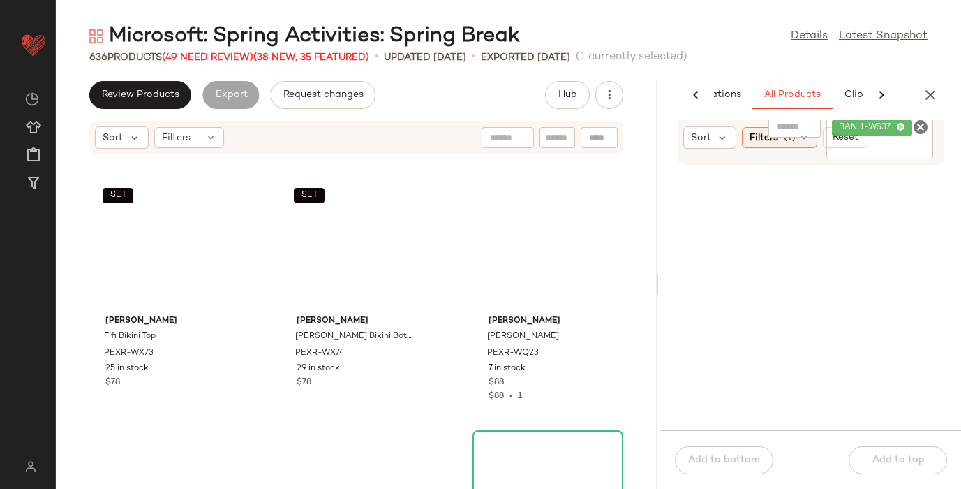
scroll to position [0, 86]
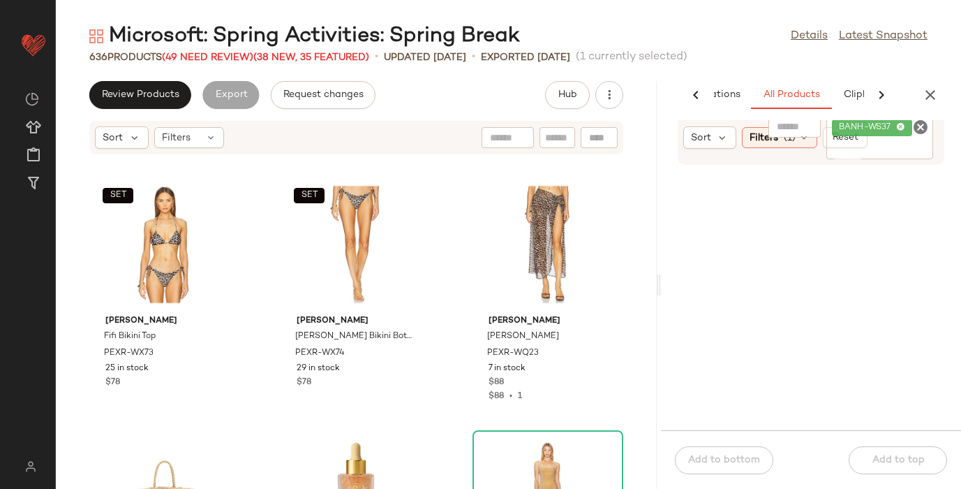
drag, startPoint x: 506, startPoint y: 286, endPoint x: 658, endPoint y: 264, distance: 153.8
click at [659, 265] on div "Microsoft: Spring Activities: Spring Break Details Latest Snapshot 636 Products…" at bounding box center [508, 255] width 905 height 466
click at [154, 87] on button "Review Products" at bounding box center [140, 95] width 102 height 28
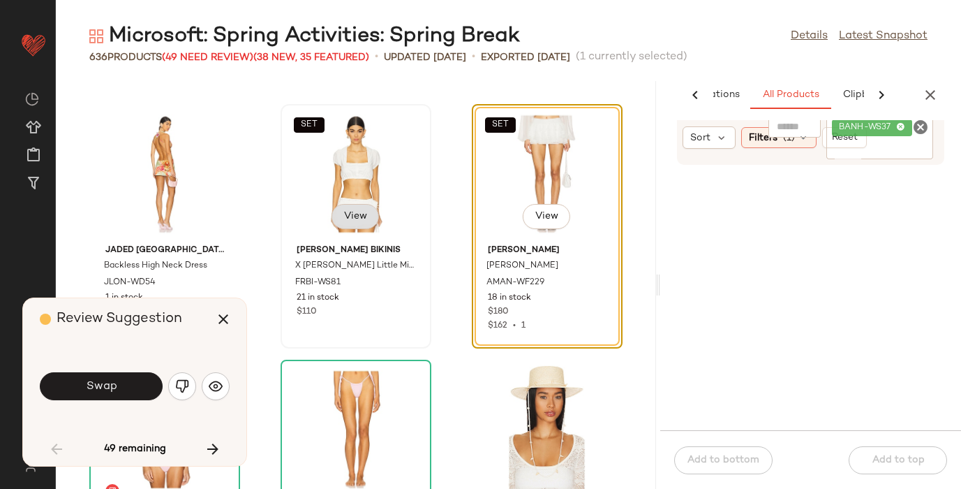
scroll to position [5864, 0]
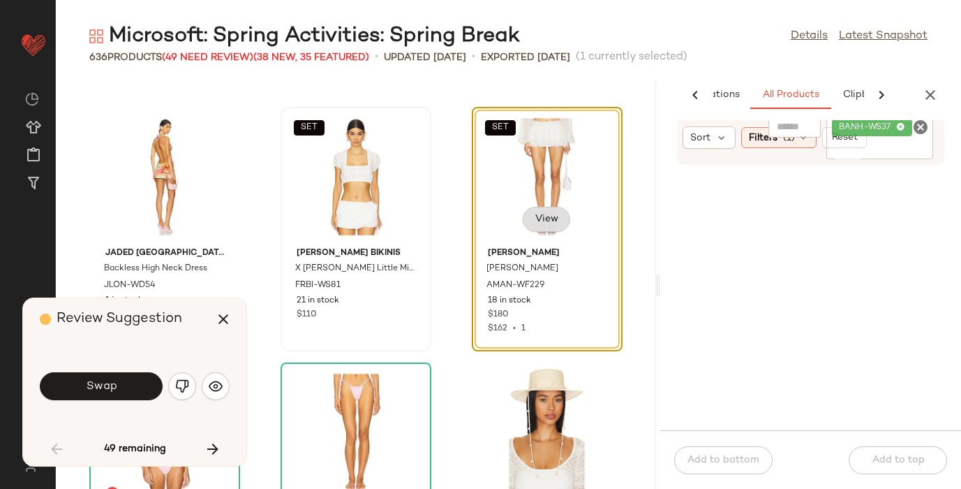
click at [535, 216] on span "View" at bounding box center [547, 219] width 24 height 11
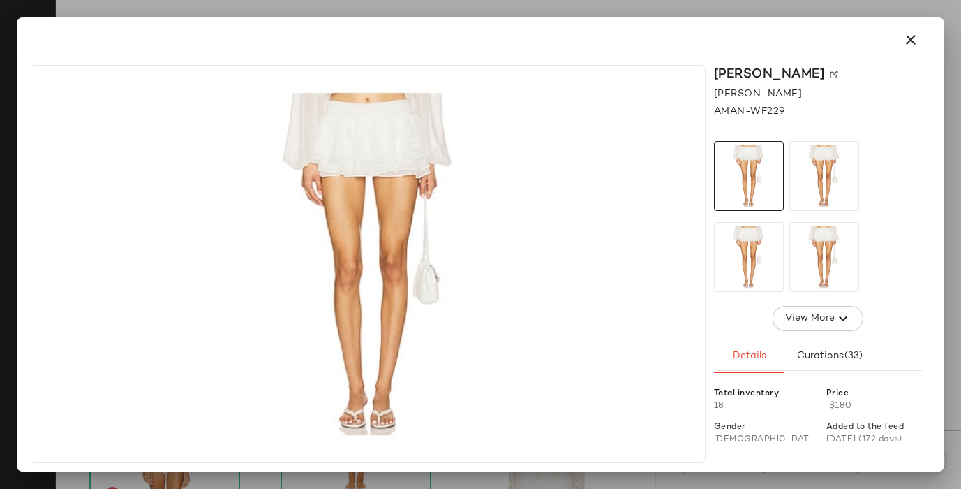
click at [838, 73] on img at bounding box center [834, 74] width 8 height 8
click at [915, 37] on icon "button" at bounding box center [911, 39] width 17 height 17
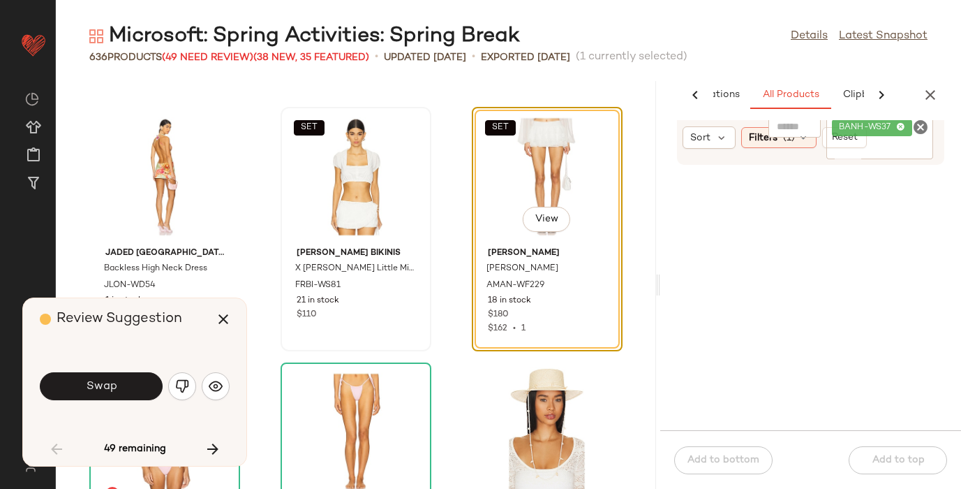
click at [919, 125] on icon "Clear Filter" at bounding box center [920, 127] width 17 height 17
paste input "**********"
type input "**********"
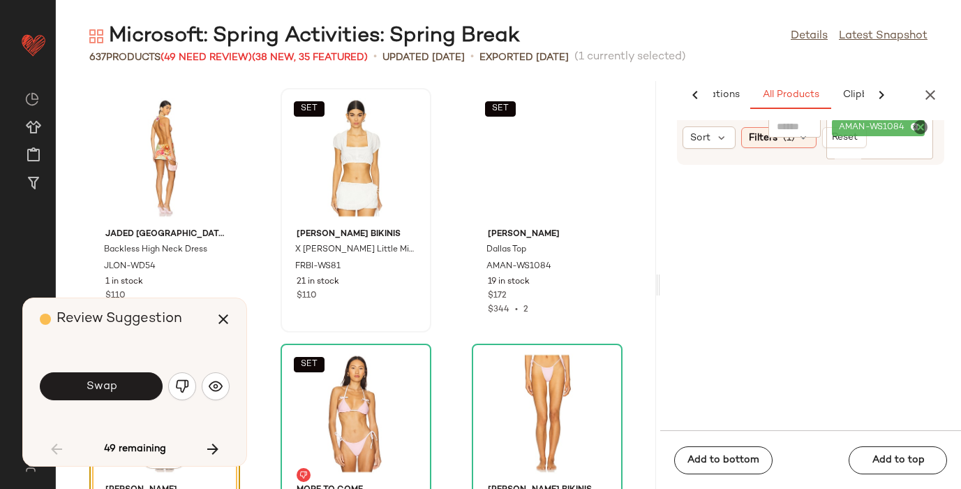
scroll to position [5894, 0]
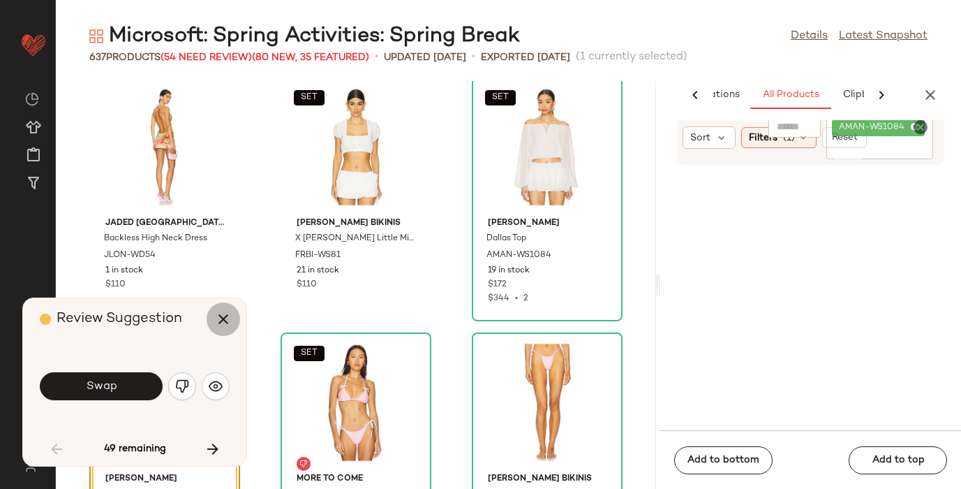
click at [221, 318] on icon "button" at bounding box center [223, 319] width 17 height 17
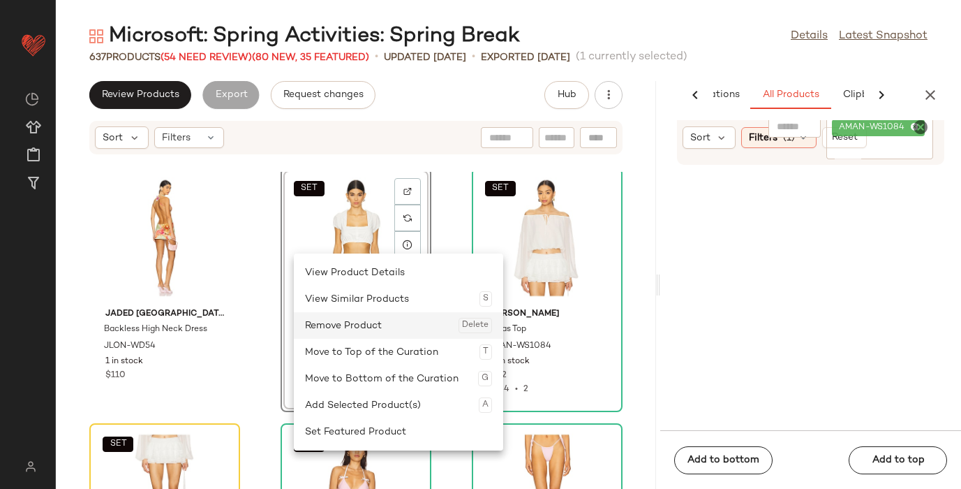
click at [325, 325] on div "Remove Product Delete" at bounding box center [398, 325] width 187 height 27
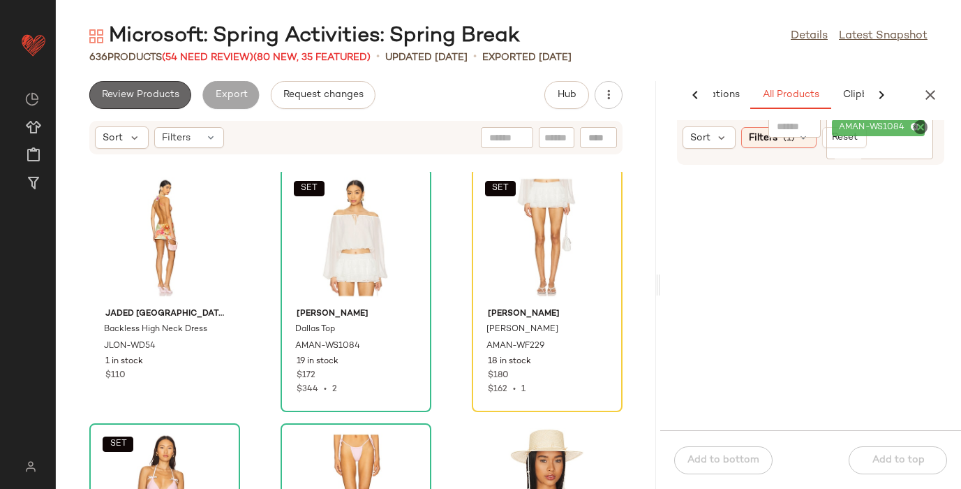
click at [158, 97] on span "Review Products" at bounding box center [140, 94] width 78 height 11
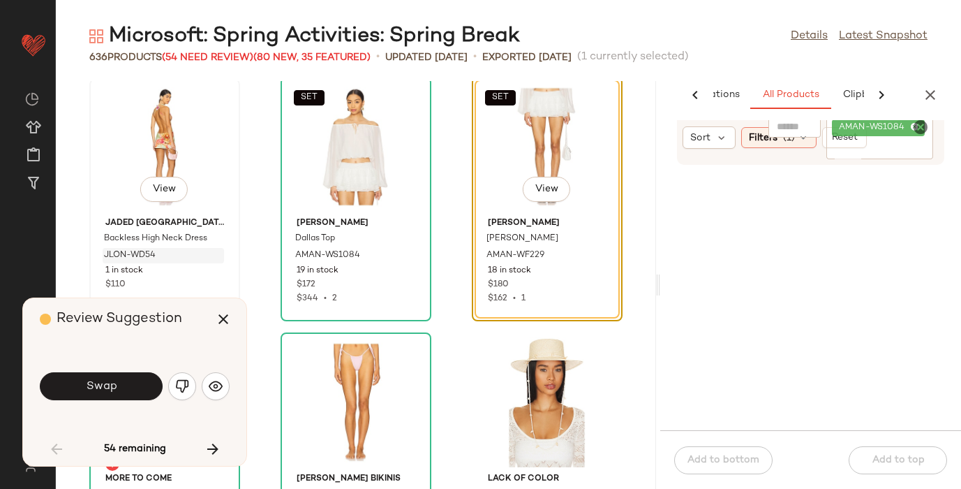
scroll to position [5876, 0]
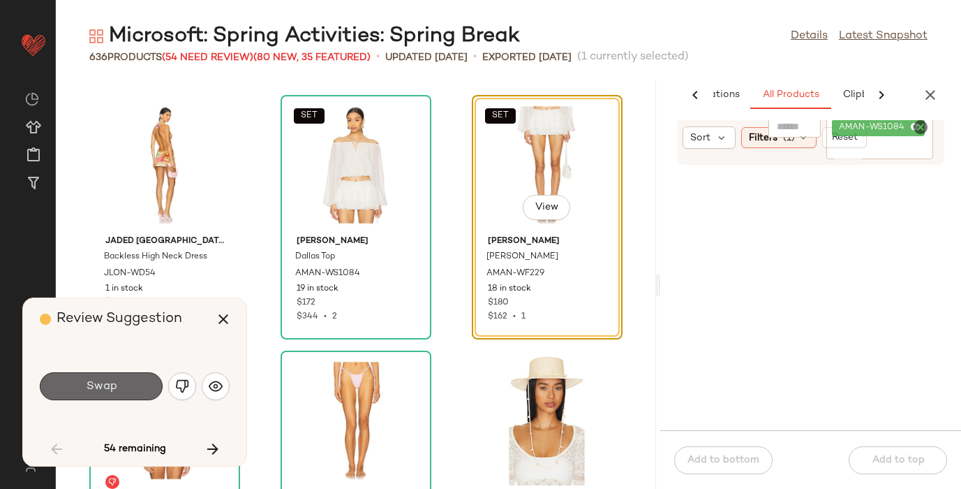
click at [125, 376] on button "Swap" at bounding box center [101, 386] width 123 height 28
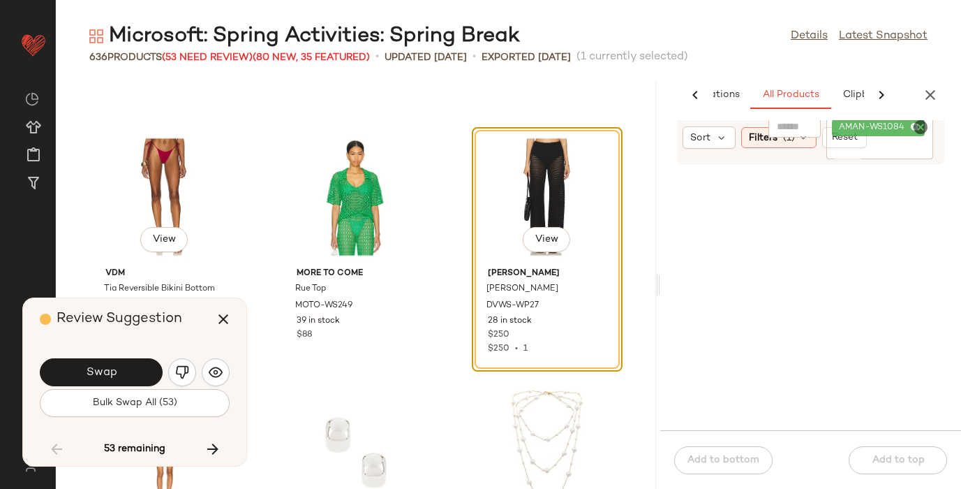
scroll to position [13507, 0]
click at [535, 235] on span "View" at bounding box center [547, 240] width 24 height 11
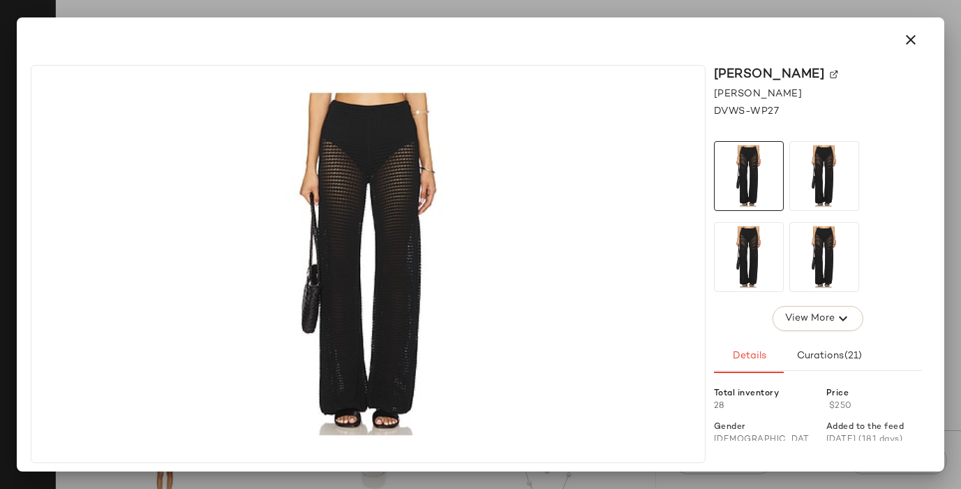
click at [838, 70] on img at bounding box center [834, 74] width 8 height 8
click at [911, 40] on icon "button" at bounding box center [911, 39] width 17 height 17
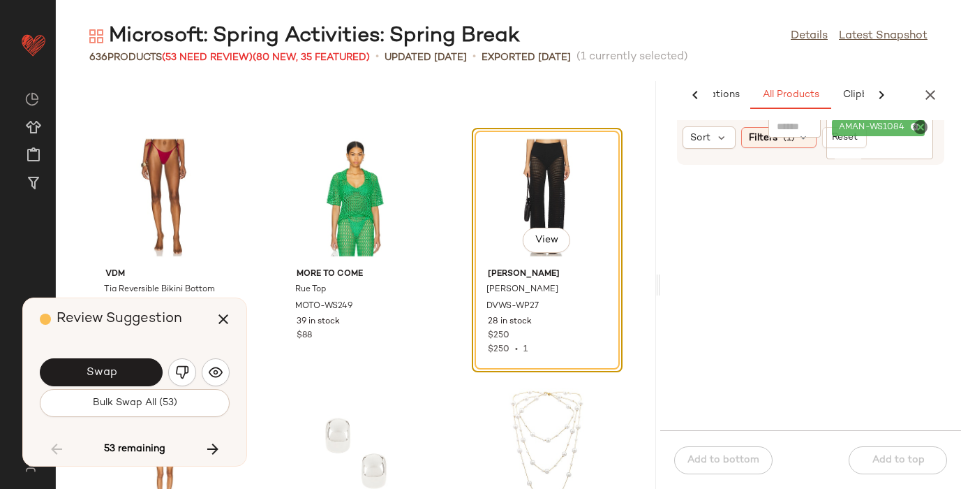
click at [920, 125] on icon "Clear Filter" at bounding box center [920, 127] width 17 height 17
paste input "*********"
type input "*********"
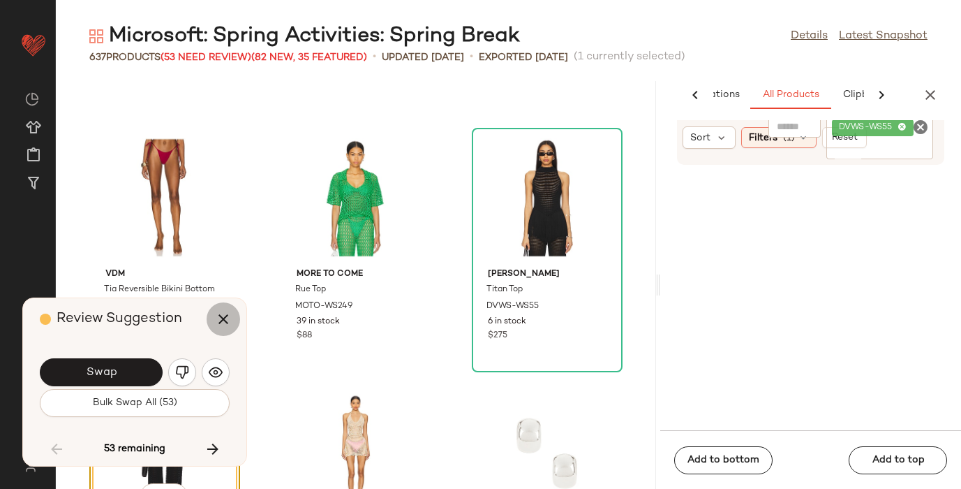
click at [219, 313] on icon "button" at bounding box center [223, 319] width 17 height 17
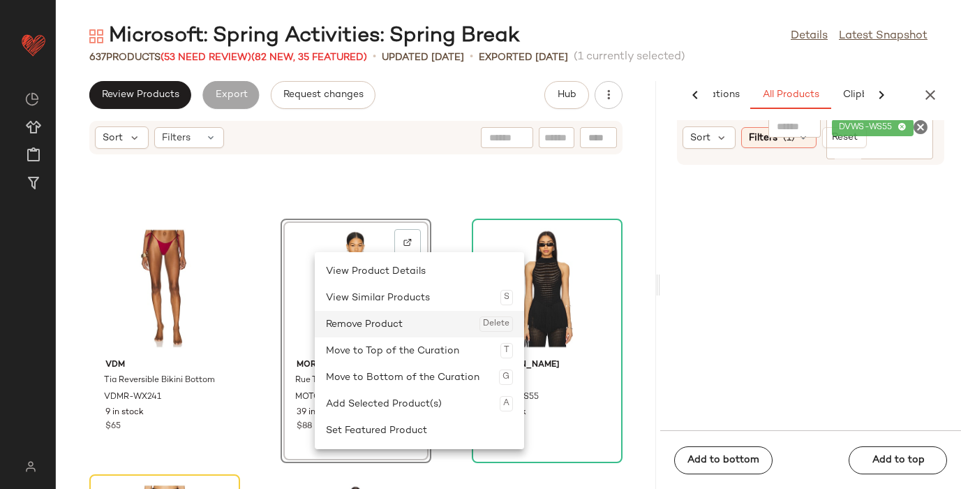
click at [352, 317] on div "Remove Product Delete" at bounding box center [419, 324] width 187 height 27
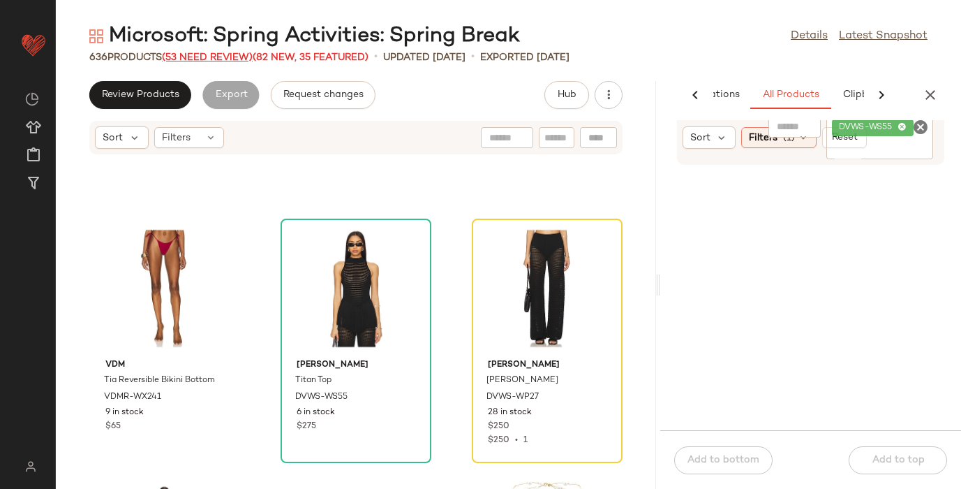
click at [181, 59] on span "(53 Need Review)" at bounding box center [207, 57] width 91 height 10
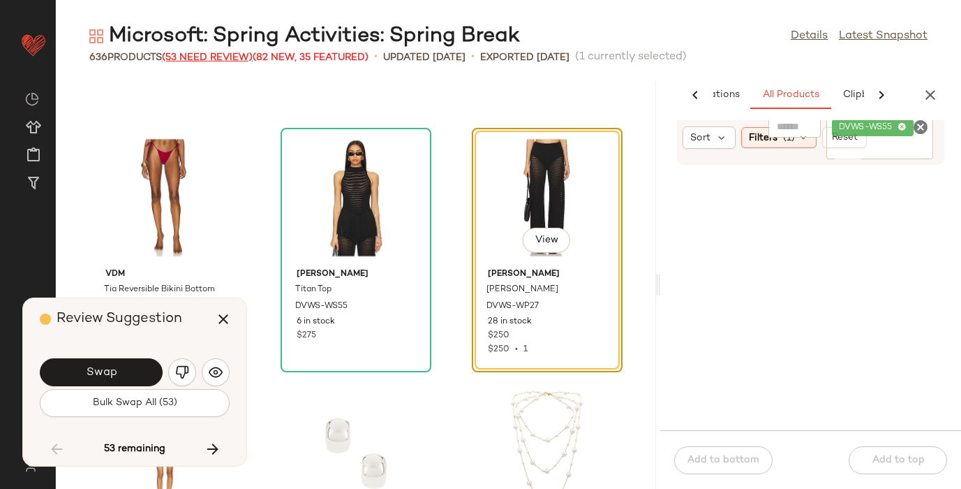
scroll to position [13540, 0]
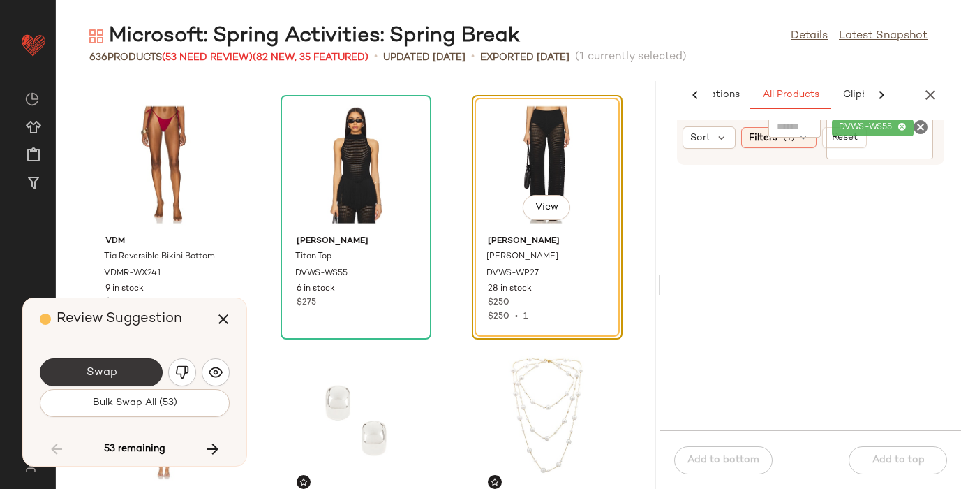
click at [105, 374] on span "Swap" at bounding box center [100, 372] width 31 height 13
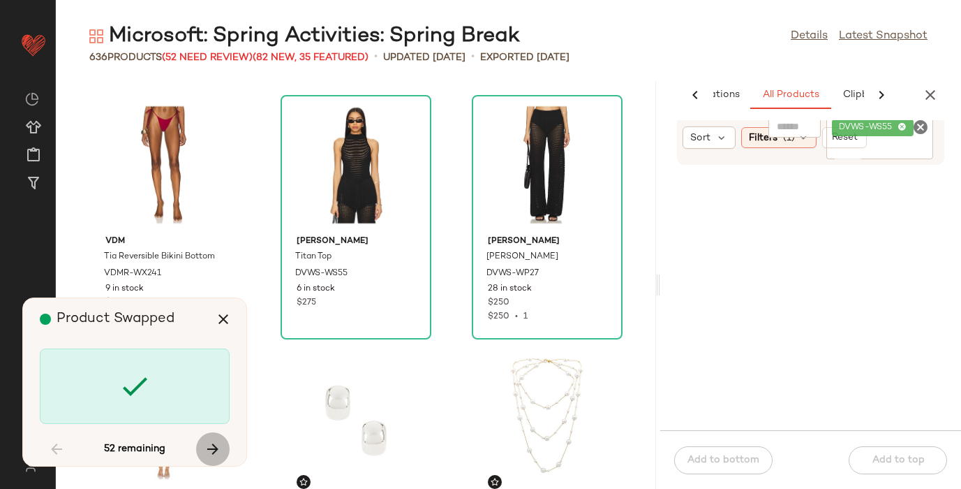
click at [211, 445] on icon "button" at bounding box center [213, 448] width 17 height 17
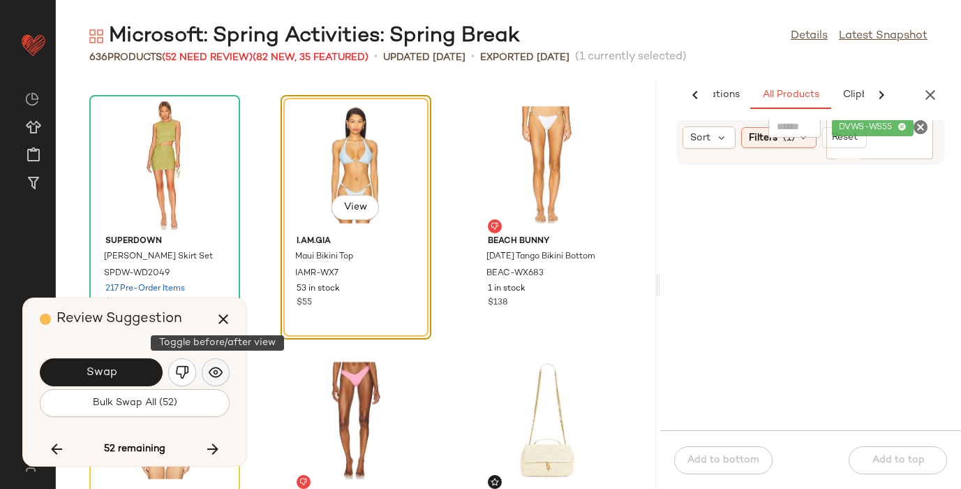
click at [217, 370] on img "button" at bounding box center [216, 372] width 14 height 14
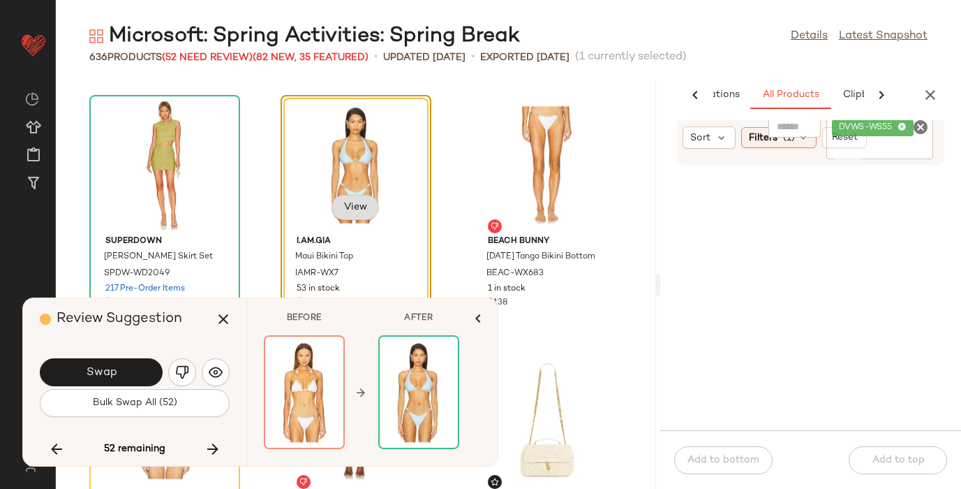
click at [358, 202] on span "View" at bounding box center [355, 207] width 24 height 11
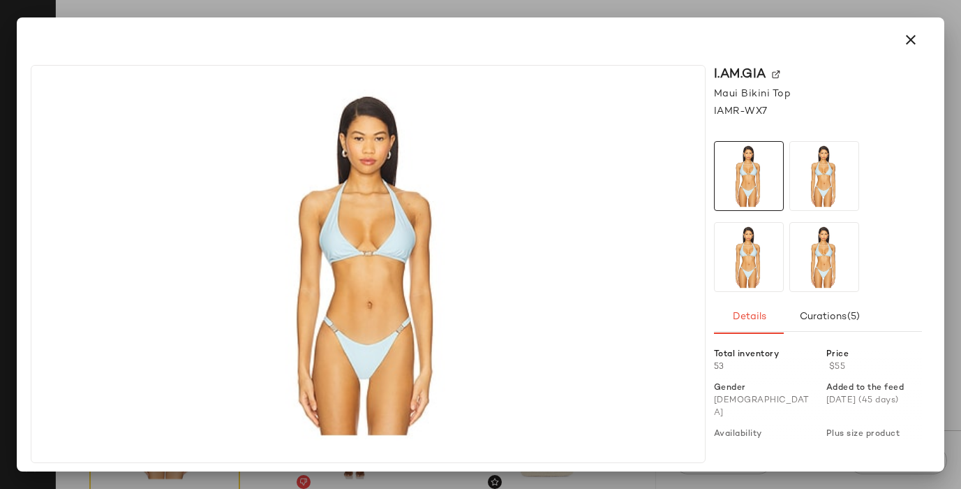
click at [776, 73] on img at bounding box center [776, 74] width 8 height 8
click at [918, 36] on icon "button" at bounding box center [911, 39] width 17 height 17
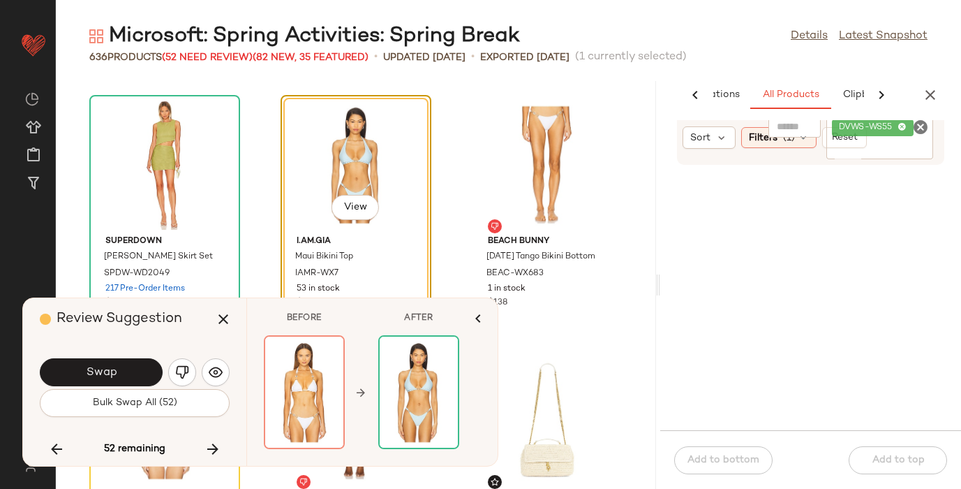
click at [917, 126] on icon "Clear Filter" at bounding box center [920, 127] width 17 height 17
paste input "********"
type input "********"
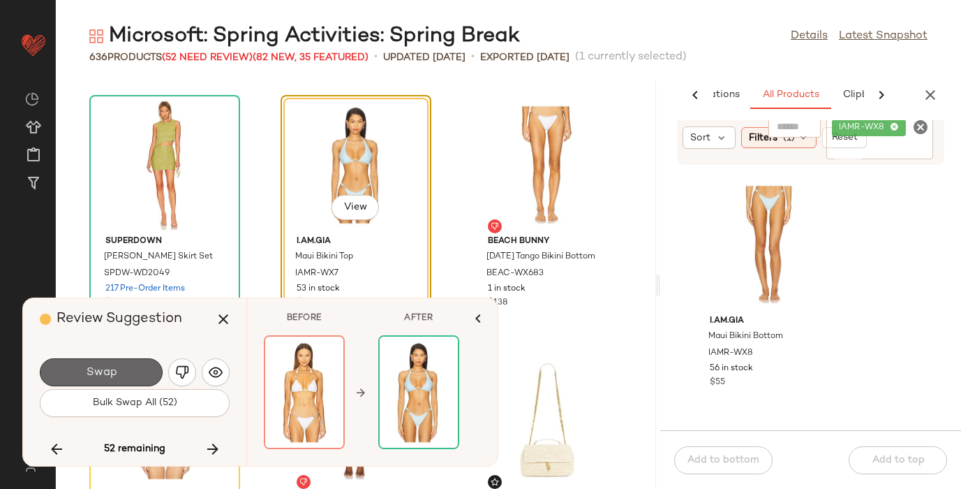
click at [141, 368] on button "Swap" at bounding box center [101, 372] width 123 height 28
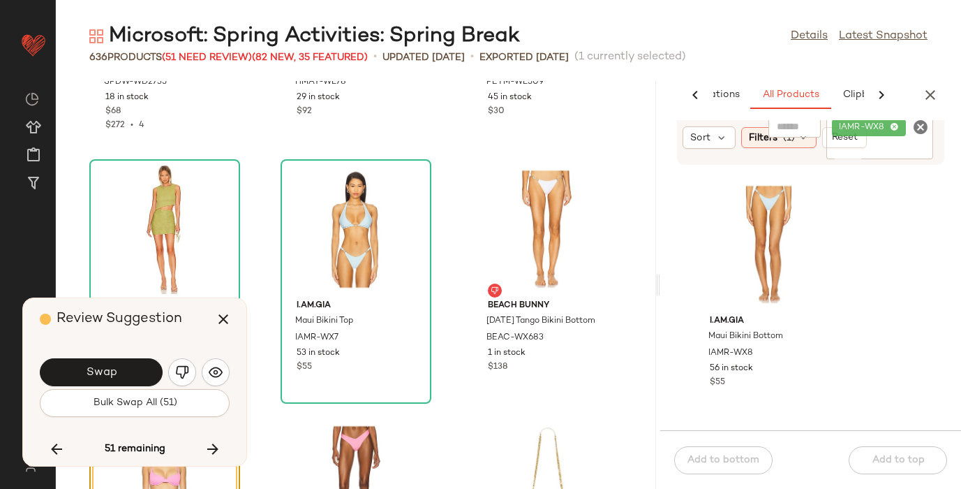
scroll to position [13940, 0]
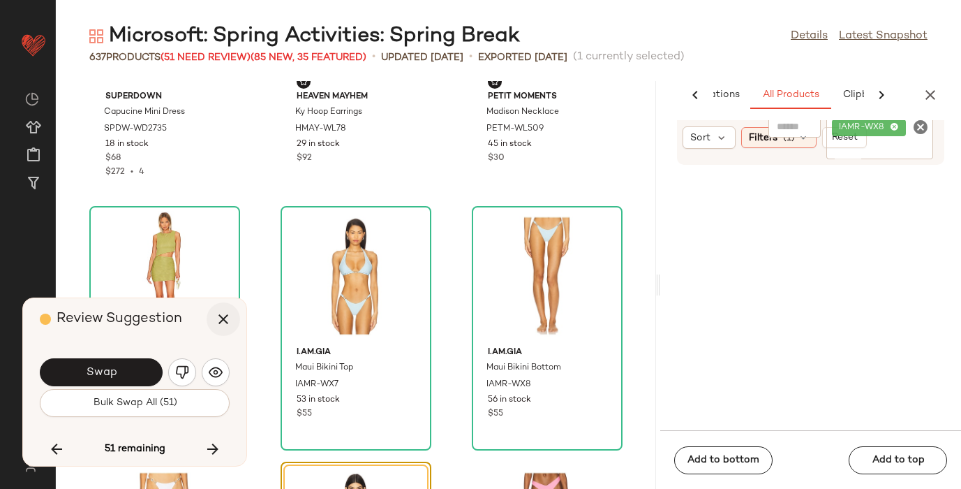
click at [220, 318] on icon "button" at bounding box center [223, 319] width 17 height 17
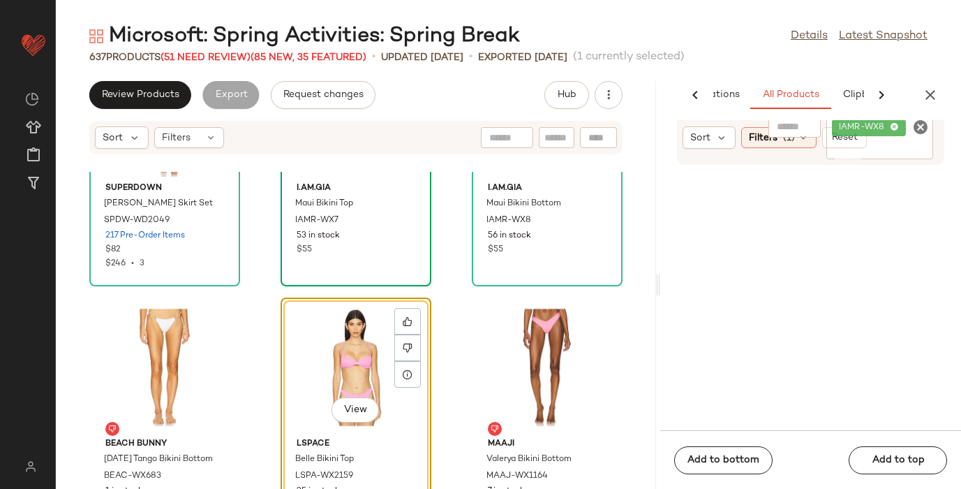
scroll to position [14199, 0]
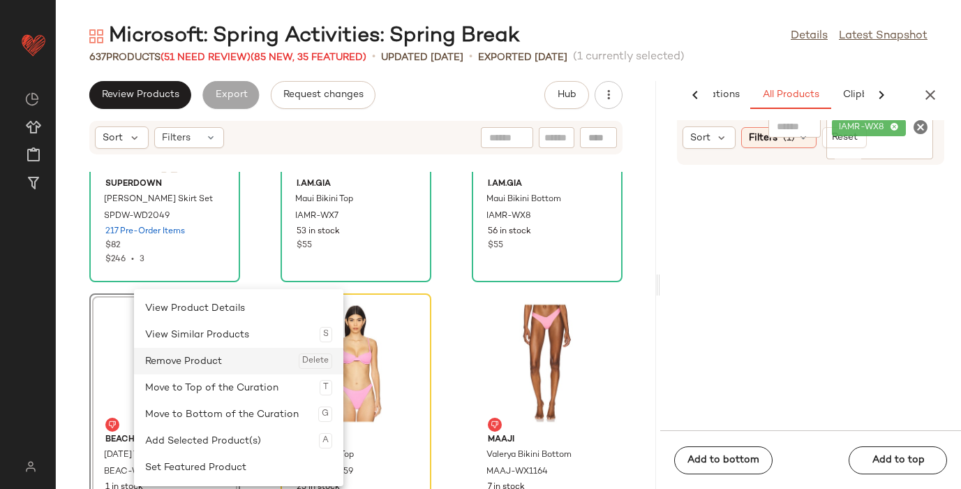
click at [175, 354] on div "Remove Product Delete" at bounding box center [238, 361] width 187 height 27
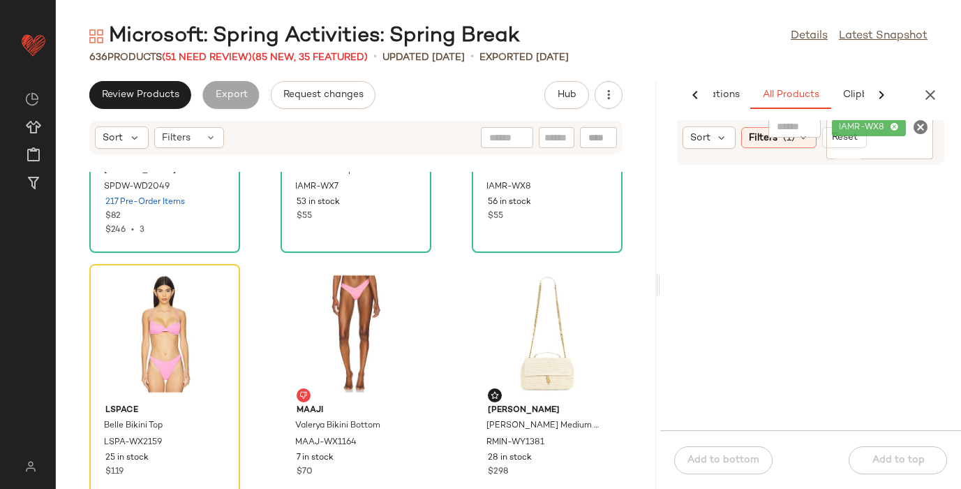
scroll to position [14236, 0]
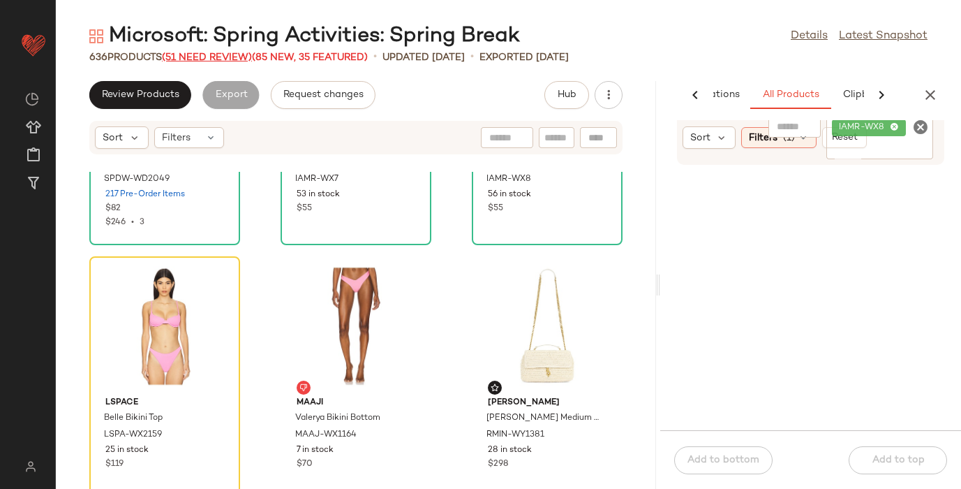
click at [206, 57] on span "(51 Need Review)" at bounding box center [207, 57] width 90 height 10
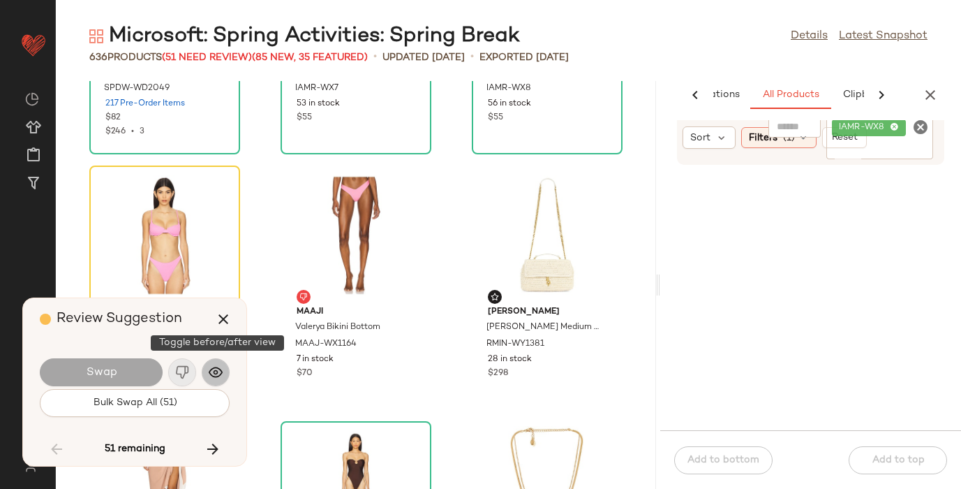
click at [223, 369] on button "button" at bounding box center [216, 372] width 28 height 28
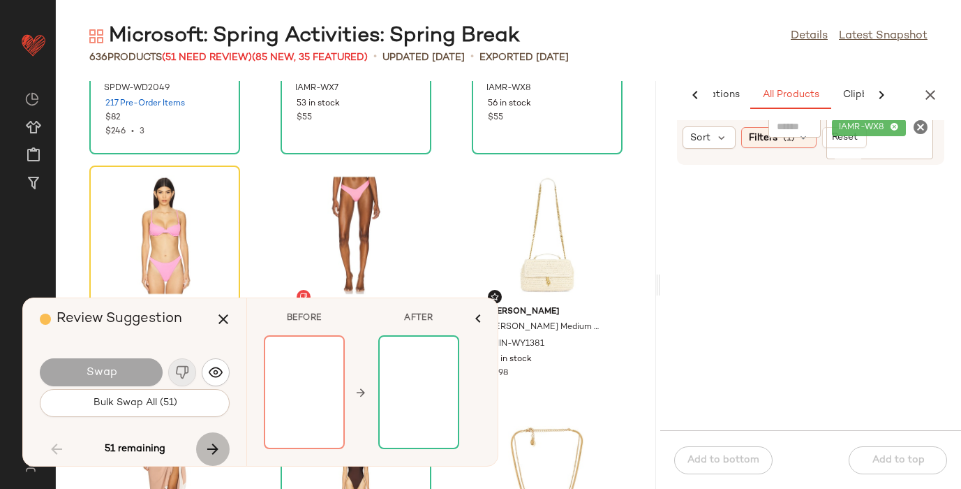
click at [211, 451] on icon "button" at bounding box center [213, 448] width 17 height 17
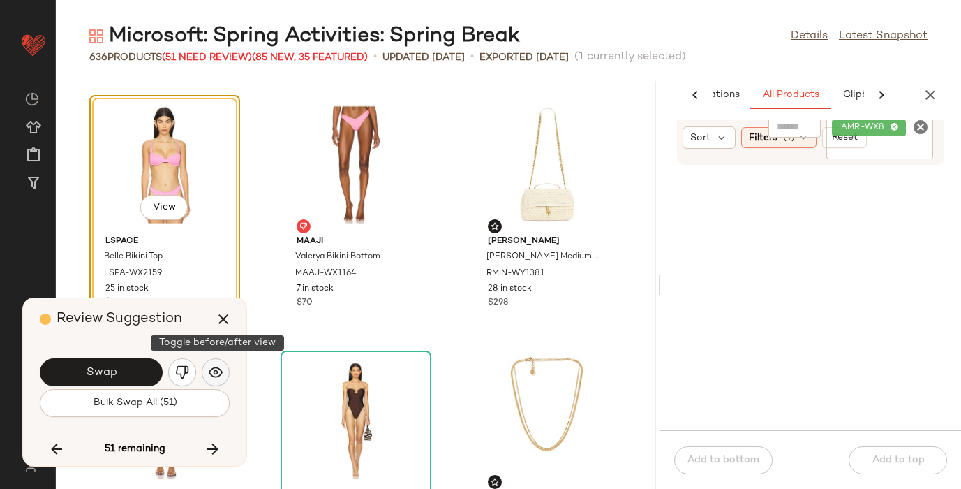
click at [218, 366] on img "button" at bounding box center [216, 372] width 14 height 14
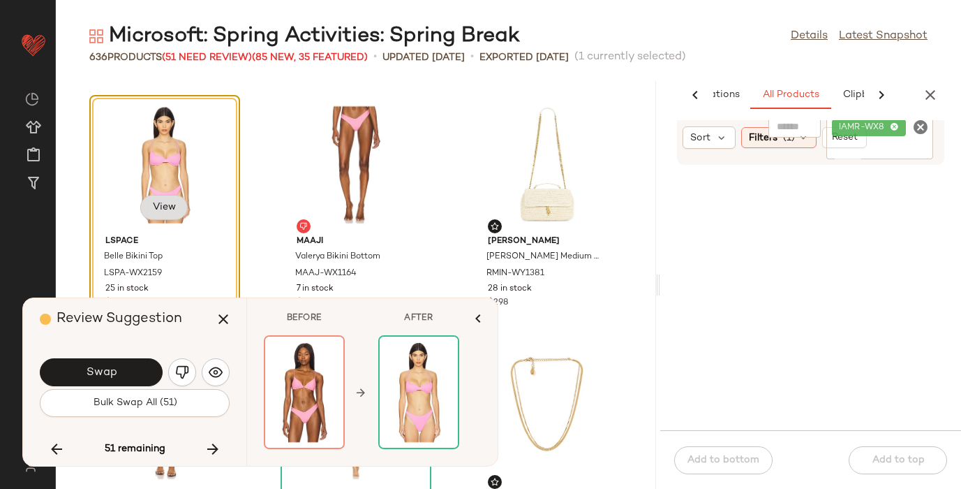
click at [154, 205] on span "View" at bounding box center [164, 207] width 24 height 11
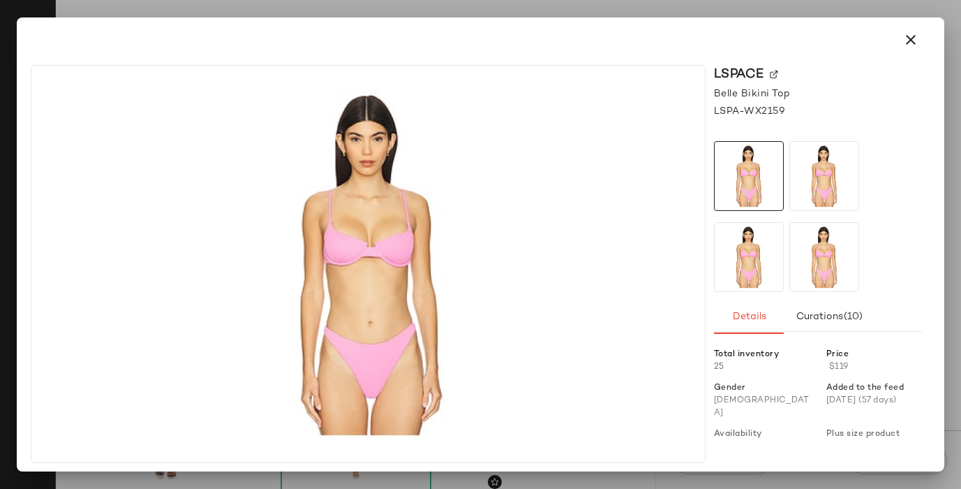
click at [772, 72] on img at bounding box center [774, 74] width 8 height 8
click at [912, 40] on icon "button" at bounding box center [911, 39] width 17 height 17
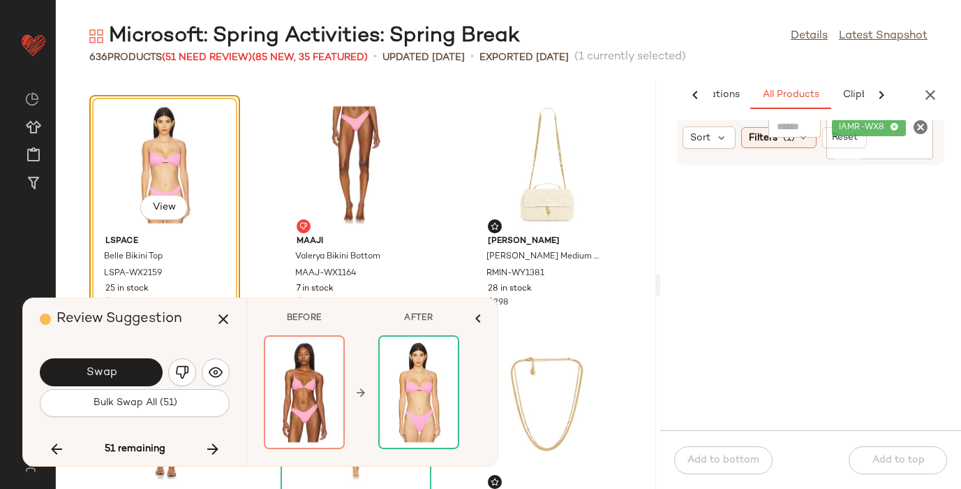
click at [913, 126] on icon "Clear Filter" at bounding box center [920, 127] width 17 height 17
paste input "**********"
type input "**********"
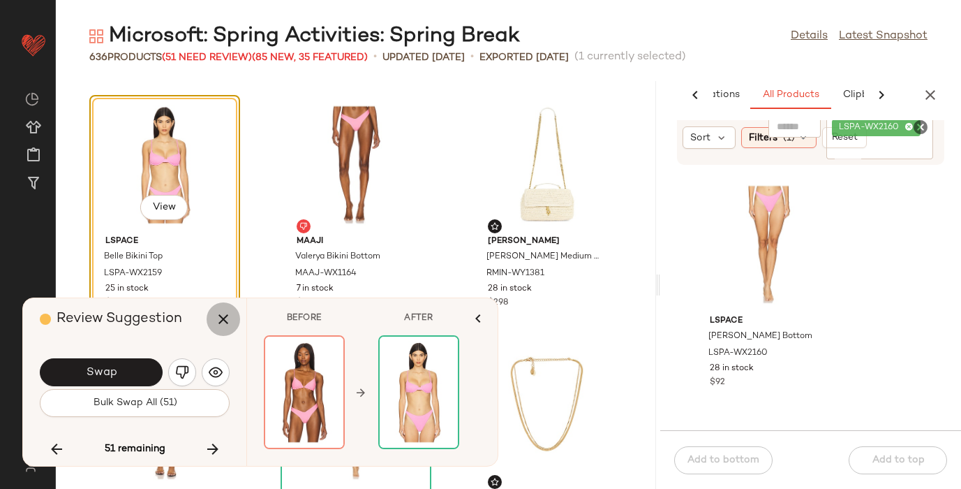
click at [221, 324] on icon "button" at bounding box center [223, 319] width 17 height 17
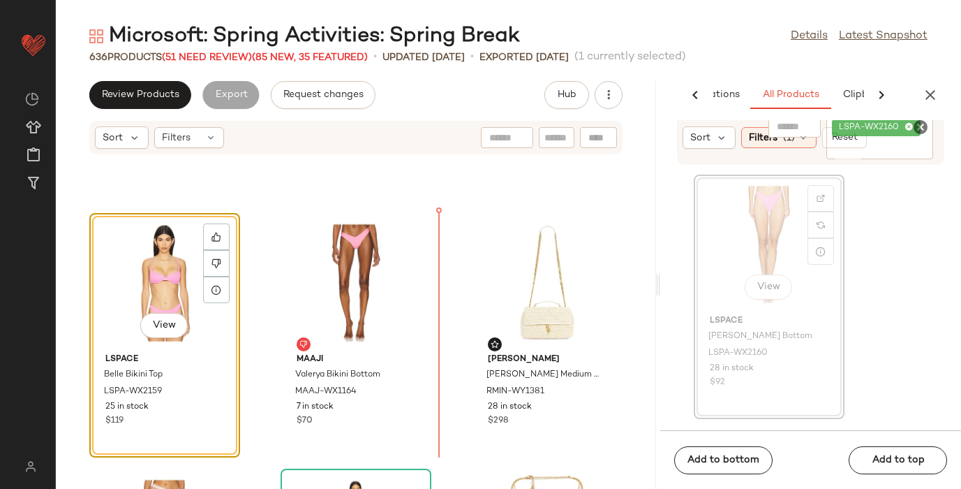
scroll to position [14272, 0]
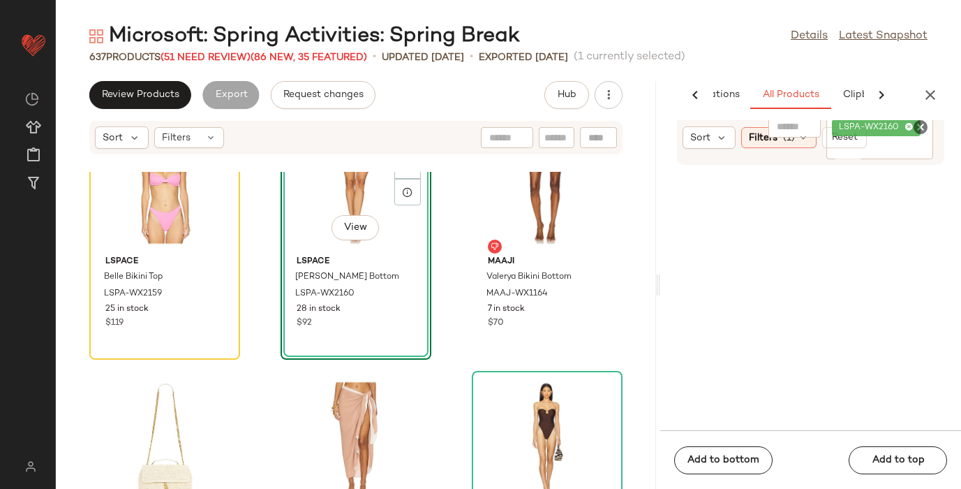
scroll to position [14378, 0]
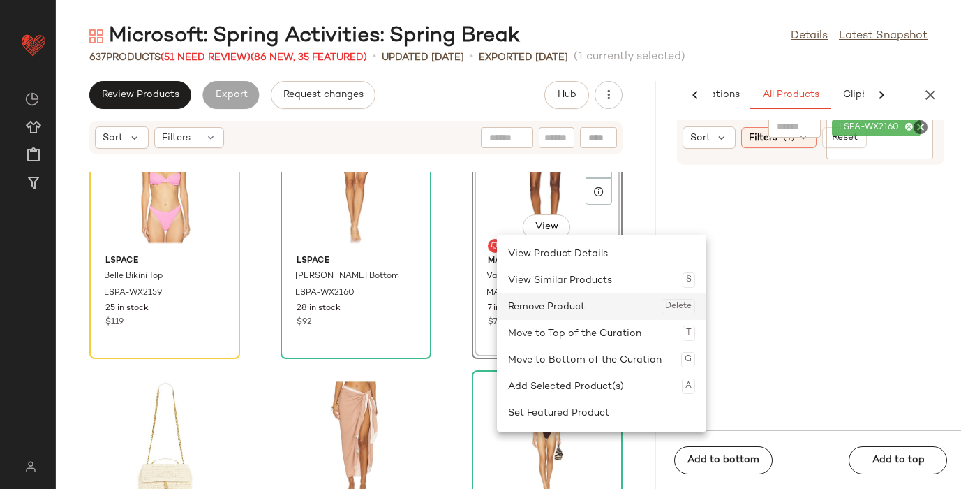
click at [528, 305] on div "Remove Product Delete" at bounding box center [601, 306] width 187 height 27
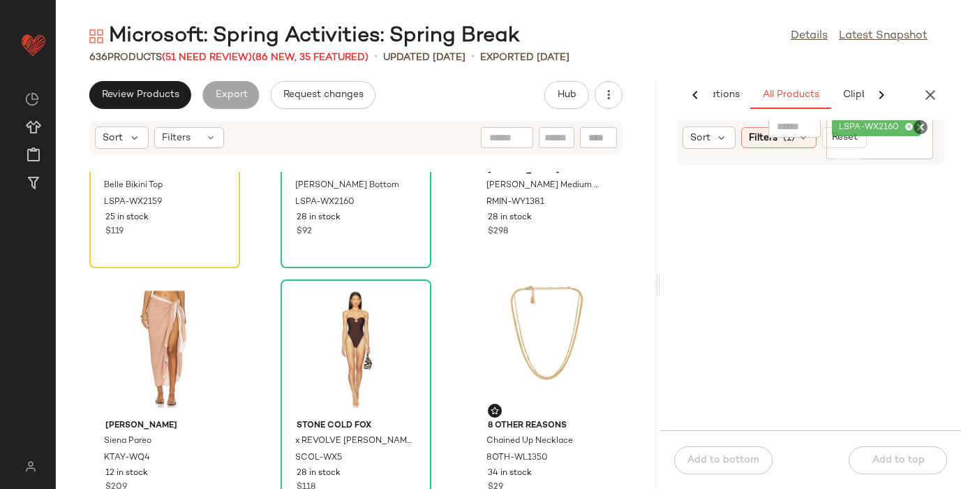
scroll to position [14467, 0]
click at [208, 57] on span "(51 Need Review)" at bounding box center [207, 57] width 90 height 10
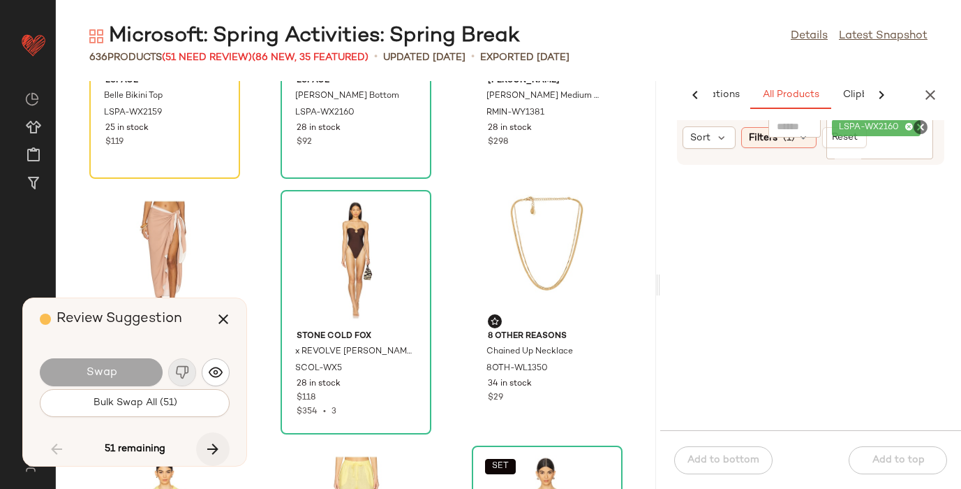
click at [212, 442] on icon "button" at bounding box center [213, 448] width 17 height 17
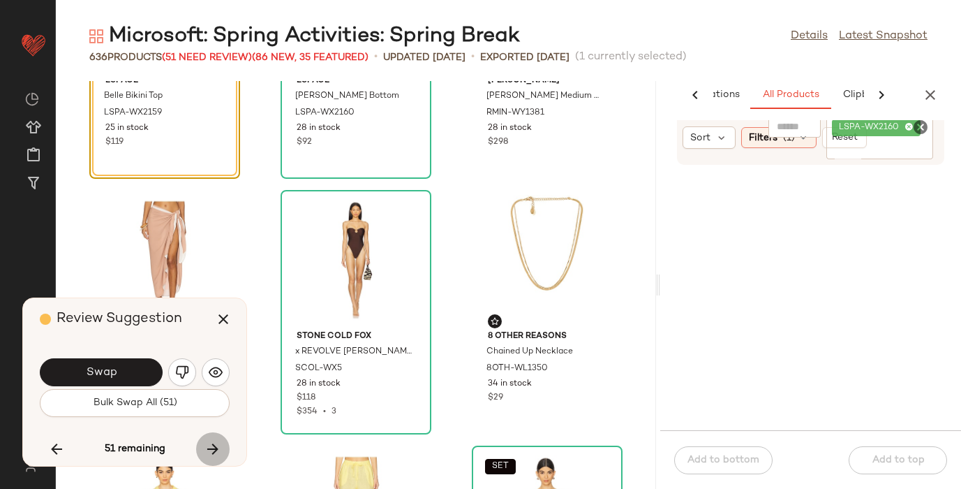
scroll to position [14307, 0]
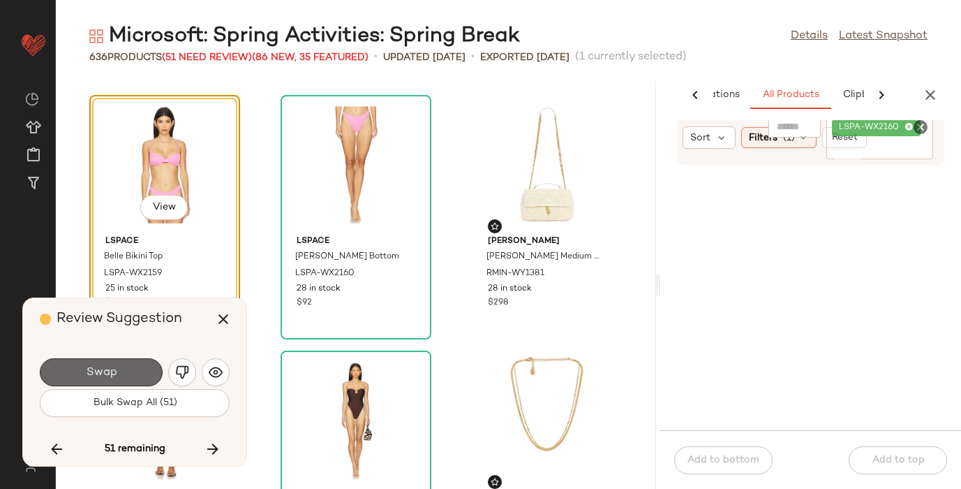
click at [101, 371] on span "Swap" at bounding box center [100, 372] width 31 height 13
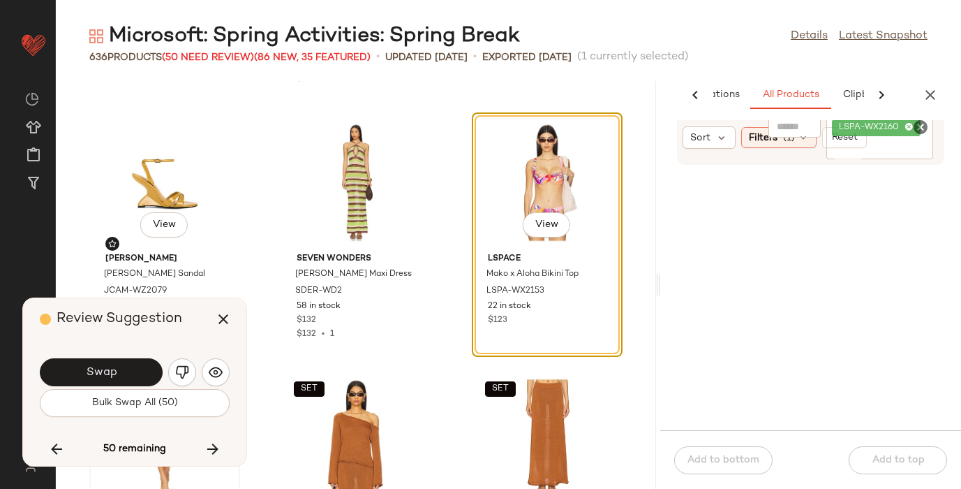
scroll to position [15310, 0]
click at [542, 229] on span "View" at bounding box center [547, 225] width 24 height 11
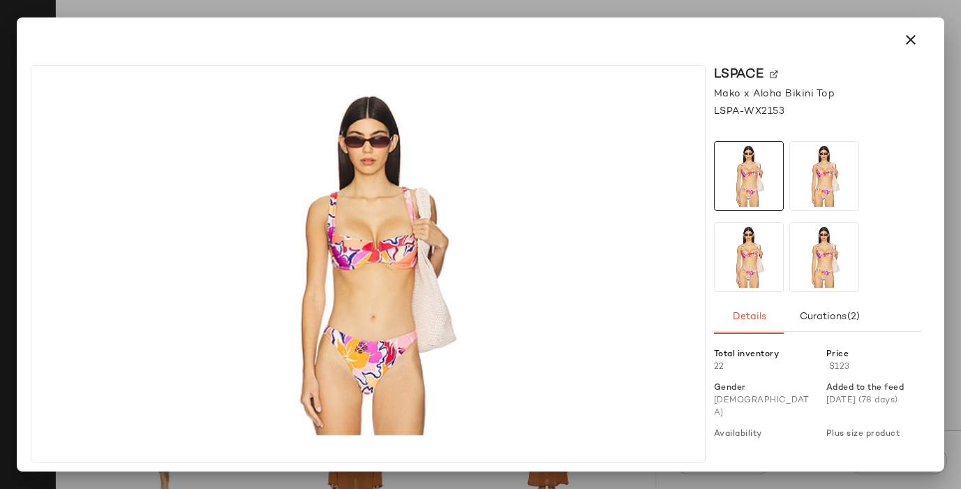
click at [775, 72] on img at bounding box center [774, 74] width 8 height 8
click at [912, 36] on icon "button" at bounding box center [911, 39] width 17 height 17
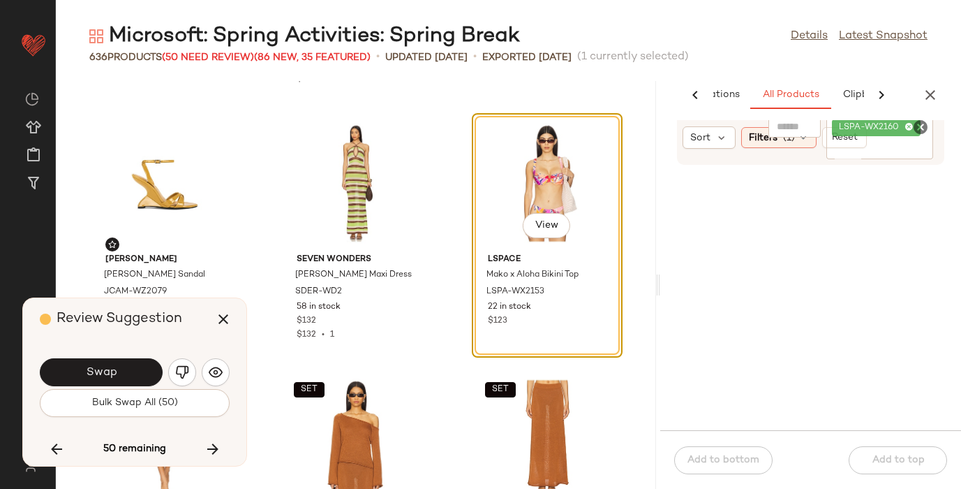
click at [918, 120] on icon "Clear Filter" at bounding box center [920, 127] width 17 height 17
paste input "**********"
type input "**********"
click at [847, 142] on input "Filter" at bounding box center [891, 149] width 119 height 15
click at [825, 136] on button "Reset" at bounding box center [844, 137] width 45 height 21
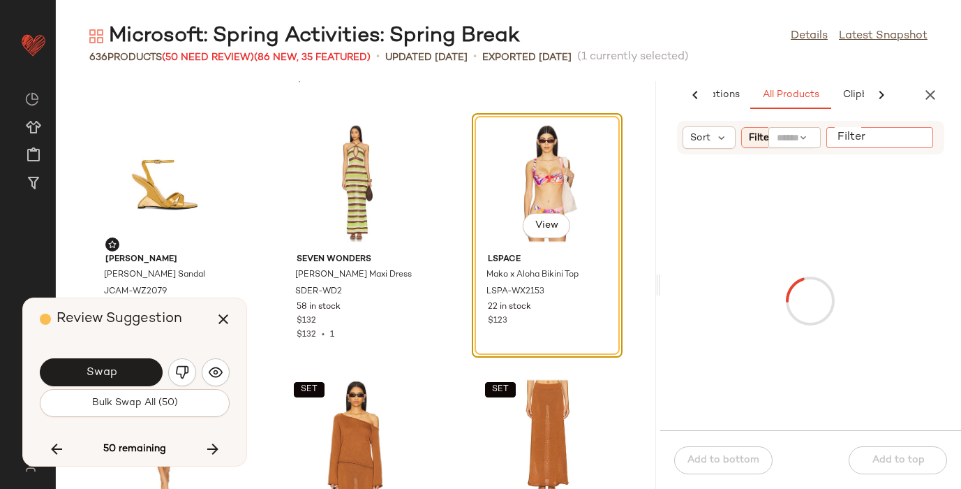
click at [915, 133] on input "Filter" at bounding box center [891, 138] width 119 height 15
paste input "**********"
type input "**********"
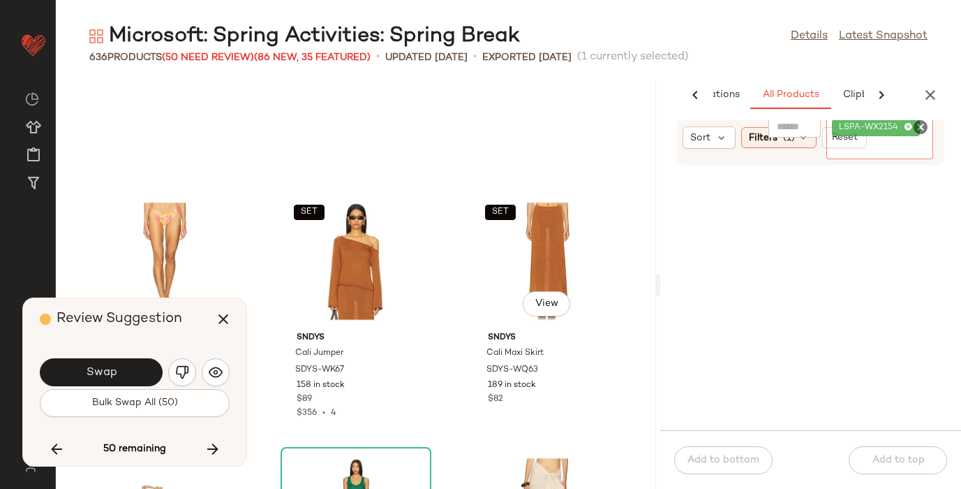
scroll to position [15469, 0]
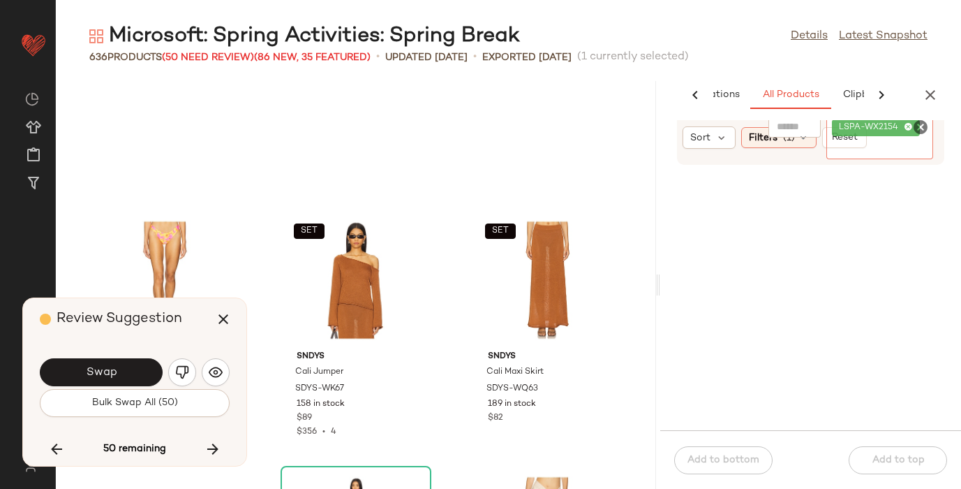
click at [919, 124] on icon "Clear Filter" at bounding box center [920, 127] width 17 height 17
paste input "**********"
type input "**********"
click at [824, 140] on button "Reset" at bounding box center [844, 137] width 45 height 21
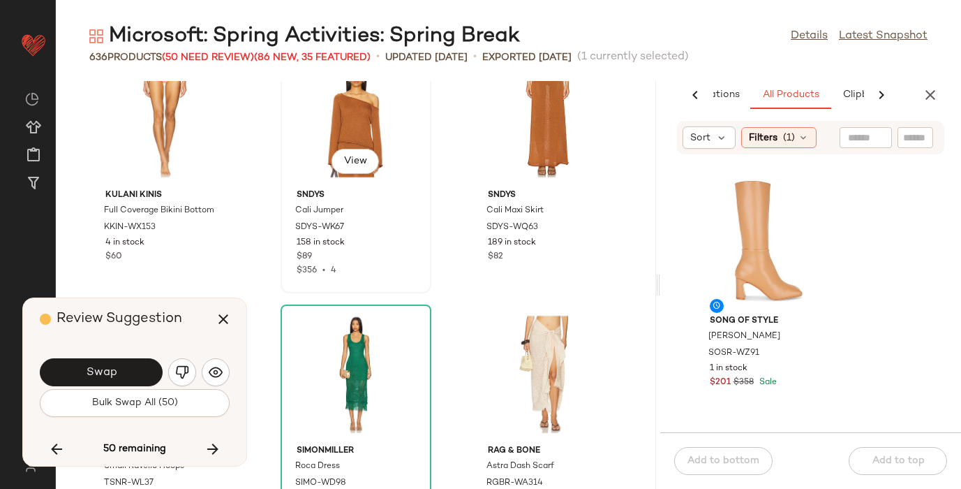
scroll to position [15628, 0]
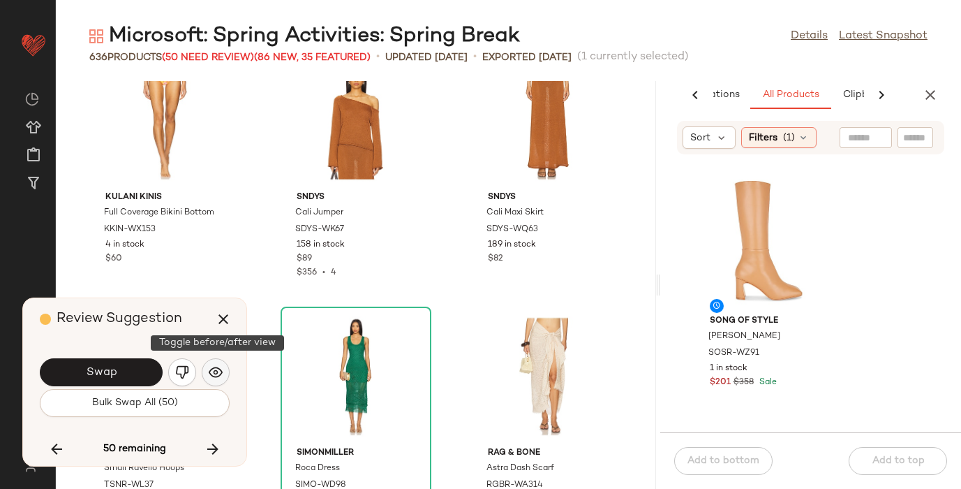
click at [219, 367] on img "button" at bounding box center [216, 372] width 14 height 14
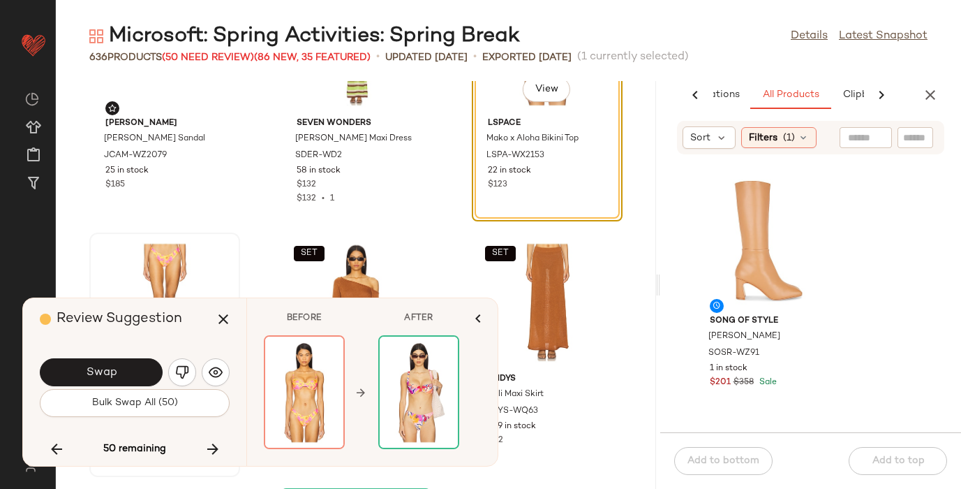
scroll to position [15446, 0]
click at [178, 366] on img "button" at bounding box center [182, 372] width 14 height 14
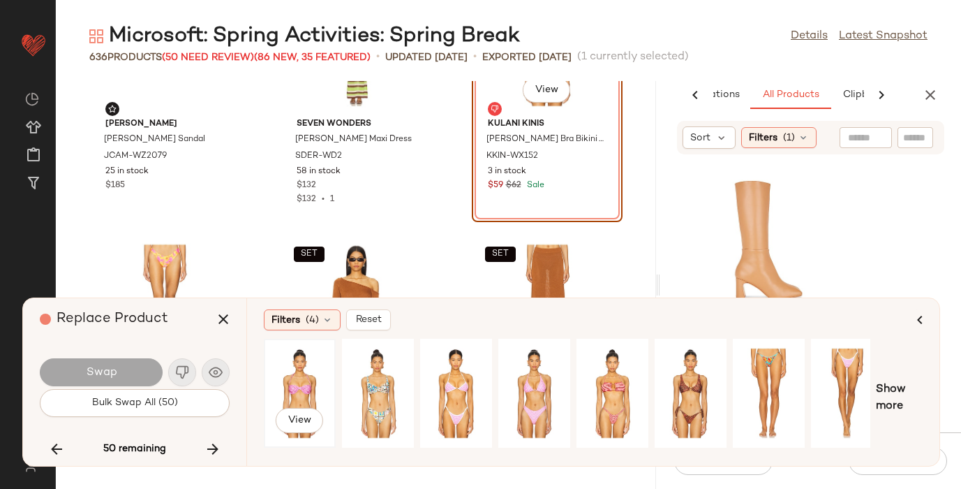
click at [309, 373] on div "View" at bounding box center [300, 392] width 62 height 99
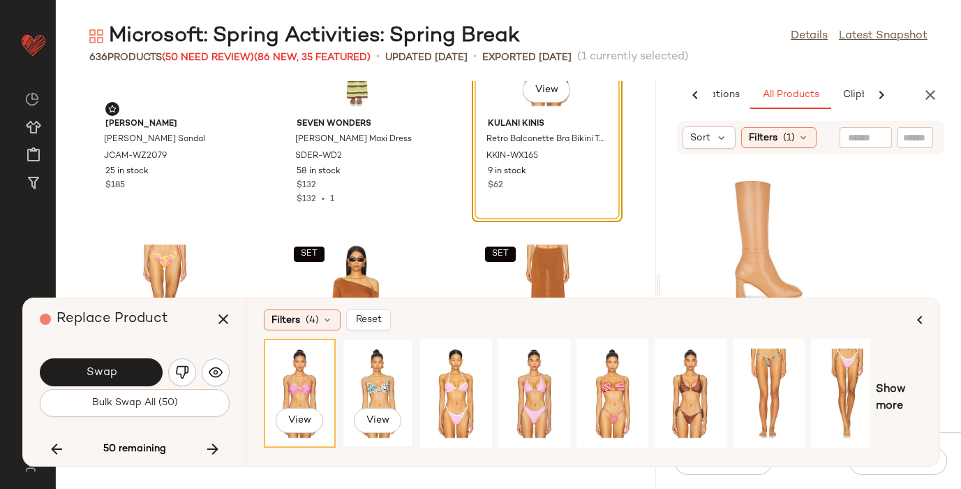
click at [380, 383] on div "View" at bounding box center [378, 392] width 62 height 99
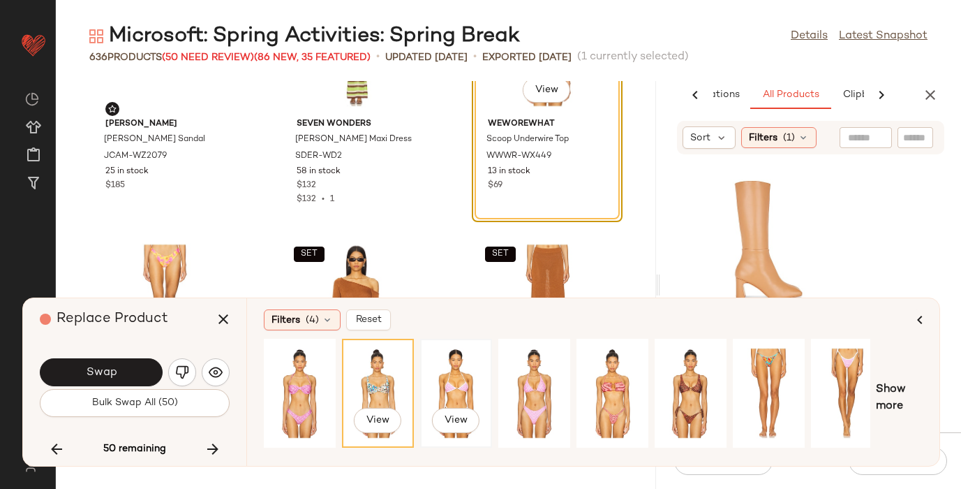
click at [461, 376] on div "View" at bounding box center [456, 392] width 62 height 99
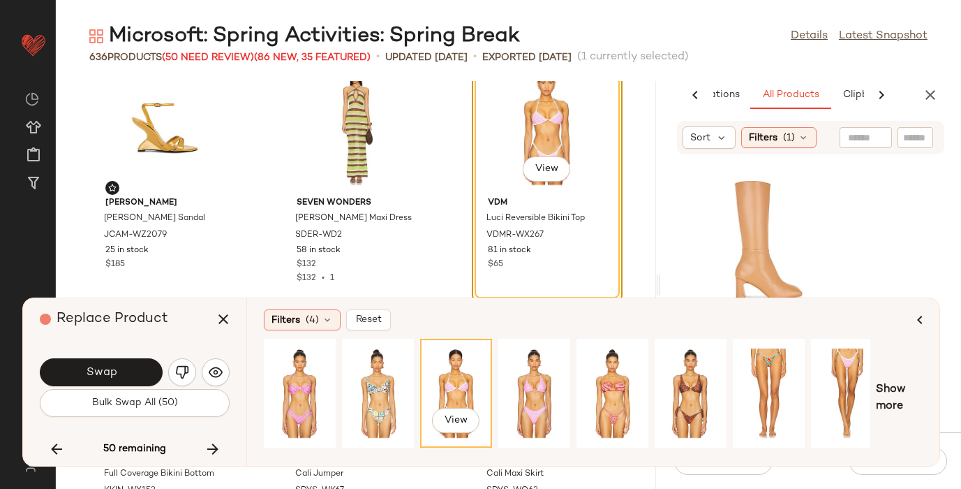
scroll to position [15365, 0]
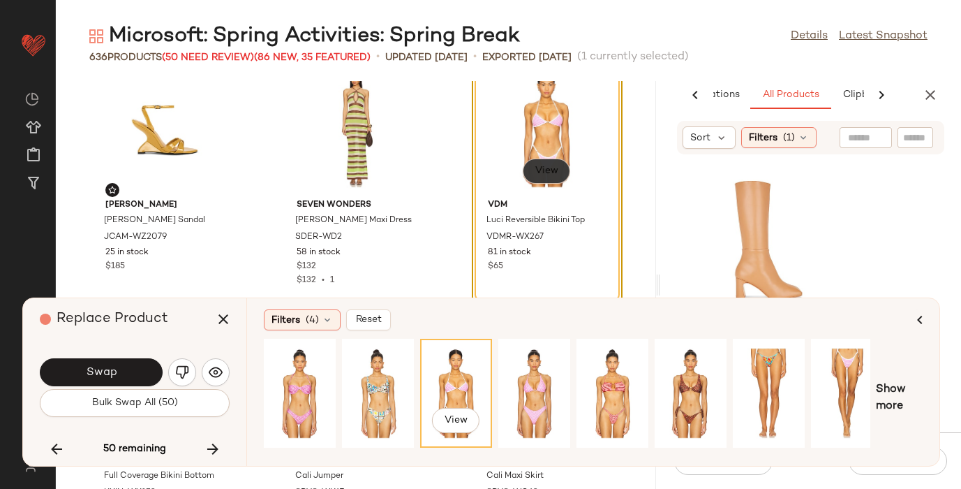
click at [527, 161] on button "View" at bounding box center [546, 170] width 47 height 25
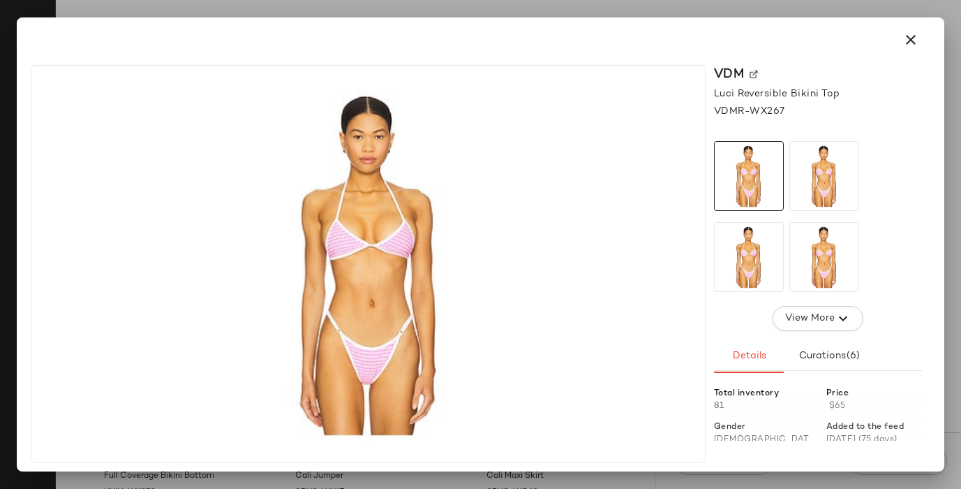
click at [755, 68] on div "VDM" at bounding box center [818, 74] width 208 height 19
click at [752, 68] on div "VDM" at bounding box center [818, 74] width 208 height 19
click at [755, 75] on img at bounding box center [754, 74] width 8 height 8
click at [923, 40] on button "button" at bounding box center [911, 40] width 34 height 34
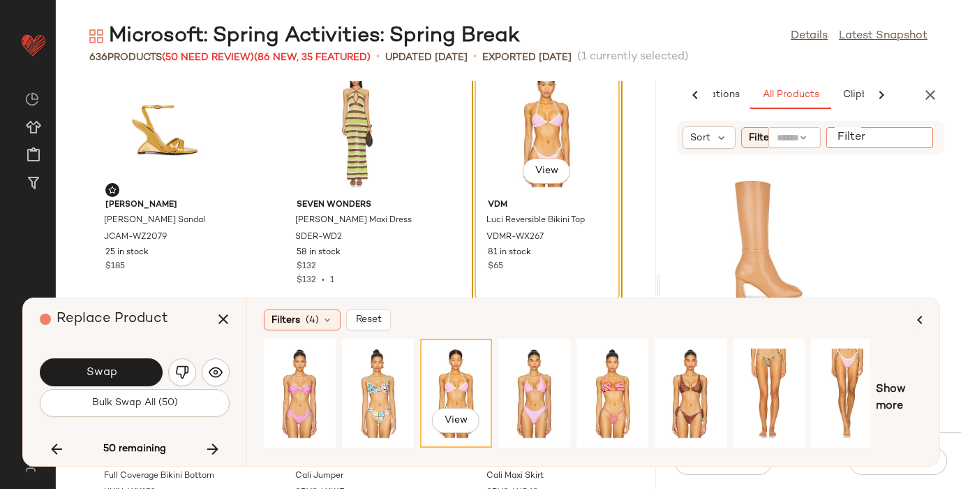
click at [907, 143] on input "Filter" at bounding box center [891, 138] width 119 height 15
paste input "**********"
type input "**********"
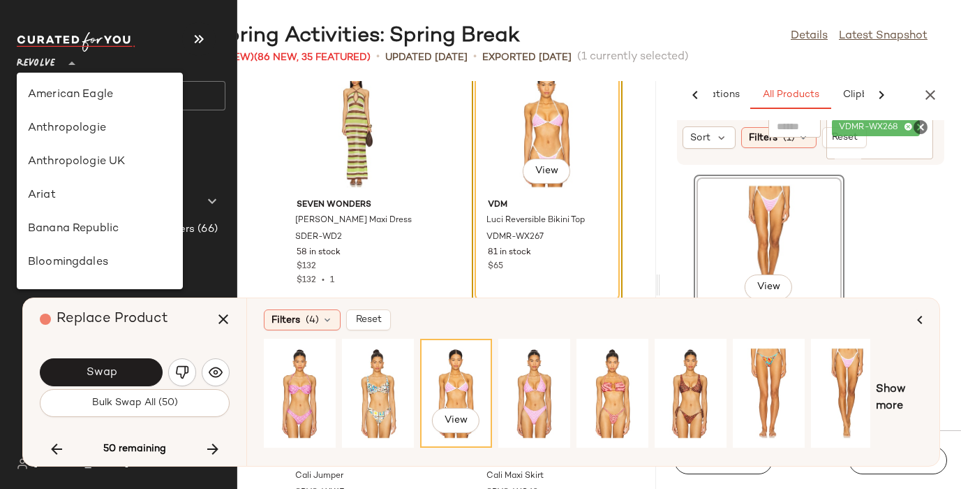
click at [36, 62] on span "Revolve" at bounding box center [36, 59] width 38 height 25
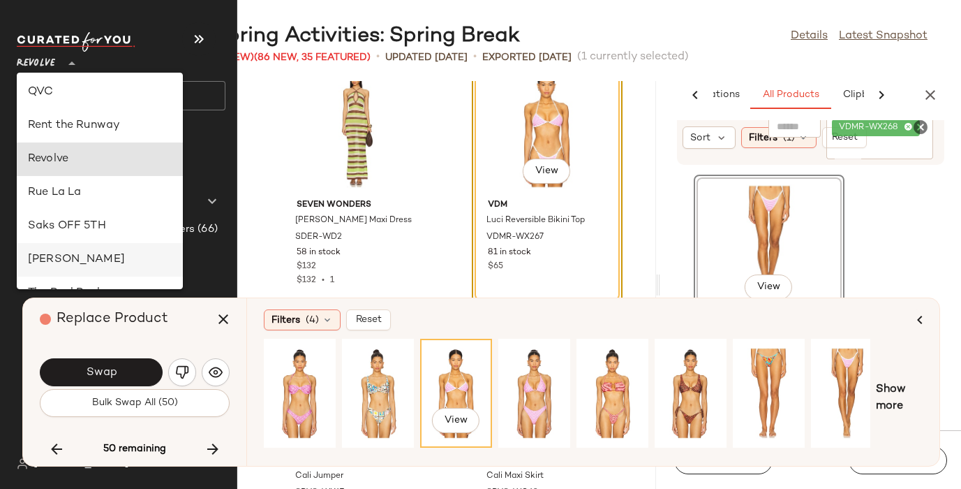
scroll to position [604, 0]
click at [48, 126] on div "Rent the Runway" at bounding box center [100, 127] width 144 height 17
type input "**"
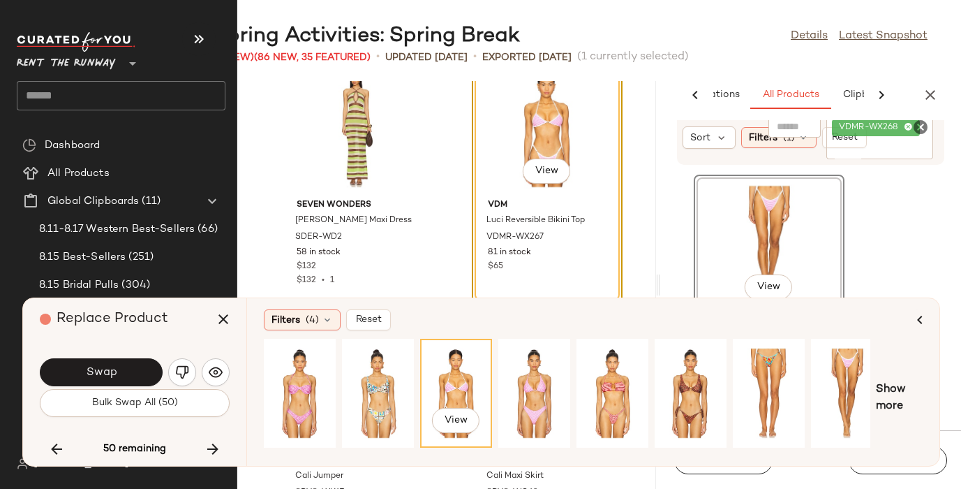
click at [39, 103] on input "text" at bounding box center [121, 95] width 209 height 29
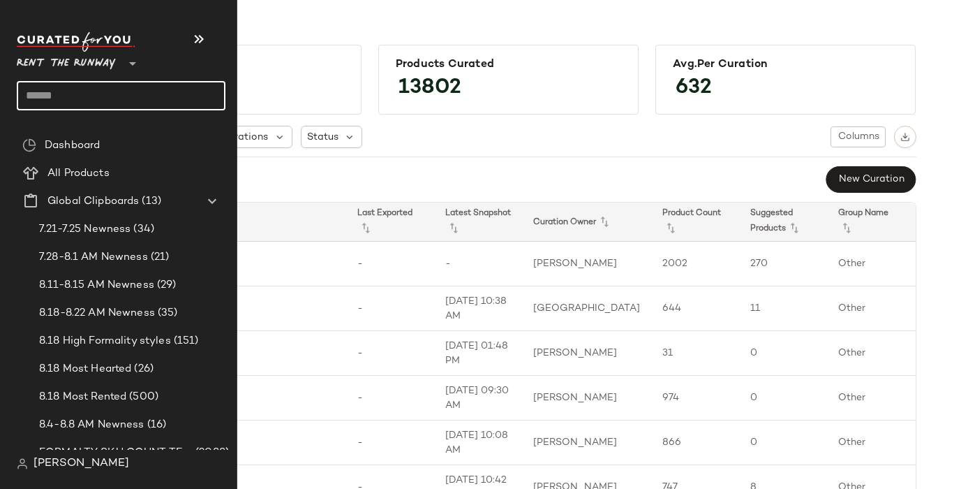
click at [50, 94] on input "text" at bounding box center [121, 95] width 209 height 29
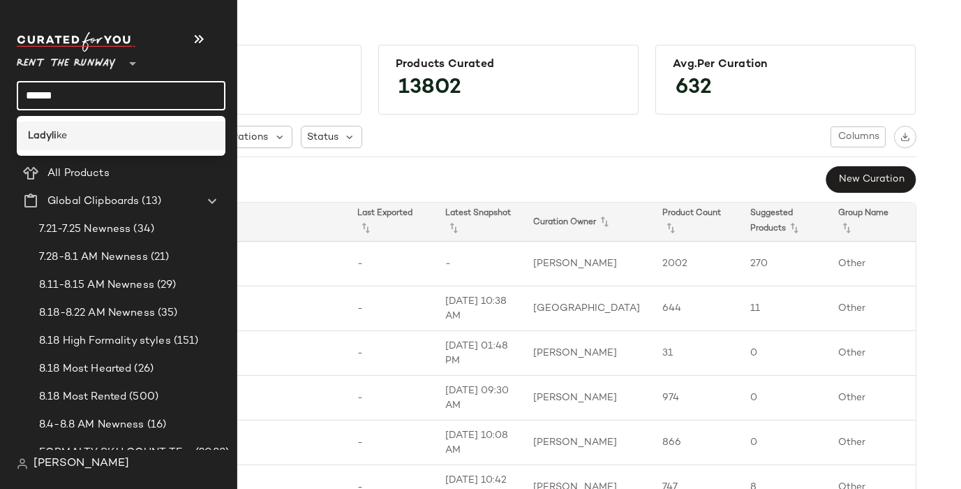
click at [47, 135] on b "Ladyli" at bounding box center [42, 135] width 29 height 15
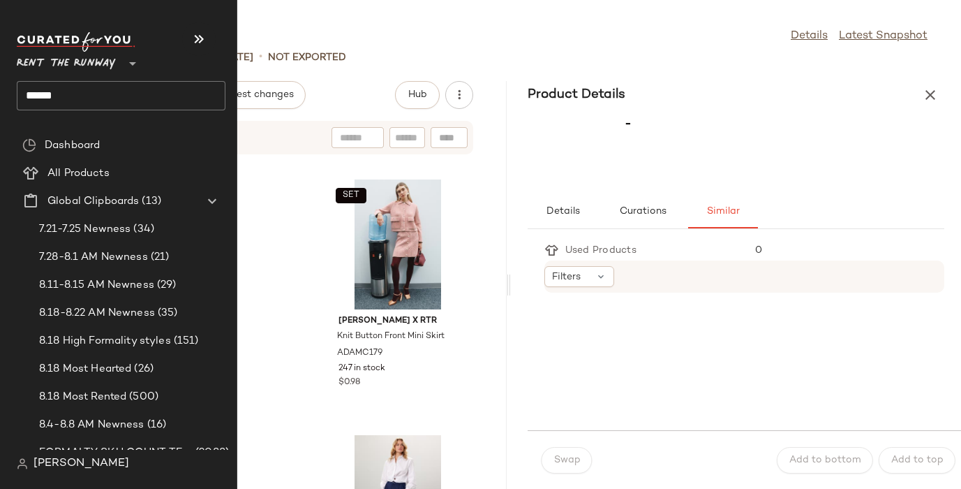
click at [34, 82] on input "******" at bounding box center [121, 95] width 209 height 29
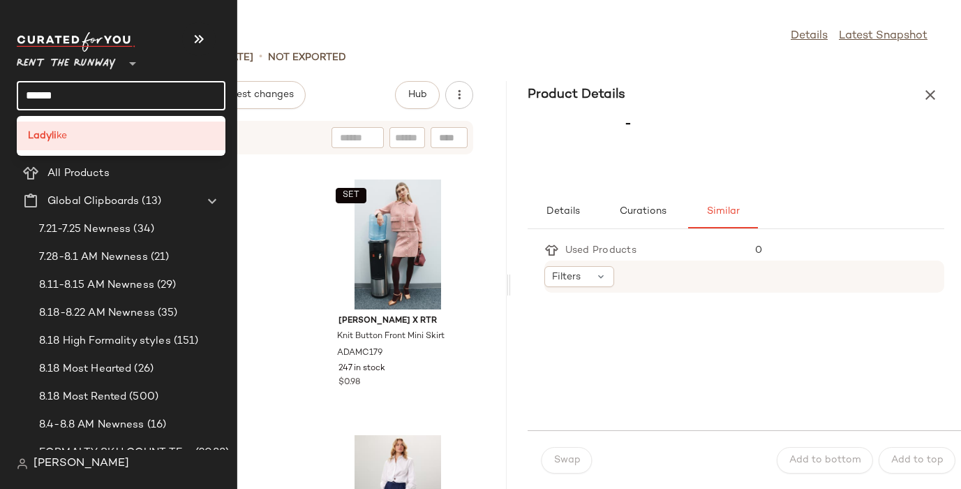
click at [34, 82] on input "******" at bounding box center [121, 95] width 209 height 29
click at [34, 142] on b "Brat" at bounding box center [38, 135] width 21 height 15
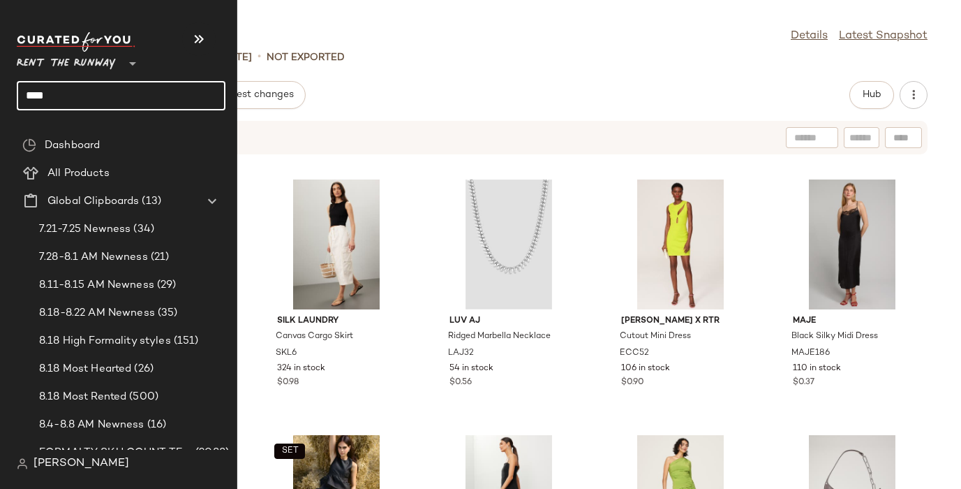
click at [23, 100] on input "****" at bounding box center [121, 95] width 209 height 29
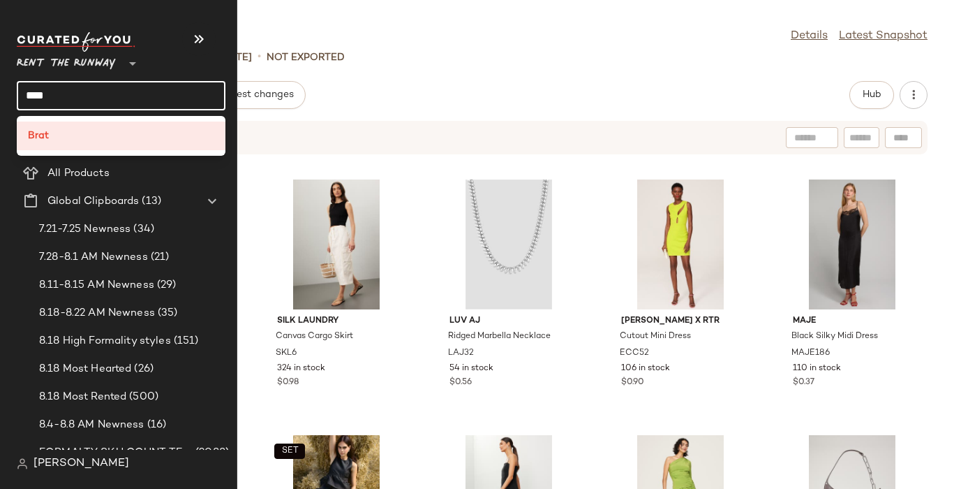
click at [23, 98] on input "****" at bounding box center [121, 95] width 209 height 29
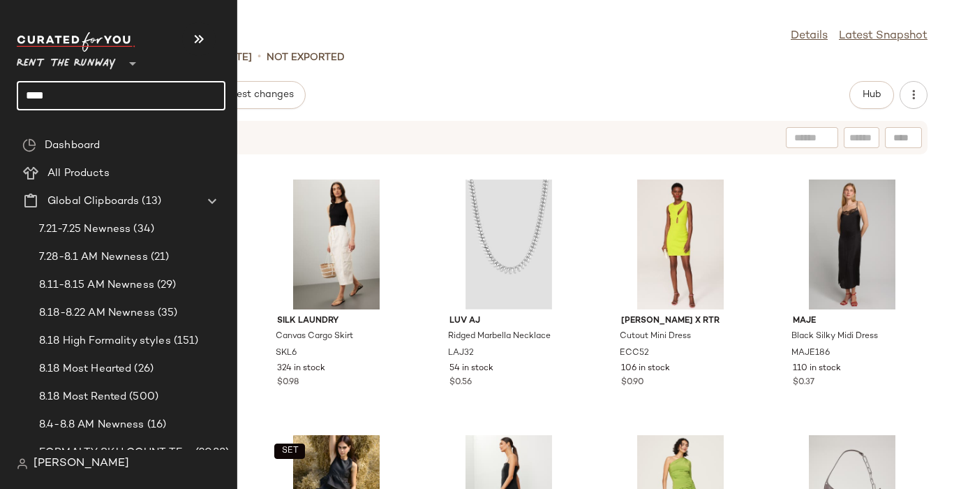
click at [36, 89] on input "****" at bounding box center [121, 95] width 209 height 29
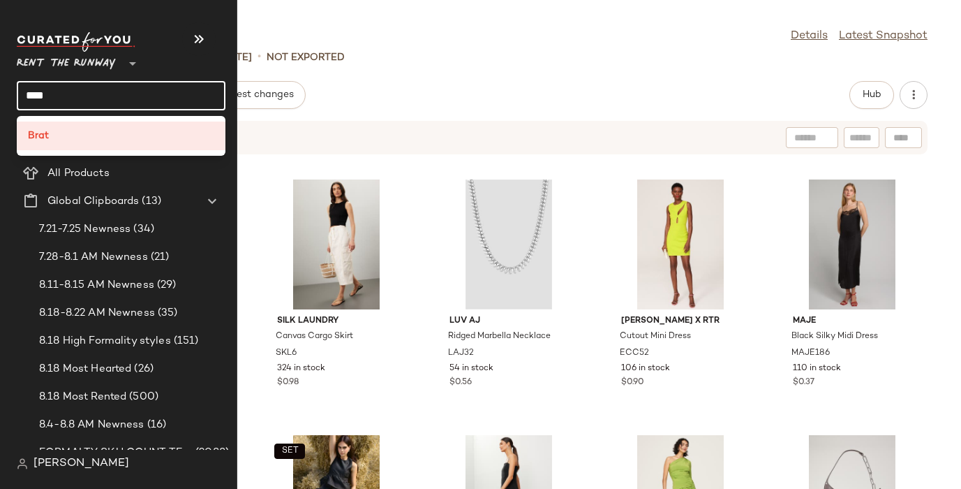
click at [36, 89] on input "****" at bounding box center [121, 95] width 209 height 29
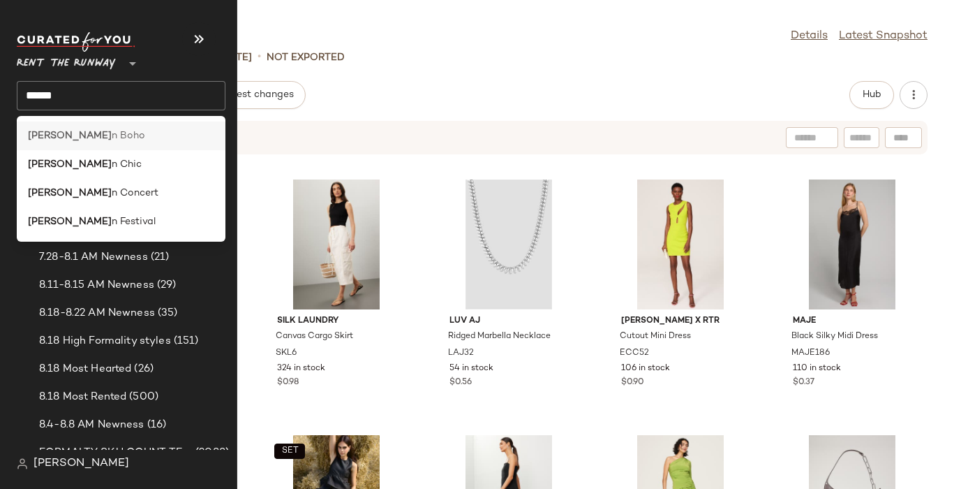
click at [52, 179] on div "[PERSON_NAME] n Boho" at bounding box center [121, 193] width 209 height 29
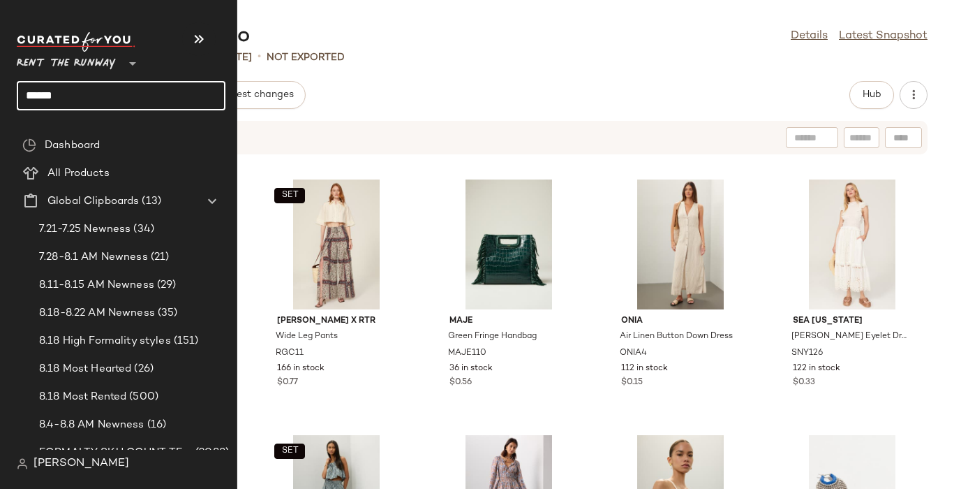
click at [33, 98] on input "******" at bounding box center [121, 95] width 209 height 29
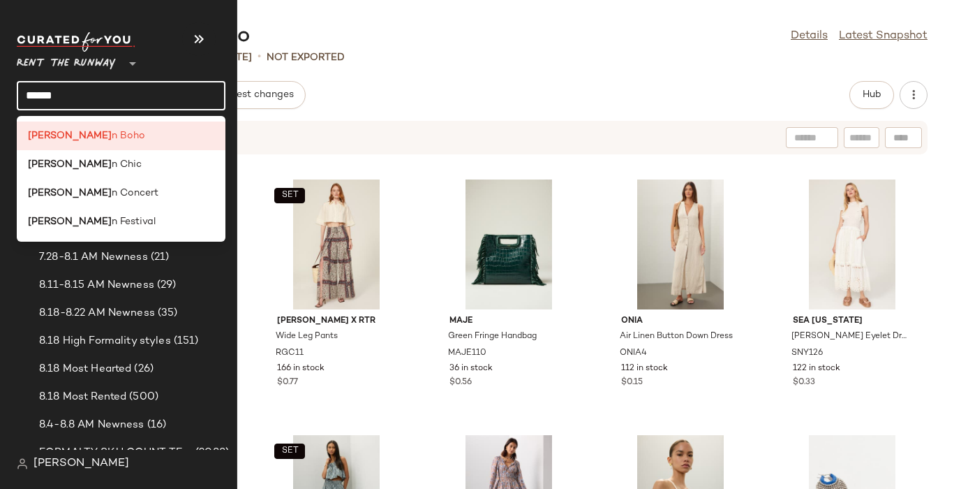
click at [33, 98] on input "******" at bounding box center [121, 95] width 209 height 29
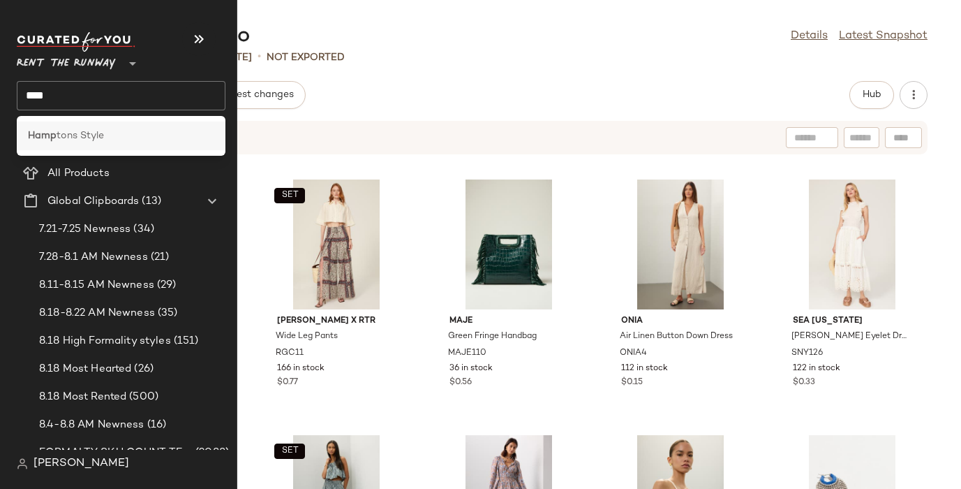
click at [51, 130] on b "Hamp" at bounding box center [42, 135] width 29 height 15
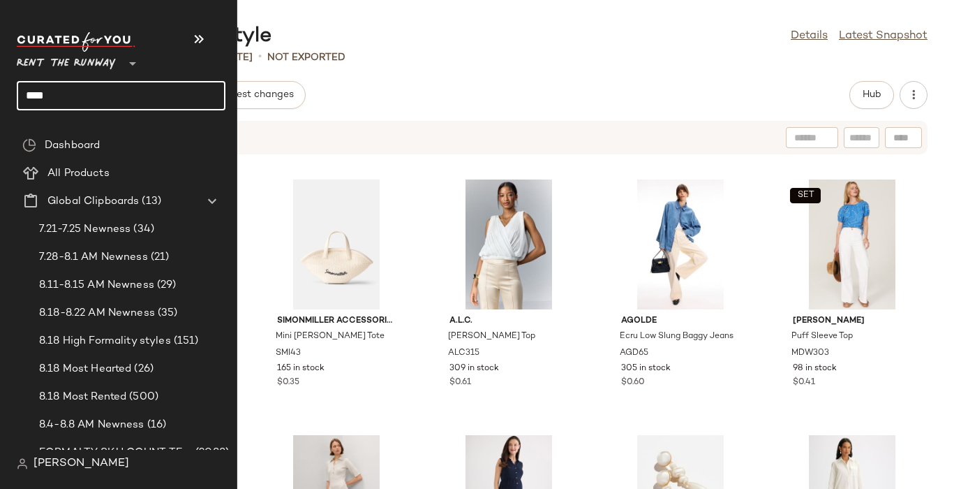
click at [35, 83] on input "****" at bounding box center [121, 95] width 209 height 29
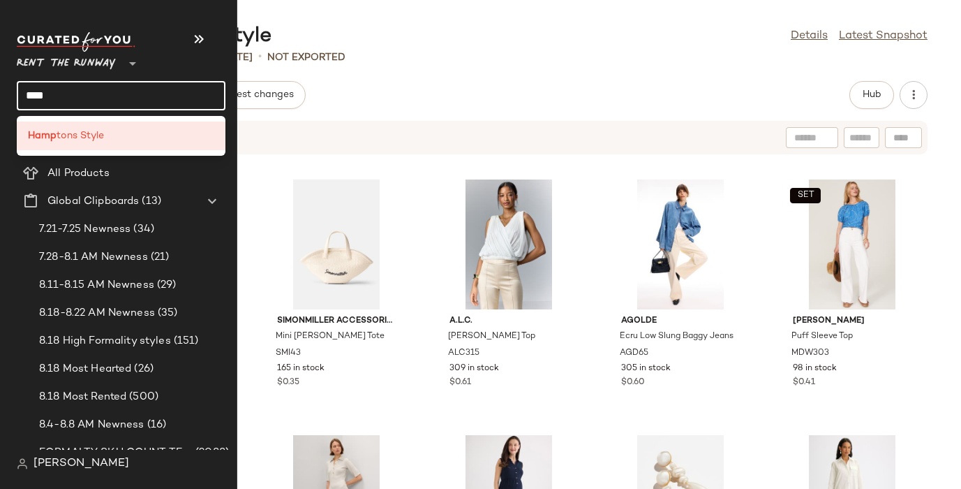
click at [35, 83] on input "****" at bounding box center [121, 95] width 209 height 29
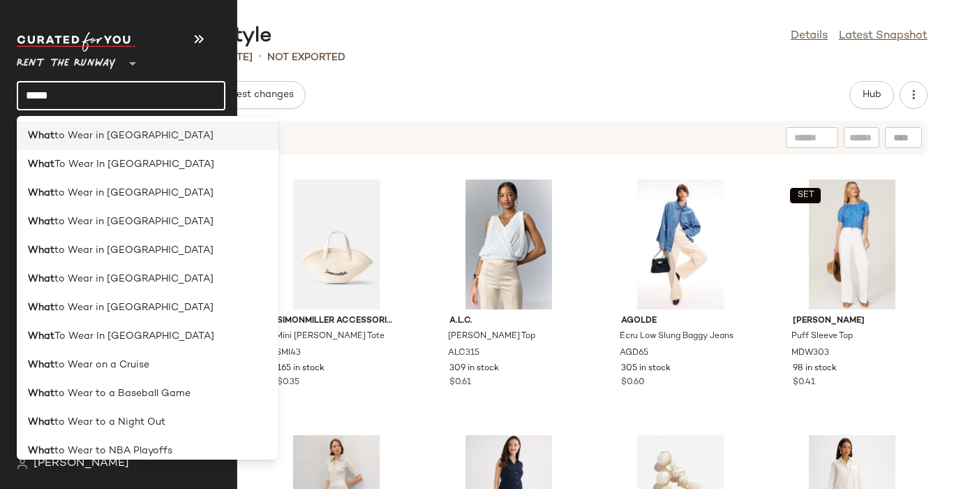
type input "****"
click at [53, 179] on div "What to Wear in [GEOGRAPHIC_DATA]" at bounding box center [148, 193] width 262 height 29
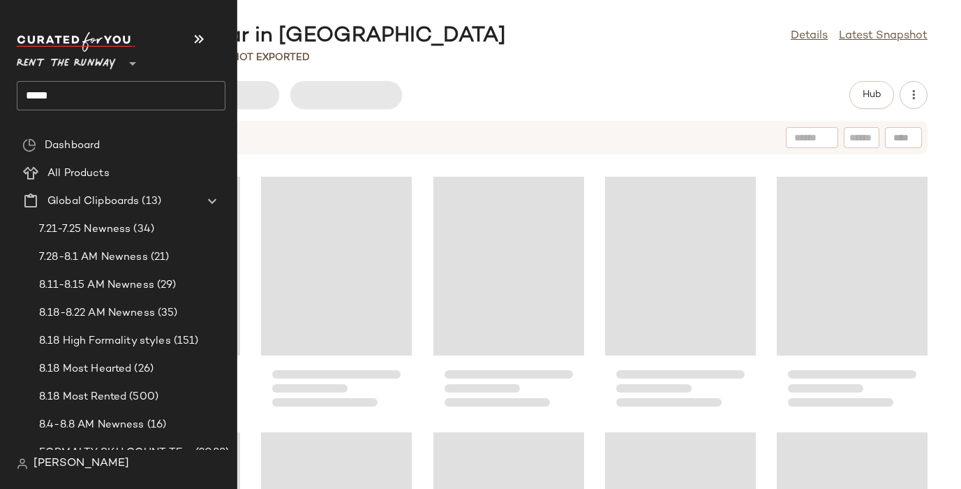
click at [52, 98] on input "****" at bounding box center [121, 95] width 209 height 29
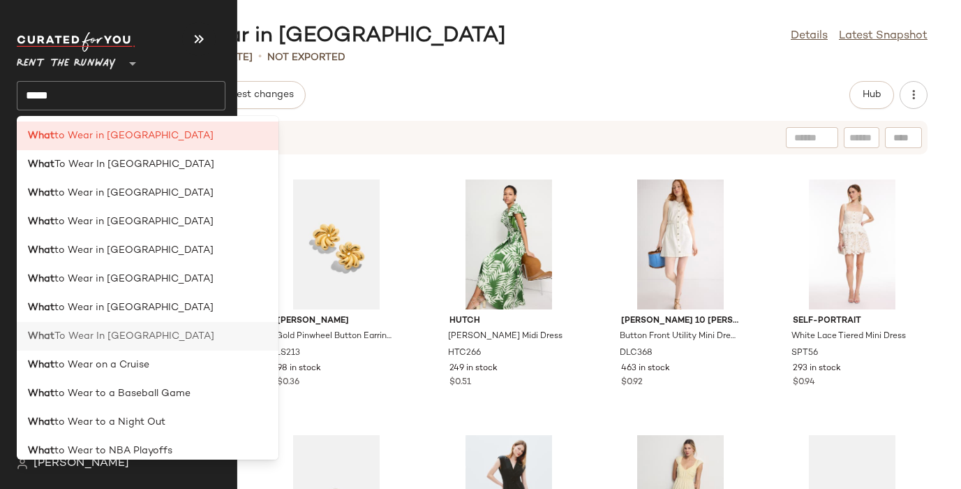
click at [76, 379] on div "What To Wear In [GEOGRAPHIC_DATA]" at bounding box center [148, 393] width 262 height 29
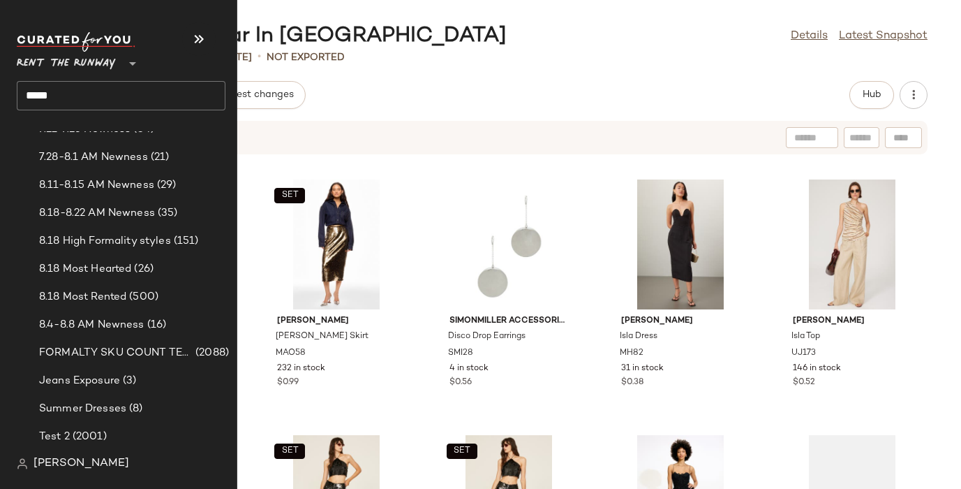
scroll to position [111, 0]
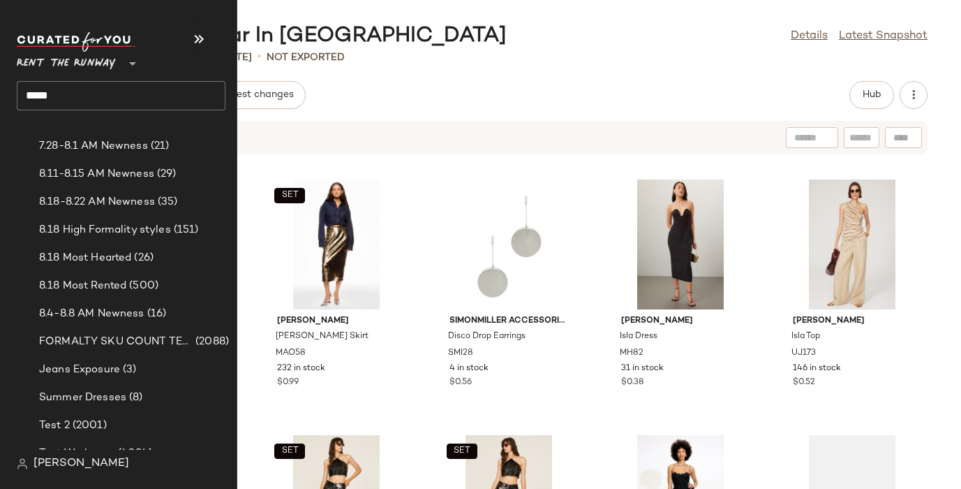
click at [87, 101] on input "****" at bounding box center [121, 95] width 209 height 29
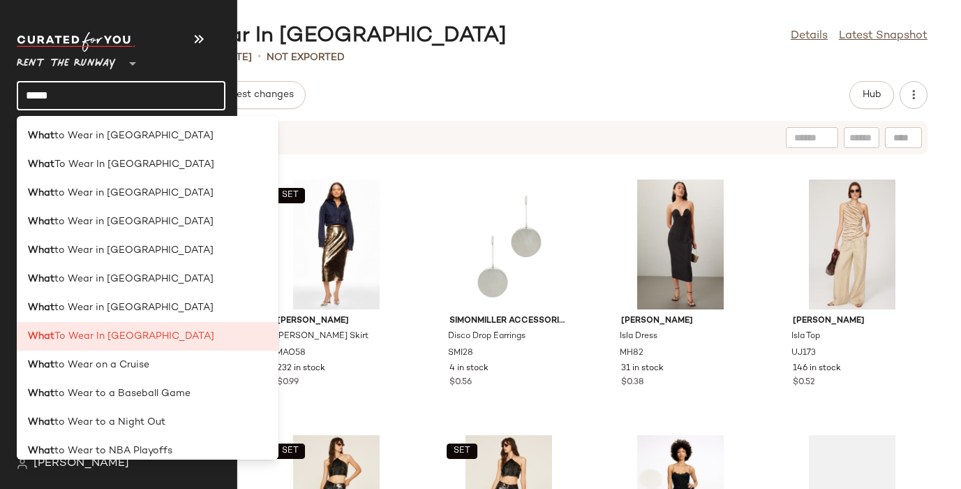
scroll to position [0, 0]
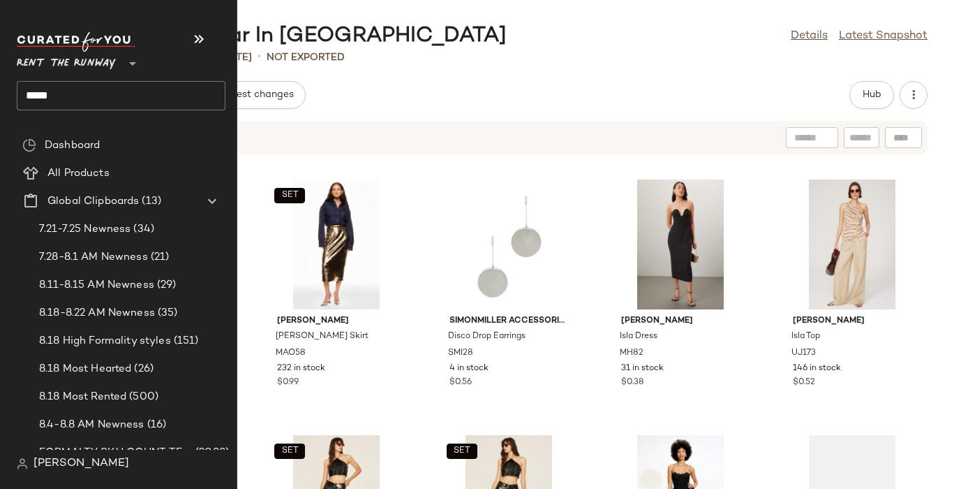
click at [45, 80] on div "Rent the Runway ** ****" at bounding box center [121, 71] width 209 height 78
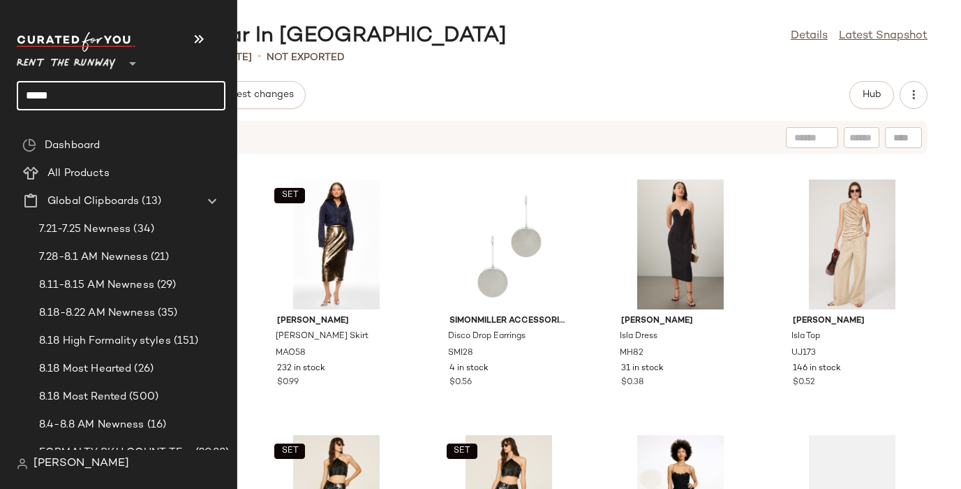
click at [26, 94] on input "****" at bounding box center [121, 95] width 209 height 29
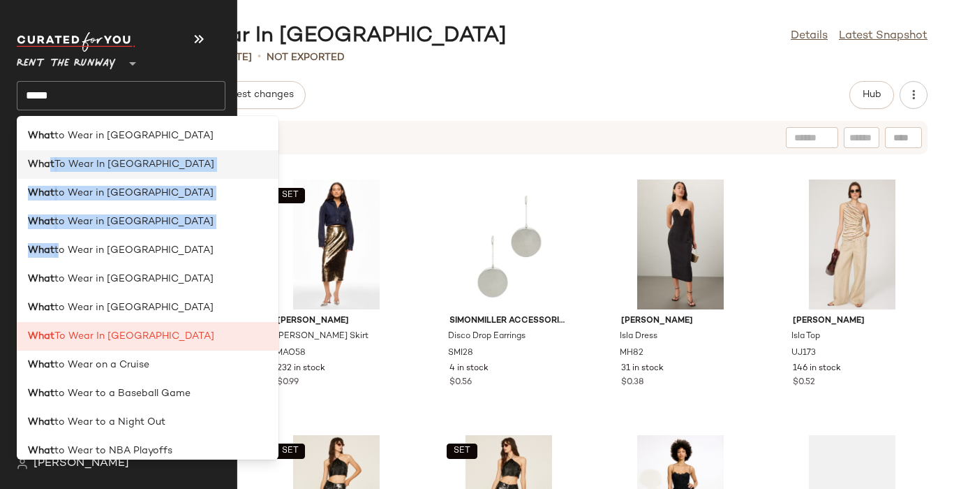
drag, startPoint x: 56, startPoint y: 251, endPoint x: 52, endPoint y: 165, distance: 86.0
click at [52, 165] on div "What to Wear in [GEOGRAPHIC_DATA] What To Wear In [GEOGRAPHIC_DATA] What to Wea…" at bounding box center [148, 287] width 262 height 343
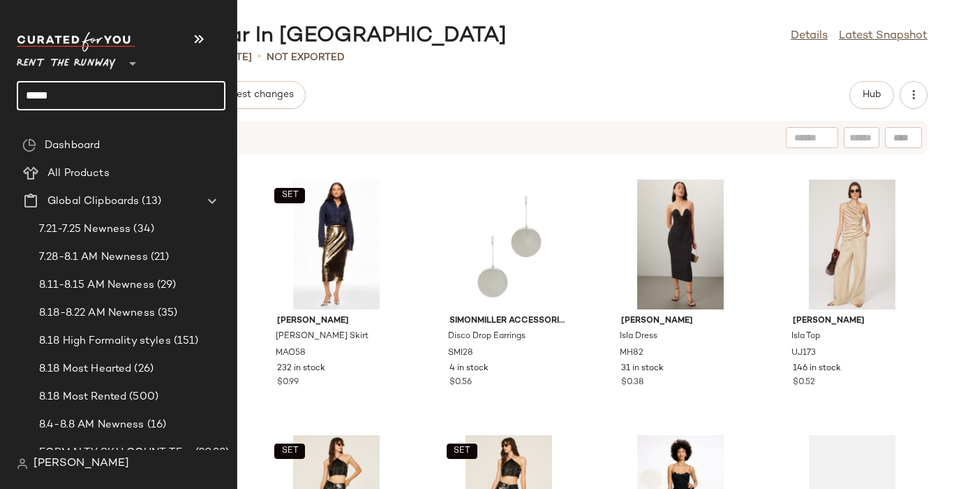
click at [54, 99] on input "****" at bounding box center [121, 95] width 209 height 29
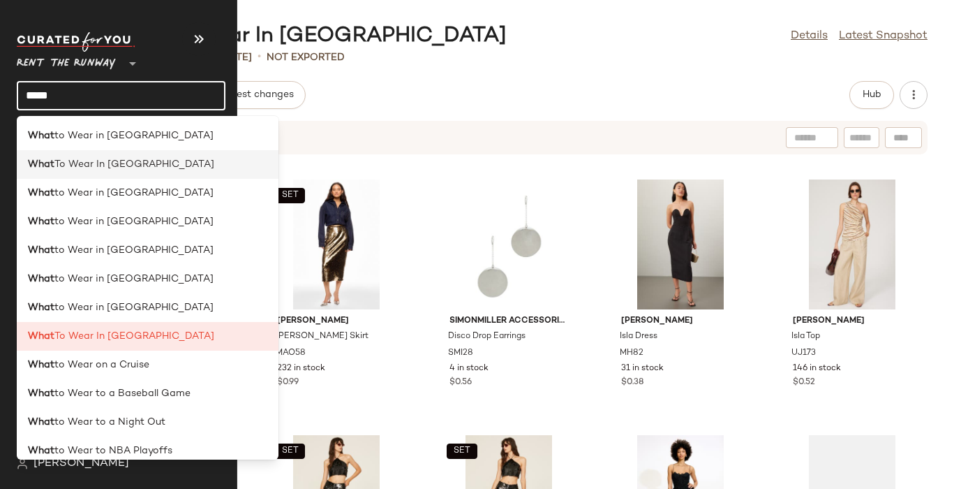
click at [39, 165] on b "What" at bounding box center [41, 164] width 27 height 15
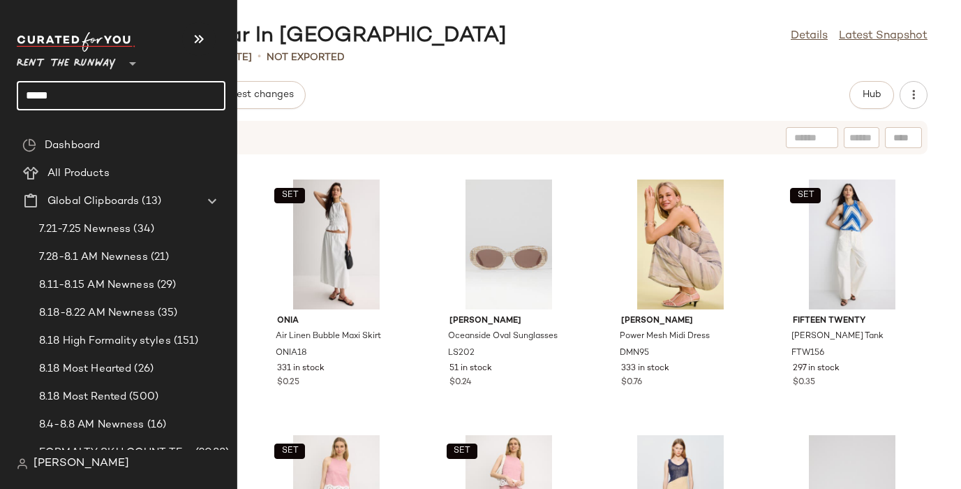
click at [36, 88] on input "****" at bounding box center [121, 95] width 209 height 29
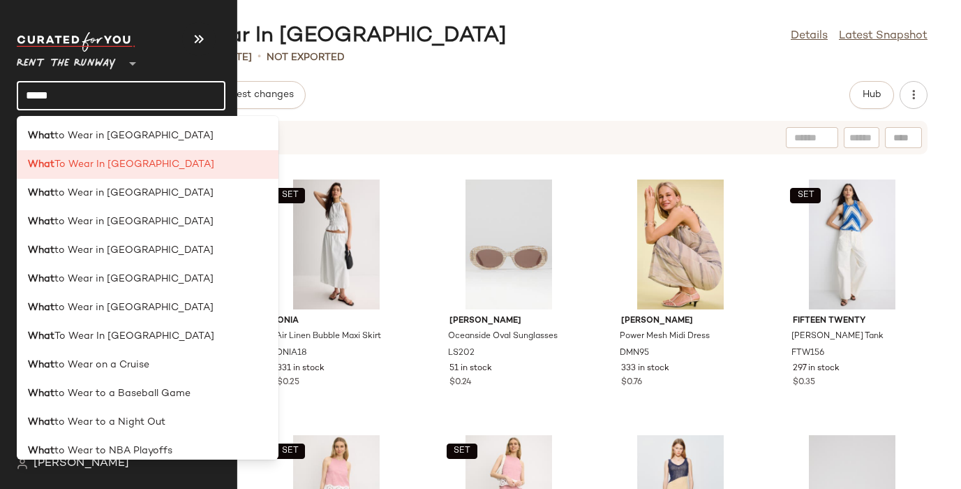
click at [36, 88] on input "****" at bounding box center [121, 95] width 209 height 29
